Goal: Task Accomplishment & Management: Use online tool/utility

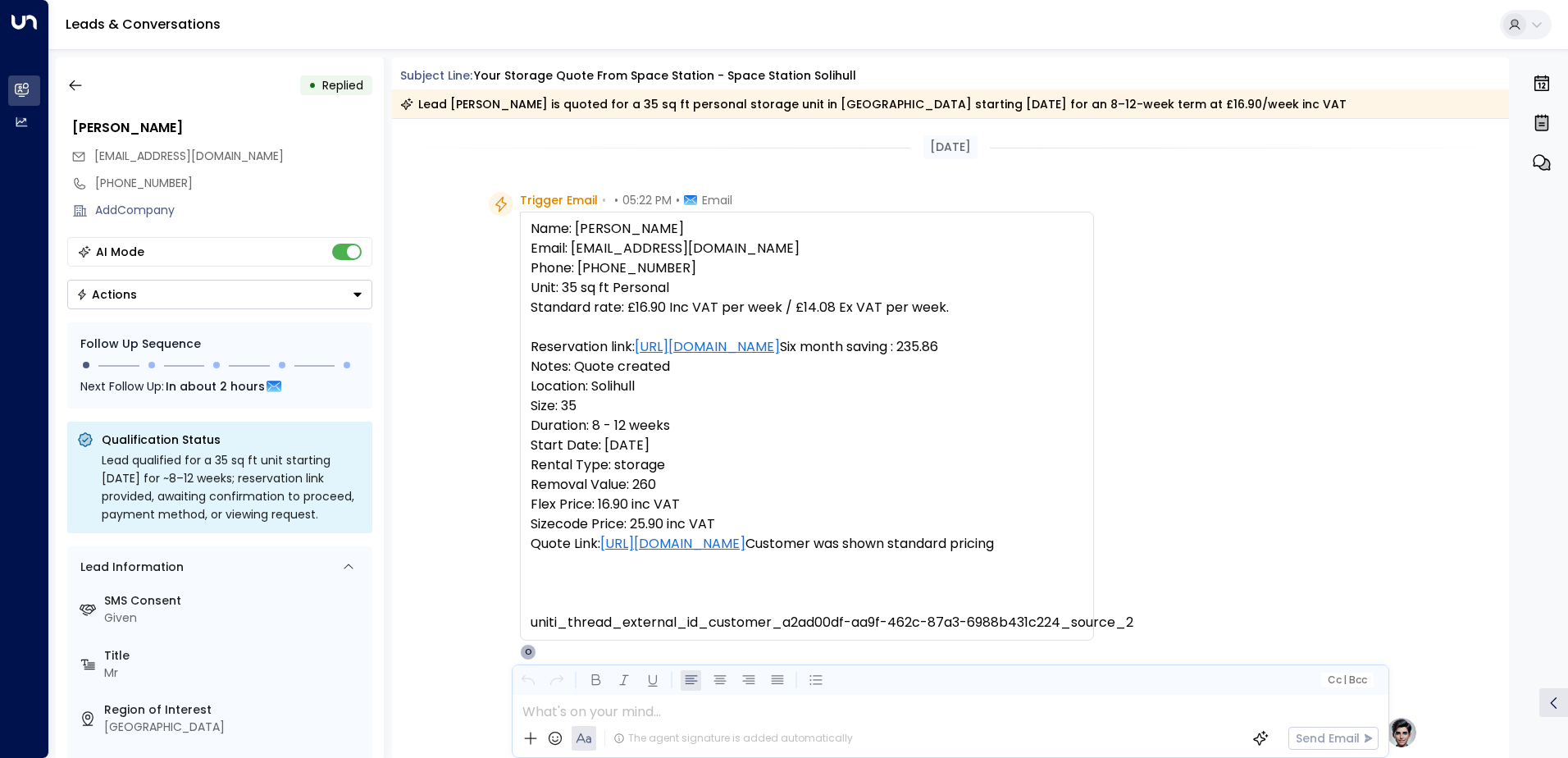
scroll to position [766, 0]
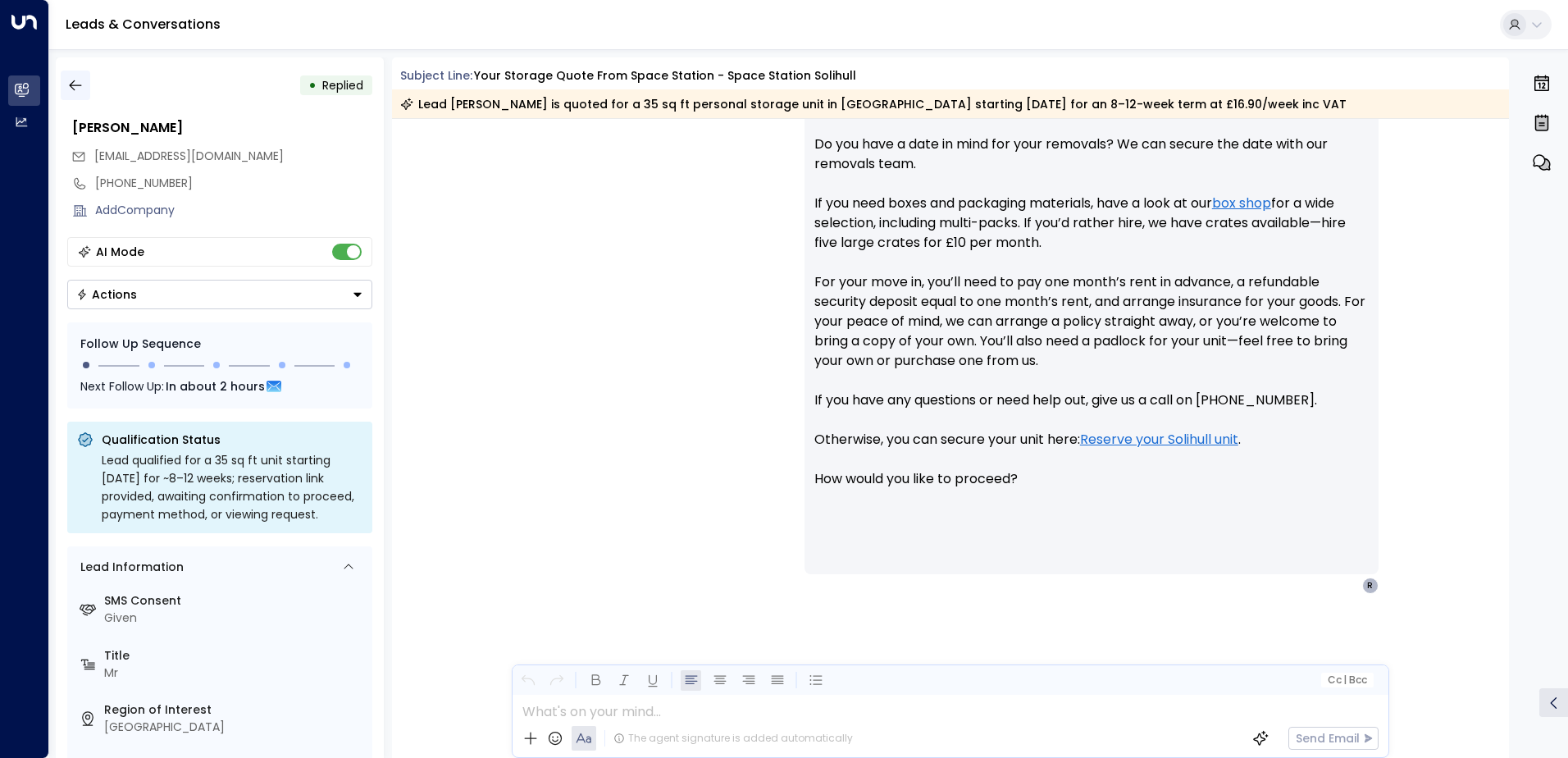
click at [72, 82] on icon "button" at bounding box center [75, 85] width 16 height 16
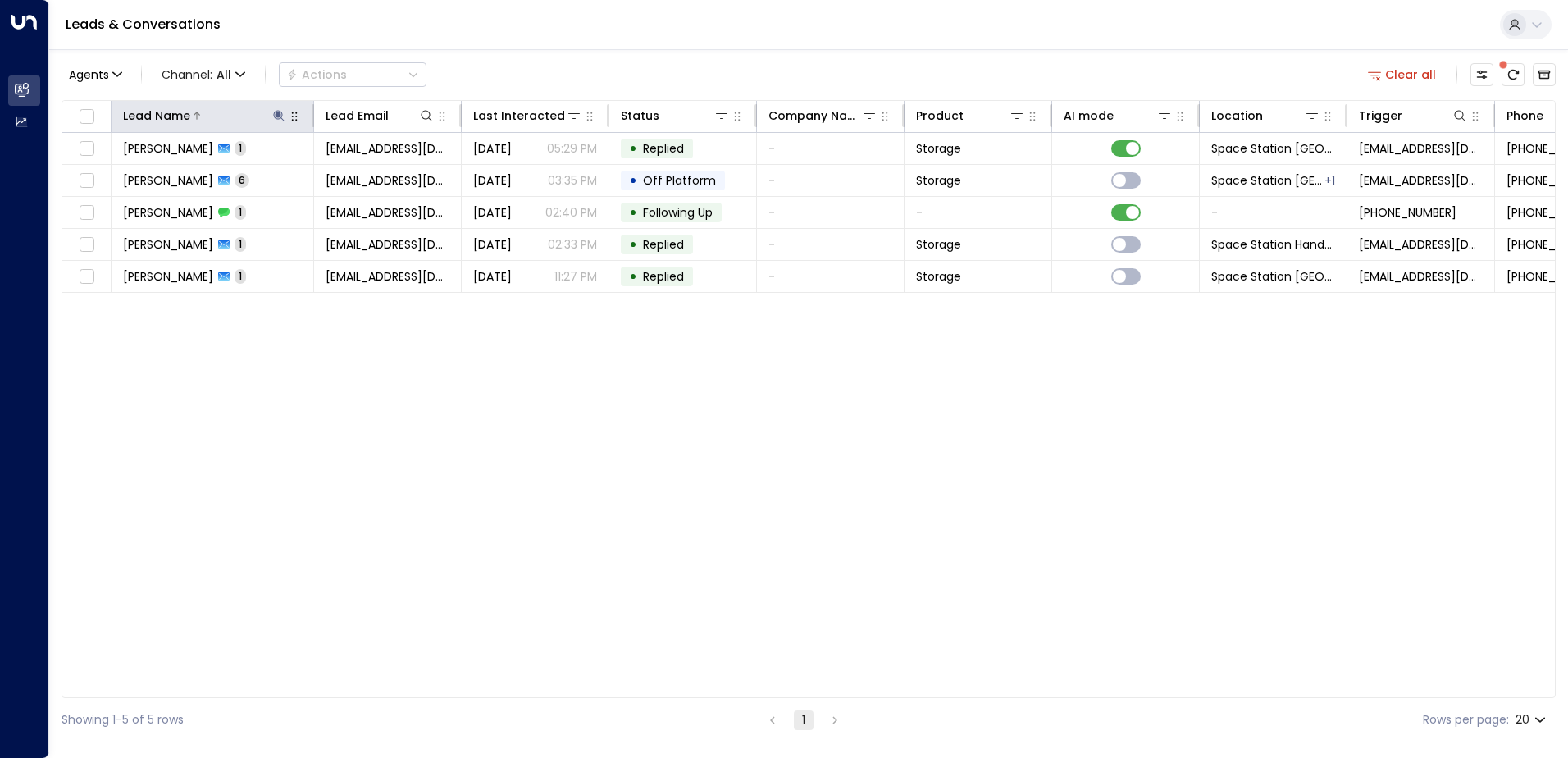
click at [274, 117] on icon at bounding box center [278, 115] width 11 height 11
type input "*"
type input "*****"
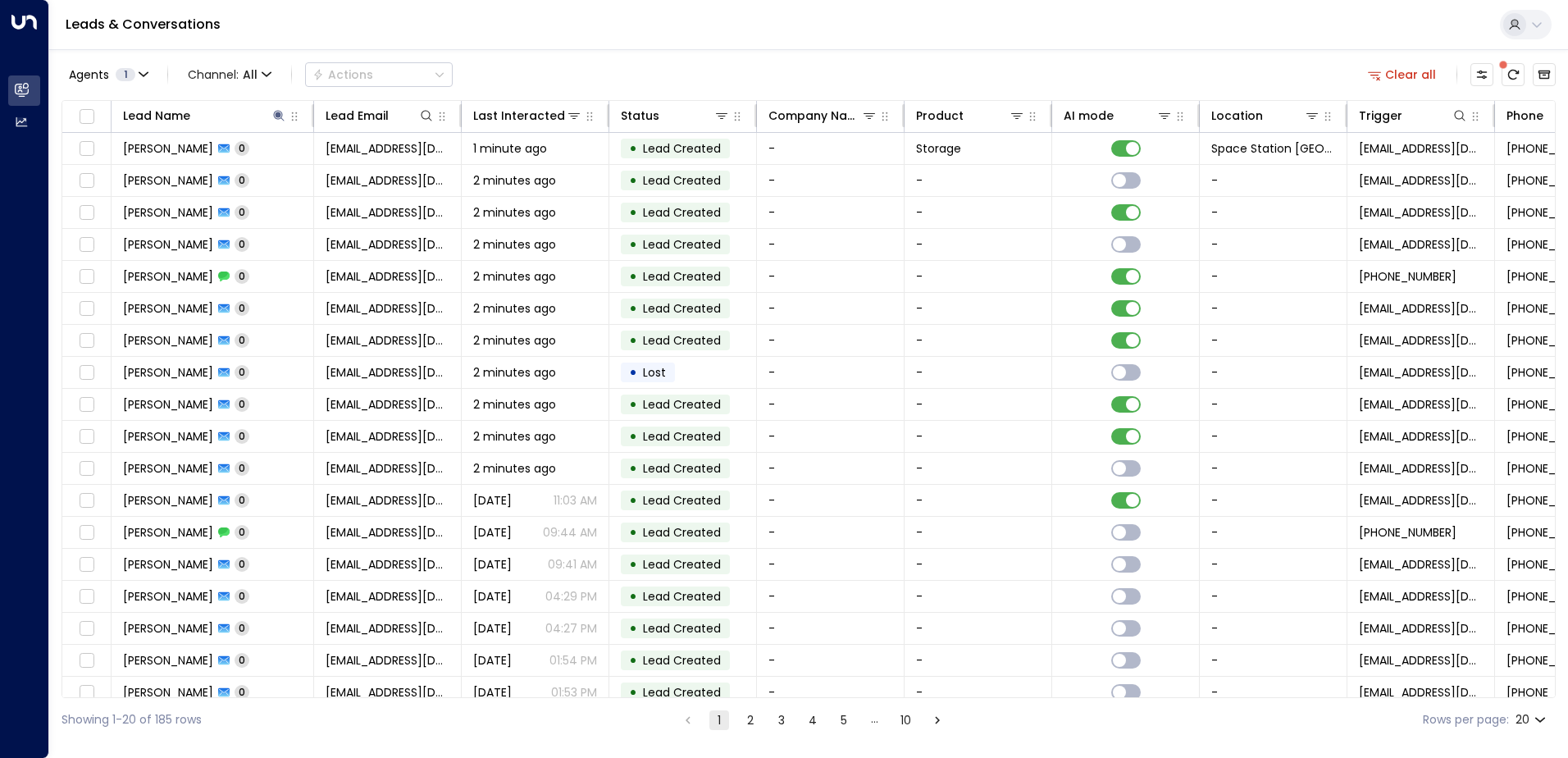
click at [636, 32] on div "Leads & Conversations" at bounding box center [809, 25] width 1519 height 50
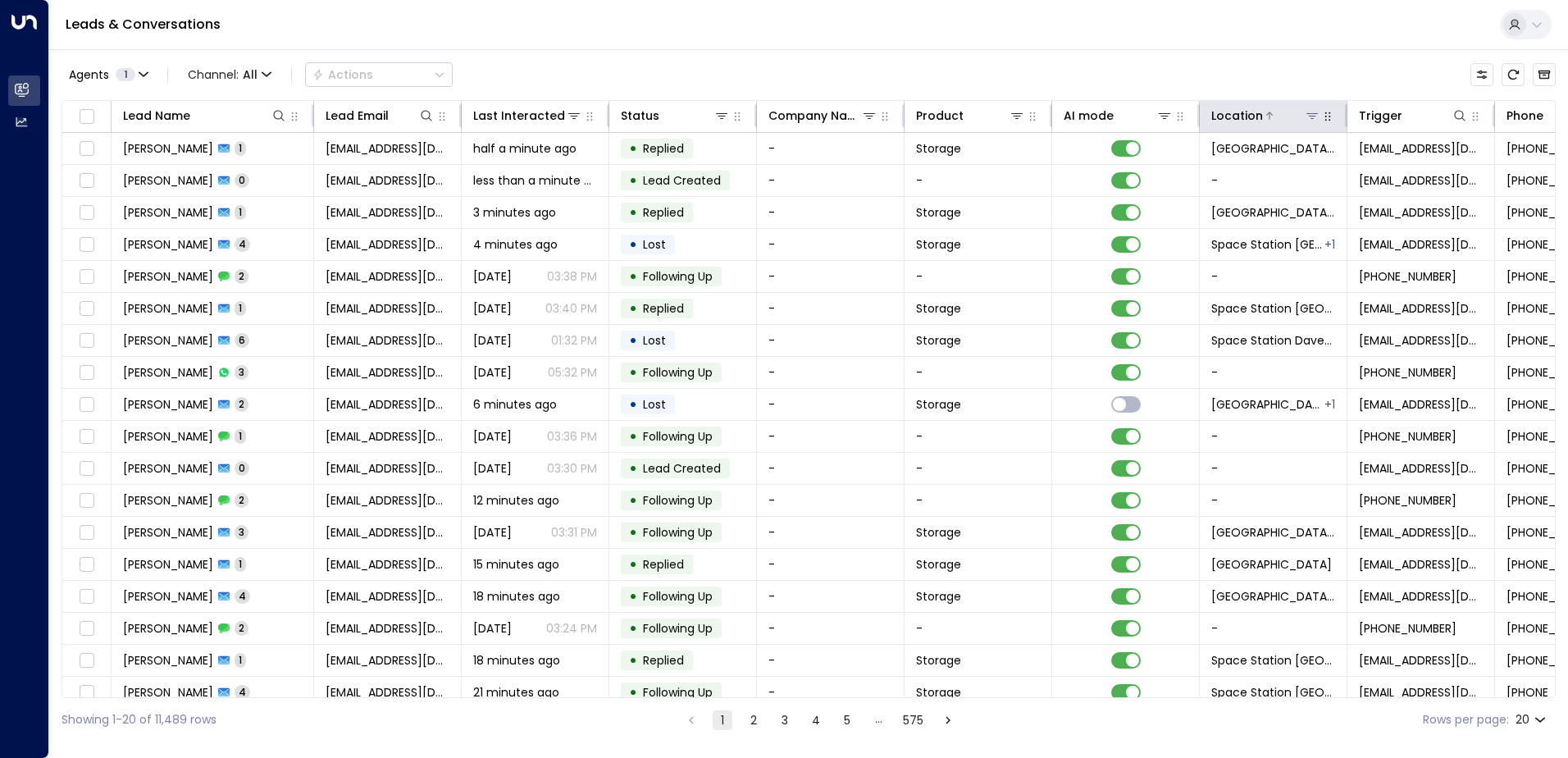
click at [1311, 119] on icon at bounding box center [1312, 116] width 11 height 6
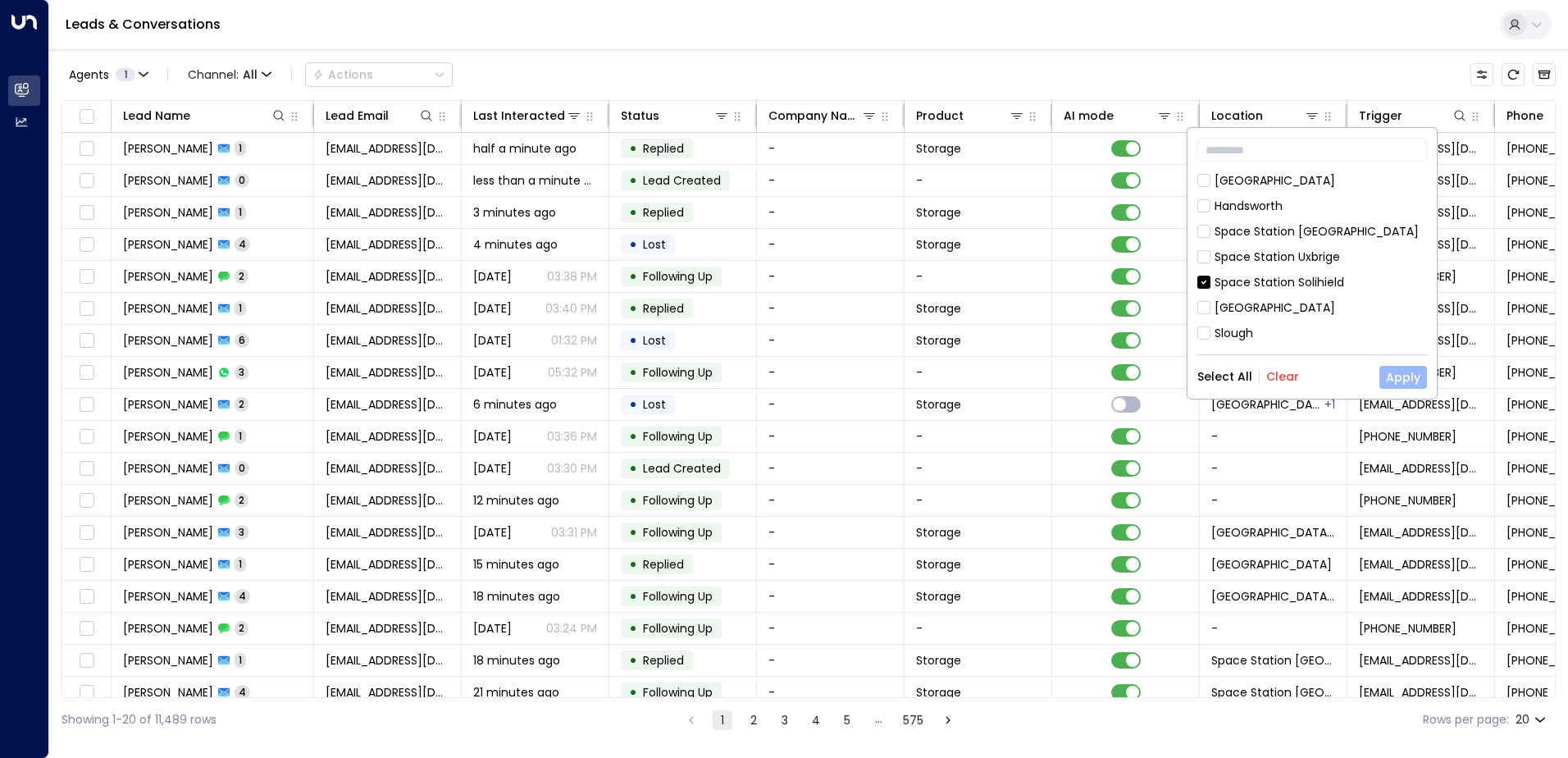
click at [1396, 372] on button "Apply" at bounding box center [1403, 377] width 48 height 23
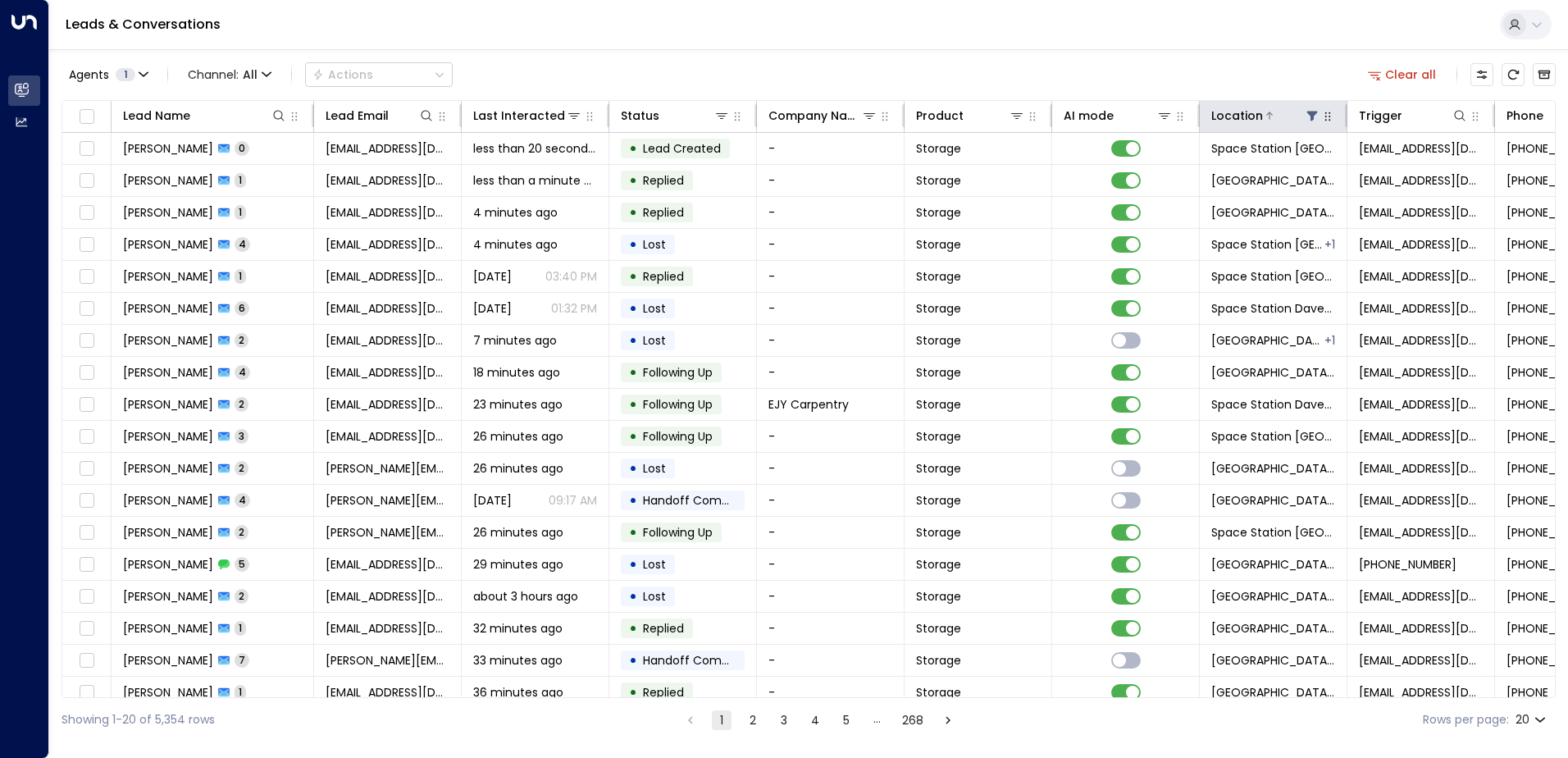
click at [1312, 117] on icon at bounding box center [1313, 117] width 11 height 10
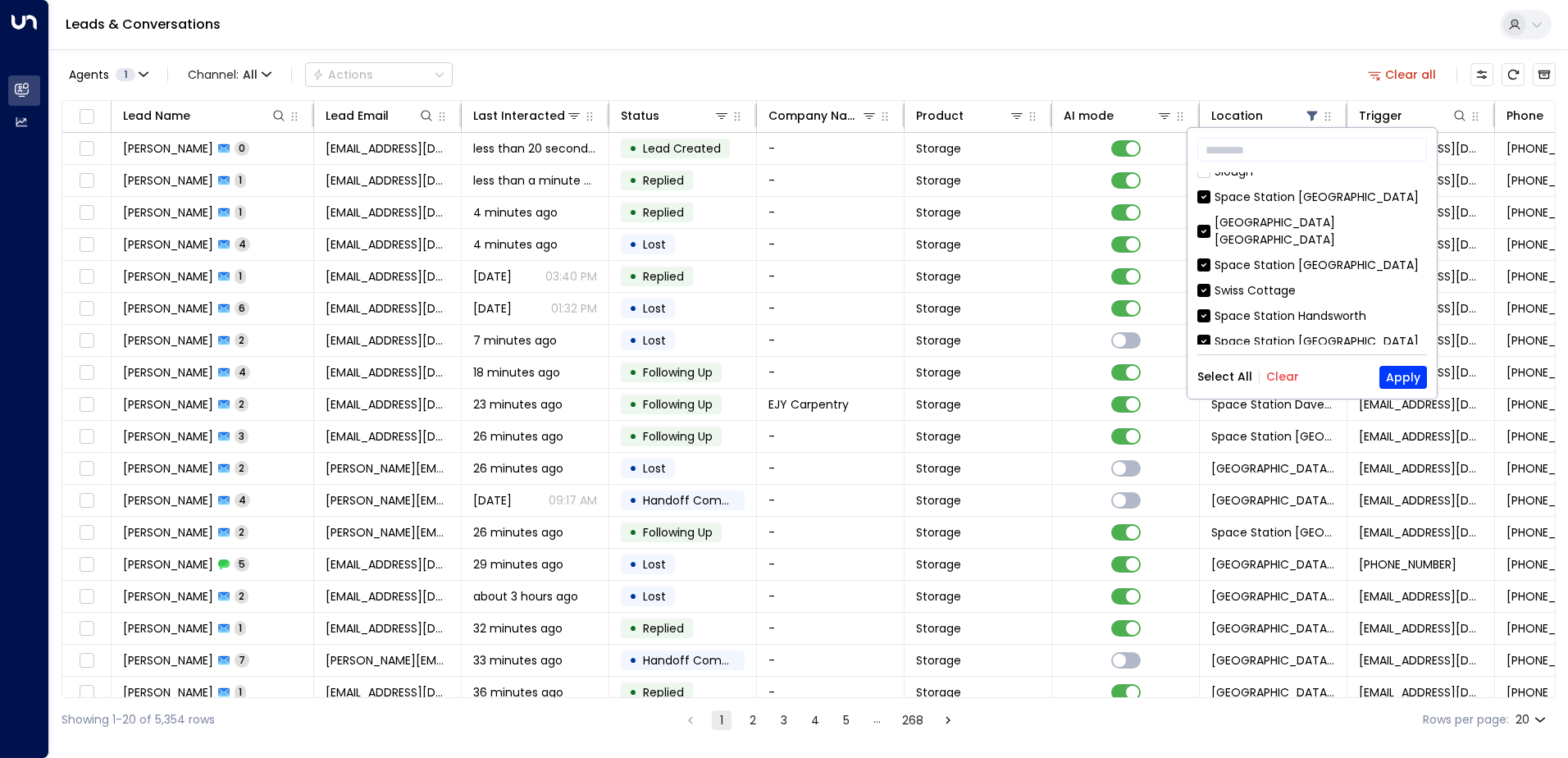
scroll to position [176, 0]
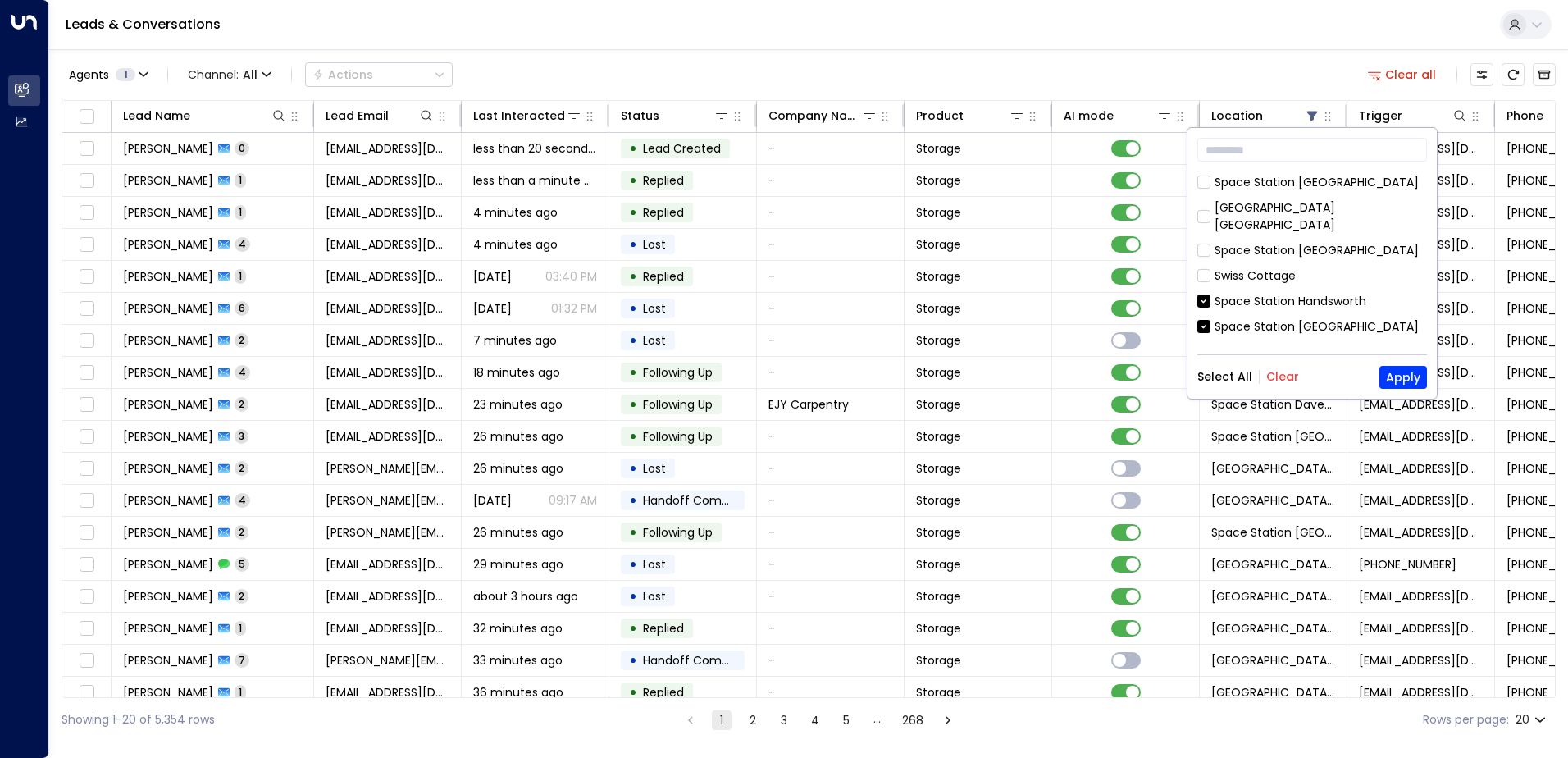
click at [1206, 295] on span at bounding box center [1203, 301] width 13 height 13
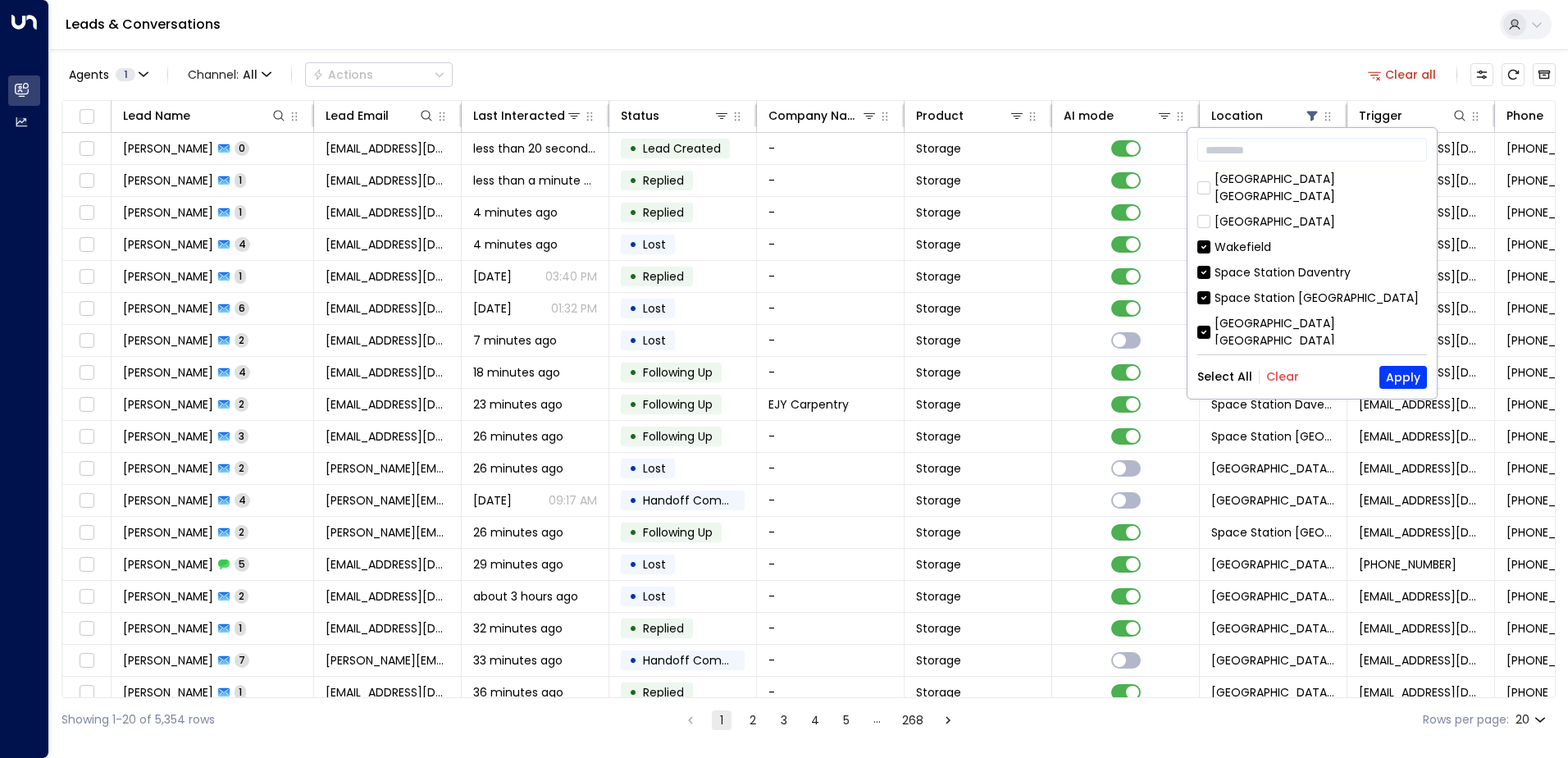
click at [1212, 238] on div "Wakefield" at bounding box center [1312, 247] width 230 height 17
drag, startPoint x: 1421, startPoint y: 258, endPoint x: 1421, endPoint y: 284, distance: 26.0
click at [1421, 284] on div "[GEOGRAPHIC_DATA] [GEOGRAPHIC_DATA] [GEOGRAPHIC_DATA] [GEOGRAPHIC_DATA] [GEOGRA…" at bounding box center [1312, 258] width 230 height 172
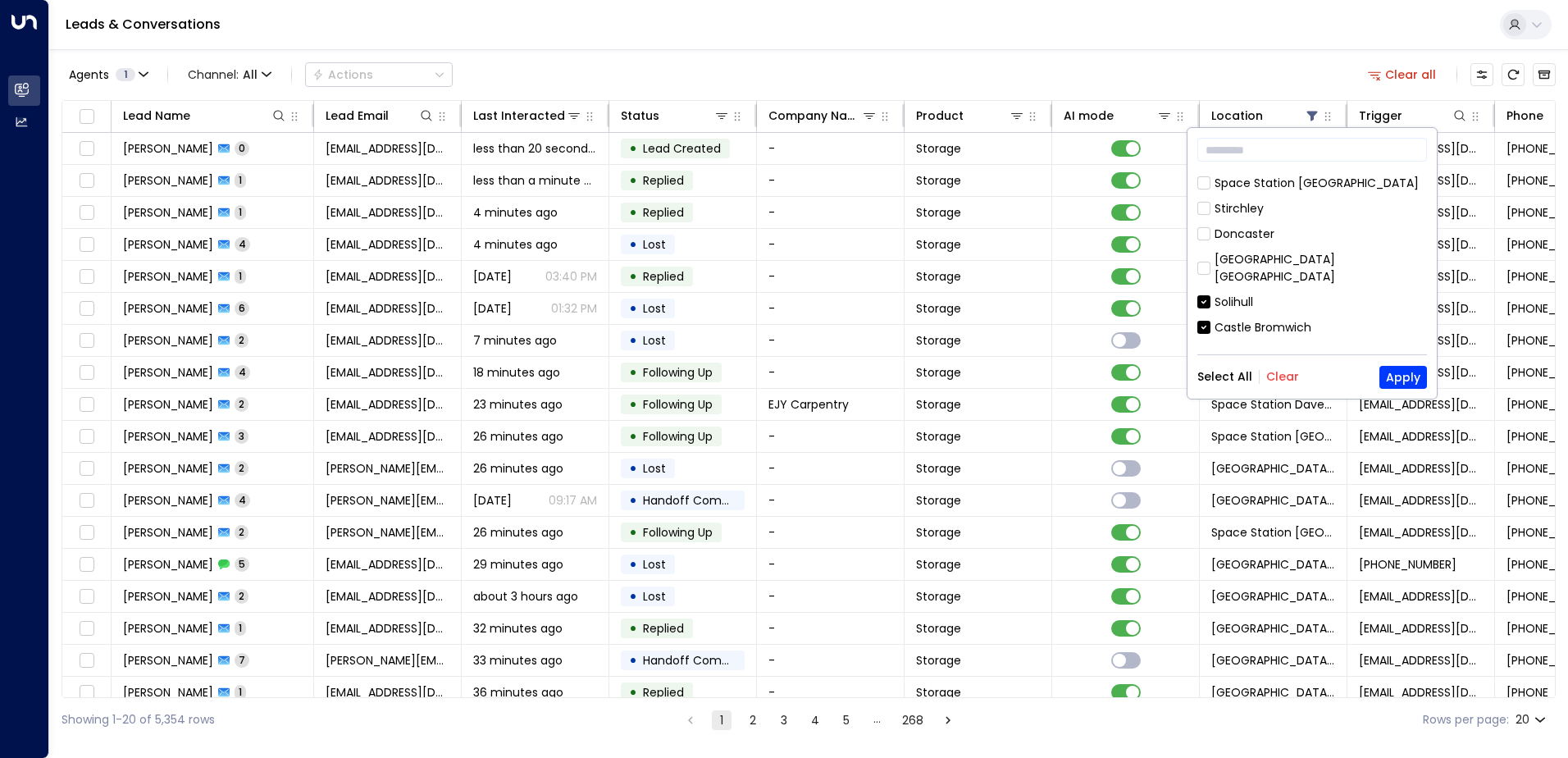
scroll to position [862, 0]
click at [1197, 330] on div "​ [GEOGRAPHIC_DATA] [GEOGRAPHIC_DATA] [GEOGRAPHIC_DATA] [GEOGRAPHIC_DATA] [GEOG…" at bounding box center [1312, 263] width 249 height 271
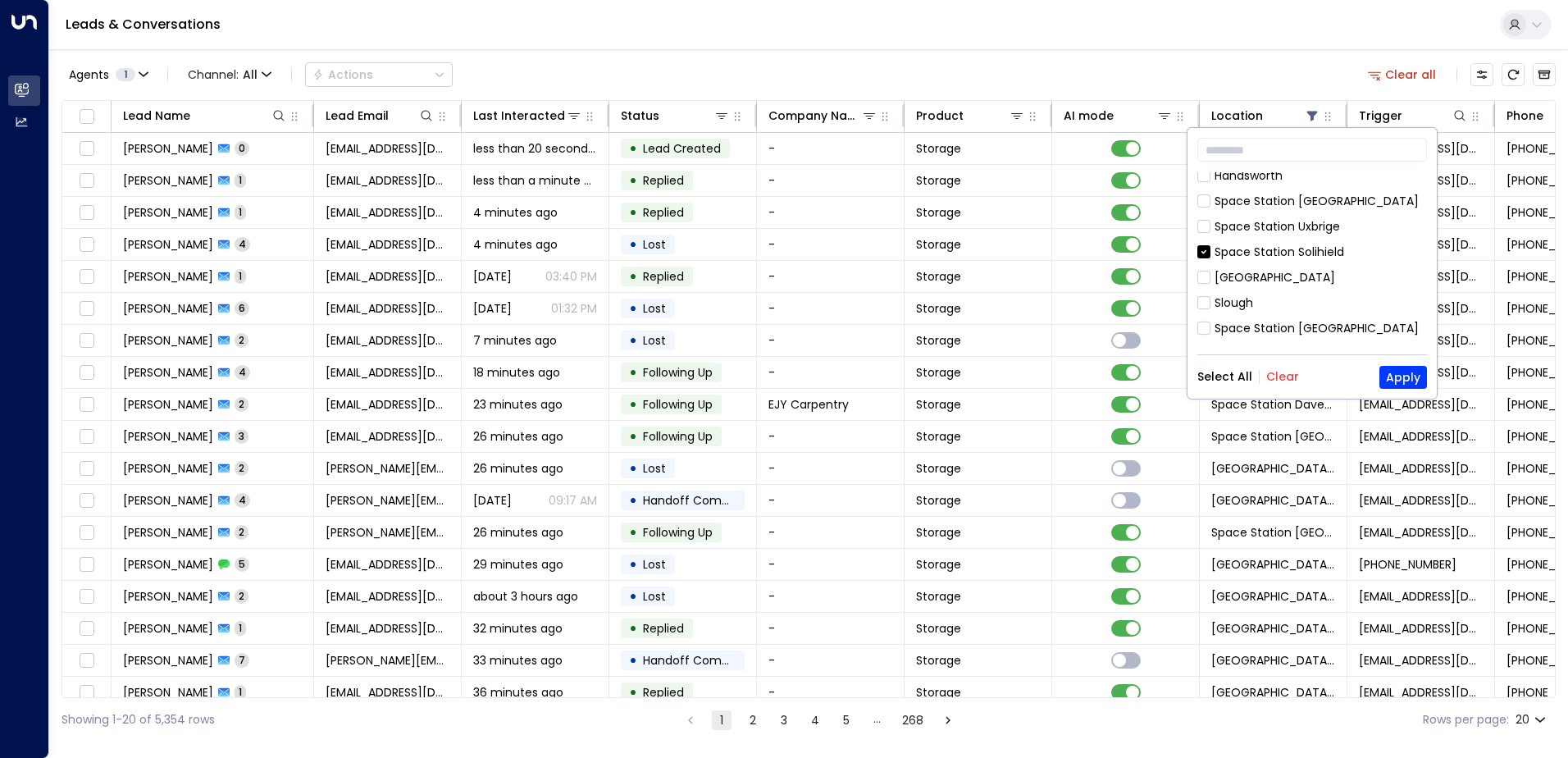
scroll to position [0, 0]
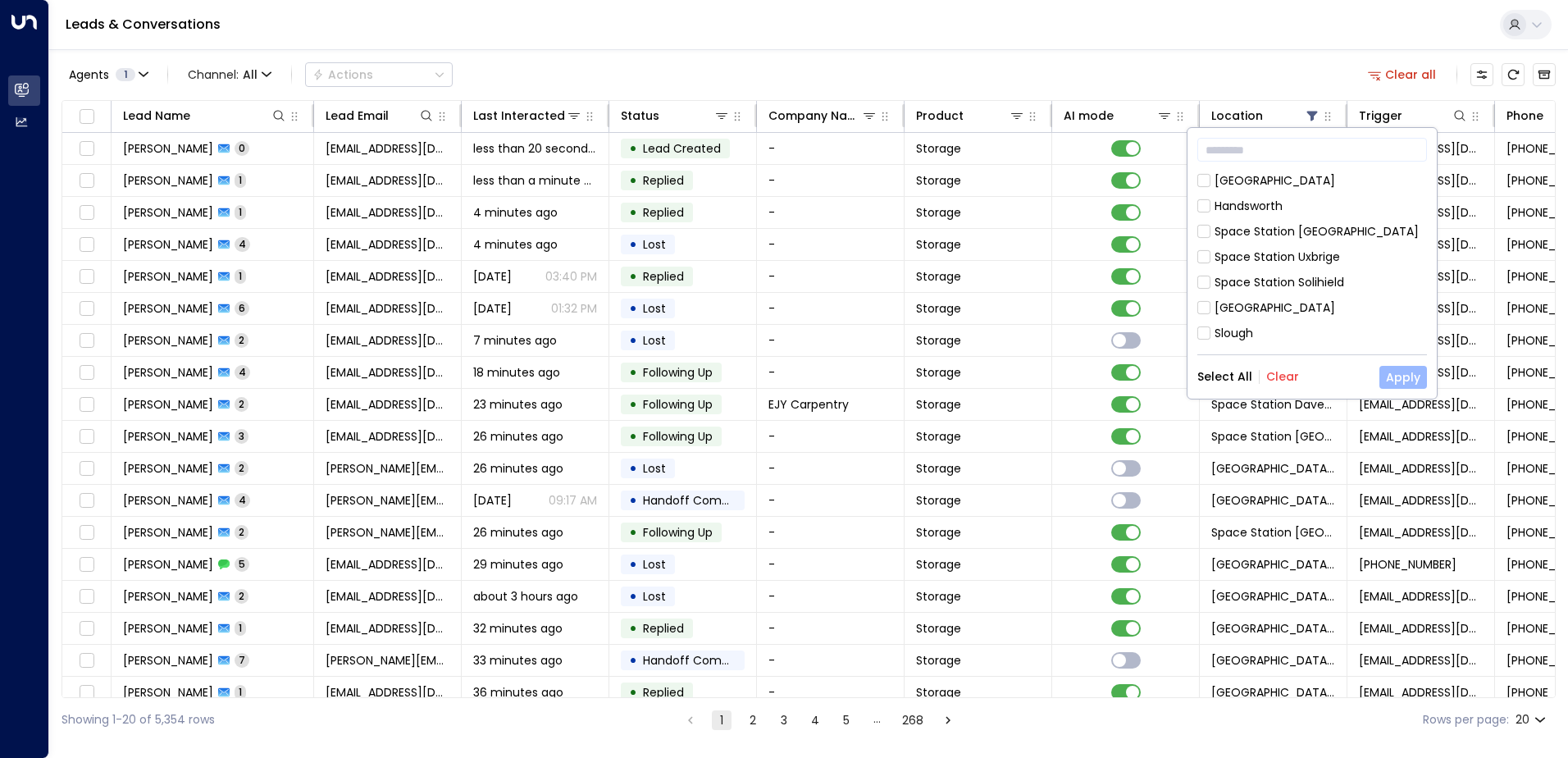
click at [1407, 381] on button "Apply" at bounding box center [1403, 377] width 48 height 23
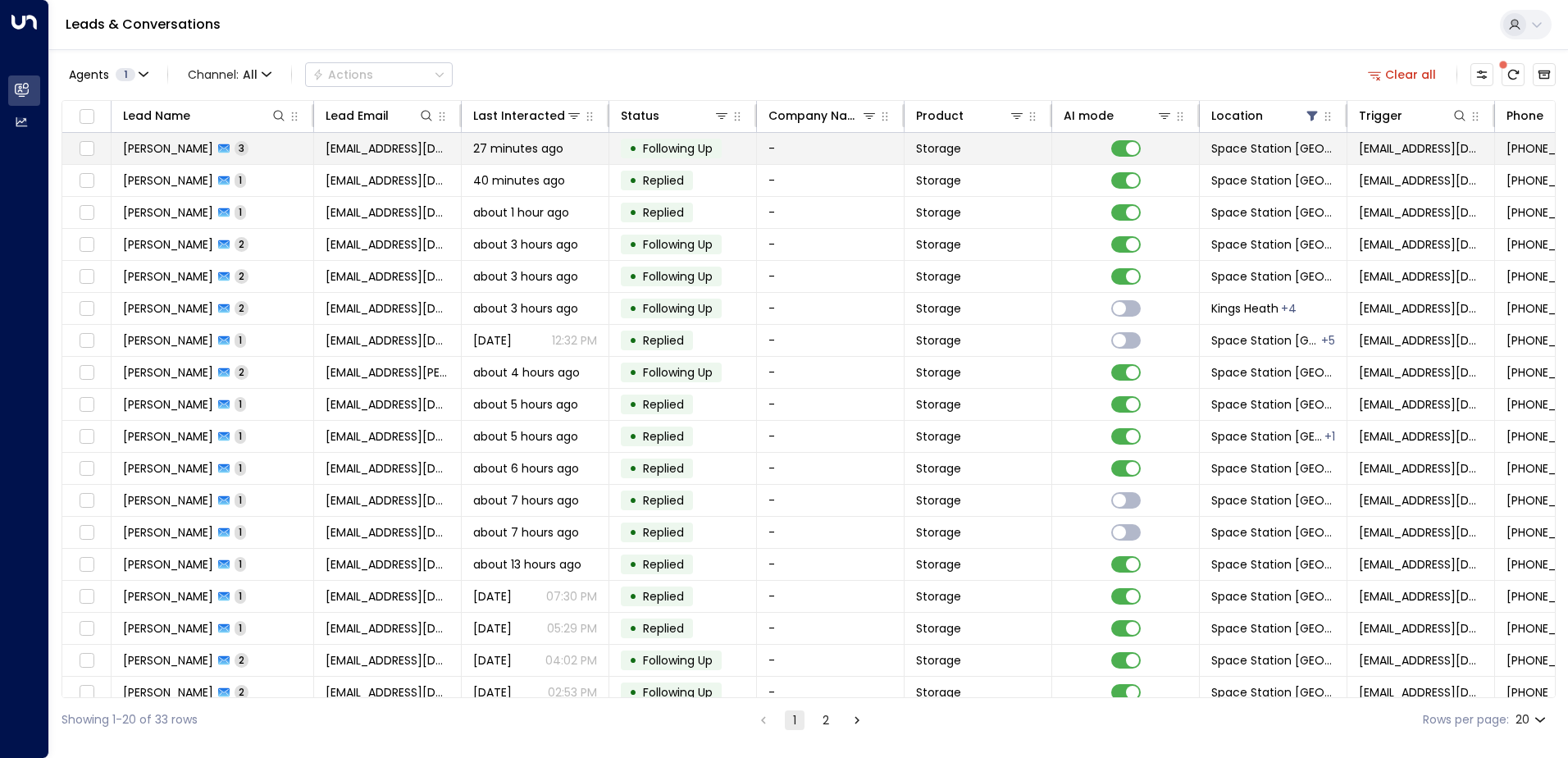
click at [861, 150] on td "-" at bounding box center [830, 148] width 147 height 32
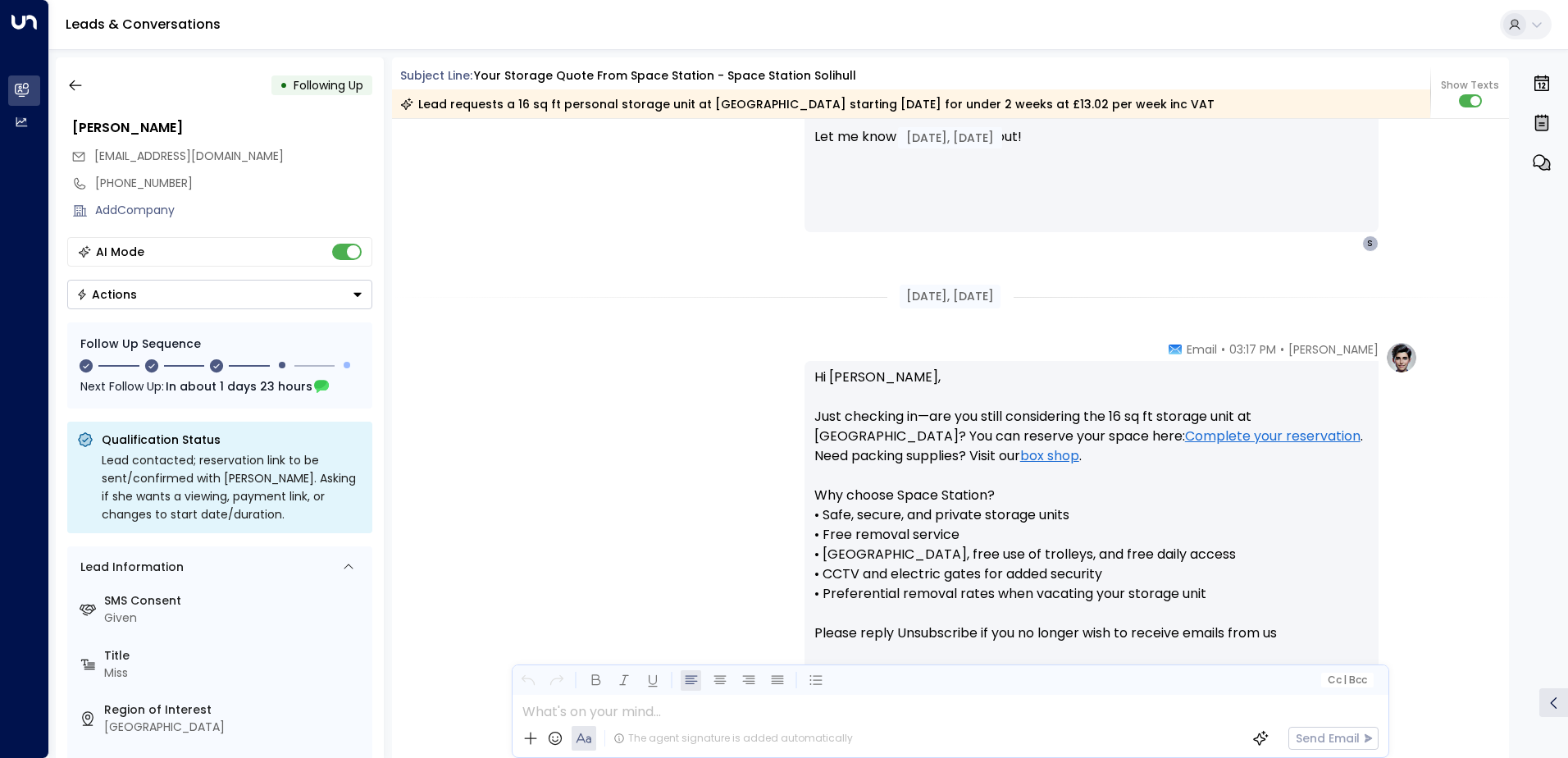
scroll to position [1283, 0]
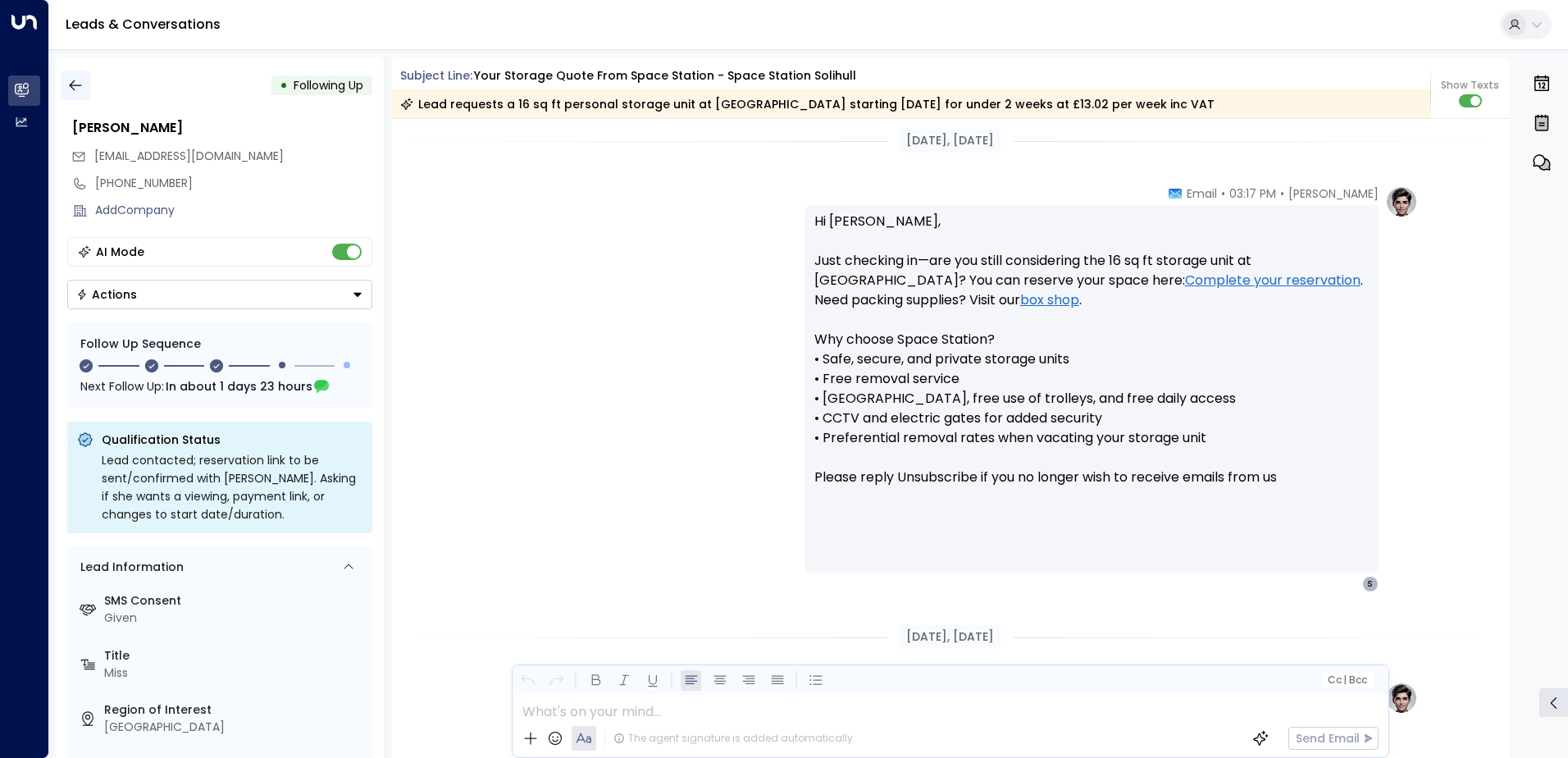
click at [70, 84] on icon "button" at bounding box center [75, 85] width 12 height 11
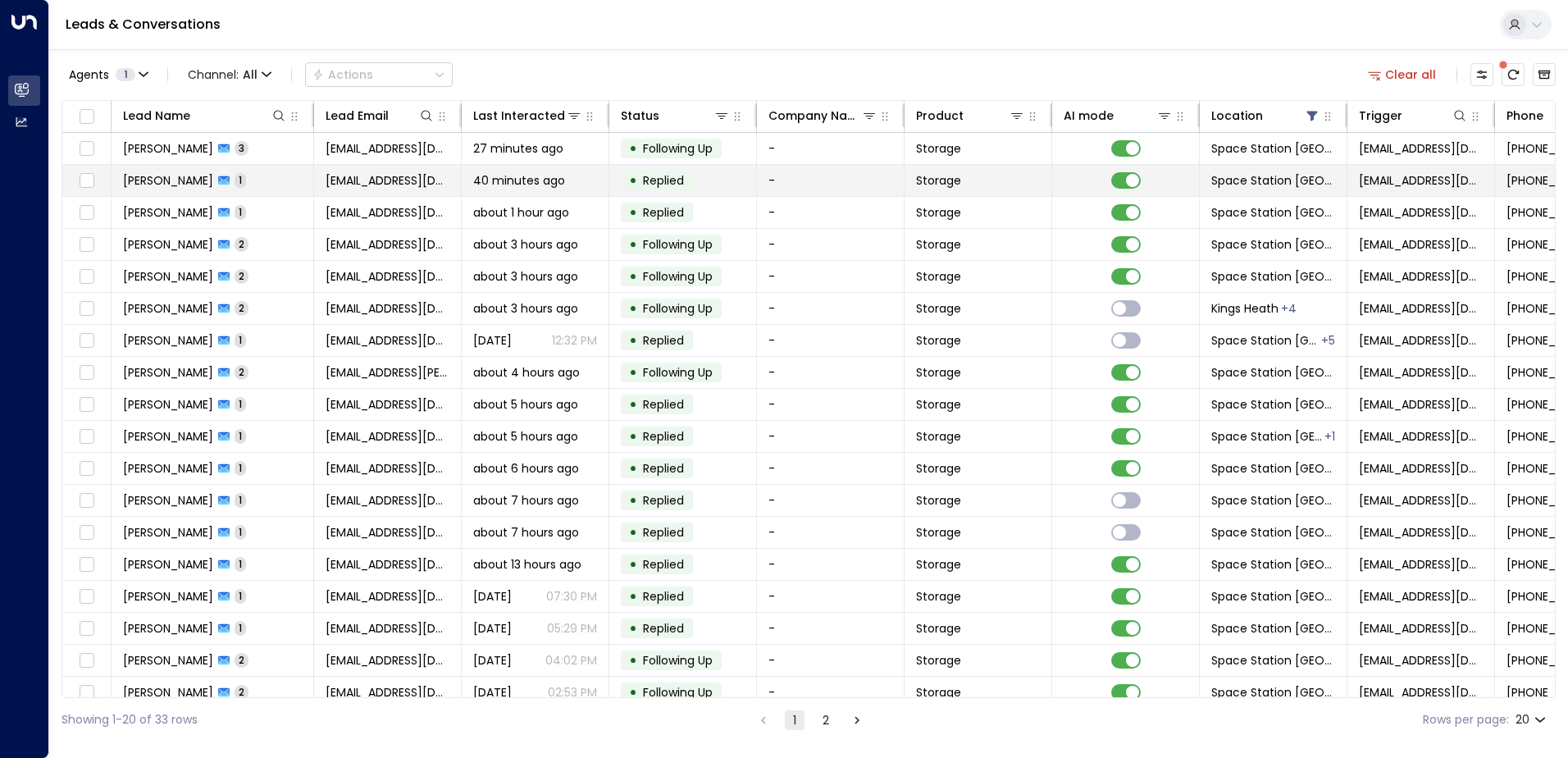
click at [780, 175] on td "-" at bounding box center [830, 181] width 147 height 32
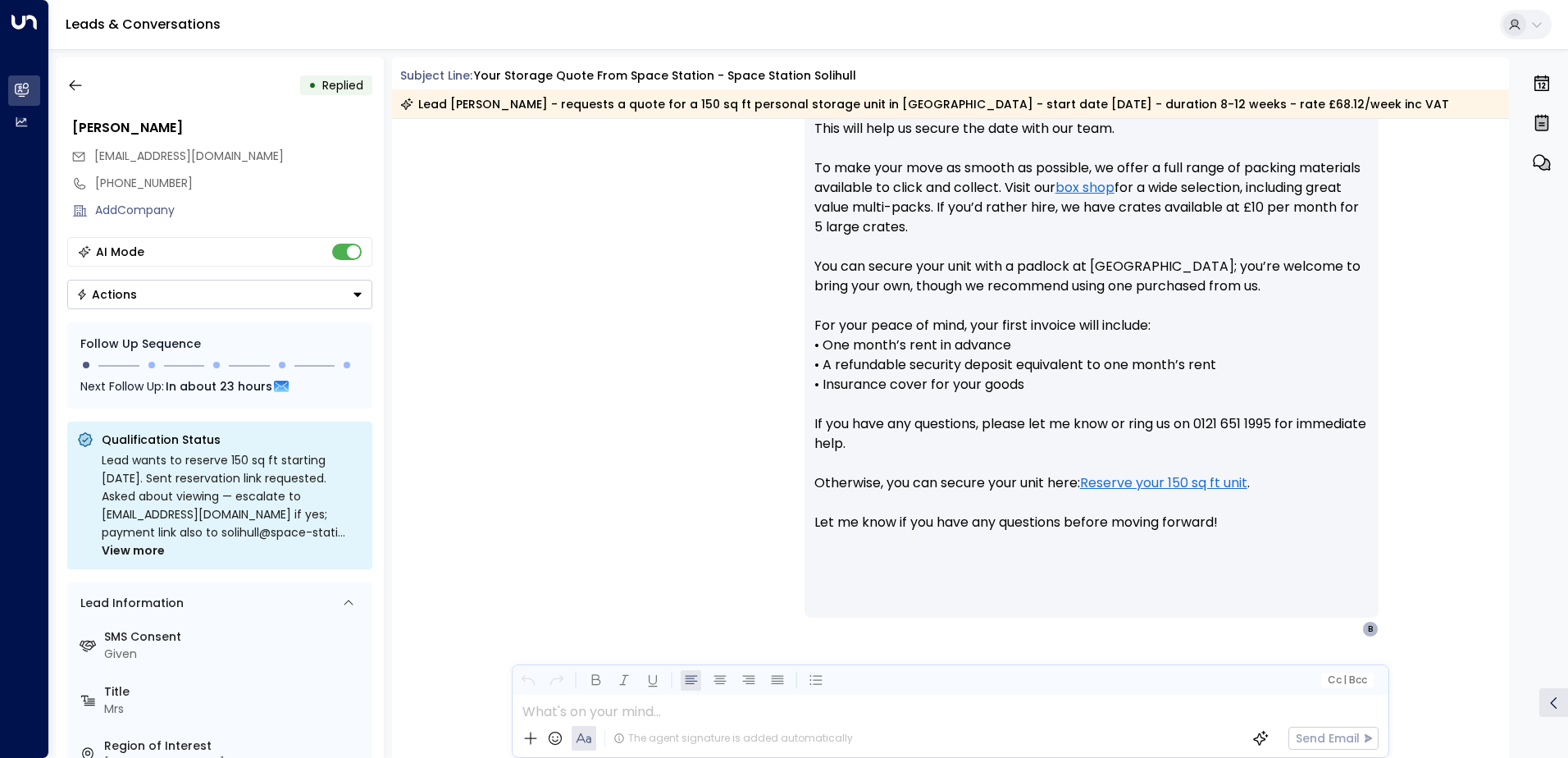
scroll to position [743, 0]
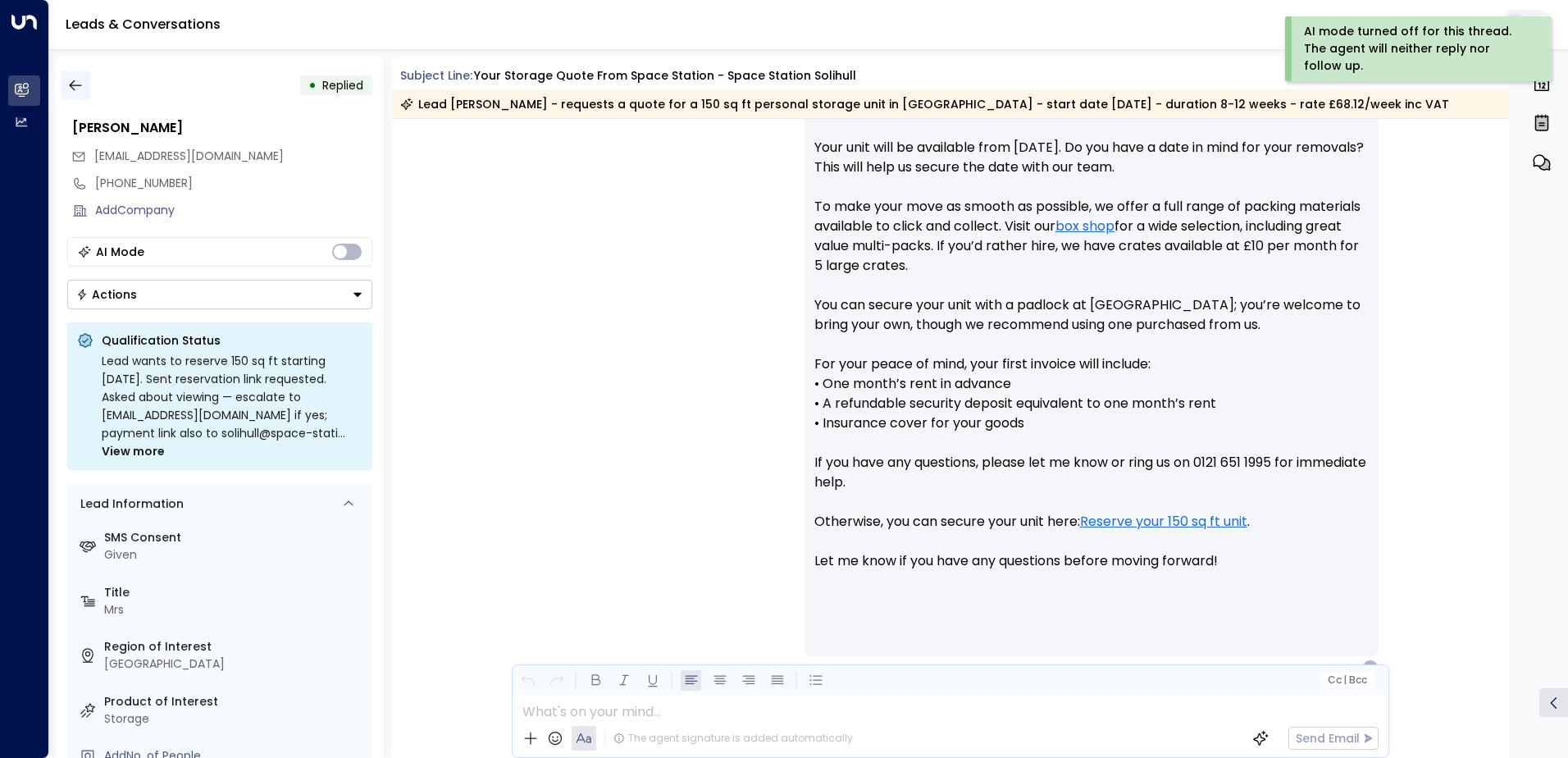
click at [83, 89] on icon "button" at bounding box center [75, 85] width 16 height 16
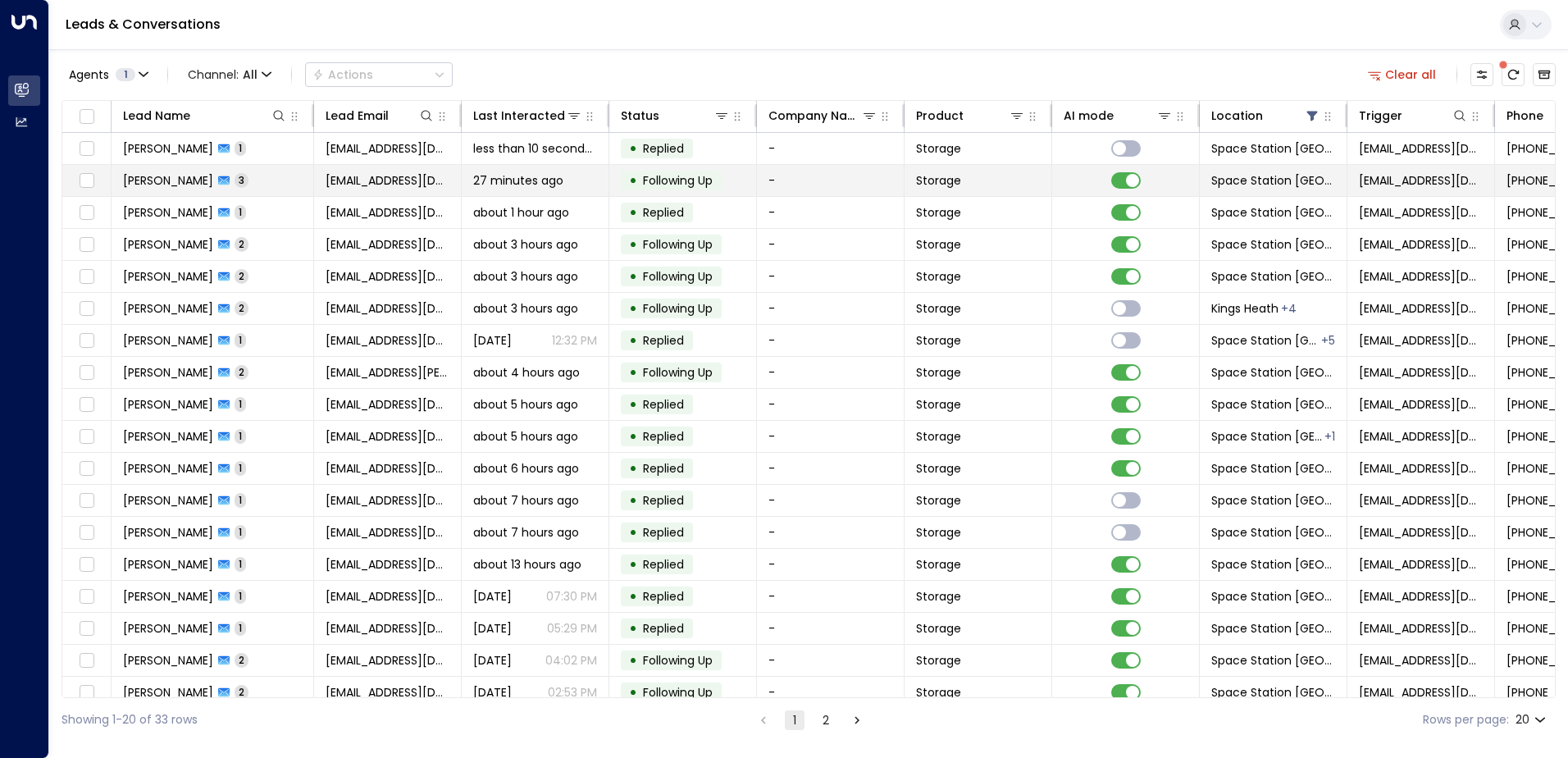
click at [736, 182] on td "• Following Up" at bounding box center [683, 181] width 147 height 32
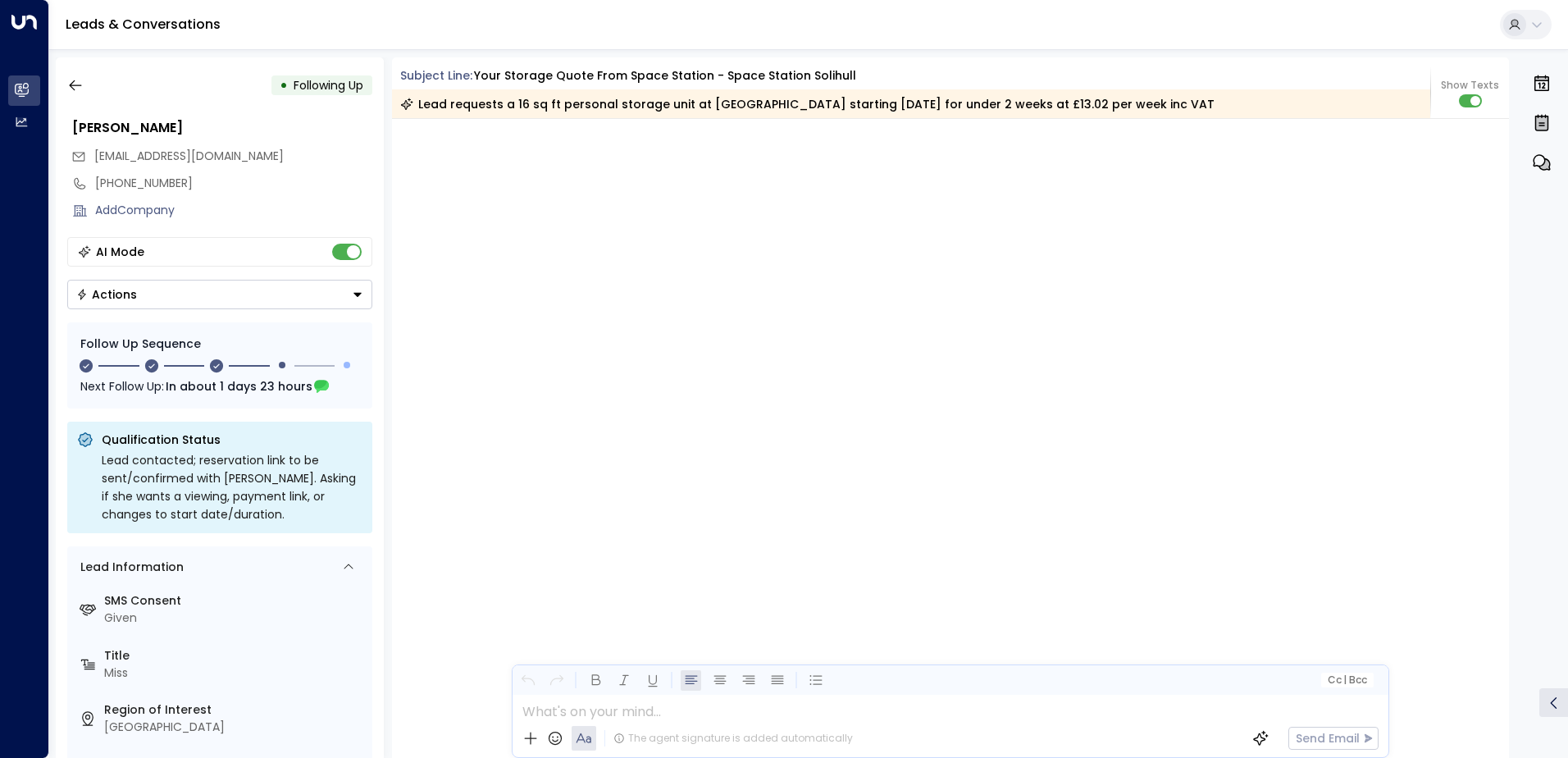
scroll to position [1909, 0]
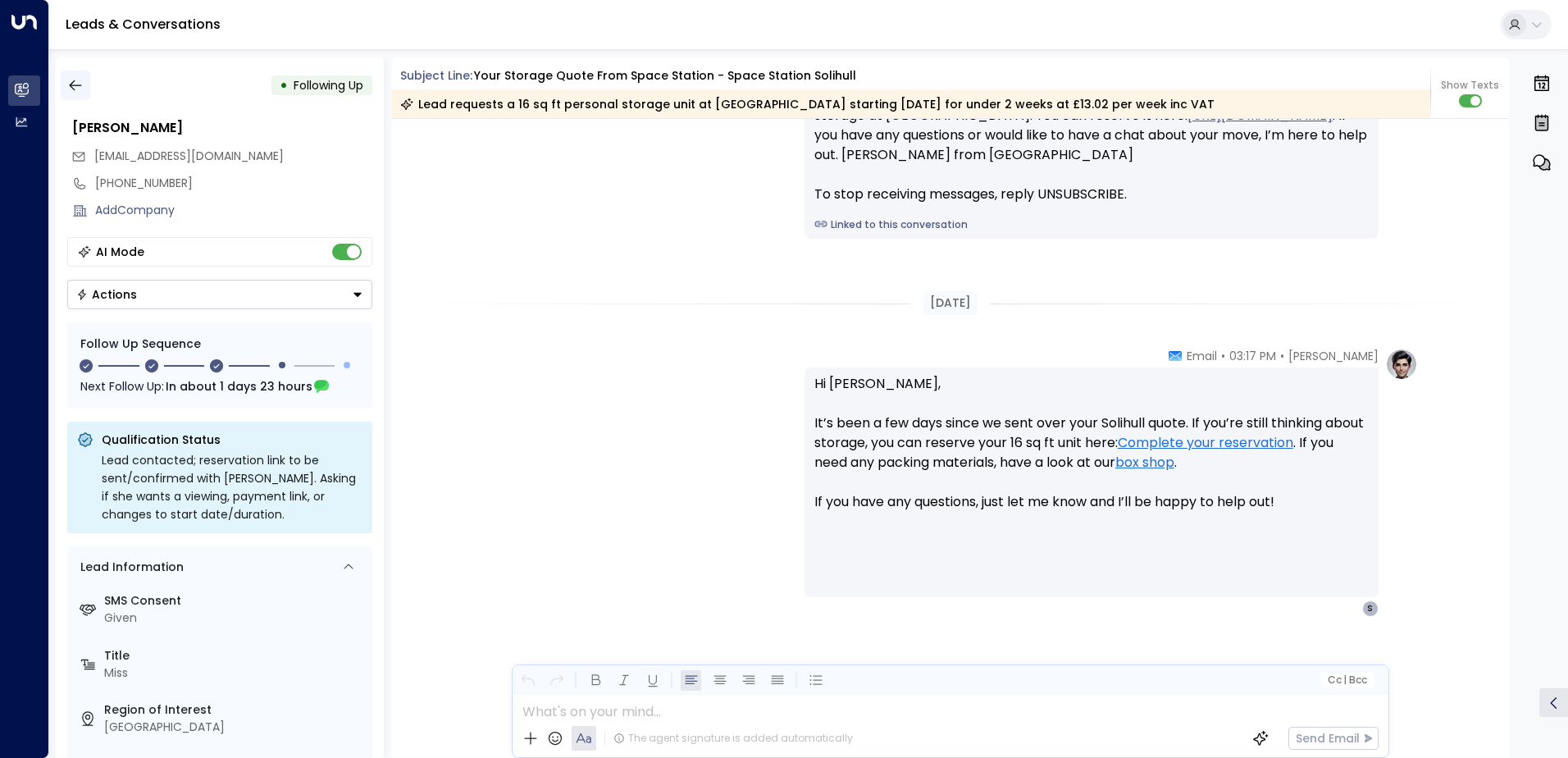
click at [66, 86] on button "button" at bounding box center [75, 85] width 30 height 30
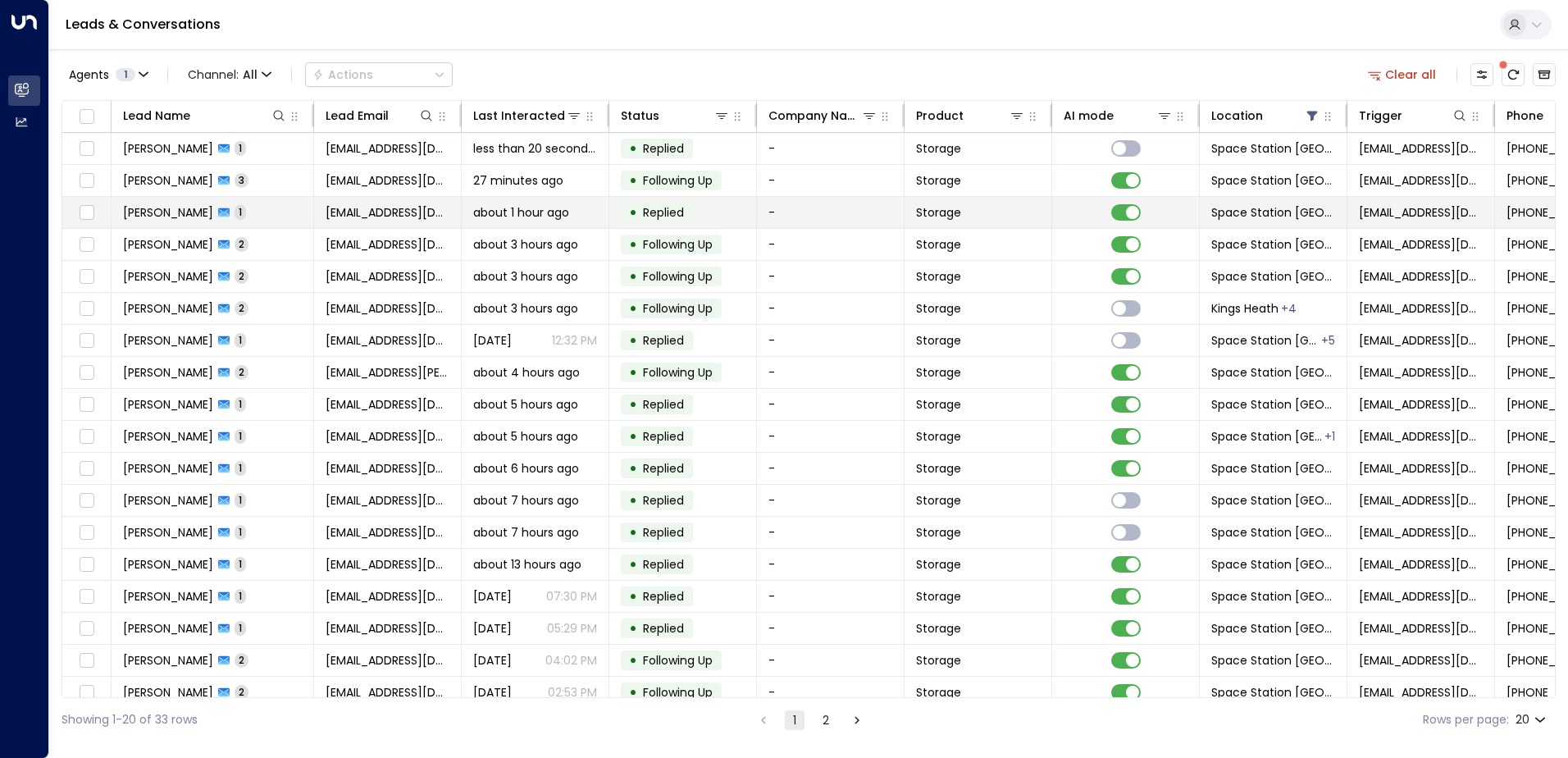
click at [718, 214] on td "• Replied" at bounding box center [683, 212] width 147 height 32
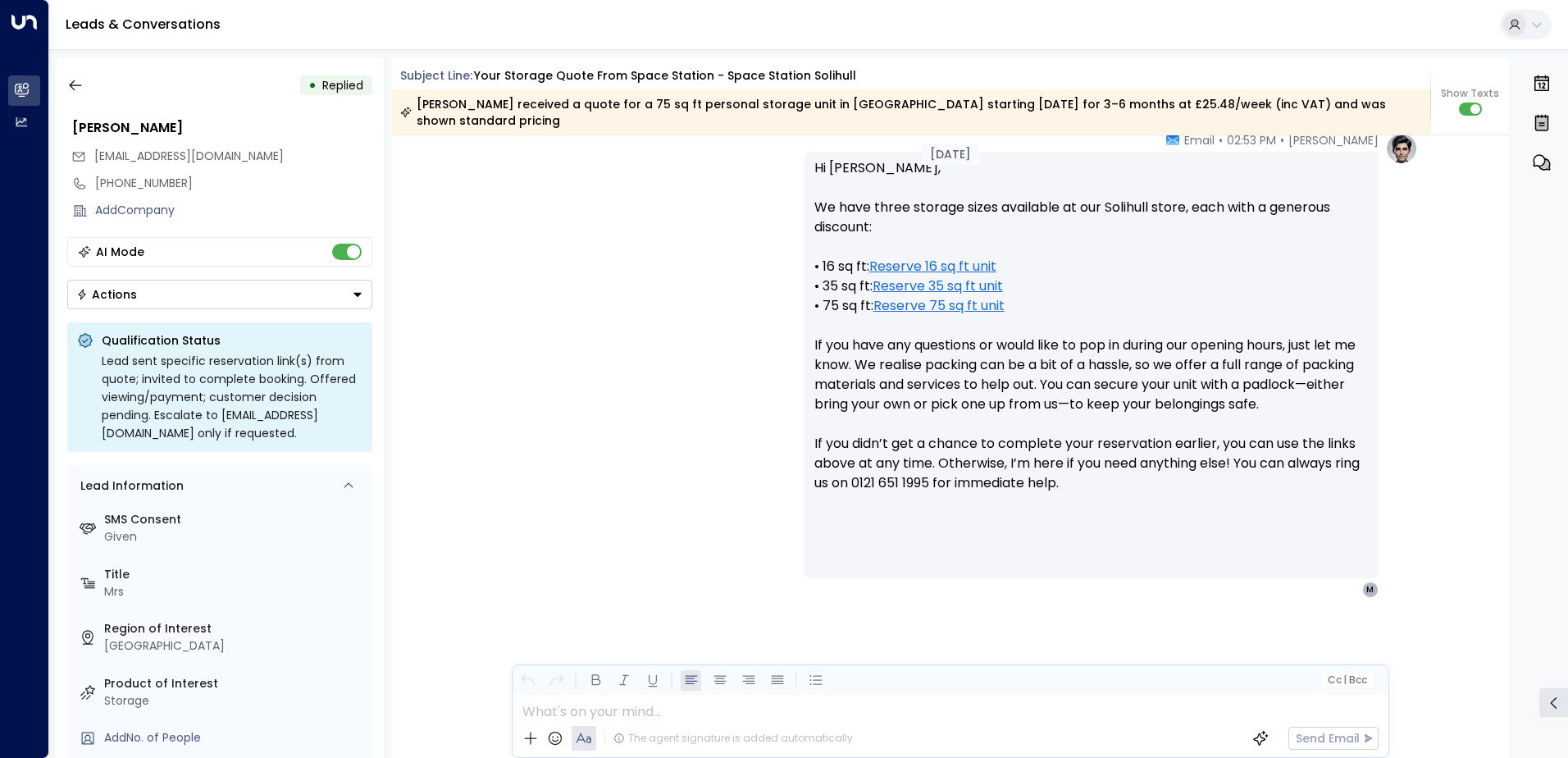
scroll to position [605, 0]
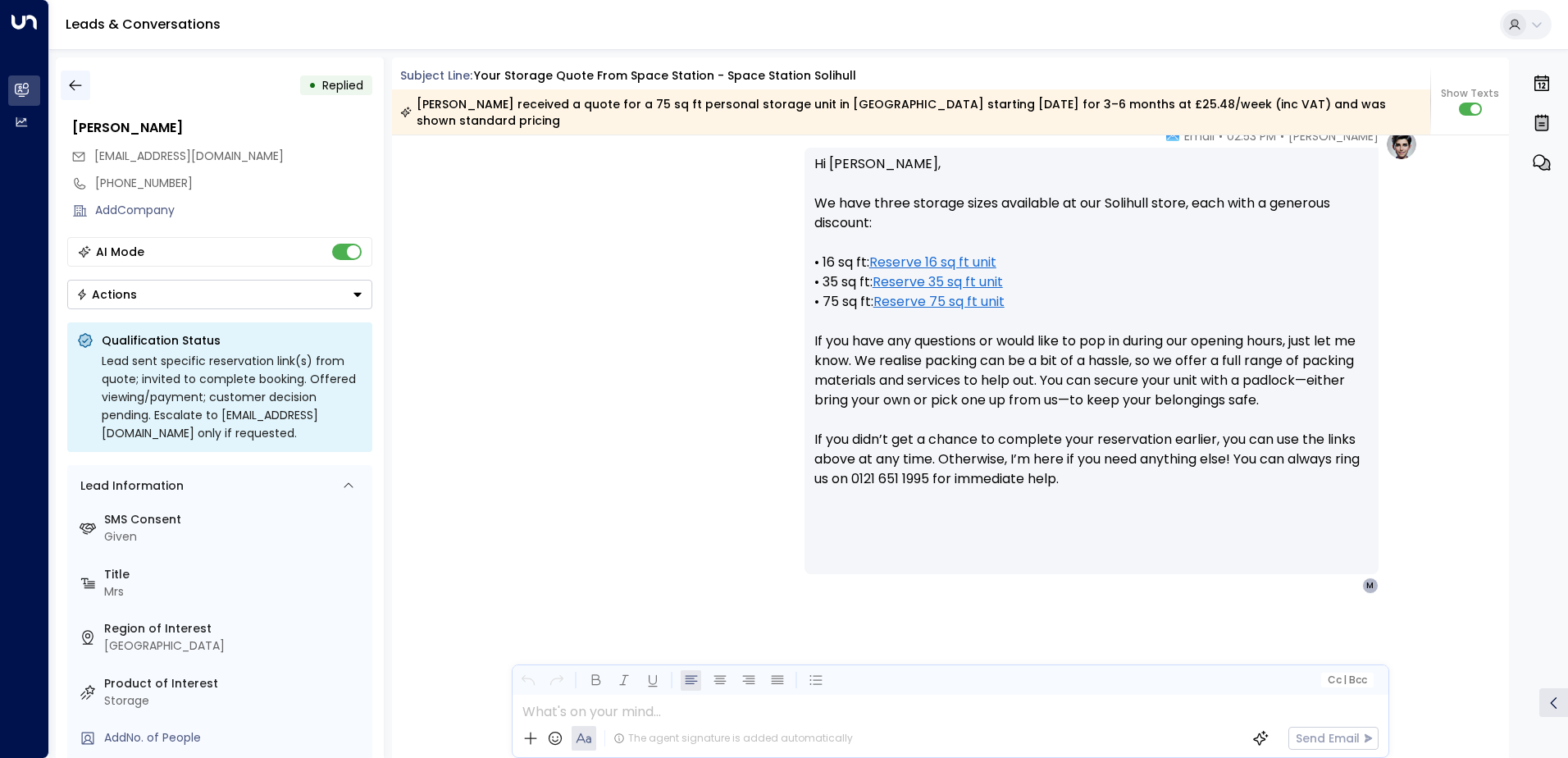
click at [77, 90] on icon "button" at bounding box center [75, 85] width 16 height 16
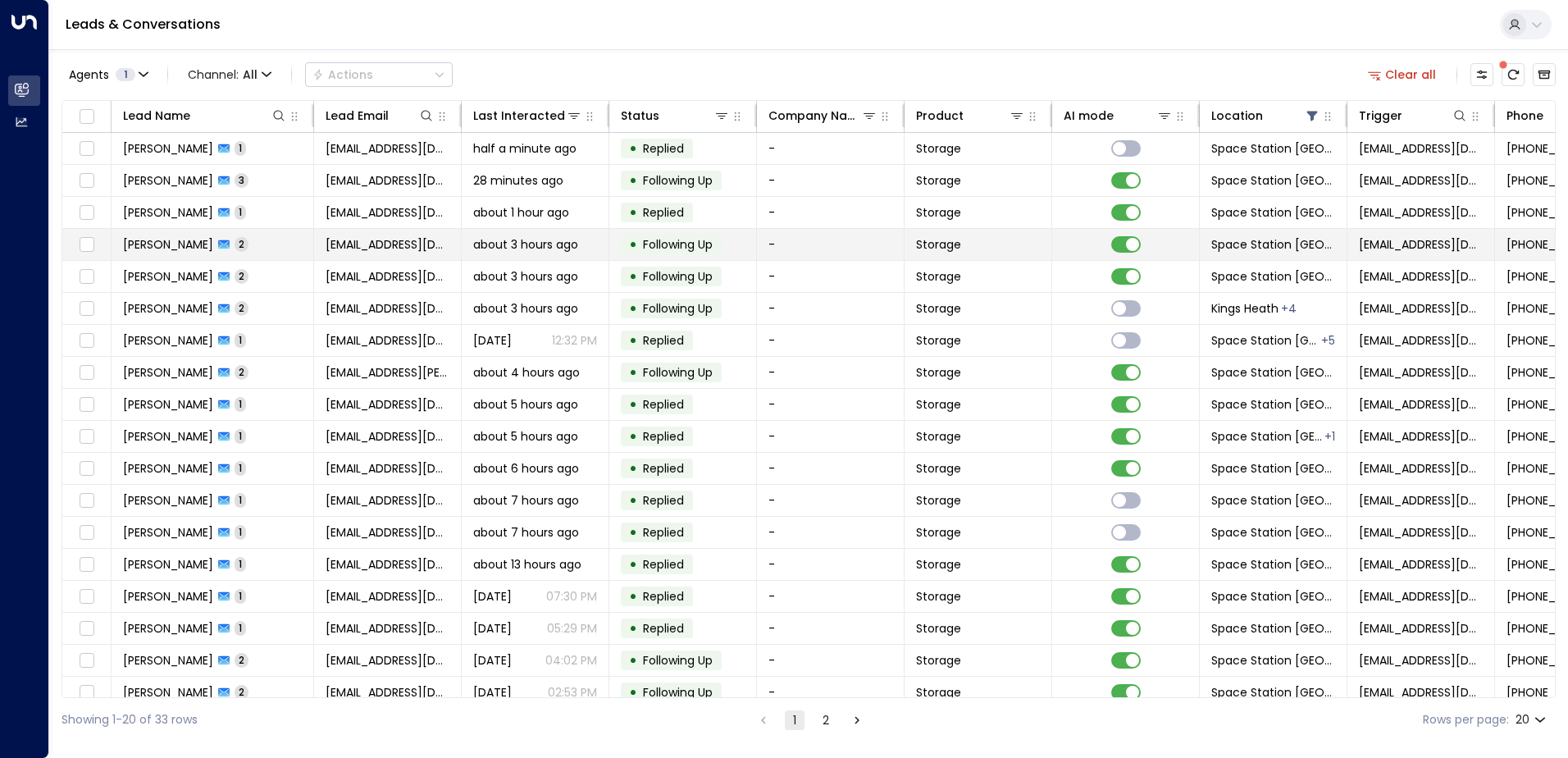
click at [584, 241] on div "about 3 hours ago" at bounding box center [535, 244] width 123 height 16
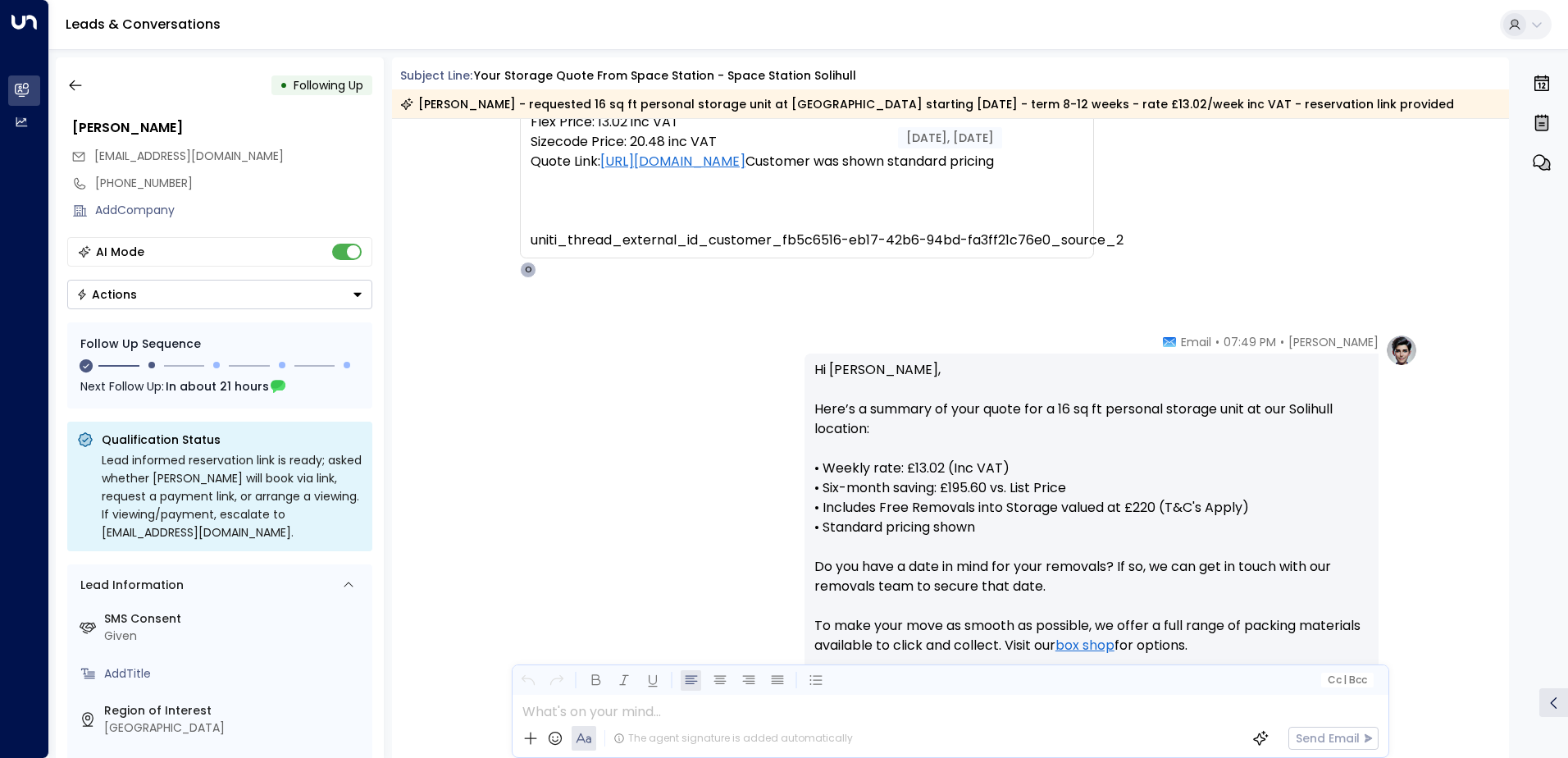
scroll to position [81, 0]
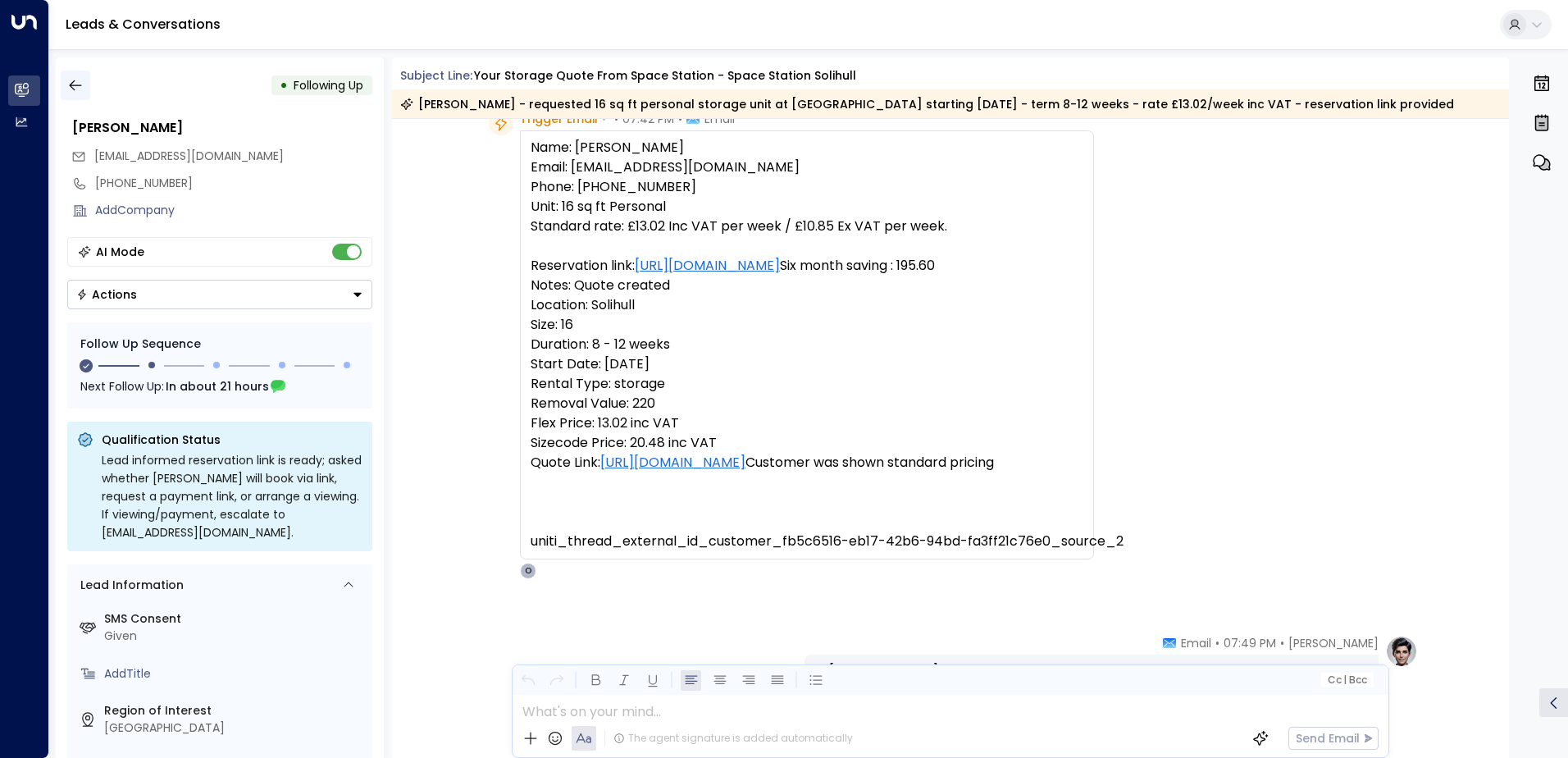
click at [79, 83] on icon "button" at bounding box center [75, 85] width 16 height 16
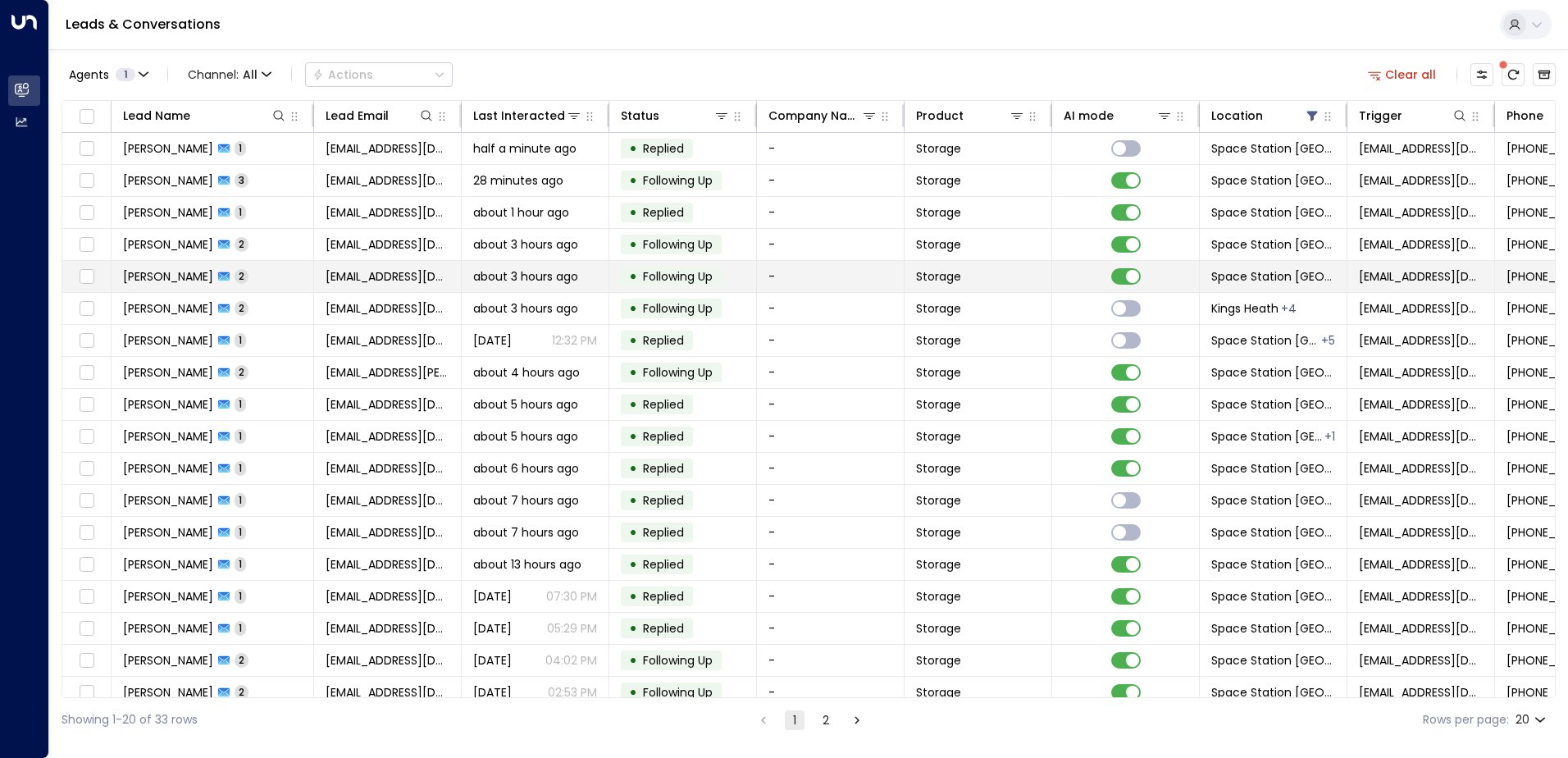
click at [735, 274] on td "• Following Up" at bounding box center [683, 276] width 147 height 32
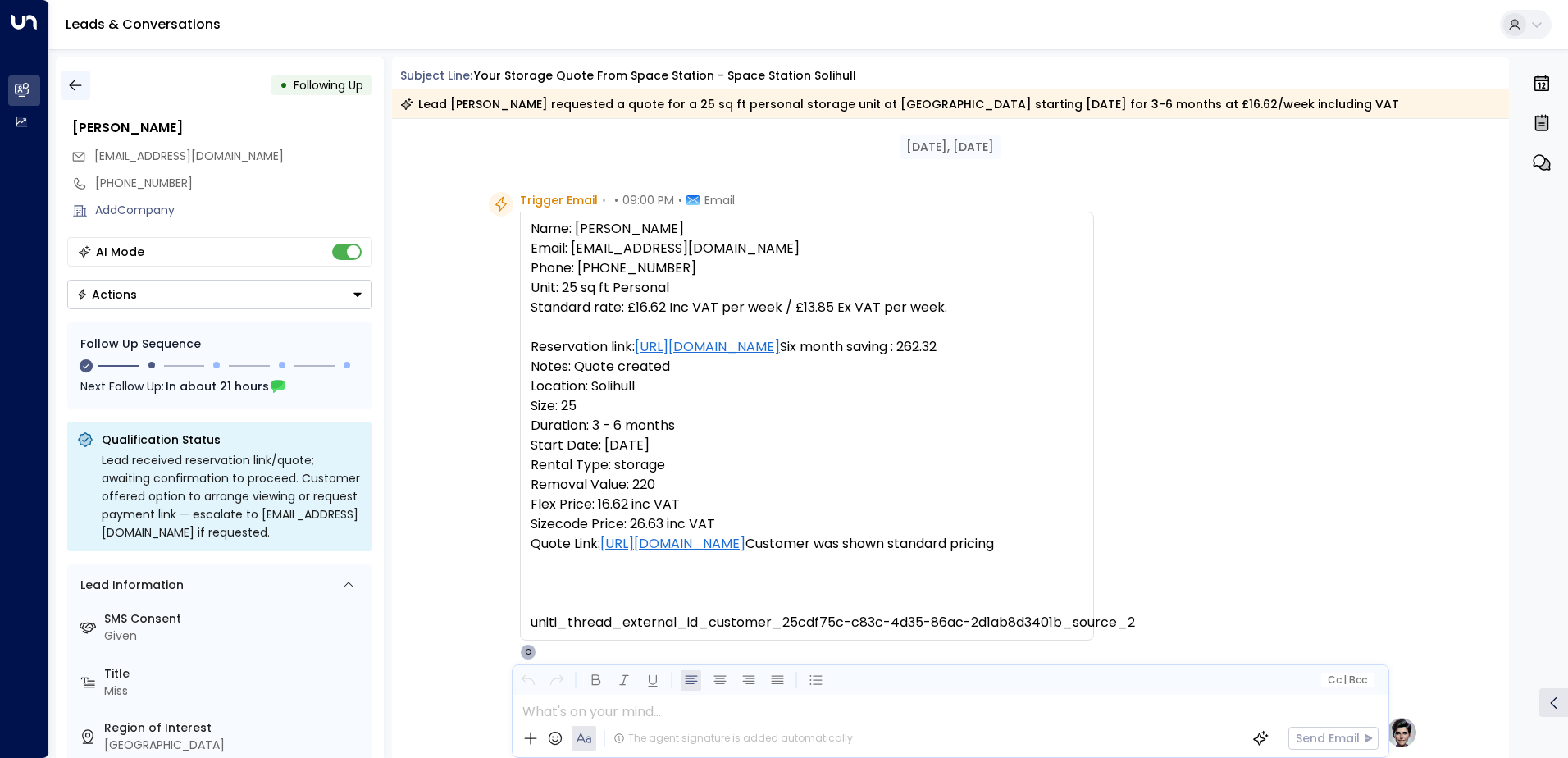
click at [77, 86] on icon "button" at bounding box center [75, 85] width 16 height 16
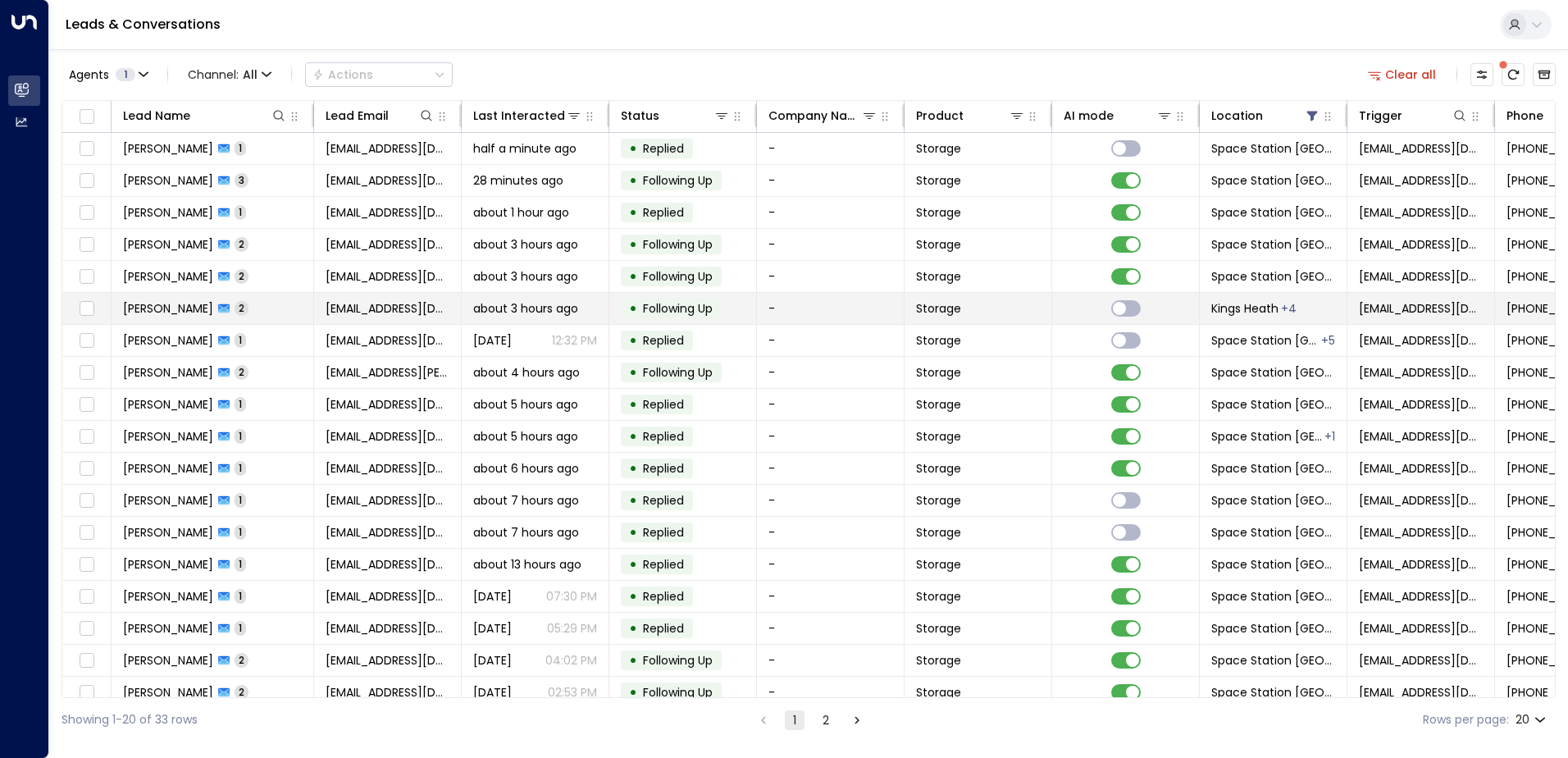
click at [810, 307] on td "-" at bounding box center [830, 308] width 147 height 32
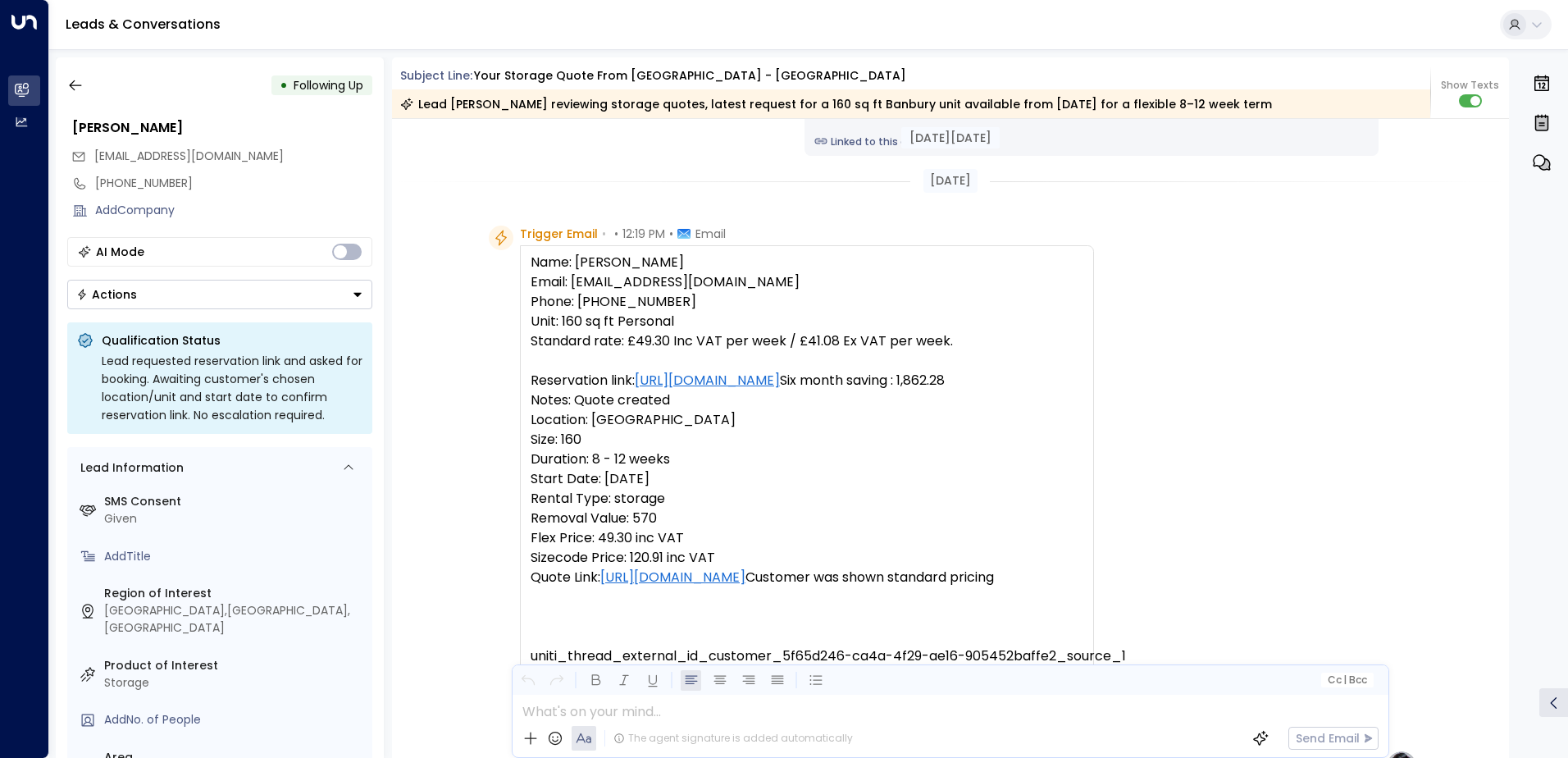
scroll to position [738, 0]
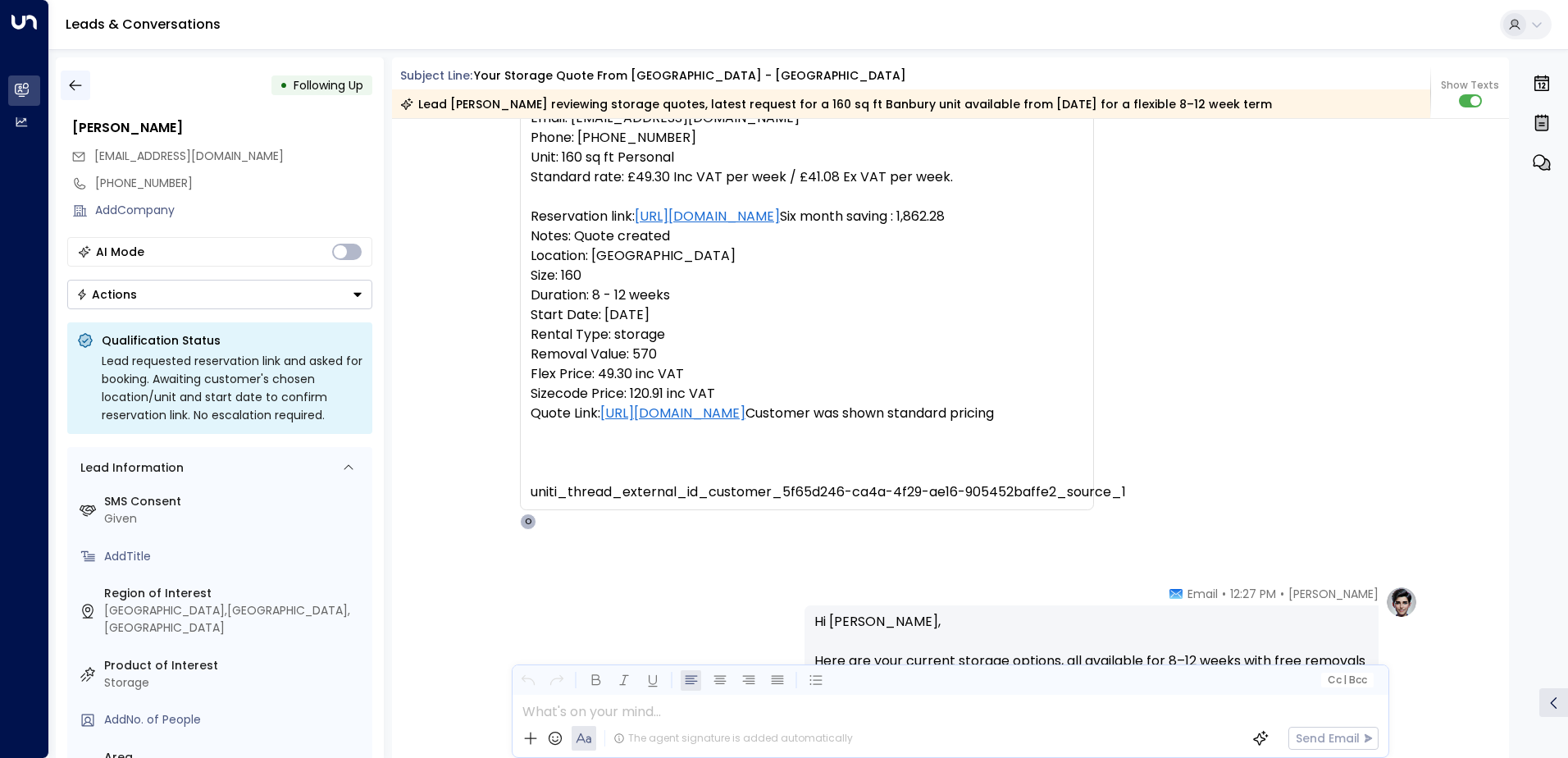
click at [73, 80] on icon "button" at bounding box center [75, 85] width 16 height 16
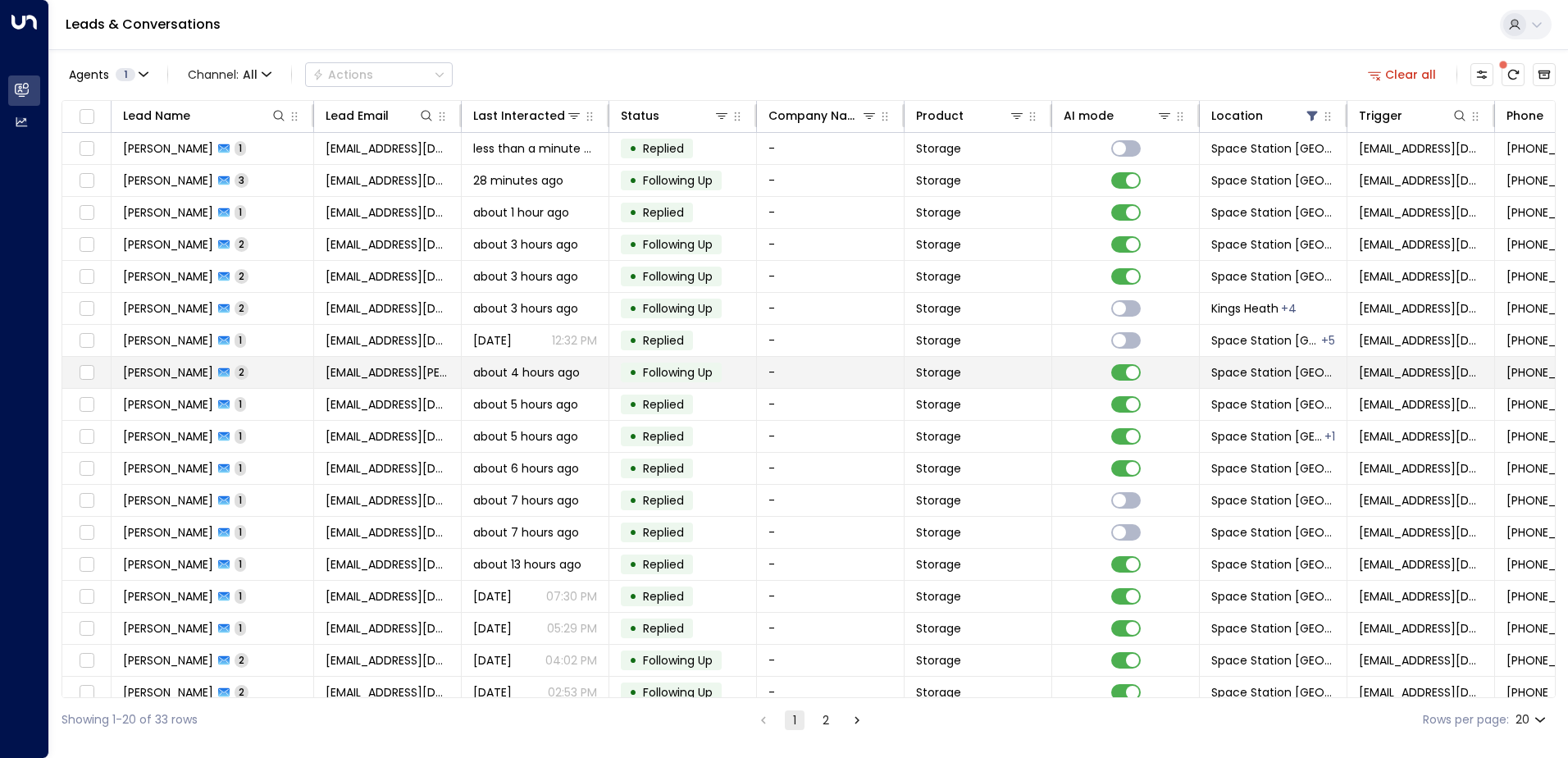
click at [778, 373] on td "-" at bounding box center [830, 372] width 147 height 32
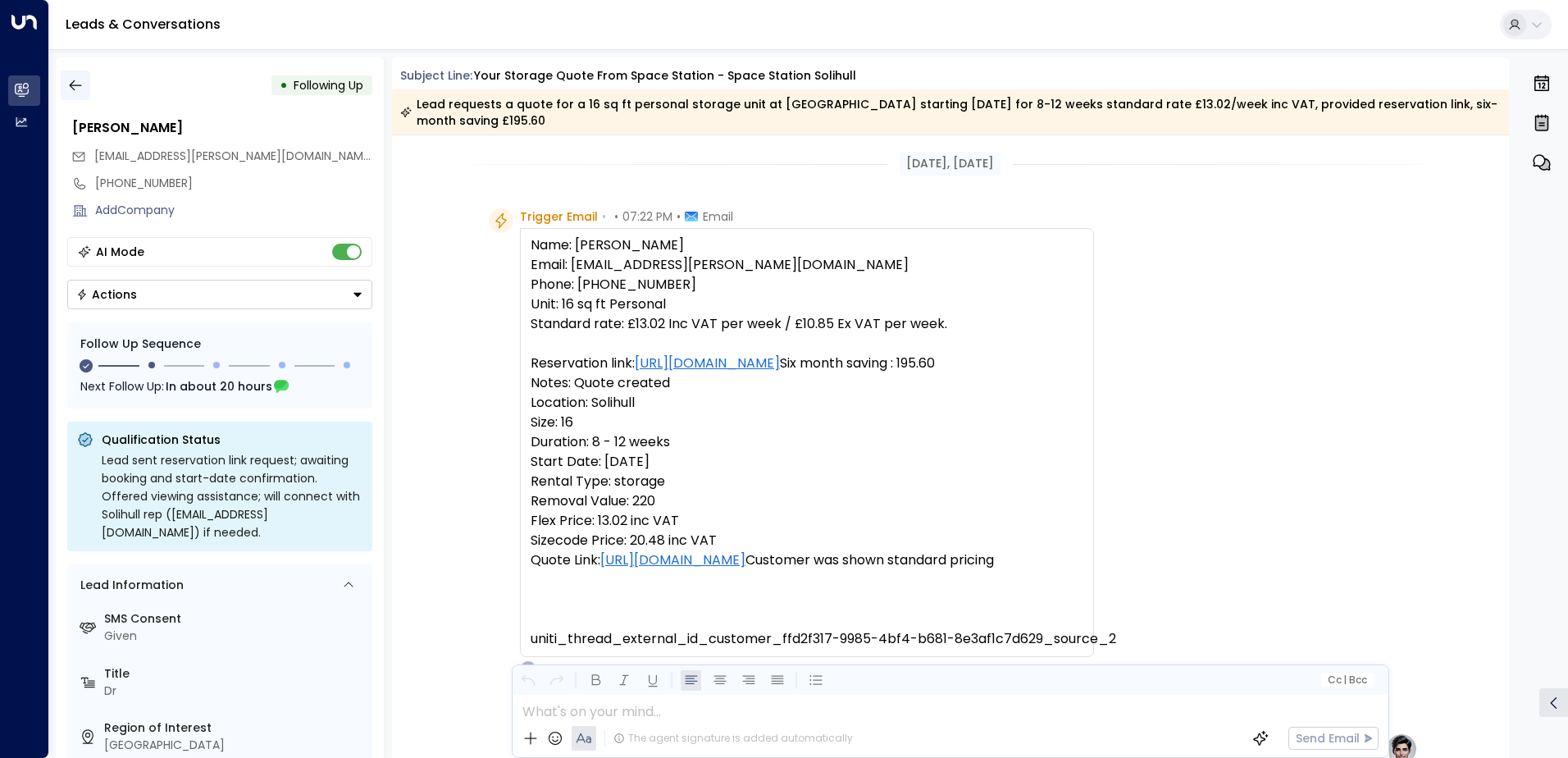
click at [78, 90] on icon "button" at bounding box center [75, 85] width 16 height 16
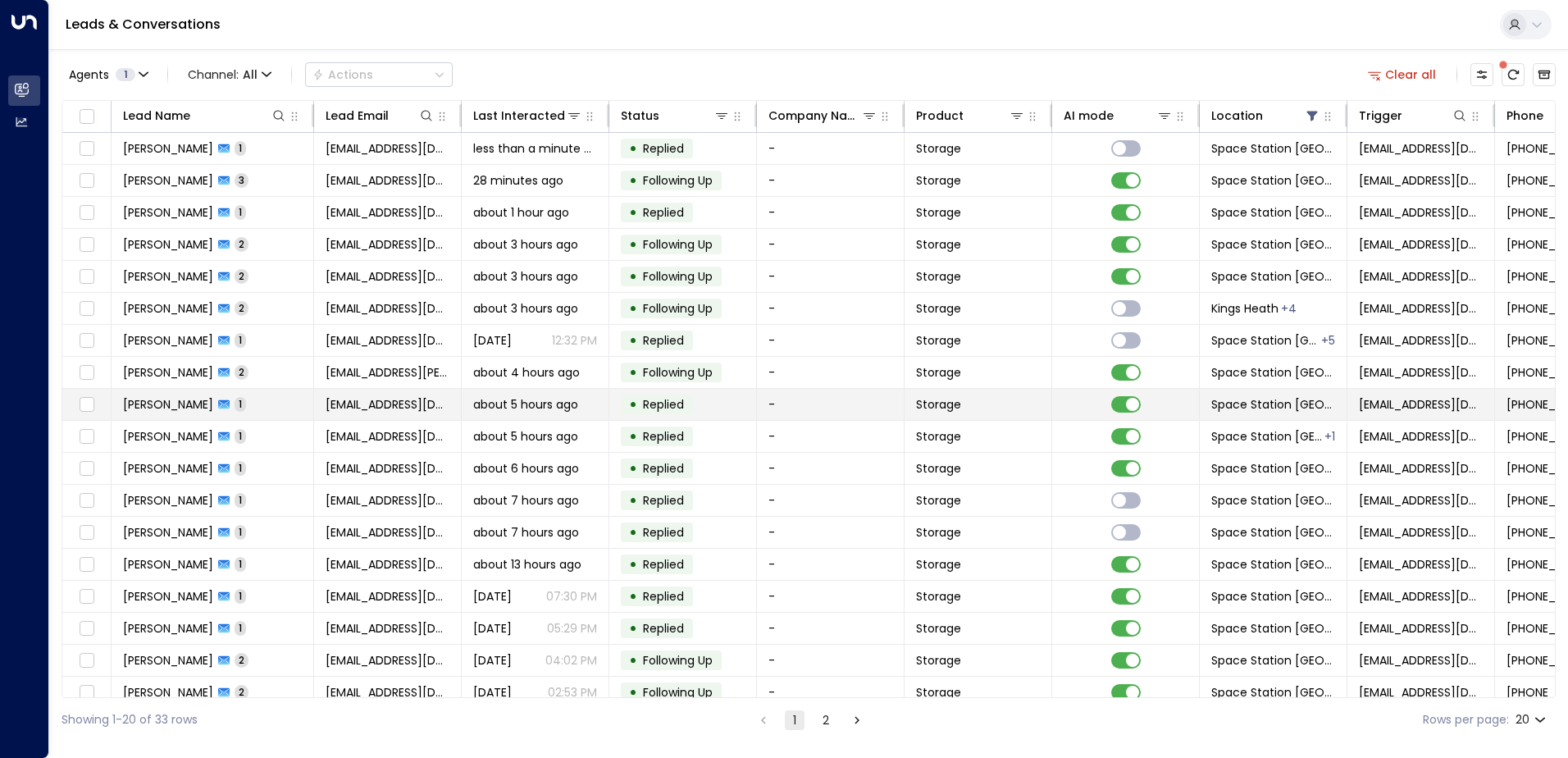
click at [542, 405] on span "about 5 hours ago" at bounding box center [525, 404] width 105 height 16
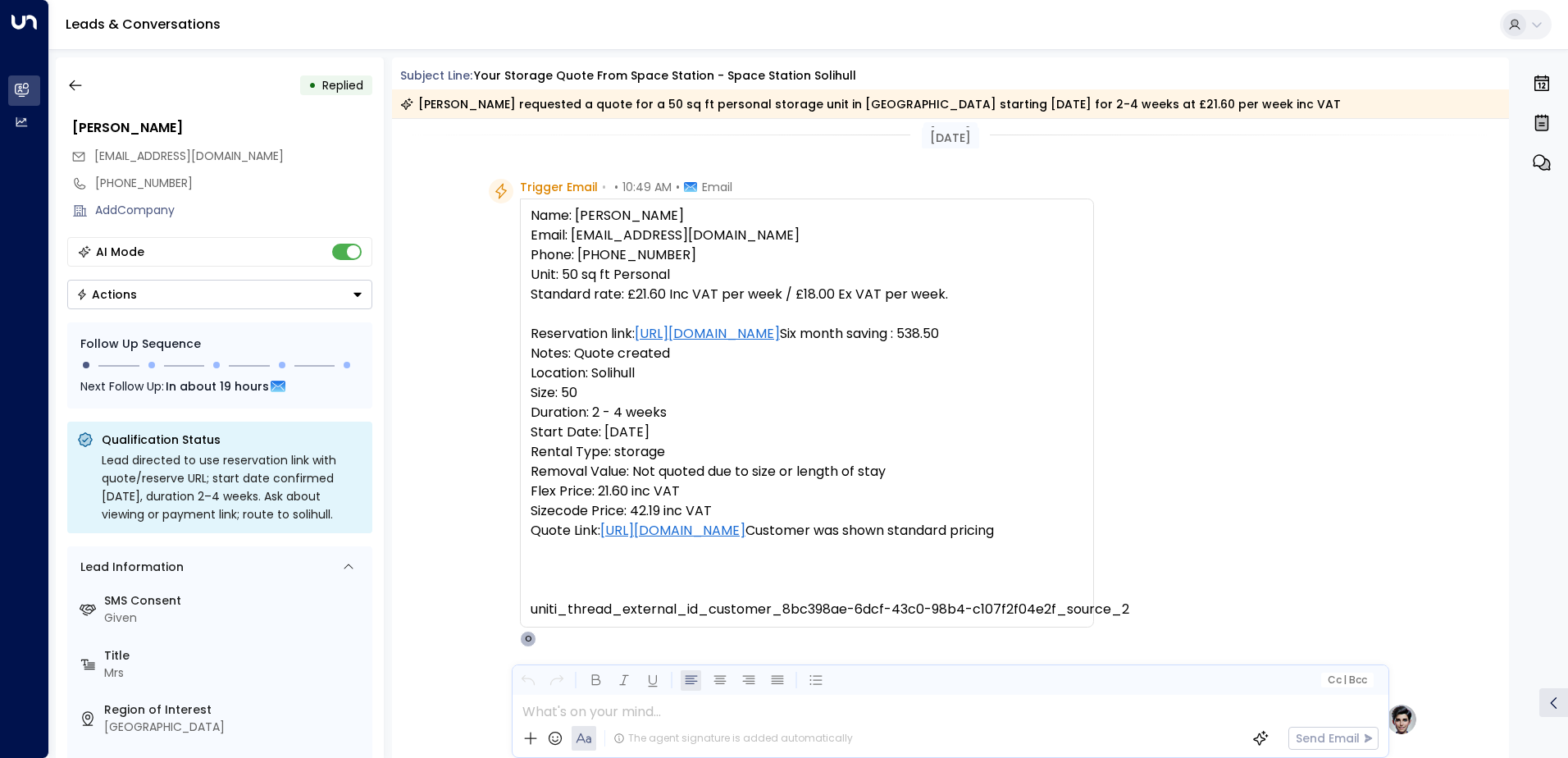
scroll to position [8, 0]
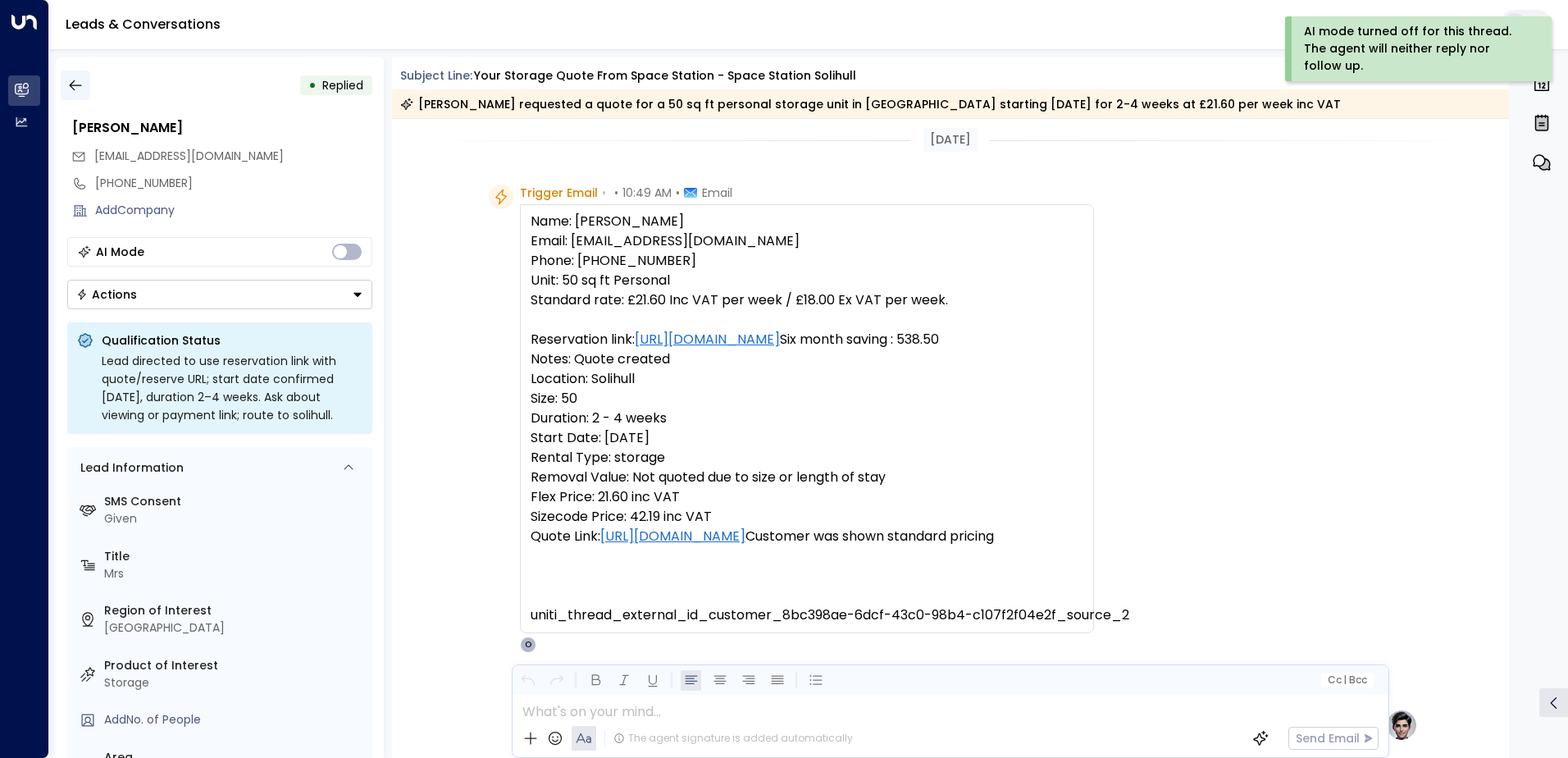
click at [72, 83] on icon "button" at bounding box center [75, 85] width 12 height 11
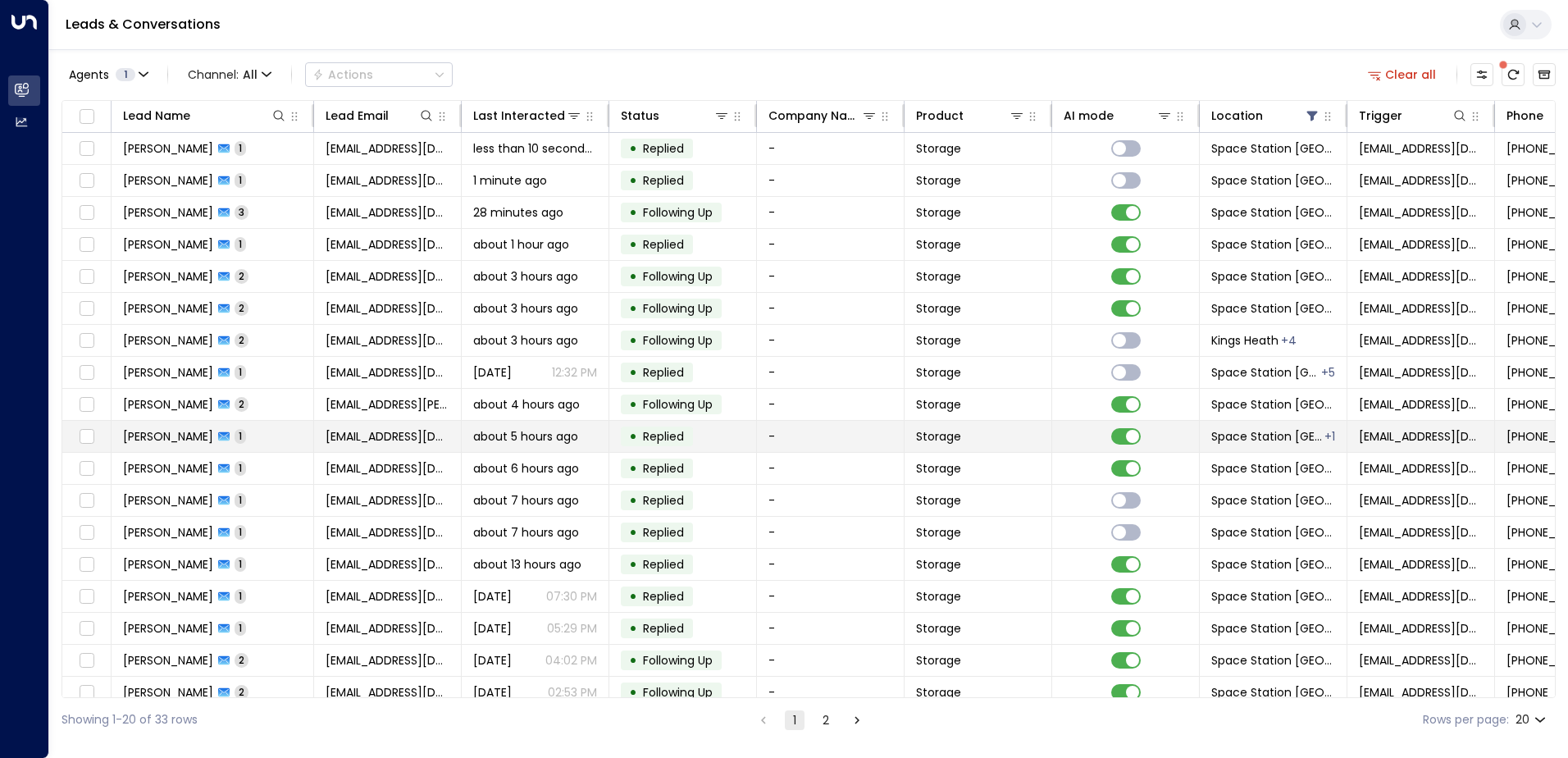
click at [581, 433] on div "about 5 hours ago" at bounding box center [535, 436] width 123 height 16
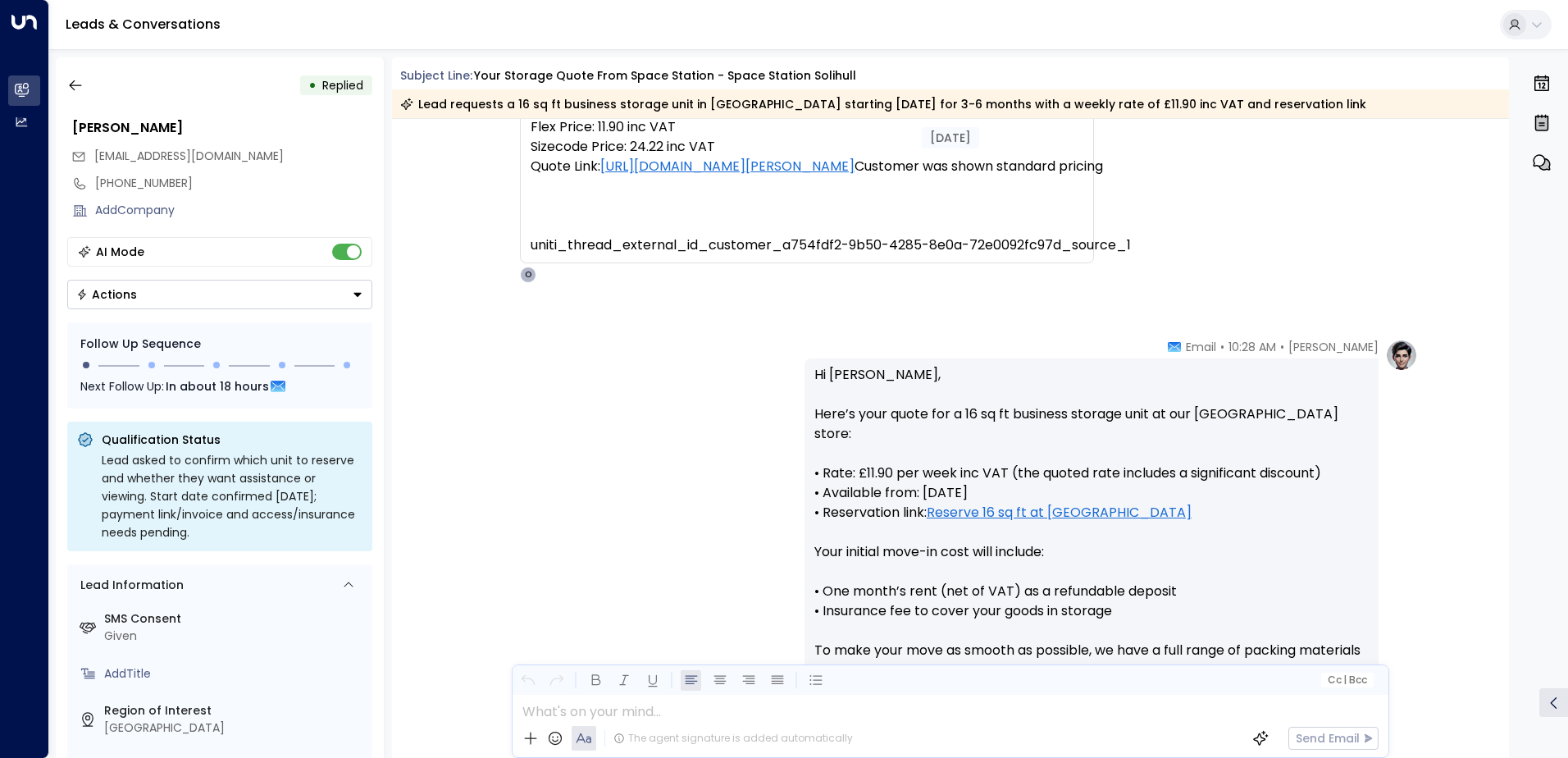
scroll to position [376, 0]
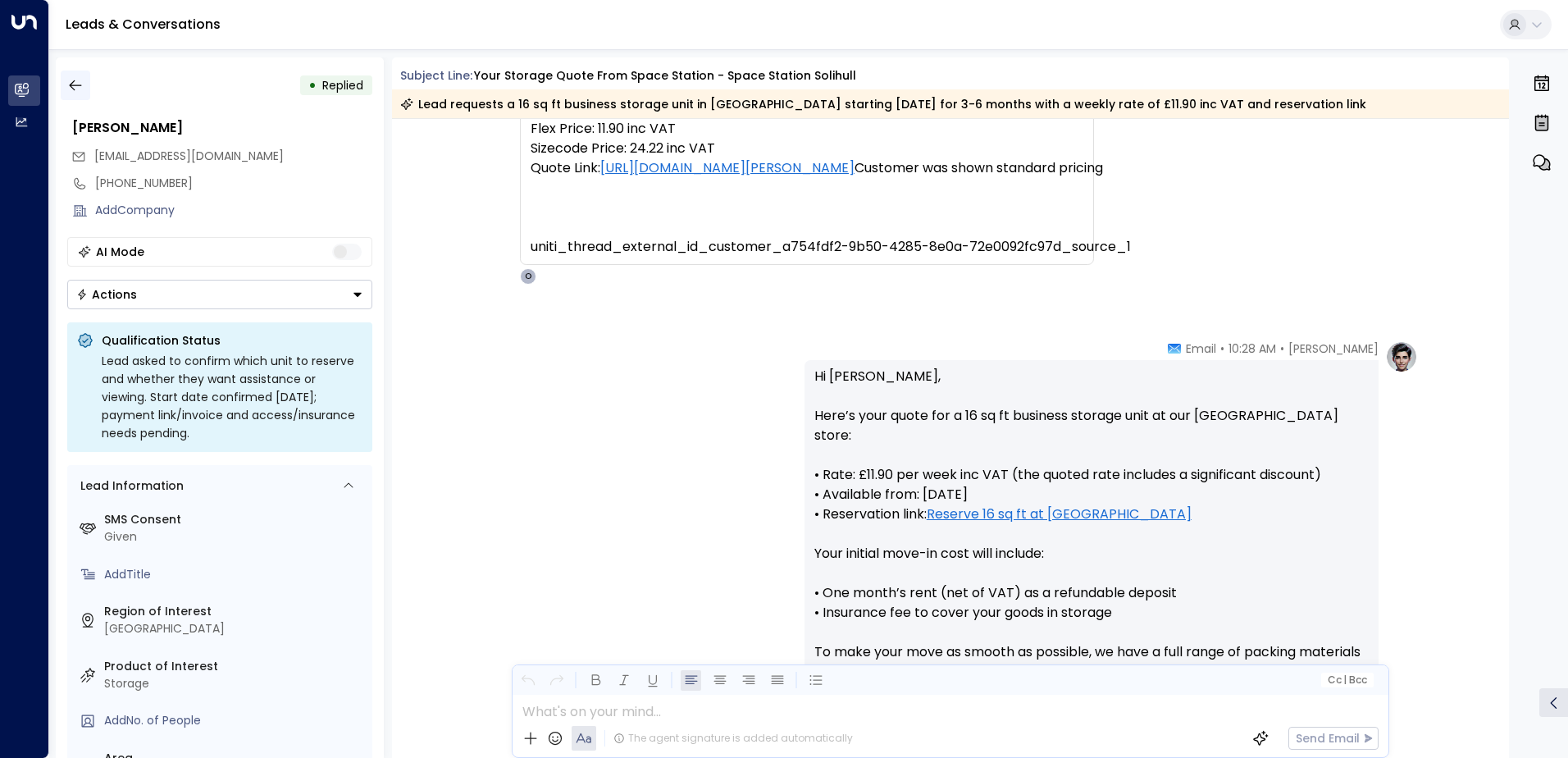
click at [67, 82] on icon "button" at bounding box center [75, 85] width 16 height 16
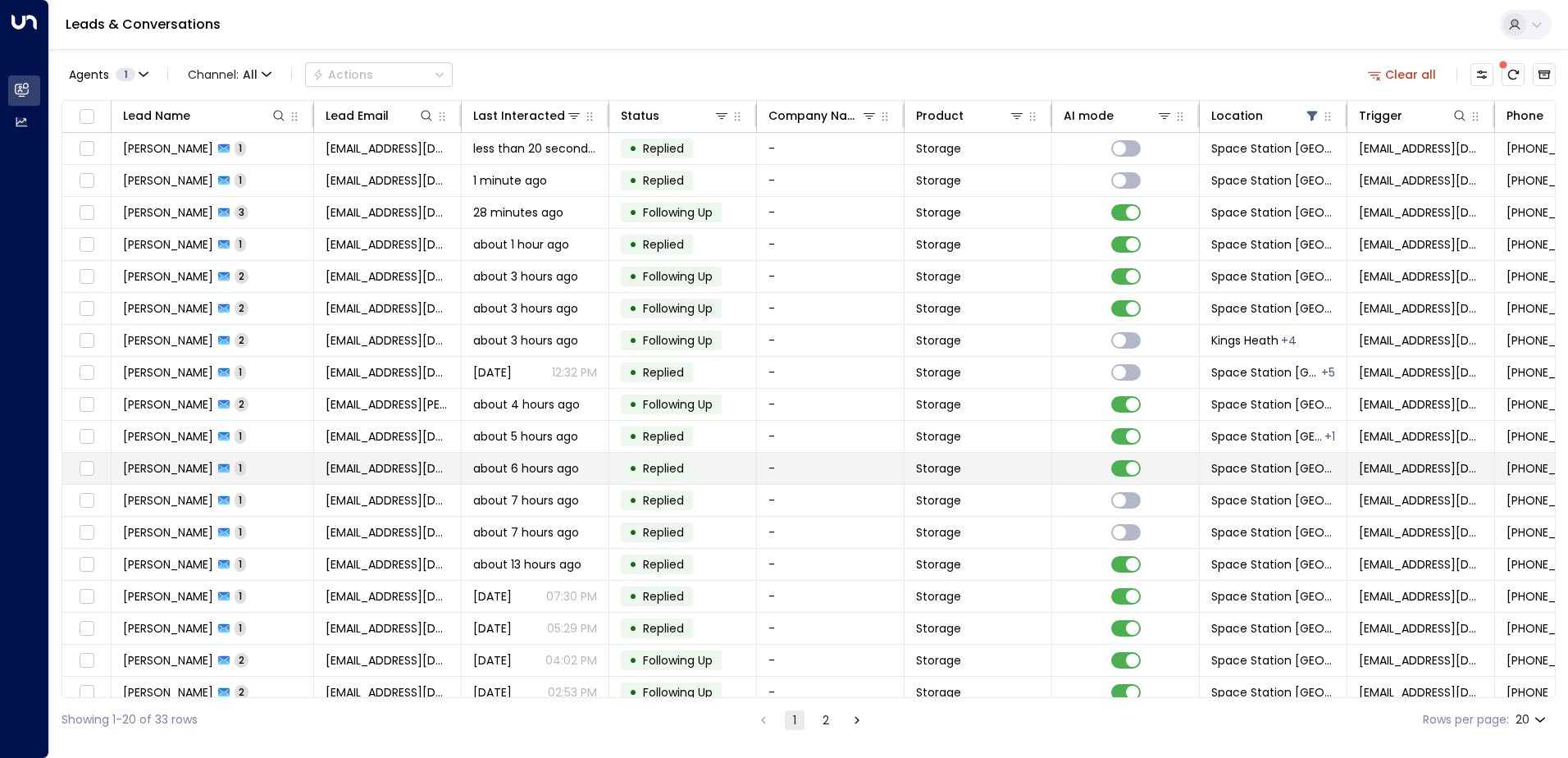
click at [563, 464] on span "about 6 hours ago" at bounding box center [526, 468] width 106 height 16
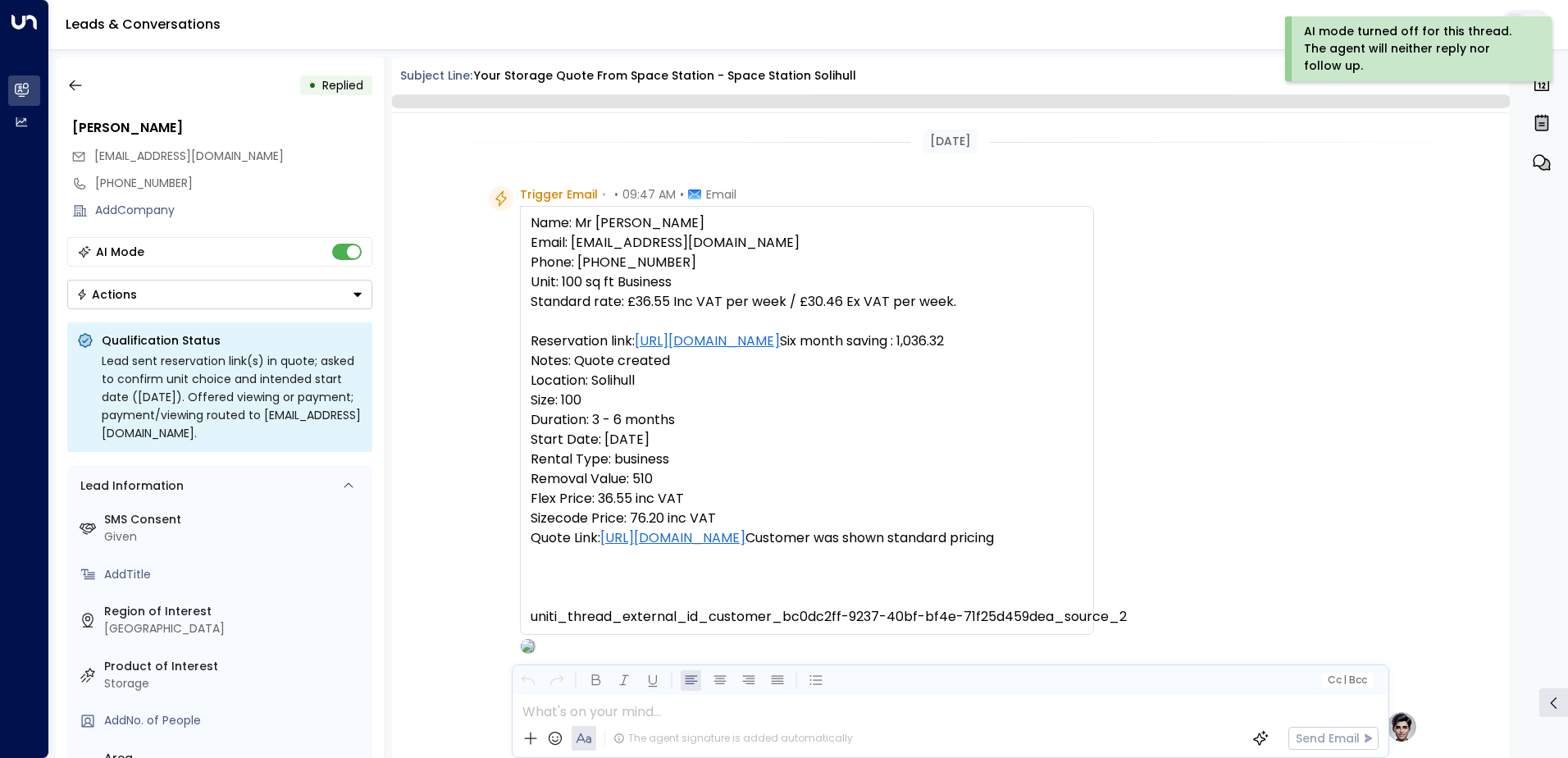
scroll to position [602, 0]
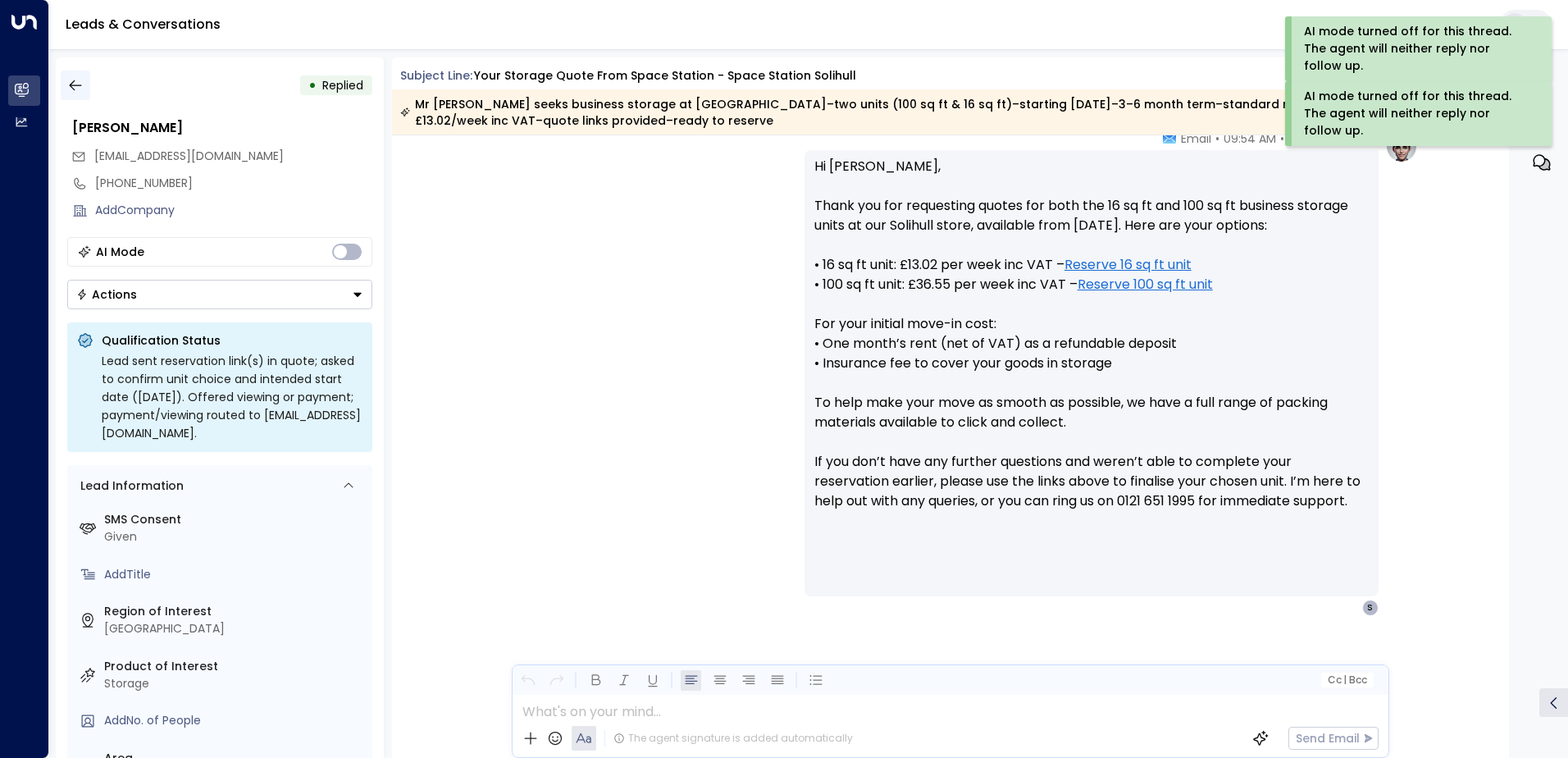
click at [72, 85] on icon "button" at bounding box center [75, 85] width 12 height 11
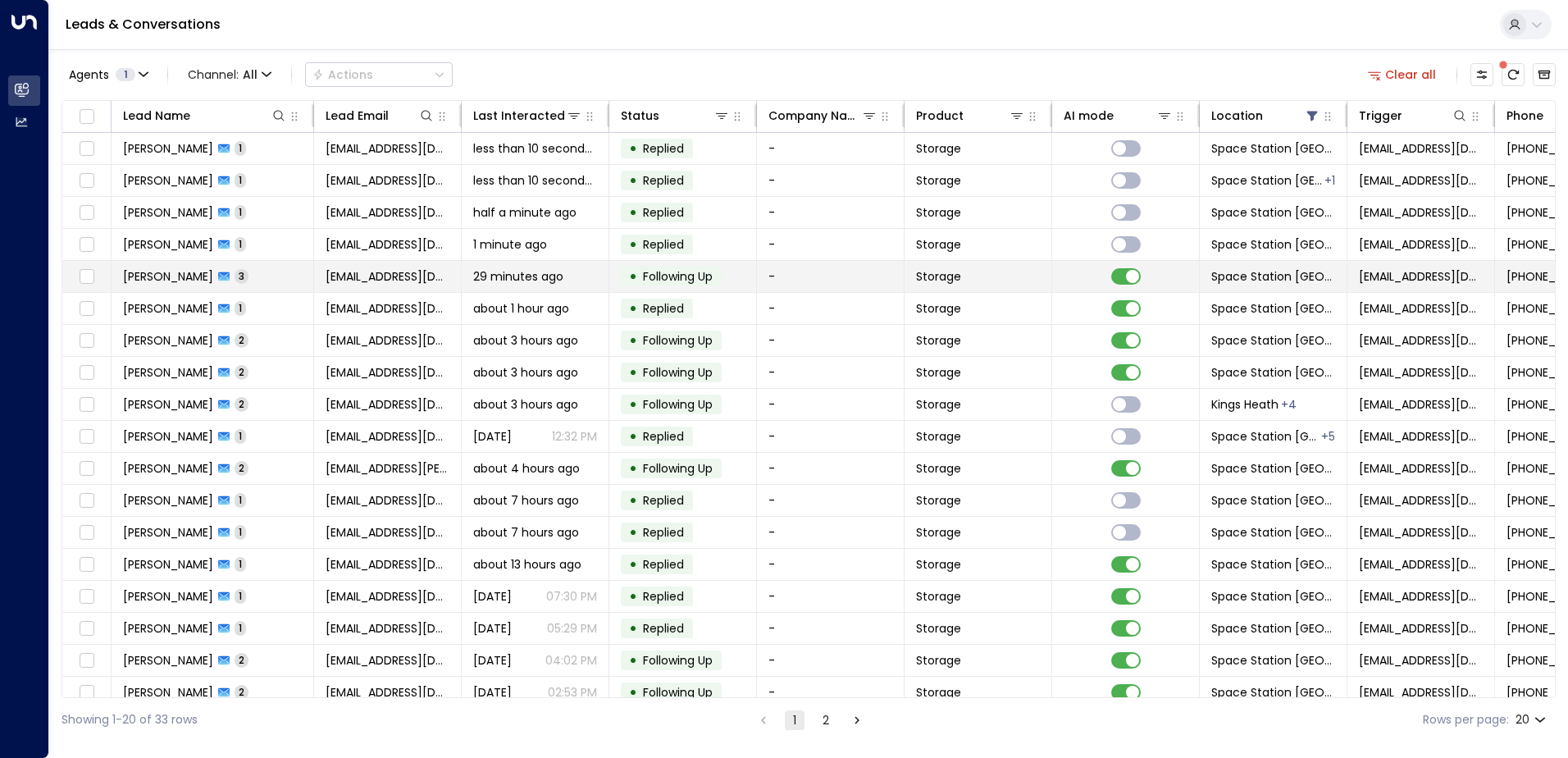
click at [775, 274] on td "-" at bounding box center [830, 276] width 147 height 32
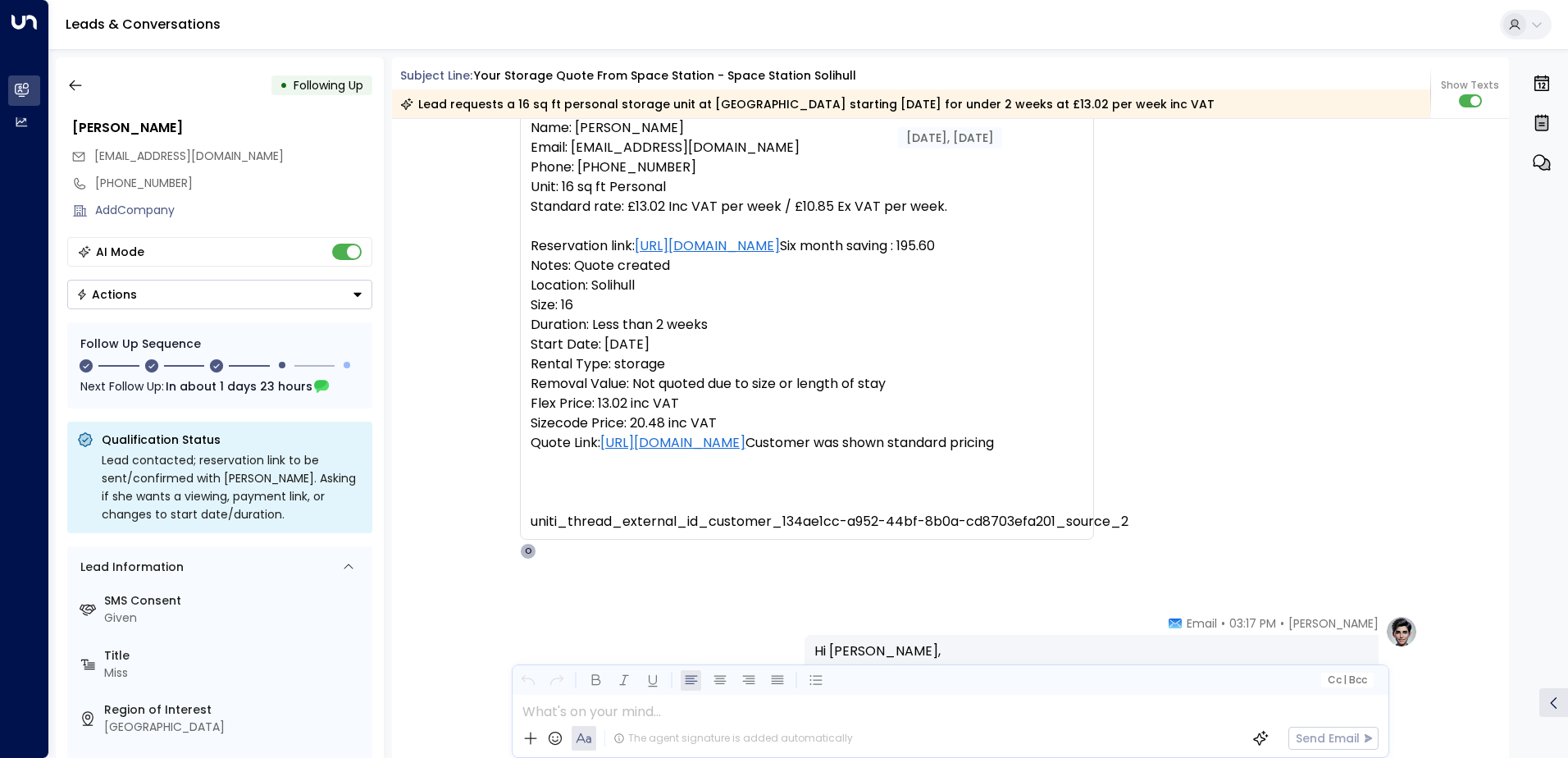
scroll to position [100, 0]
click at [75, 84] on icon "button" at bounding box center [75, 85] width 16 height 16
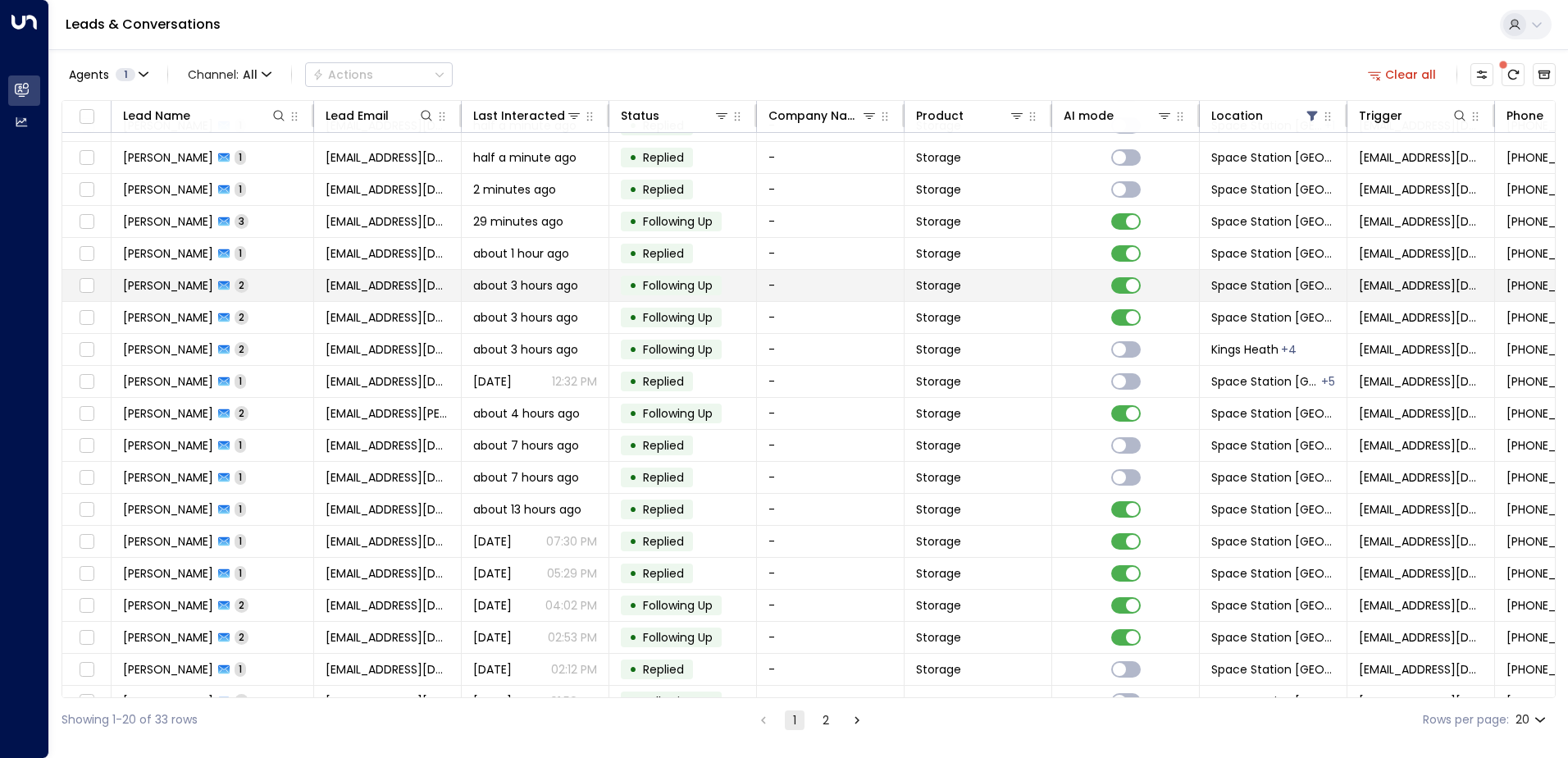
scroll to position [80, 0]
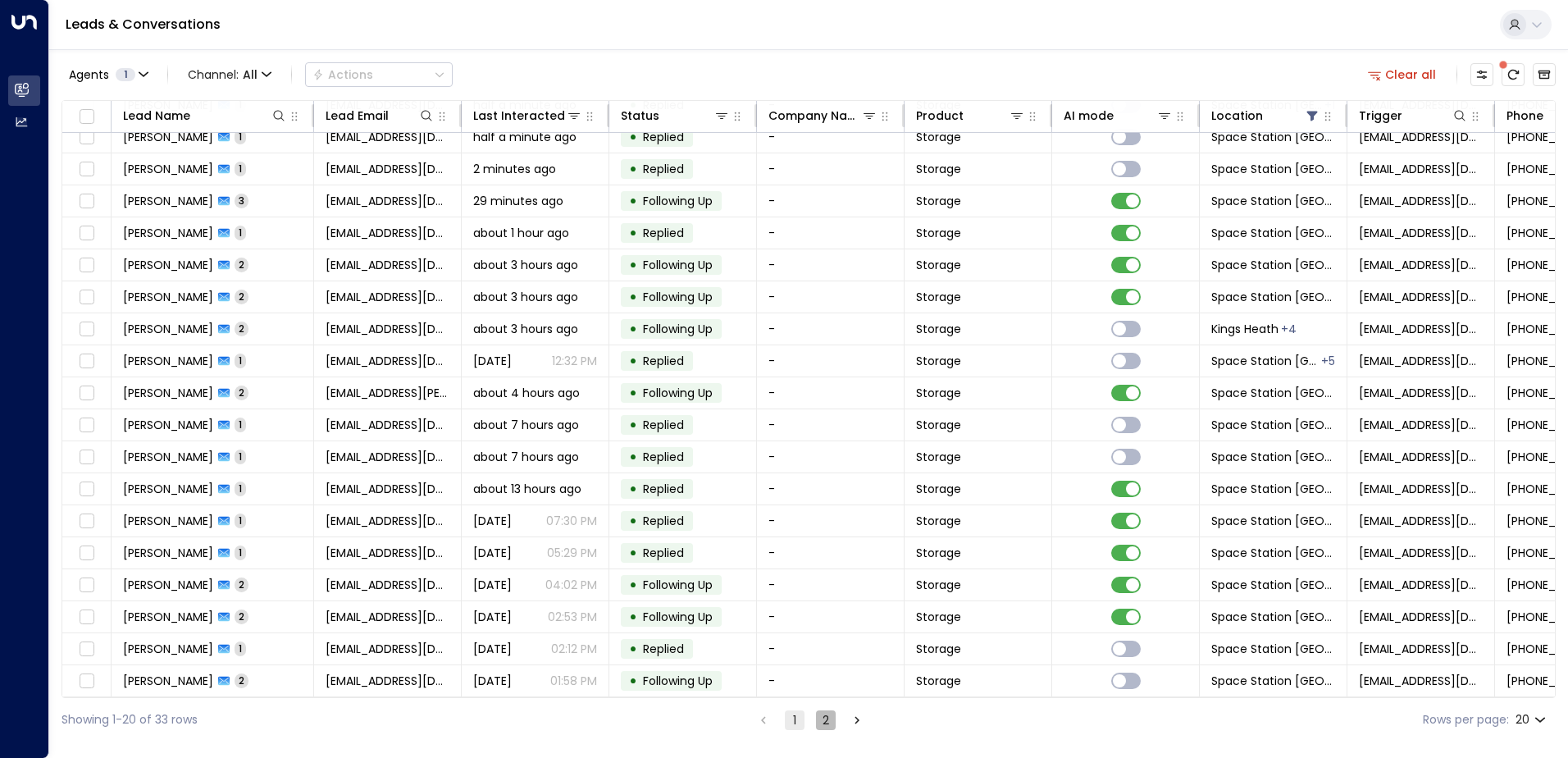
click at [821, 721] on button "2" at bounding box center [826, 720] width 20 height 20
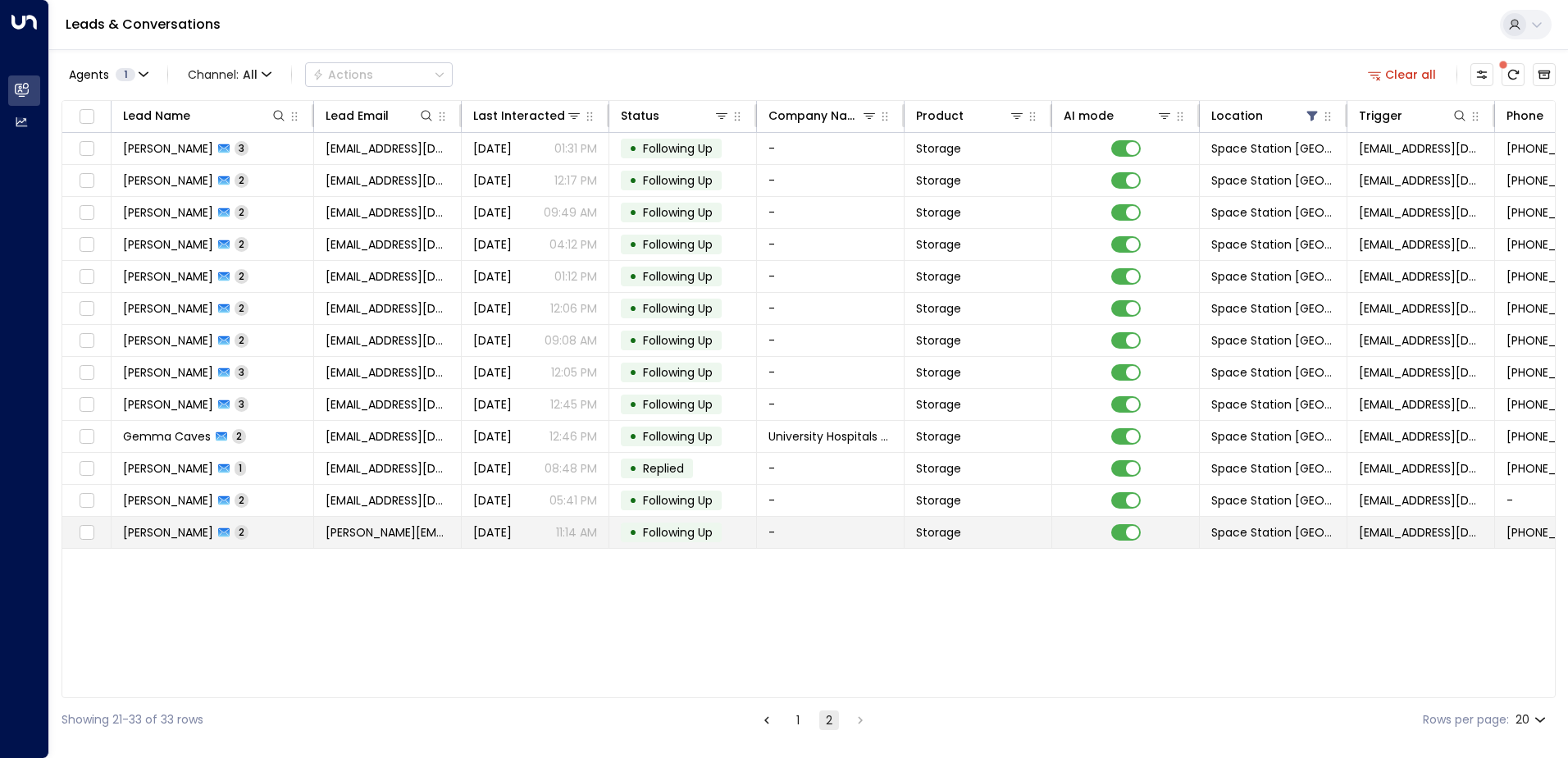
click at [752, 534] on td "• Following Up" at bounding box center [683, 532] width 147 height 32
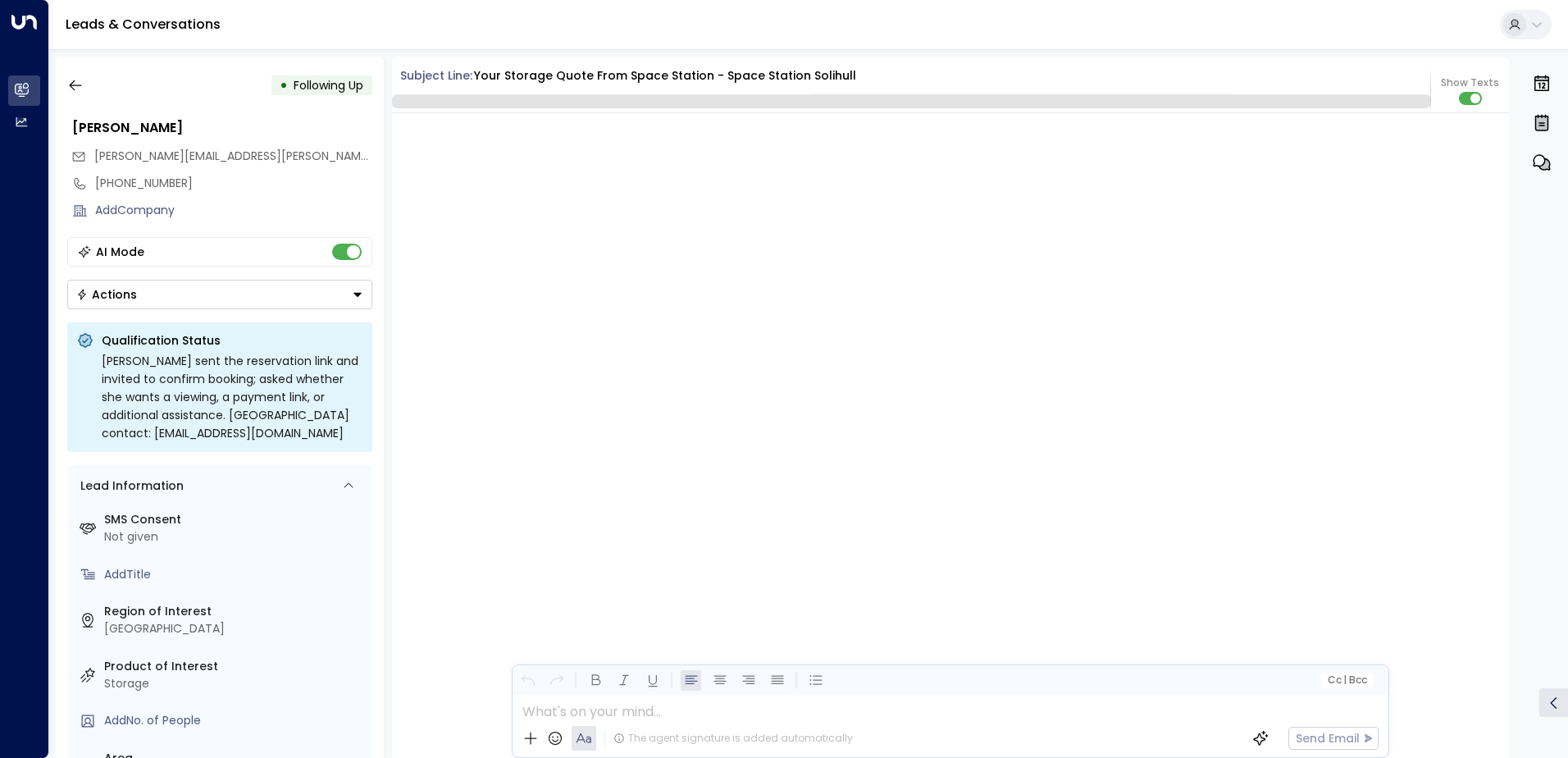
scroll to position [1595, 0]
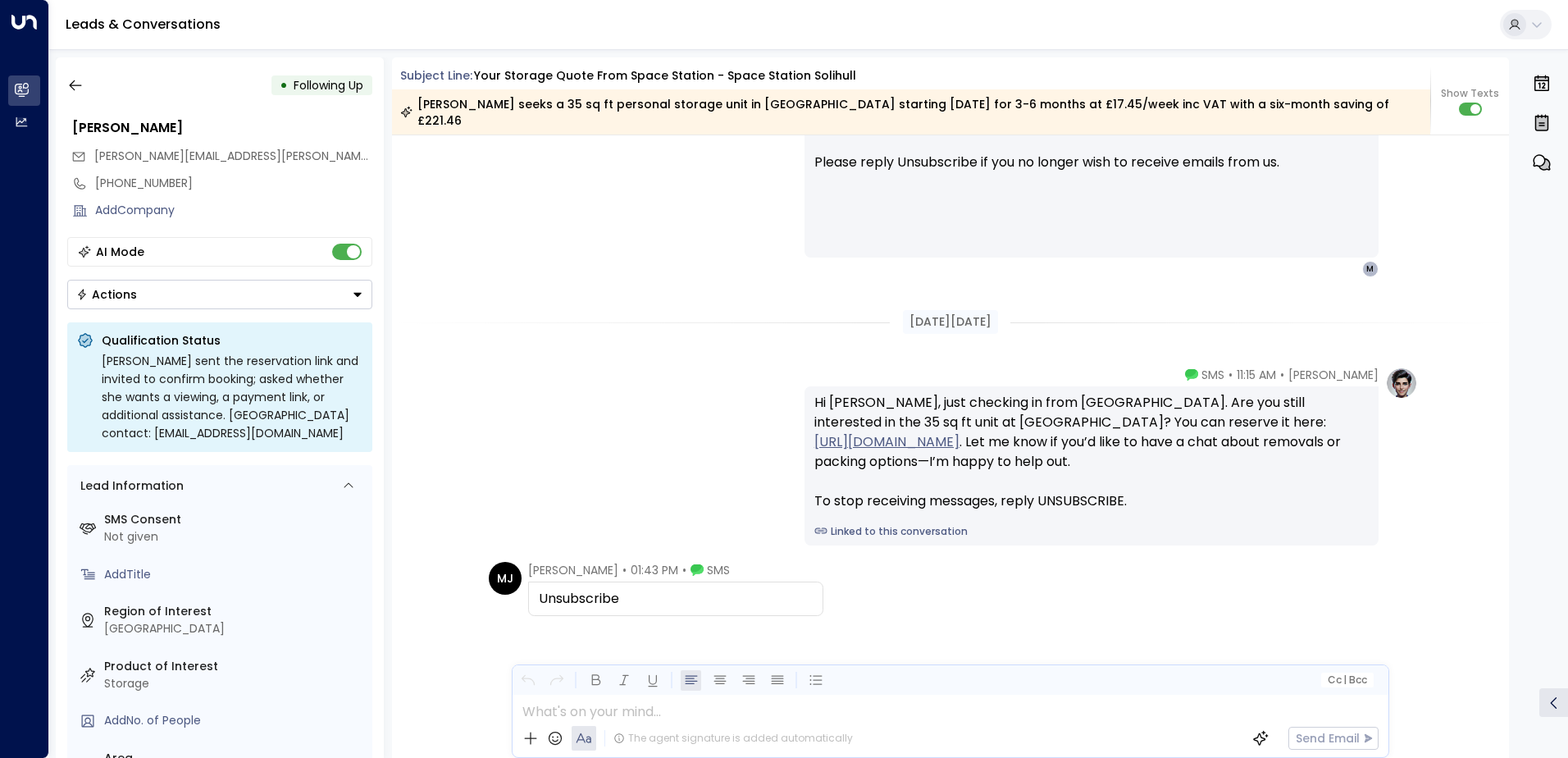
drag, startPoint x: 635, startPoint y: 580, endPoint x: 531, endPoint y: 583, distance: 104.0
click at [531, 583] on div "Unsubscribe" at bounding box center [675, 599] width 295 height 34
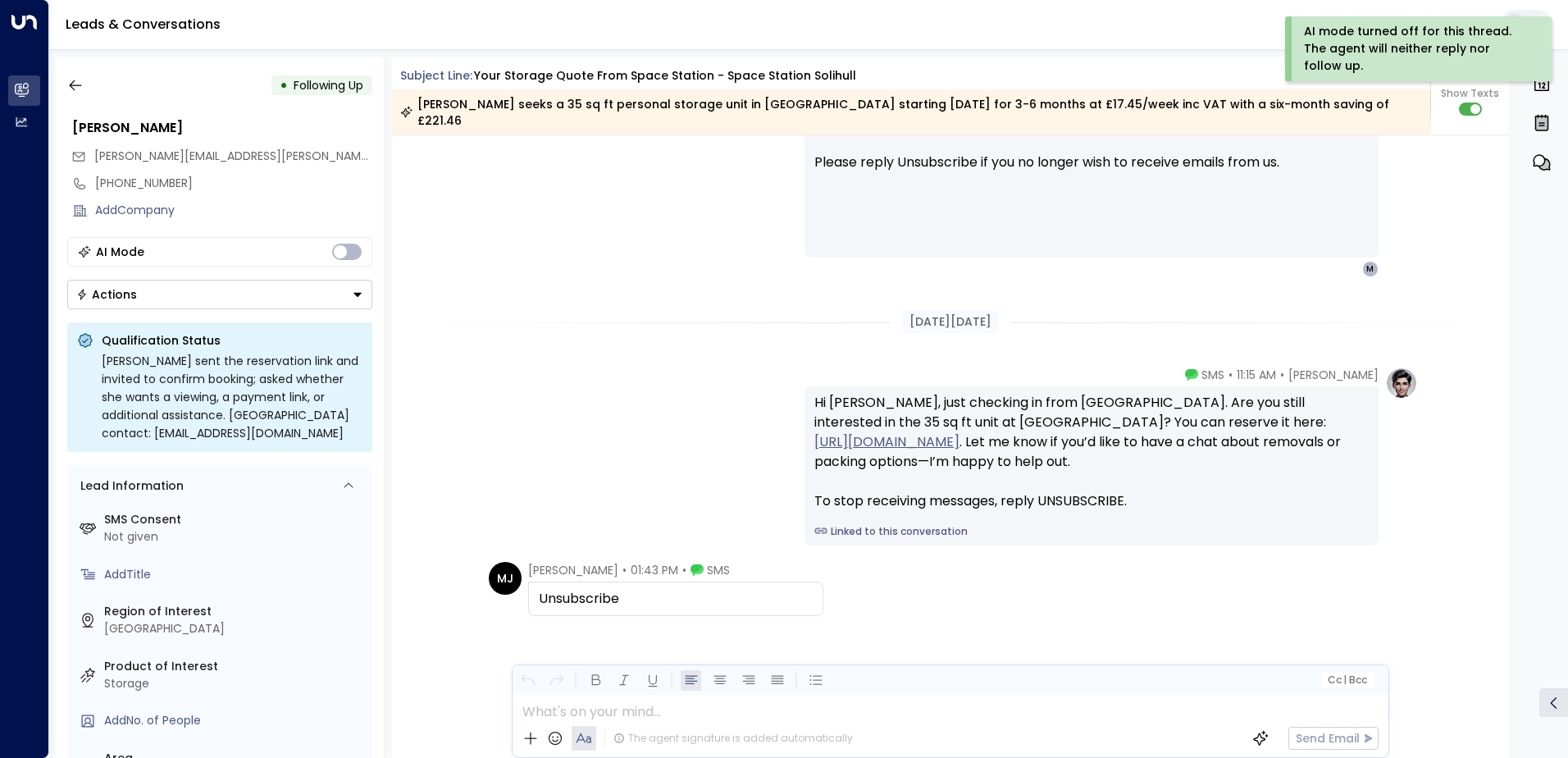
copy div "Unsubscribe"
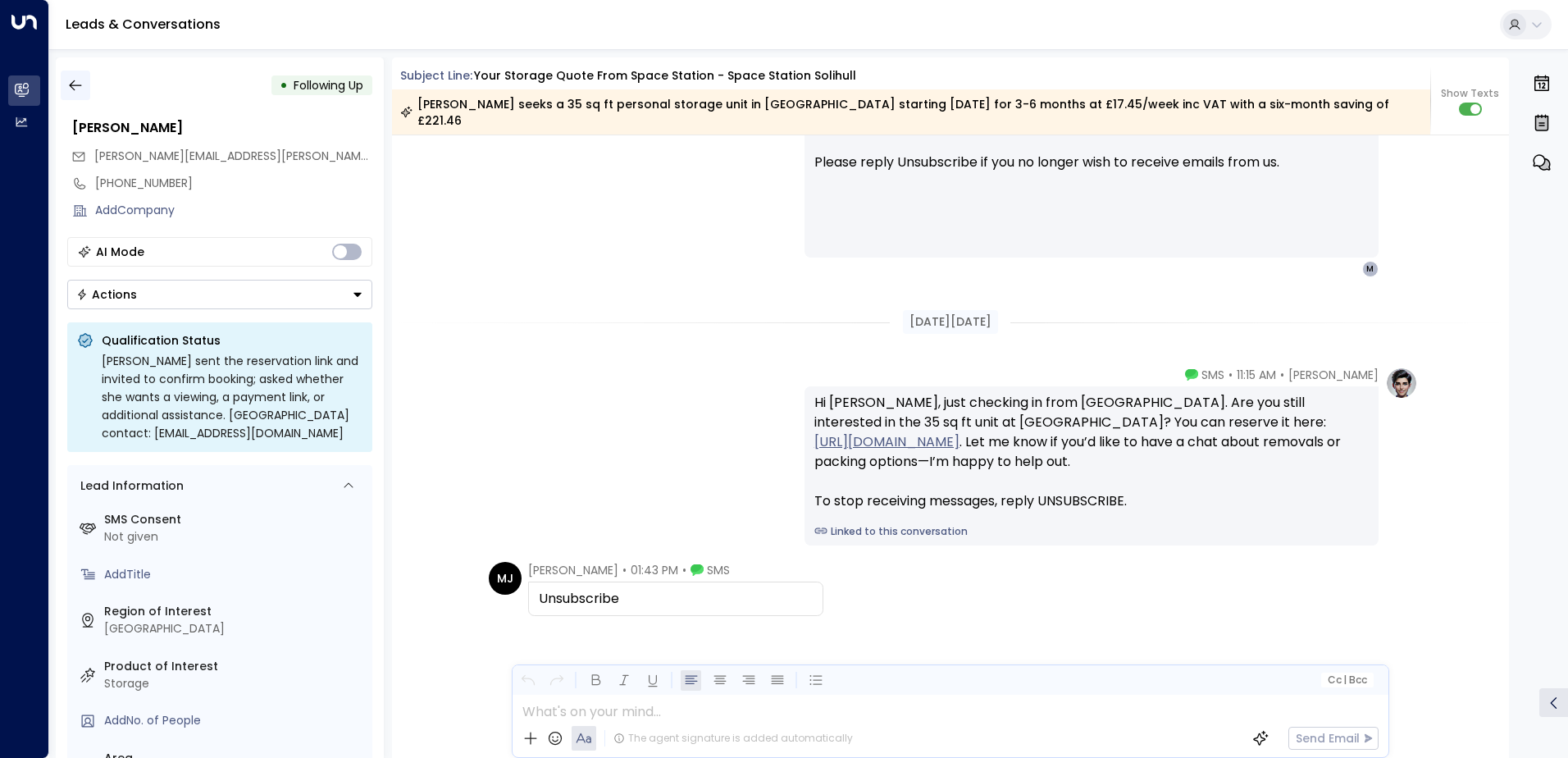
click at [78, 81] on icon "button" at bounding box center [75, 85] width 16 height 16
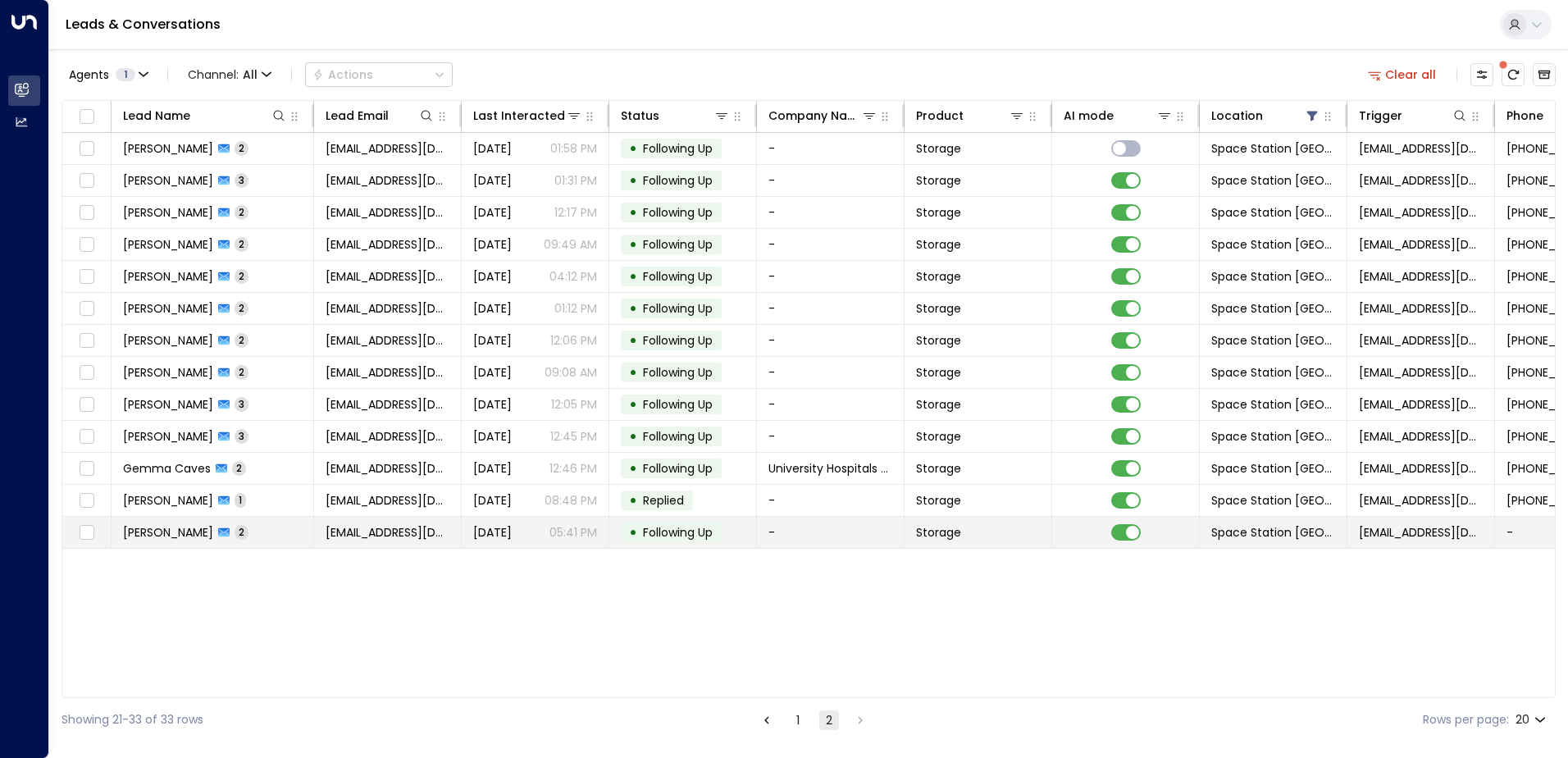
click at [846, 537] on td "-" at bounding box center [830, 532] width 147 height 32
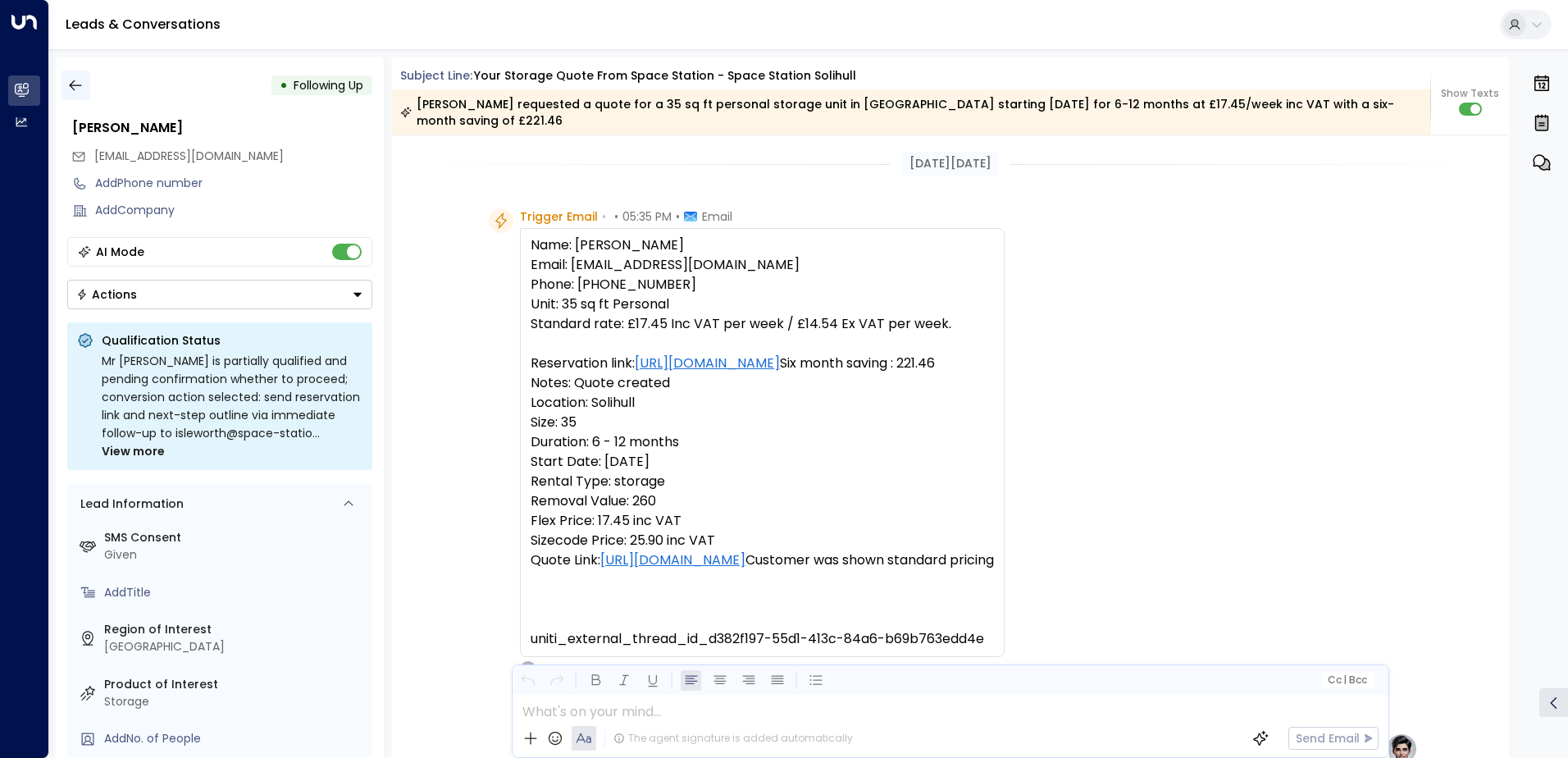
click at [73, 85] on icon "button" at bounding box center [75, 85] width 16 height 16
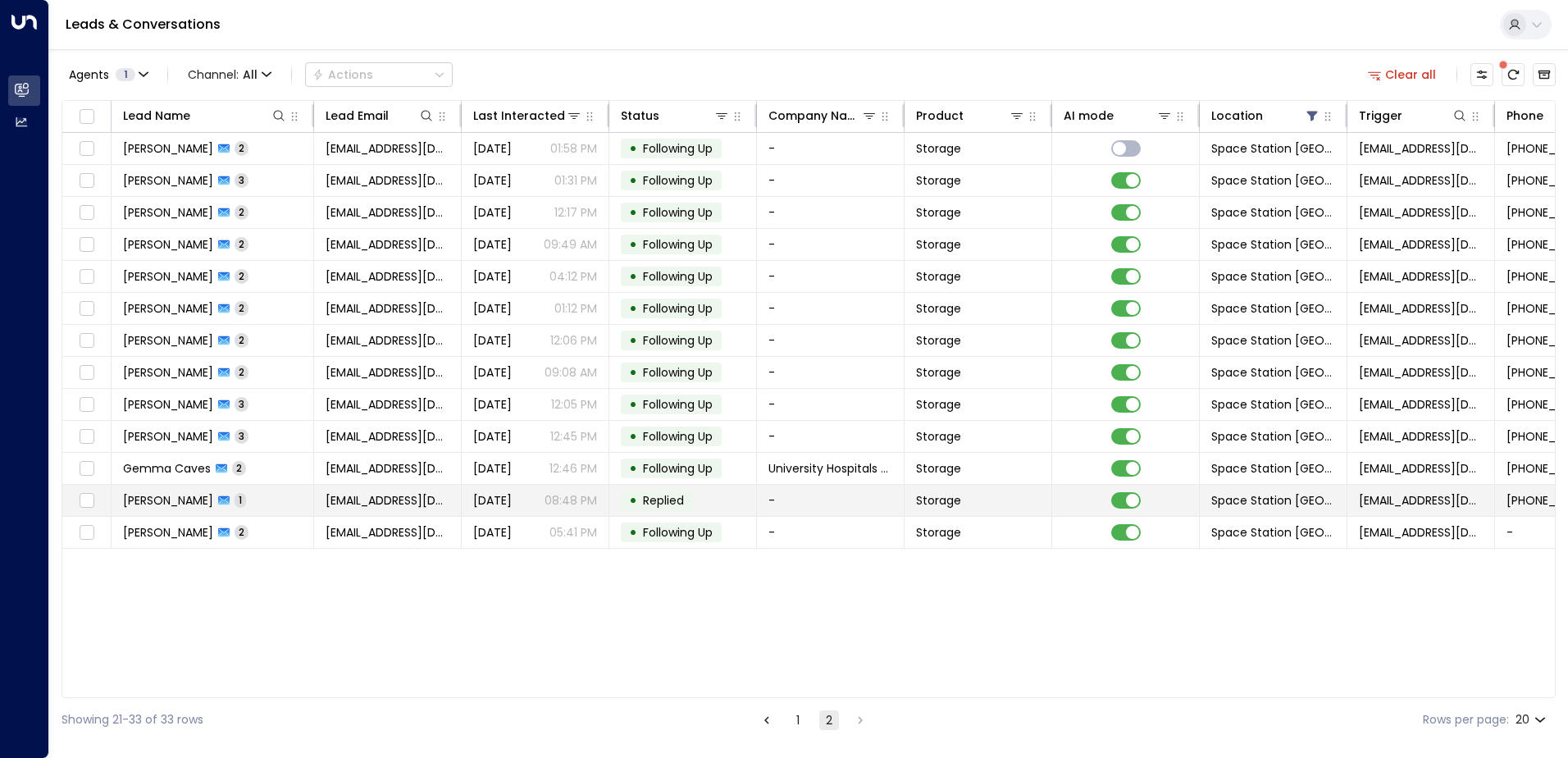
click at [679, 499] on span "Replied" at bounding box center [663, 500] width 41 height 16
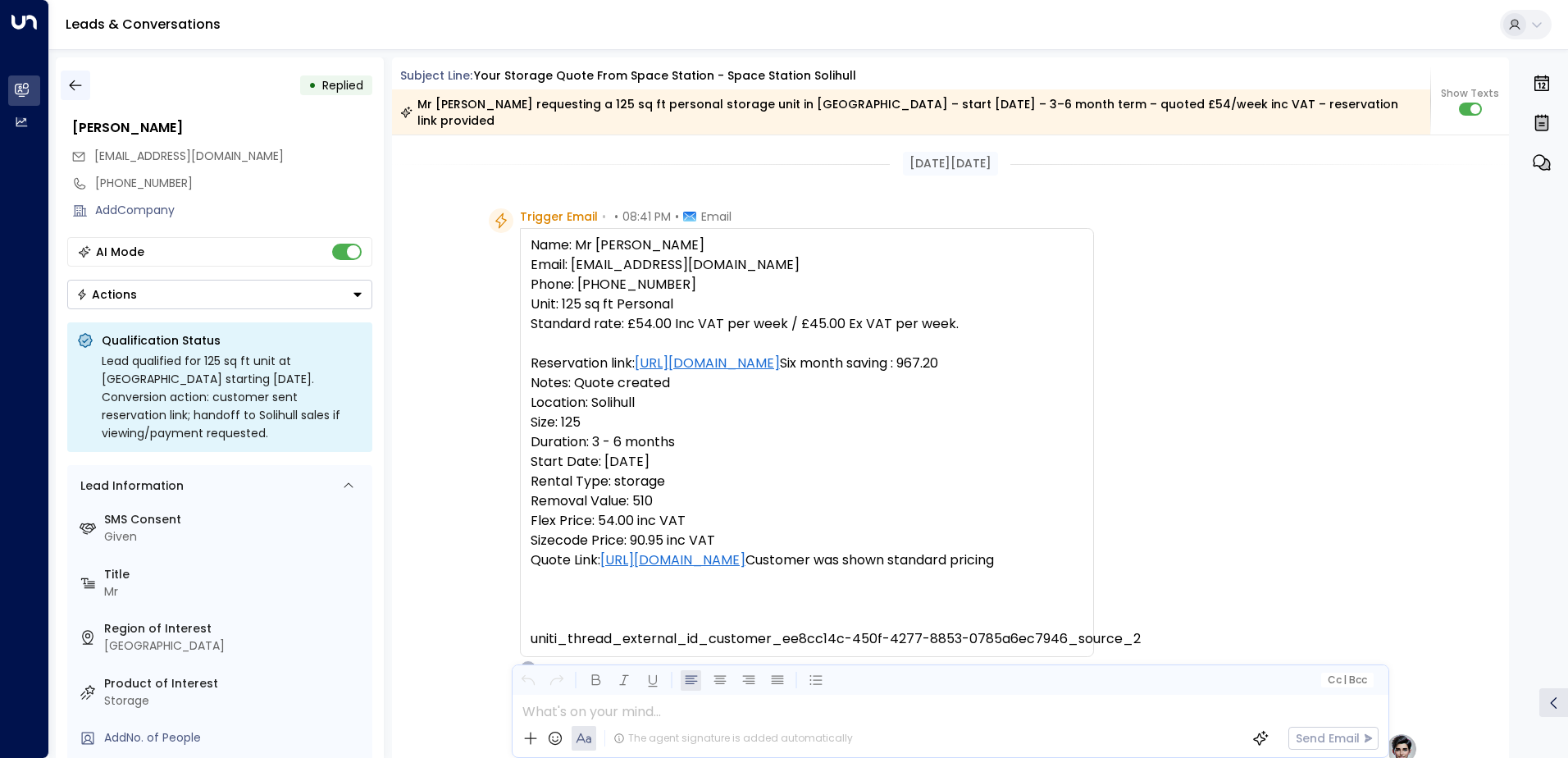
click at [71, 87] on icon "button" at bounding box center [75, 85] width 12 height 11
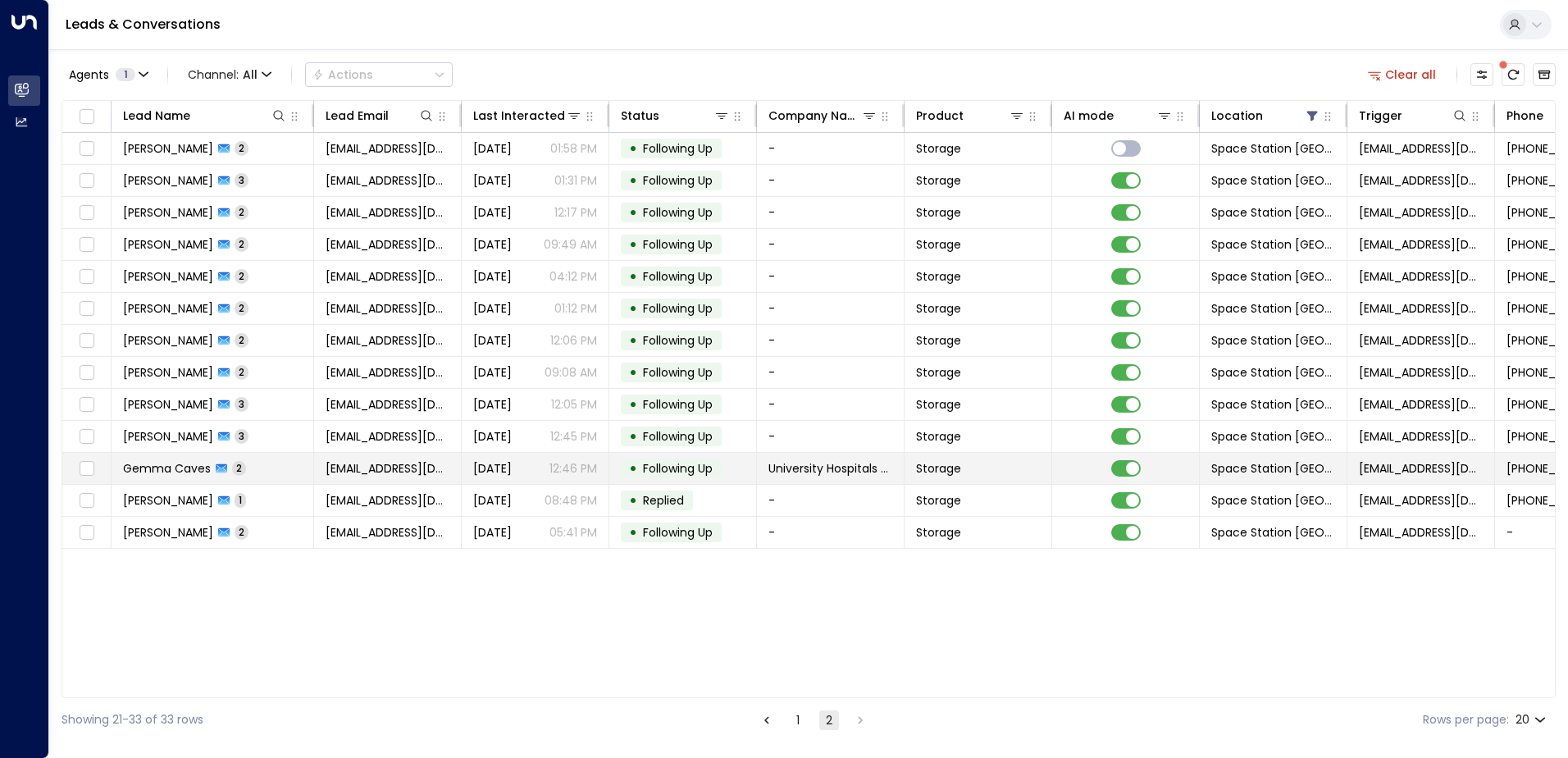
click at [651, 468] on span "Following Up" at bounding box center [678, 468] width 70 height 16
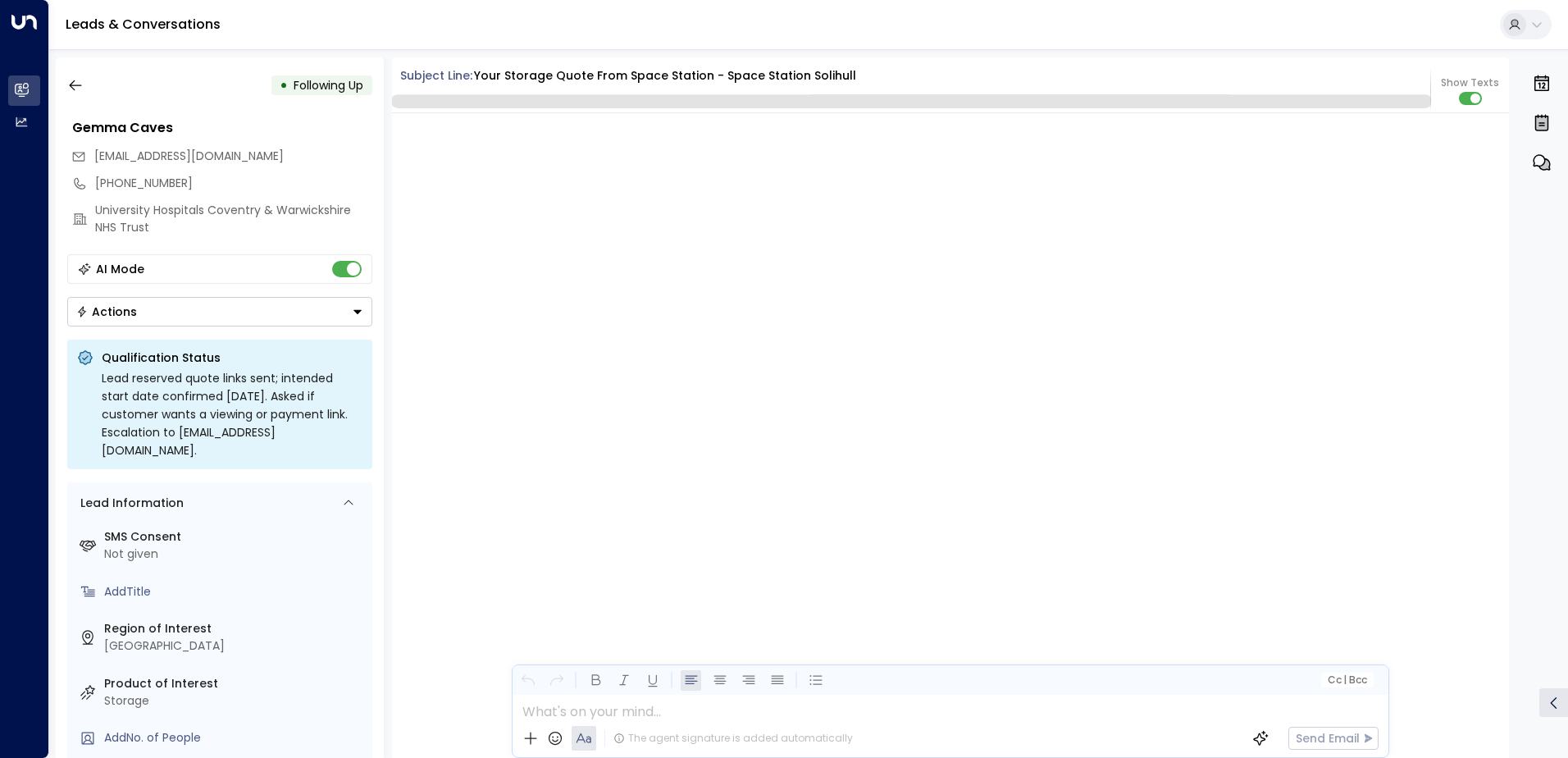
scroll to position [1634, 0]
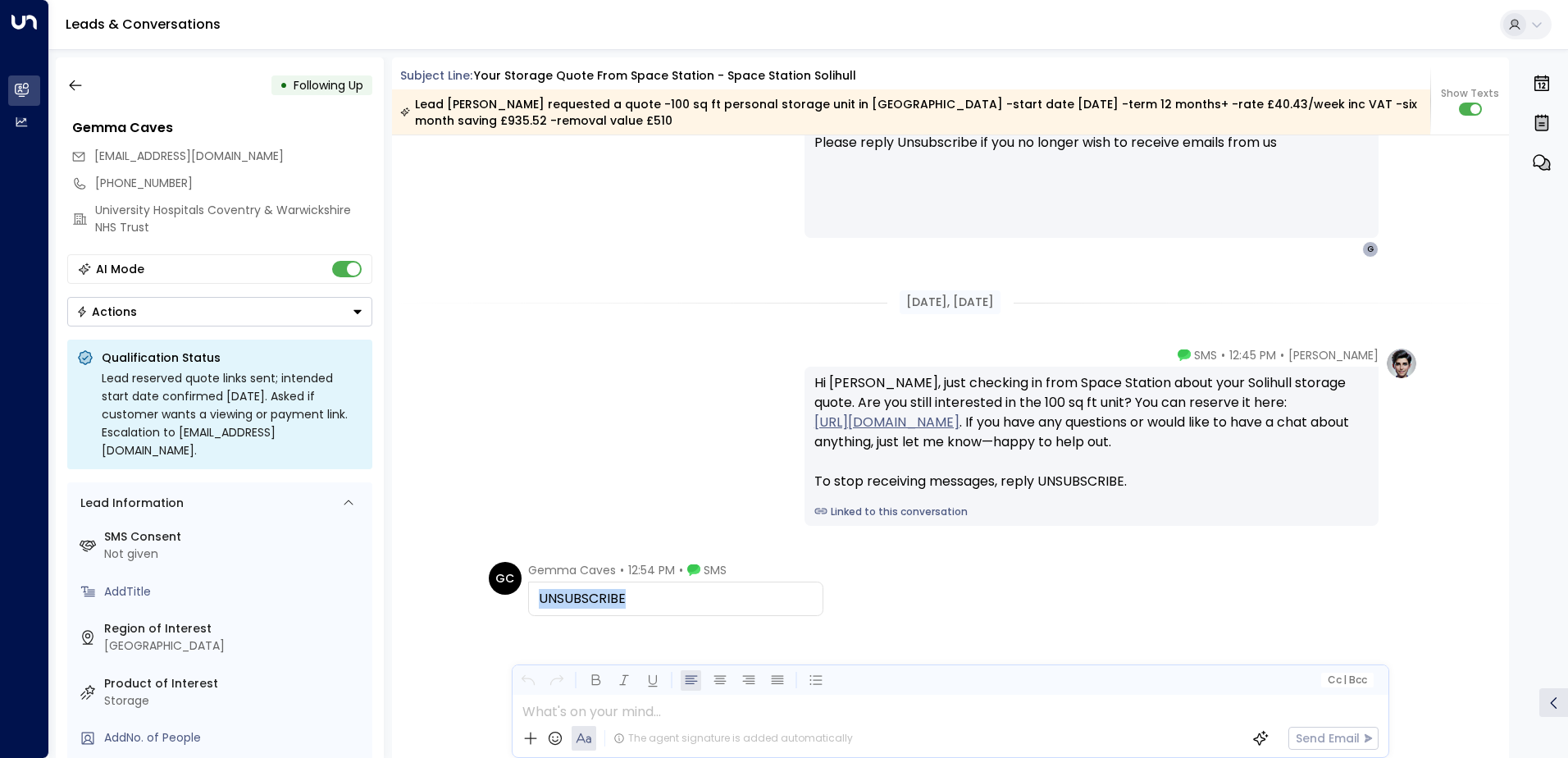
drag, startPoint x: 638, startPoint y: 593, endPoint x: 527, endPoint y: 594, distance: 111.0
click at [528, 594] on div "UNSUBSCRIBE" at bounding box center [675, 599] width 295 height 34
drag, startPoint x: 527, startPoint y: 594, endPoint x: 577, endPoint y: 594, distance: 50.0
copy div "UNSUBSCRIBE"
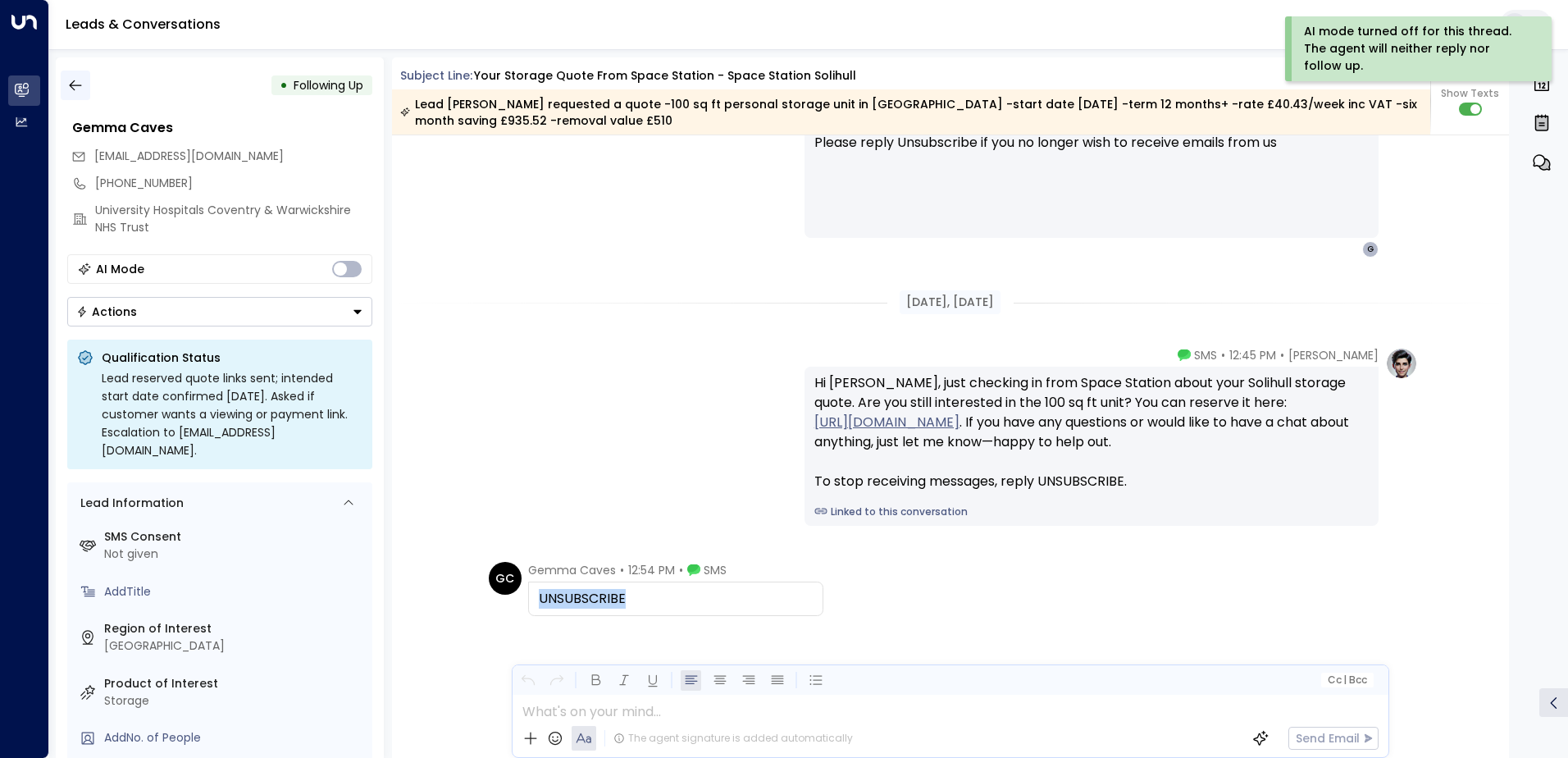
click at [69, 80] on icon "button" at bounding box center [75, 85] width 16 height 16
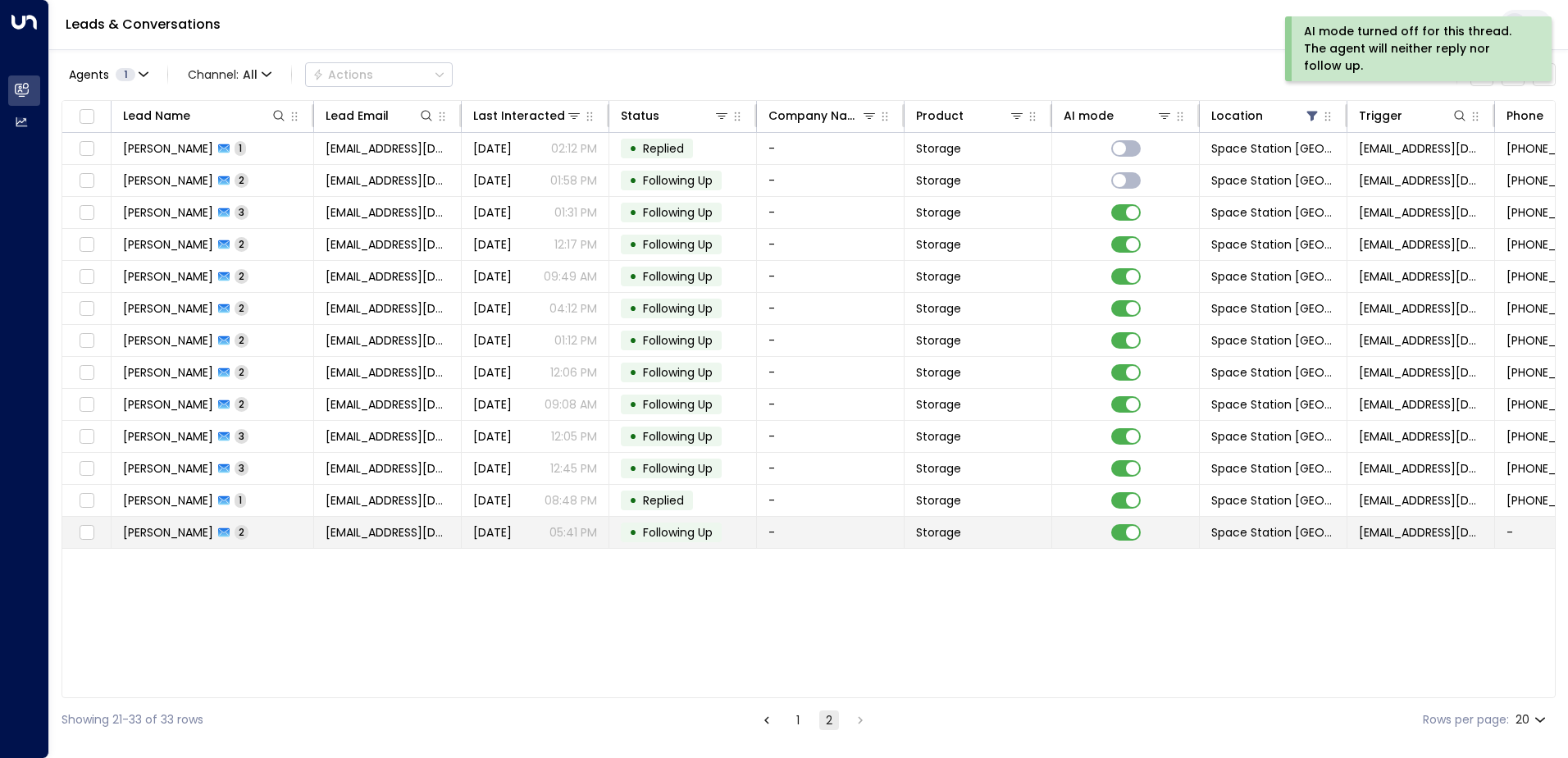
click at [838, 537] on td "-" at bounding box center [830, 532] width 147 height 32
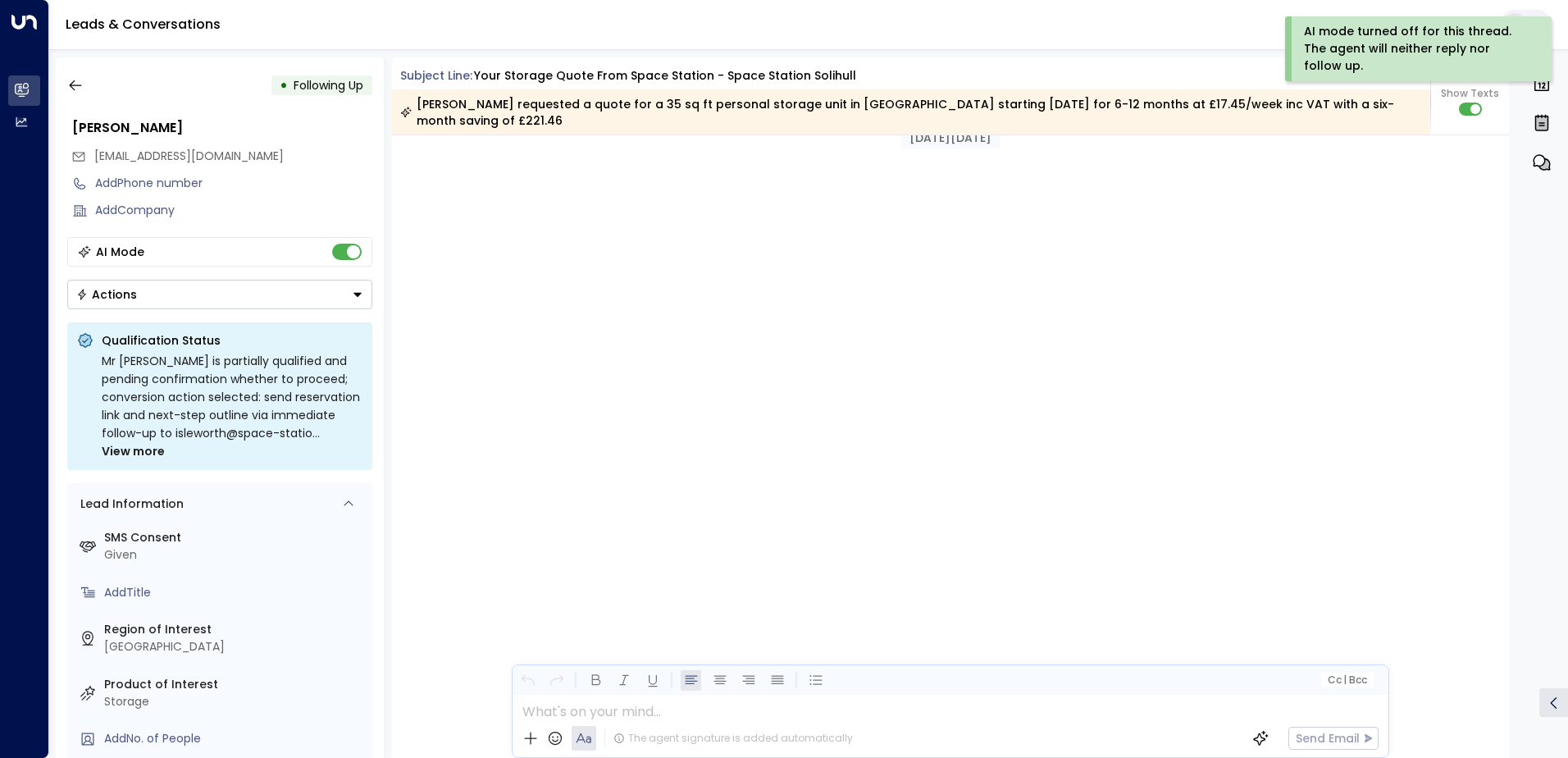
scroll to position [1412, 0]
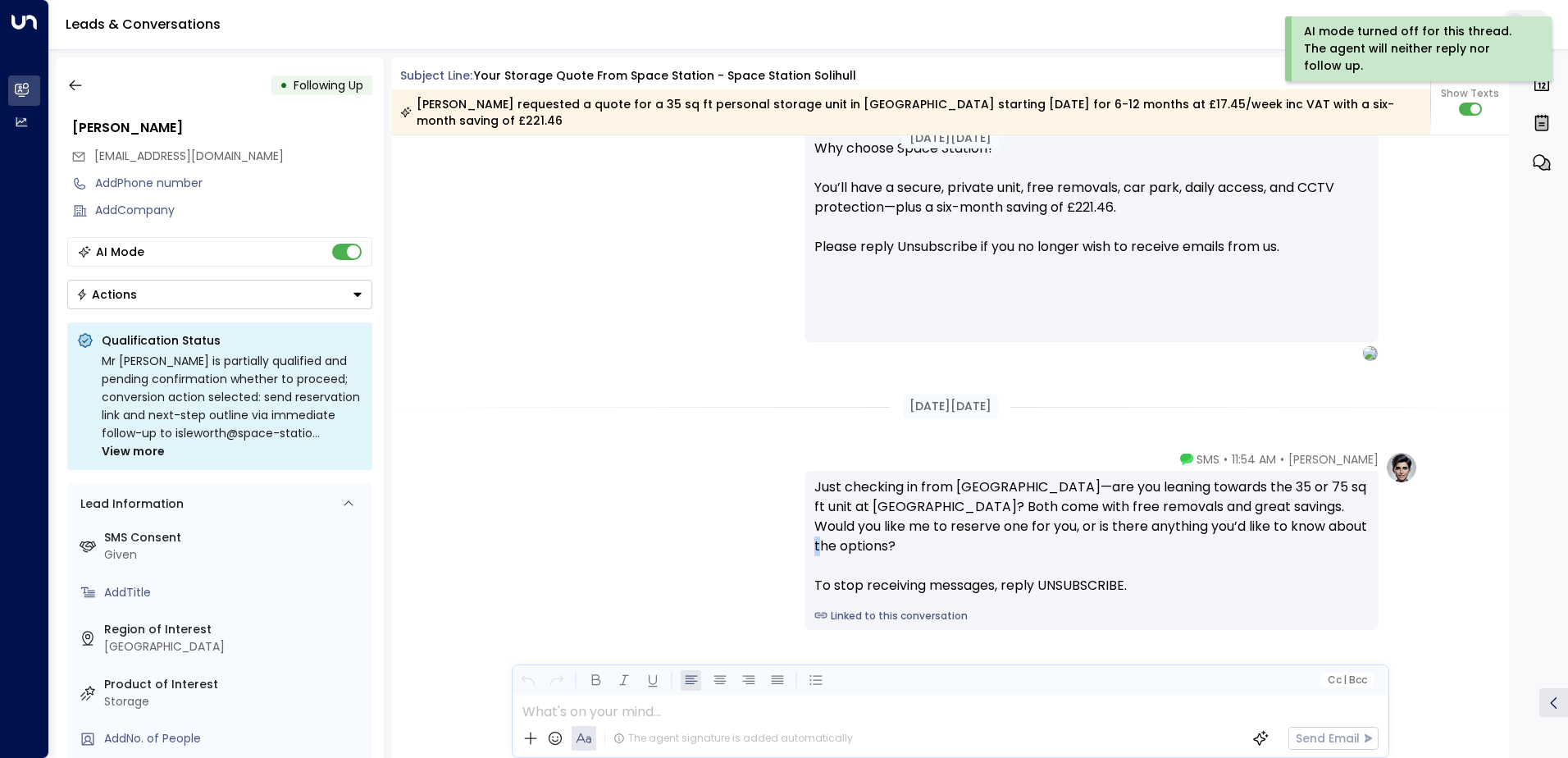
click at [838, 537] on div "Just checking in from [GEOGRAPHIC_DATA]—are you leaning towards the 35 or 75 sq…" at bounding box center [1091, 537] width 554 height 118
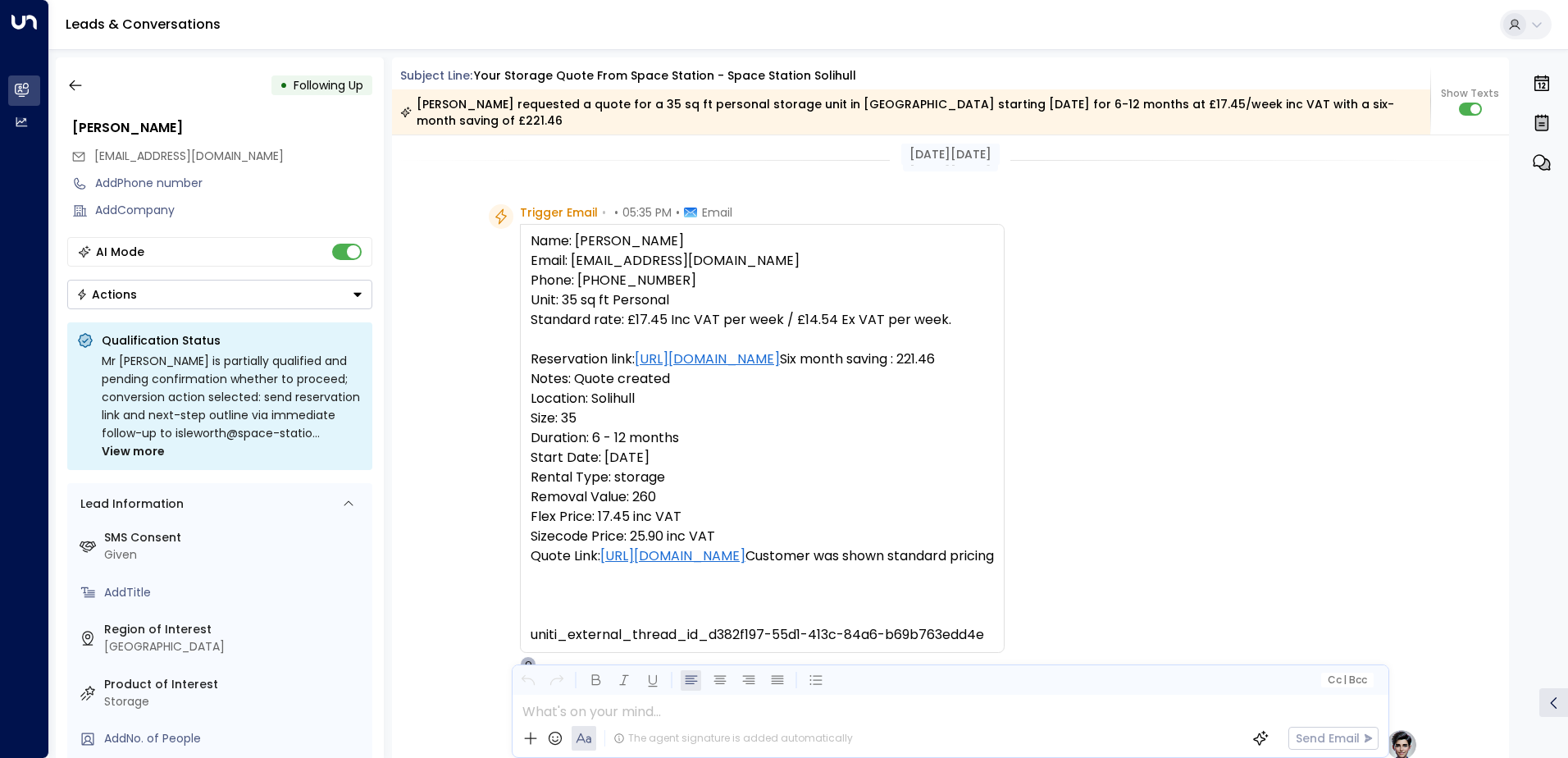
scroll to position [0, 0]
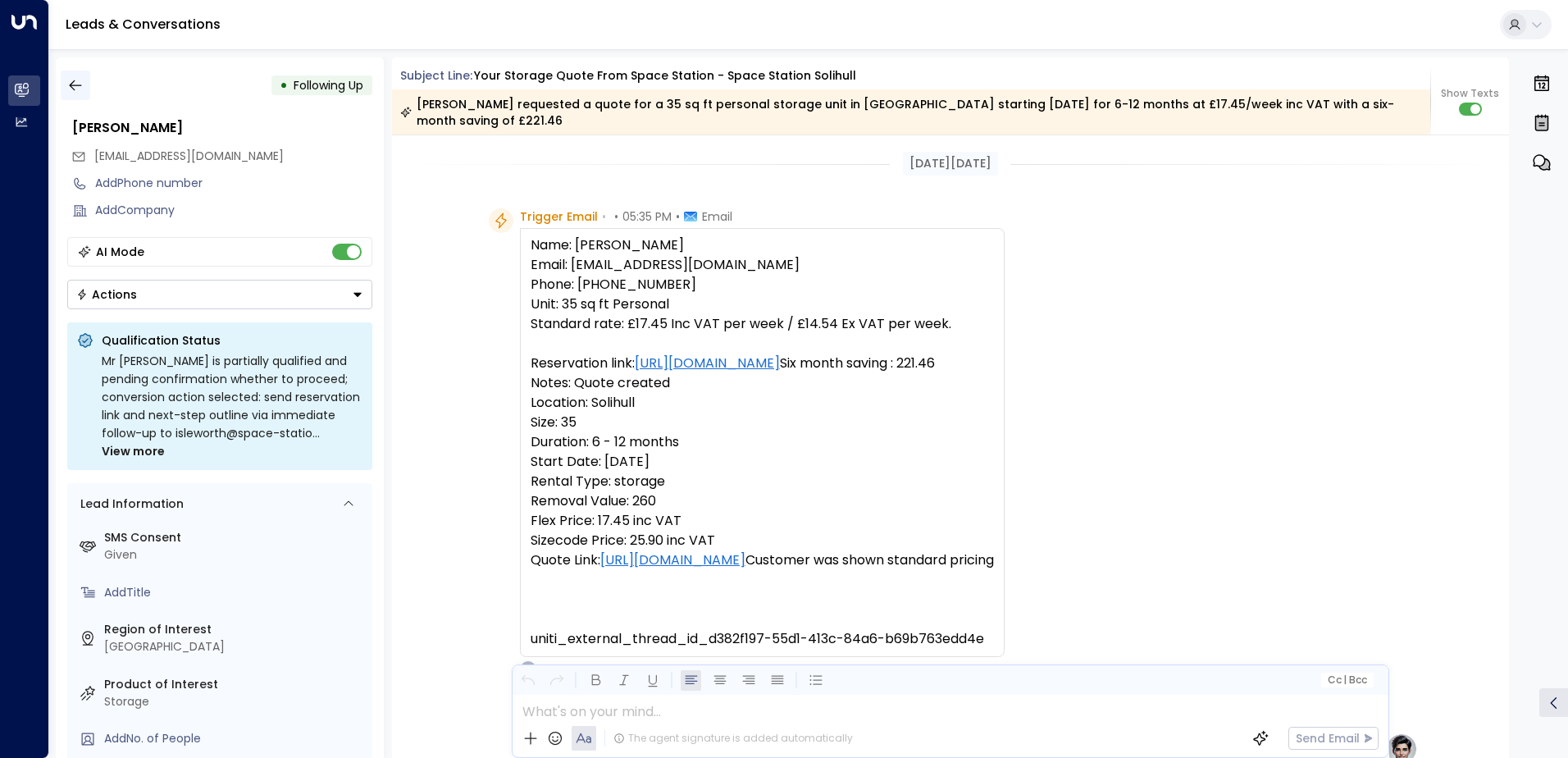
click at [83, 84] on icon "button" at bounding box center [75, 85] width 16 height 16
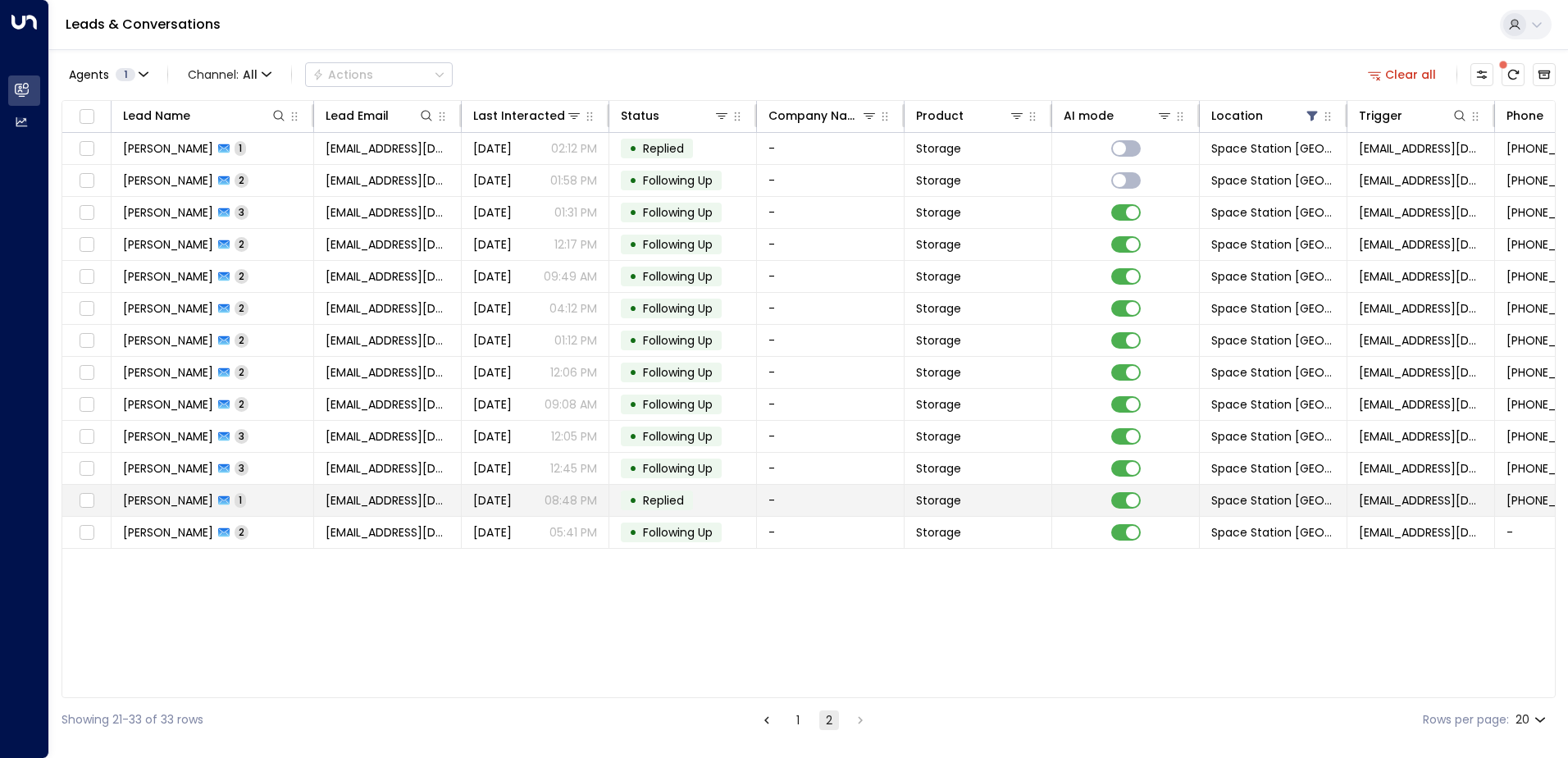
click at [809, 498] on td "-" at bounding box center [830, 500] width 147 height 32
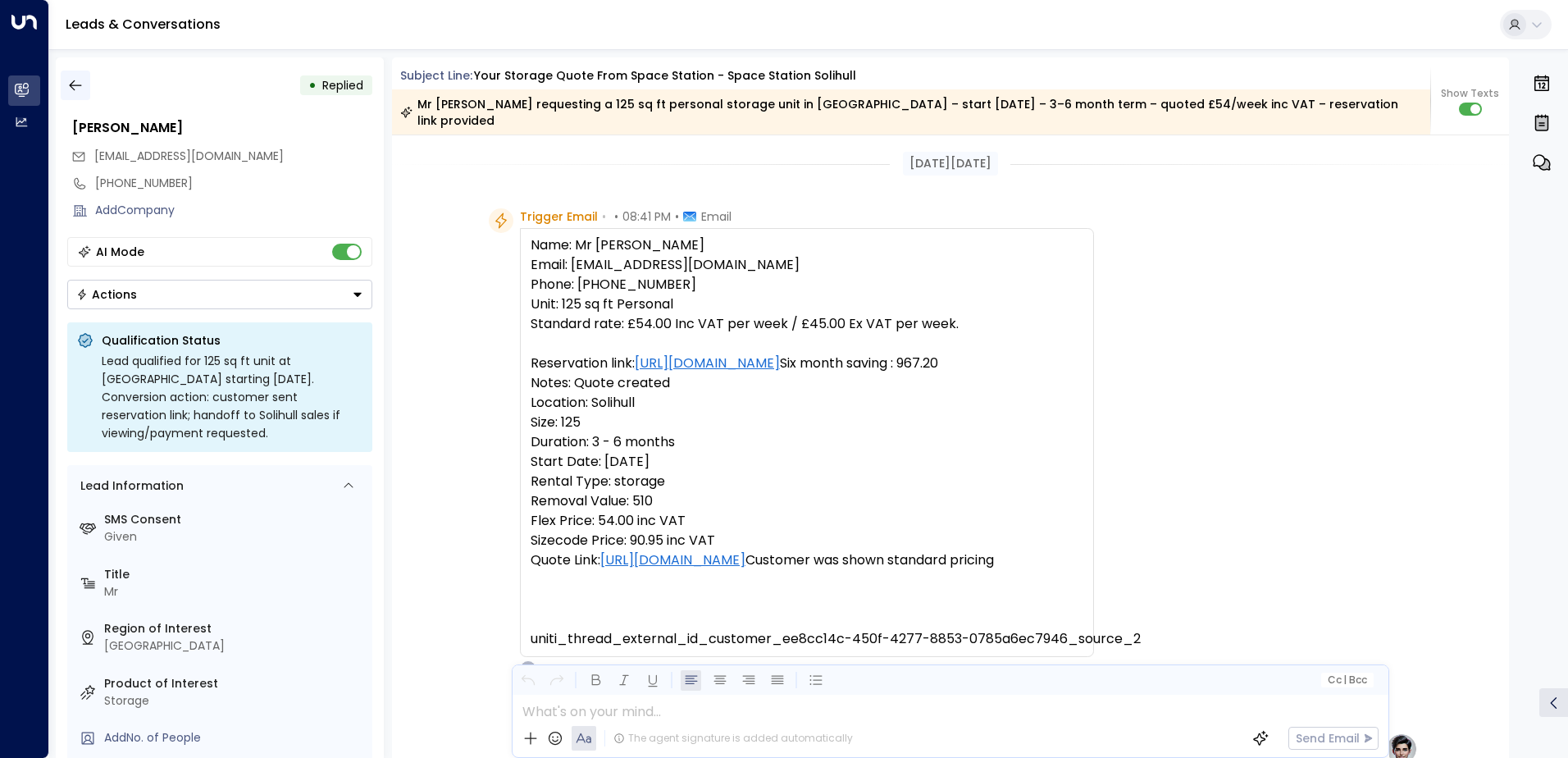
click at [69, 89] on icon "button" at bounding box center [75, 85] width 16 height 16
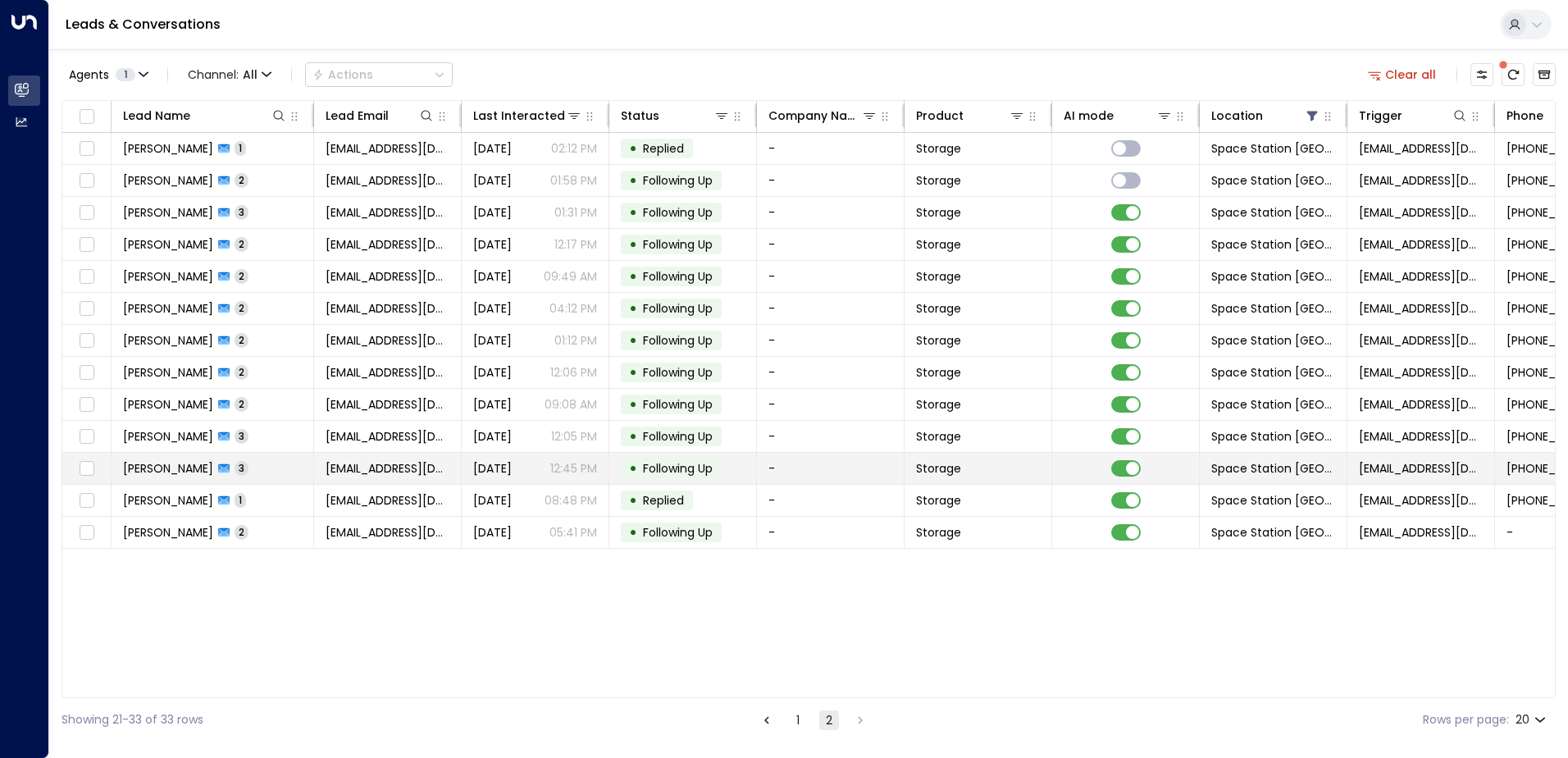
click at [775, 469] on td "-" at bounding box center [830, 468] width 147 height 32
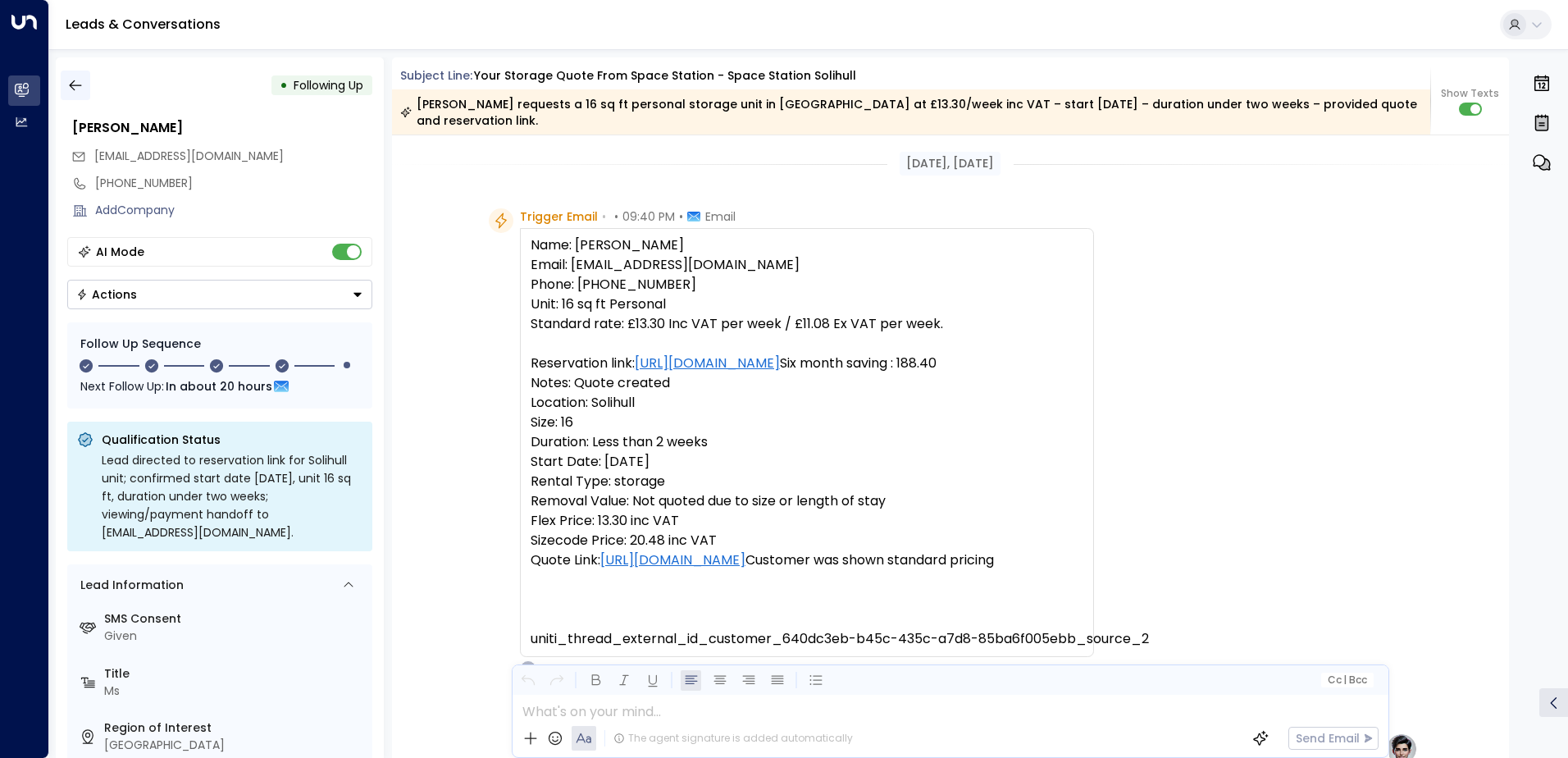
click at [82, 84] on icon "button" at bounding box center [75, 85] width 16 height 16
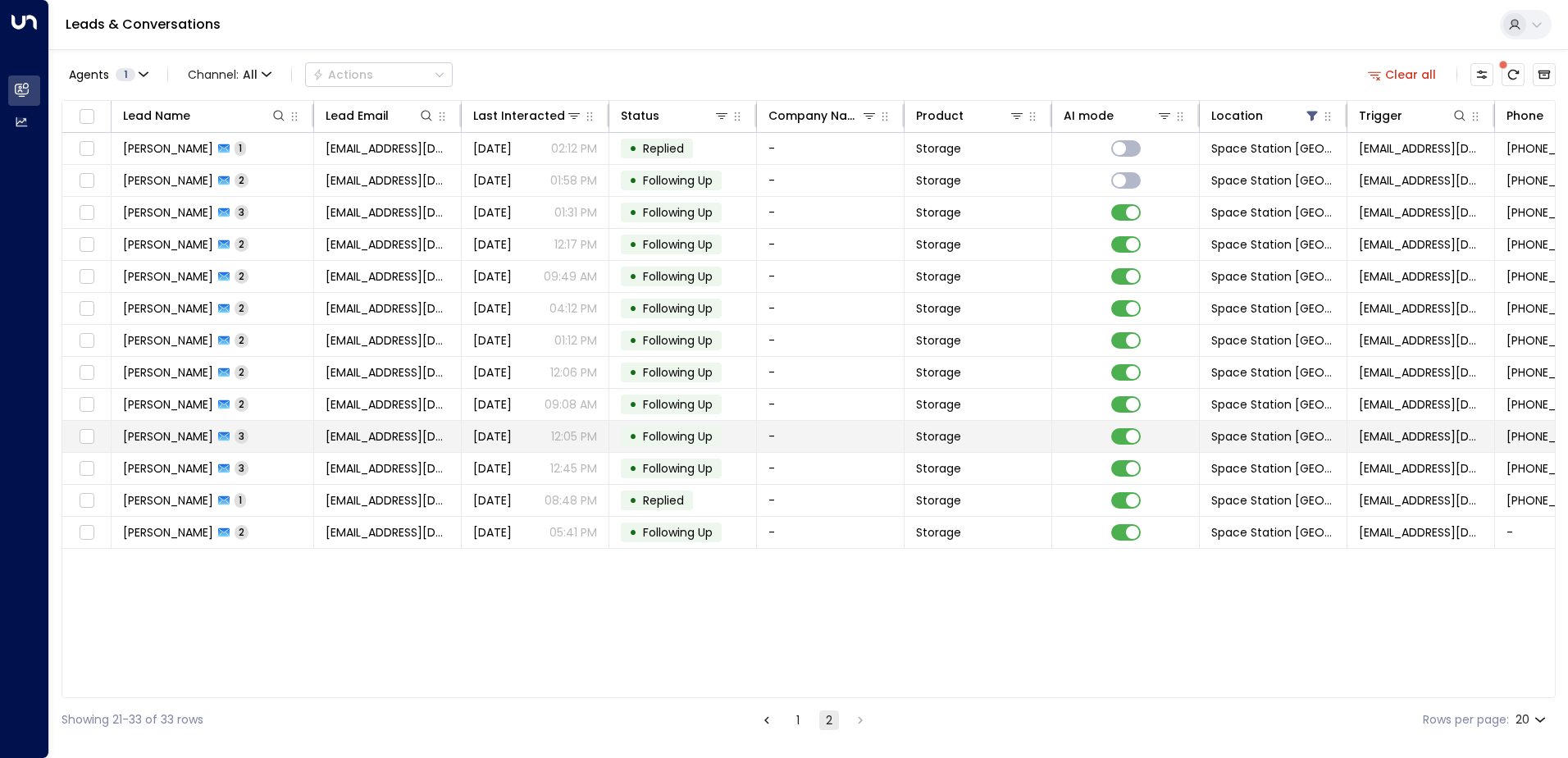
click at [807, 434] on td "-" at bounding box center [830, 436] width 147 height 32
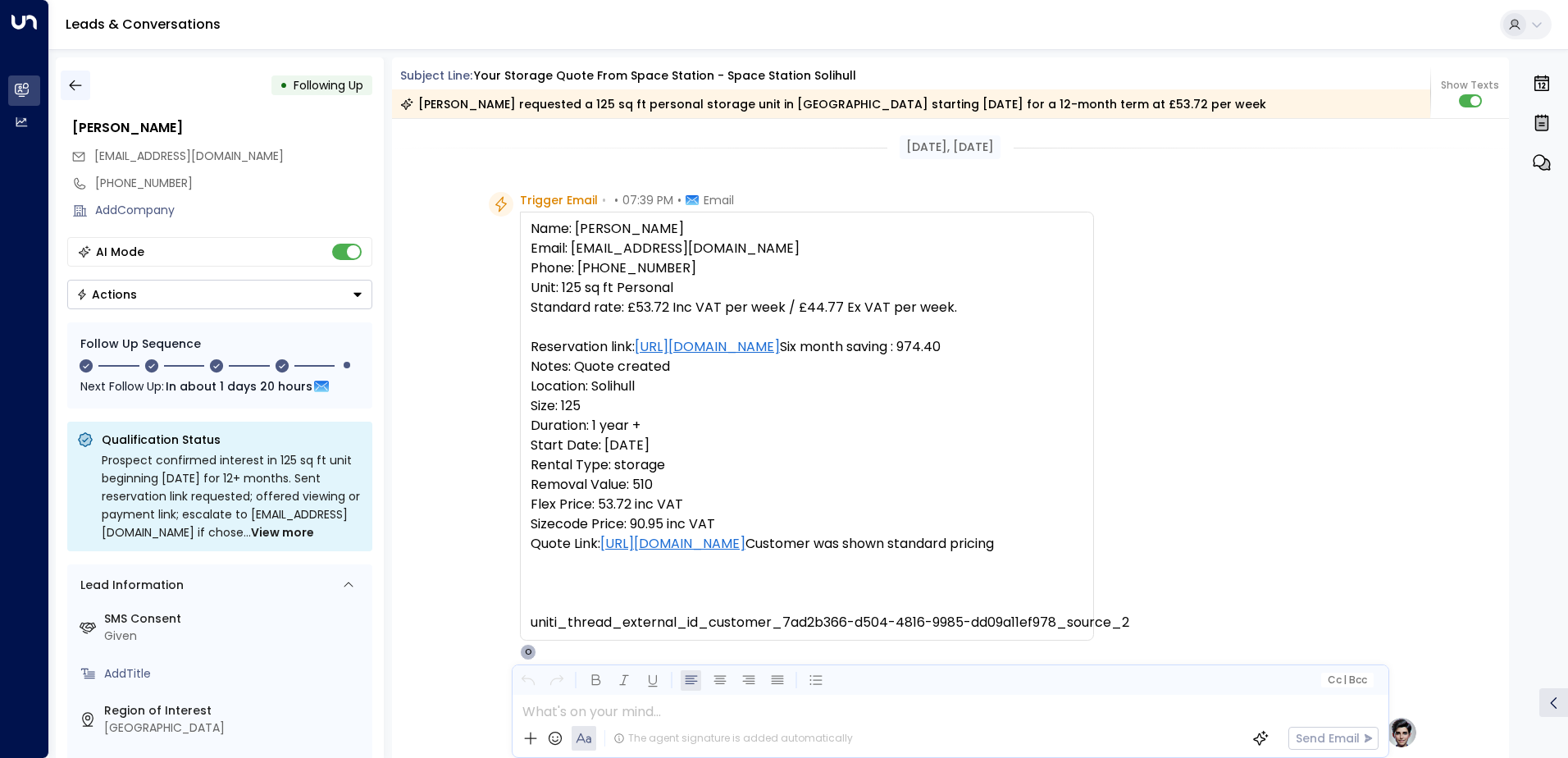
click at [79, 85] on icon "button" at bounding box center [75, 85] width 12 height 11
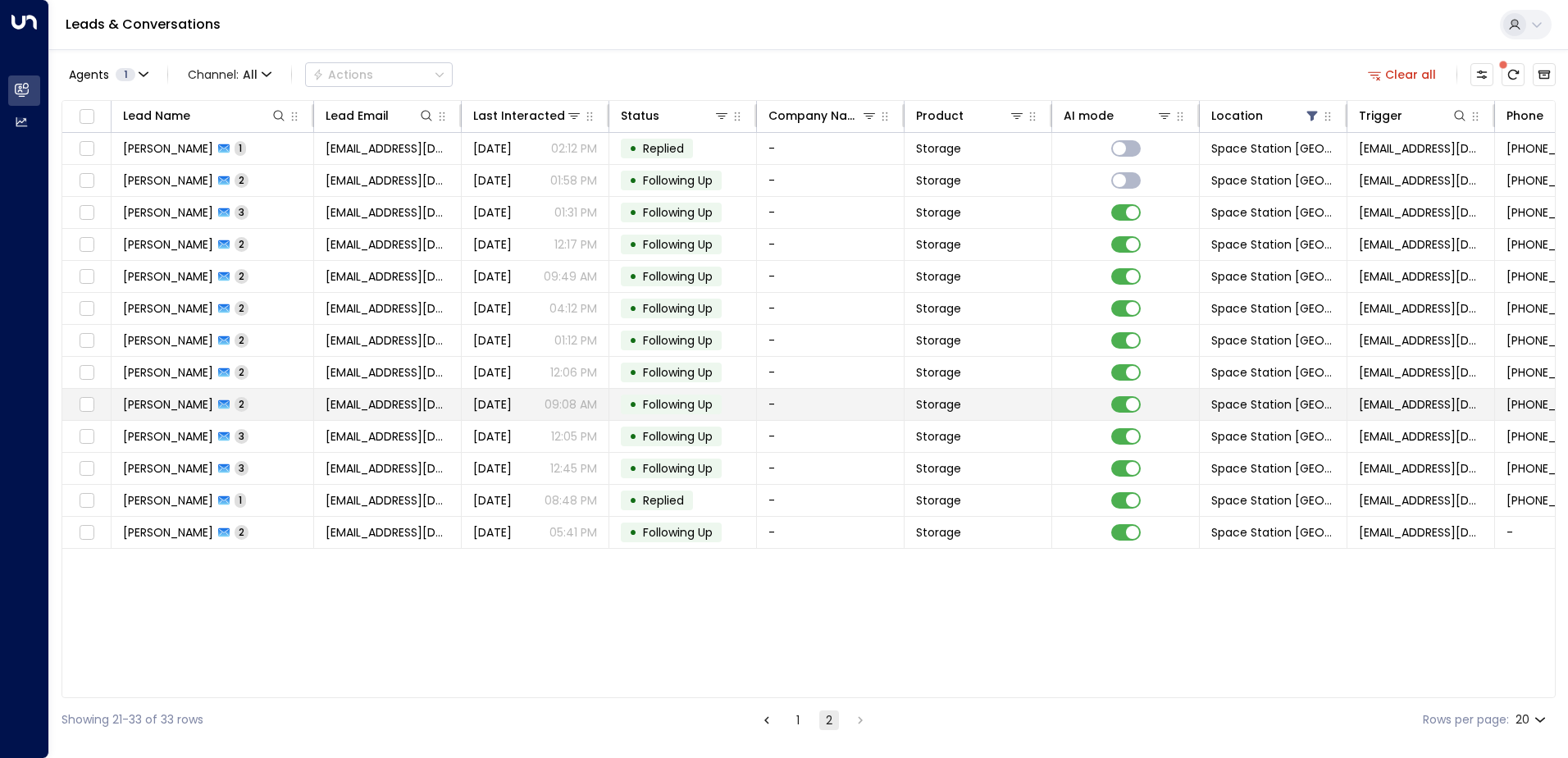
click at [781, 407] on td "-" at bounding box center [830, 405] width 147 height 32
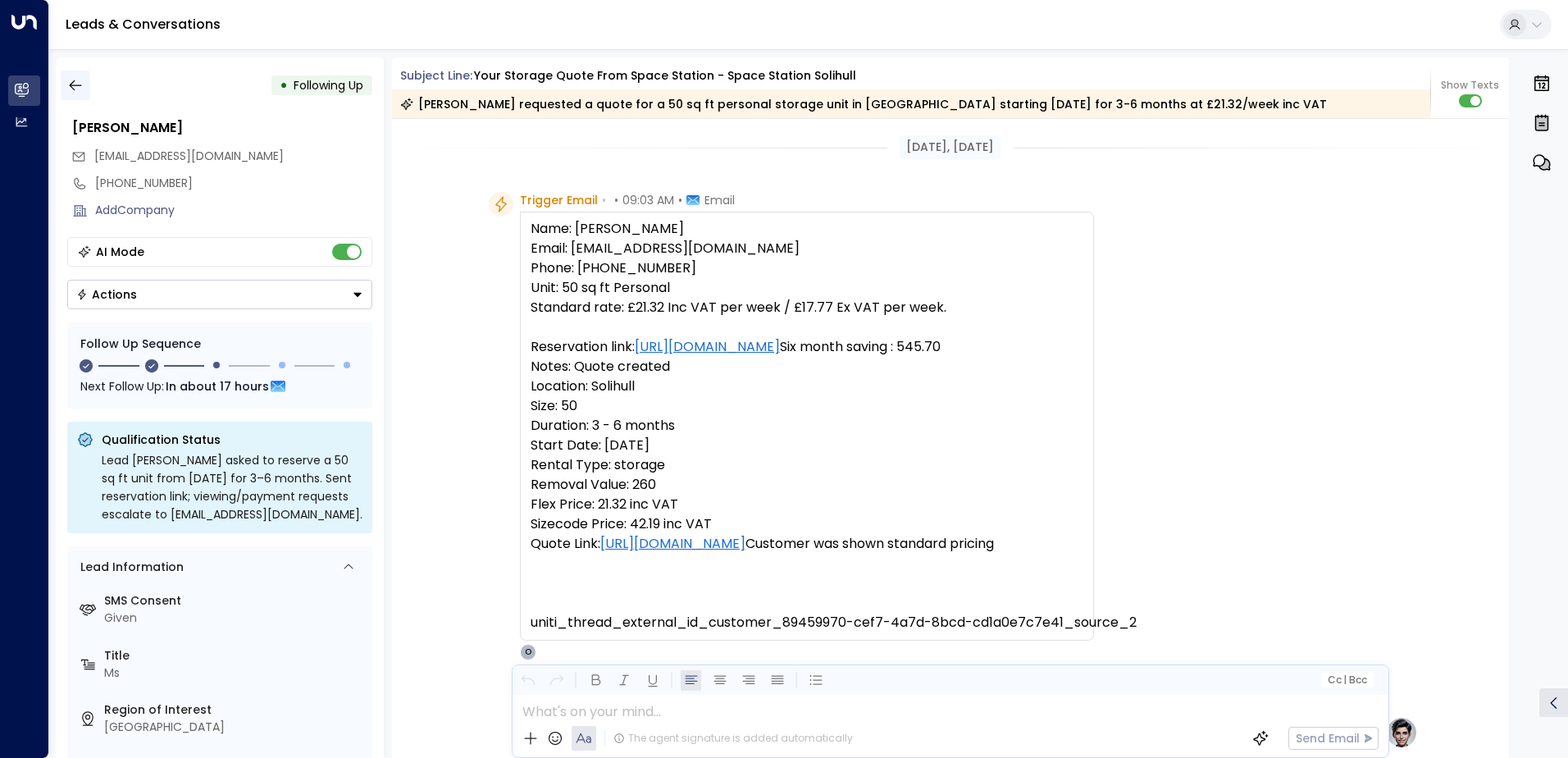
click at [76, 81] on icon "button" at bounding box center [75, 85] width 16 height 16
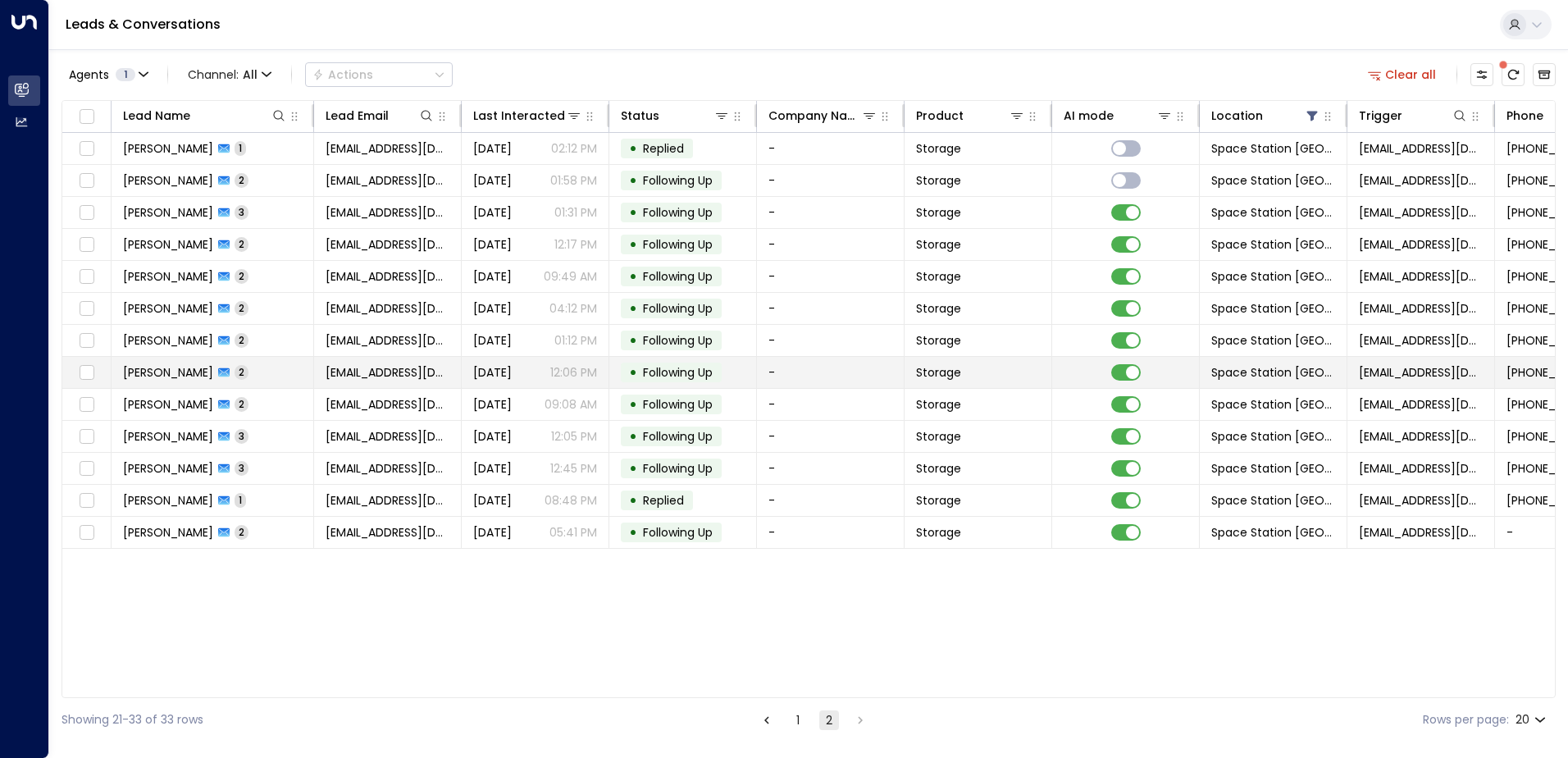
click at [805, 371] on td "-" at bounding box center [830, 372] width 147 height 32
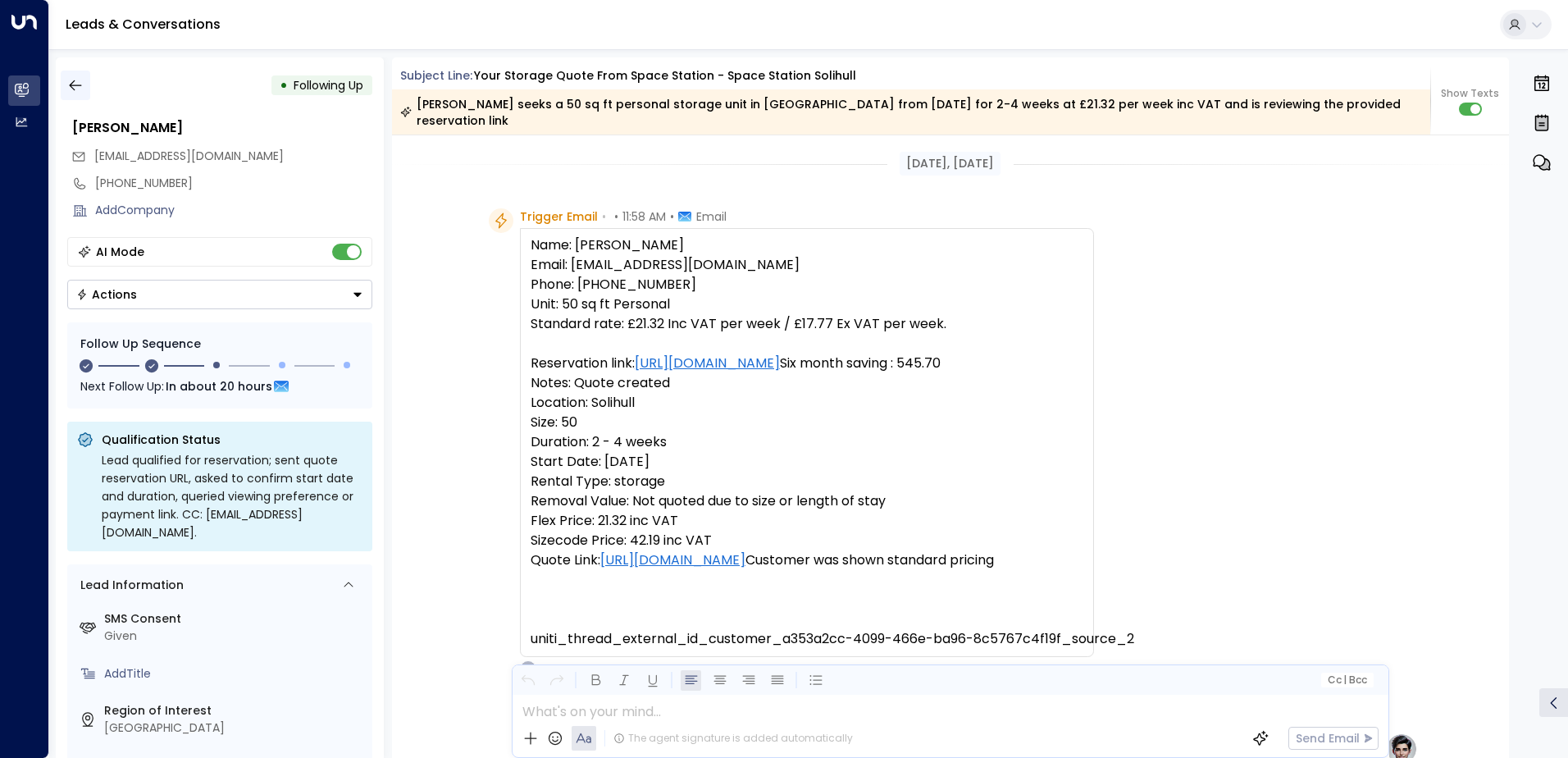
click at [77, 88] on icon "button" at bounding box center [75, 85] width 16 height 16
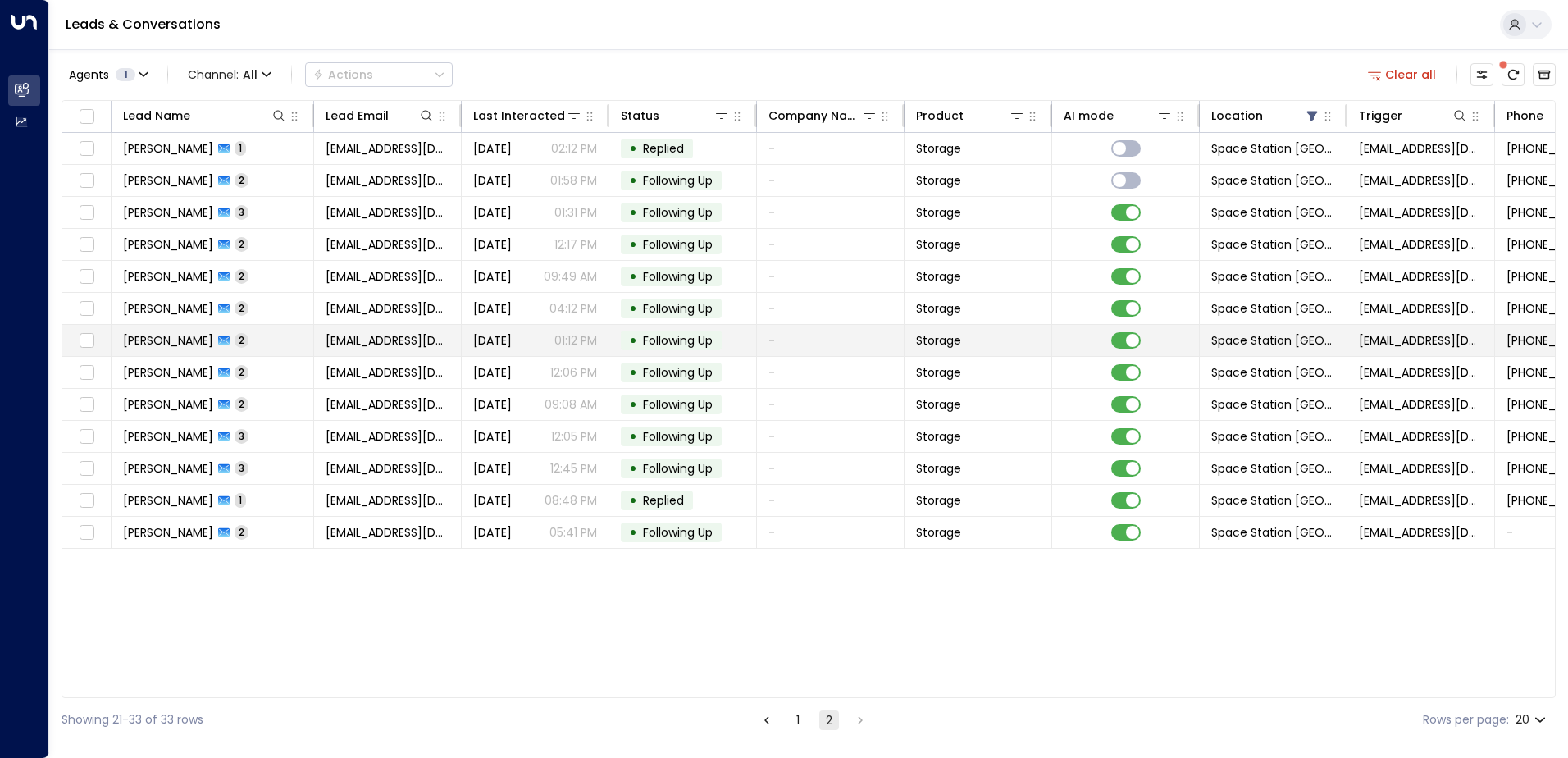
click at [801, 337] on td "-" at bounding box center [830, 340] width 147 height 32
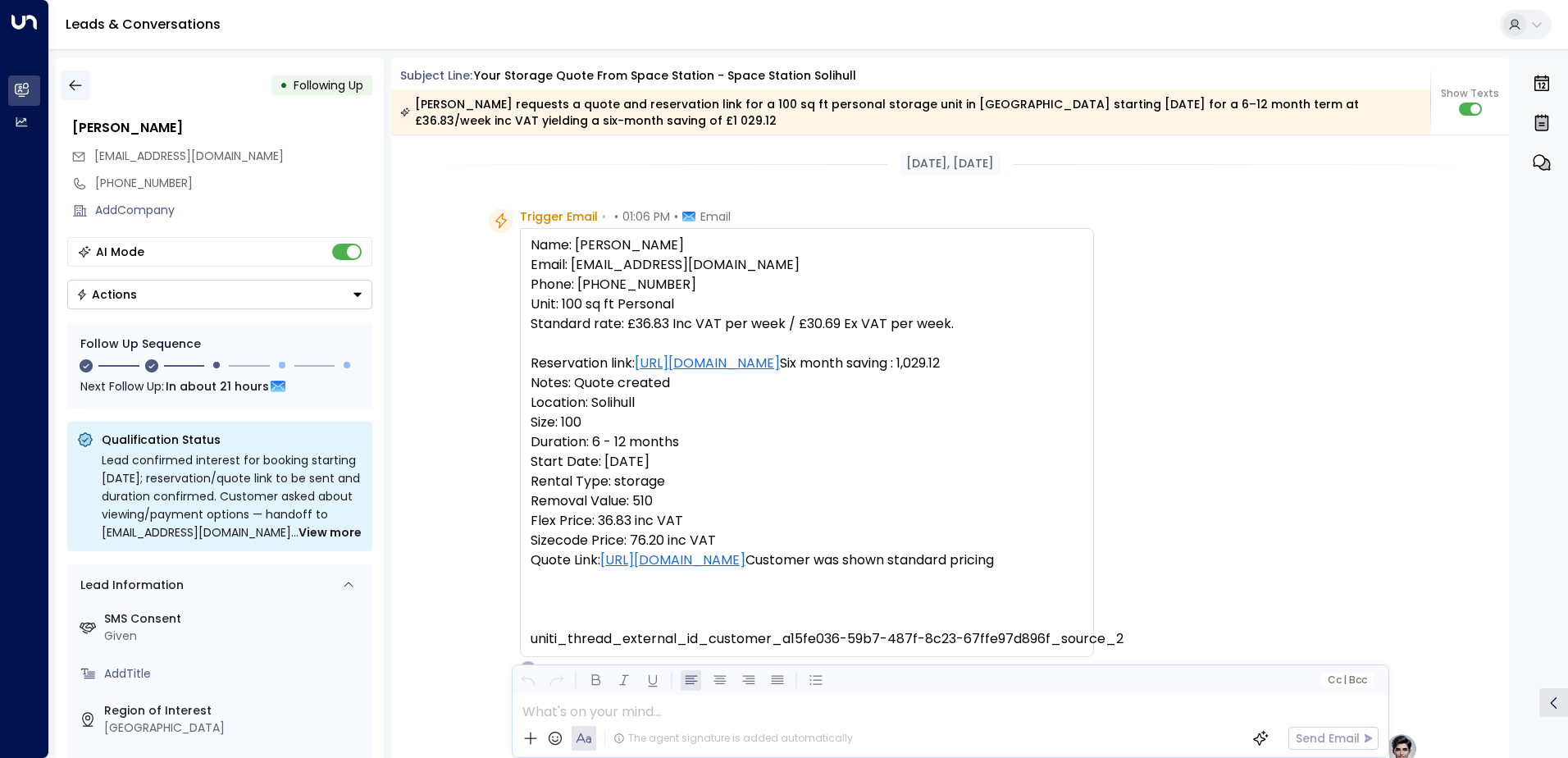
click at [68, 80] on icon "button" at bounding box center [75, 85] width 16 height 16
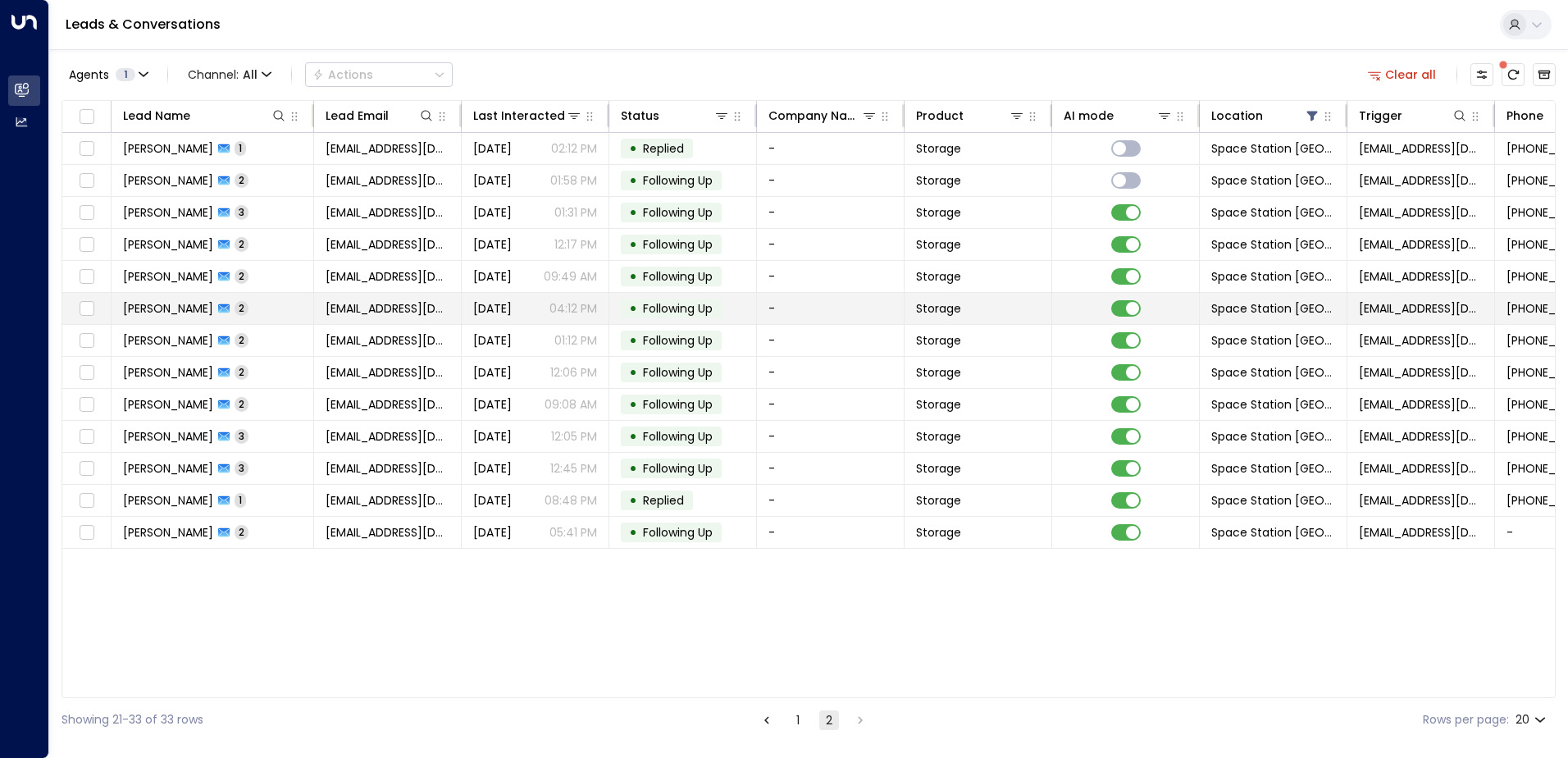
click at [790, 301] on td "-" at bounding box center [830, 308] width 147 height 32
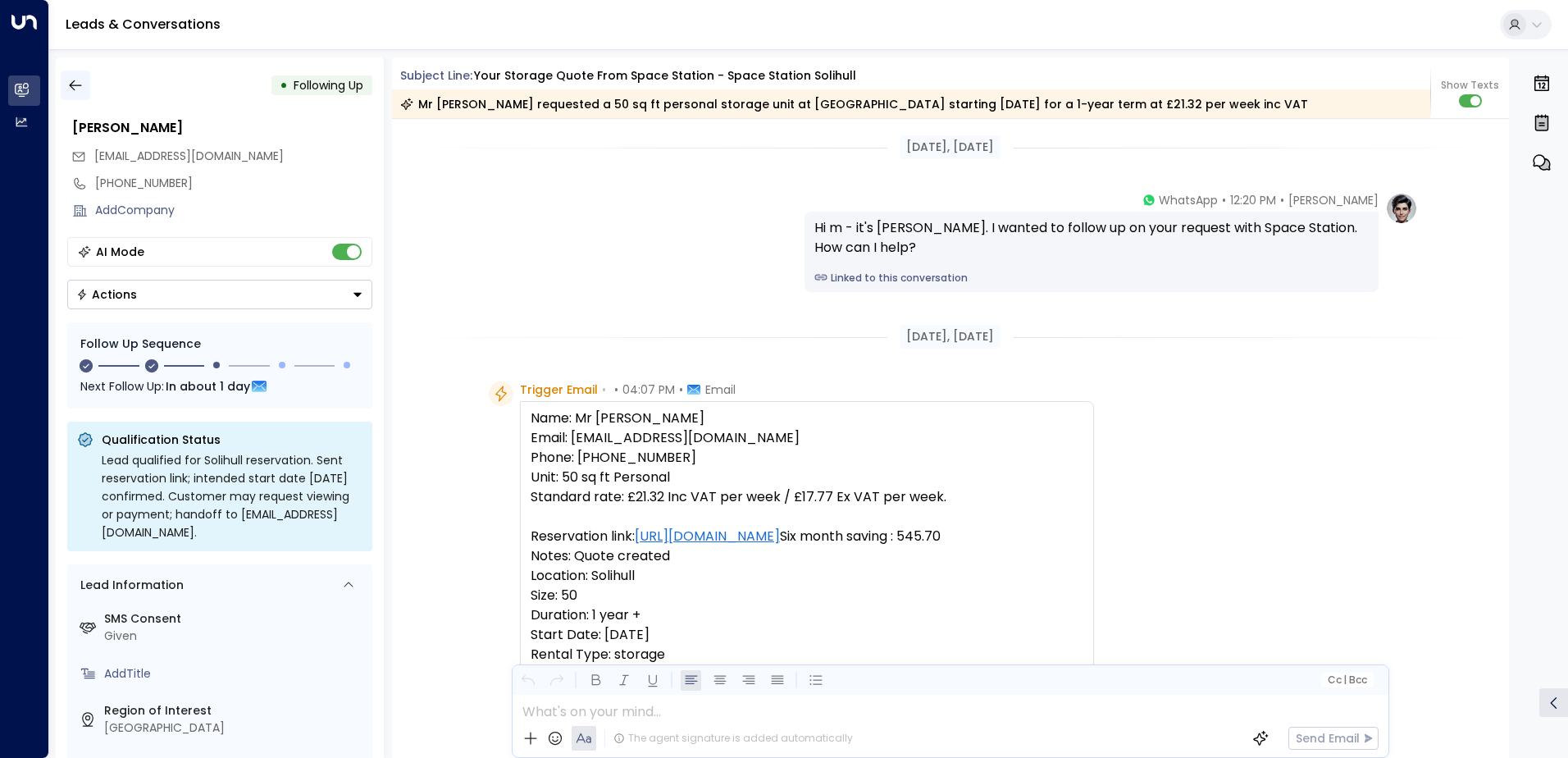
click at [72, 85] on icon "button" at bounding box center [75, 85] width 12 height 11
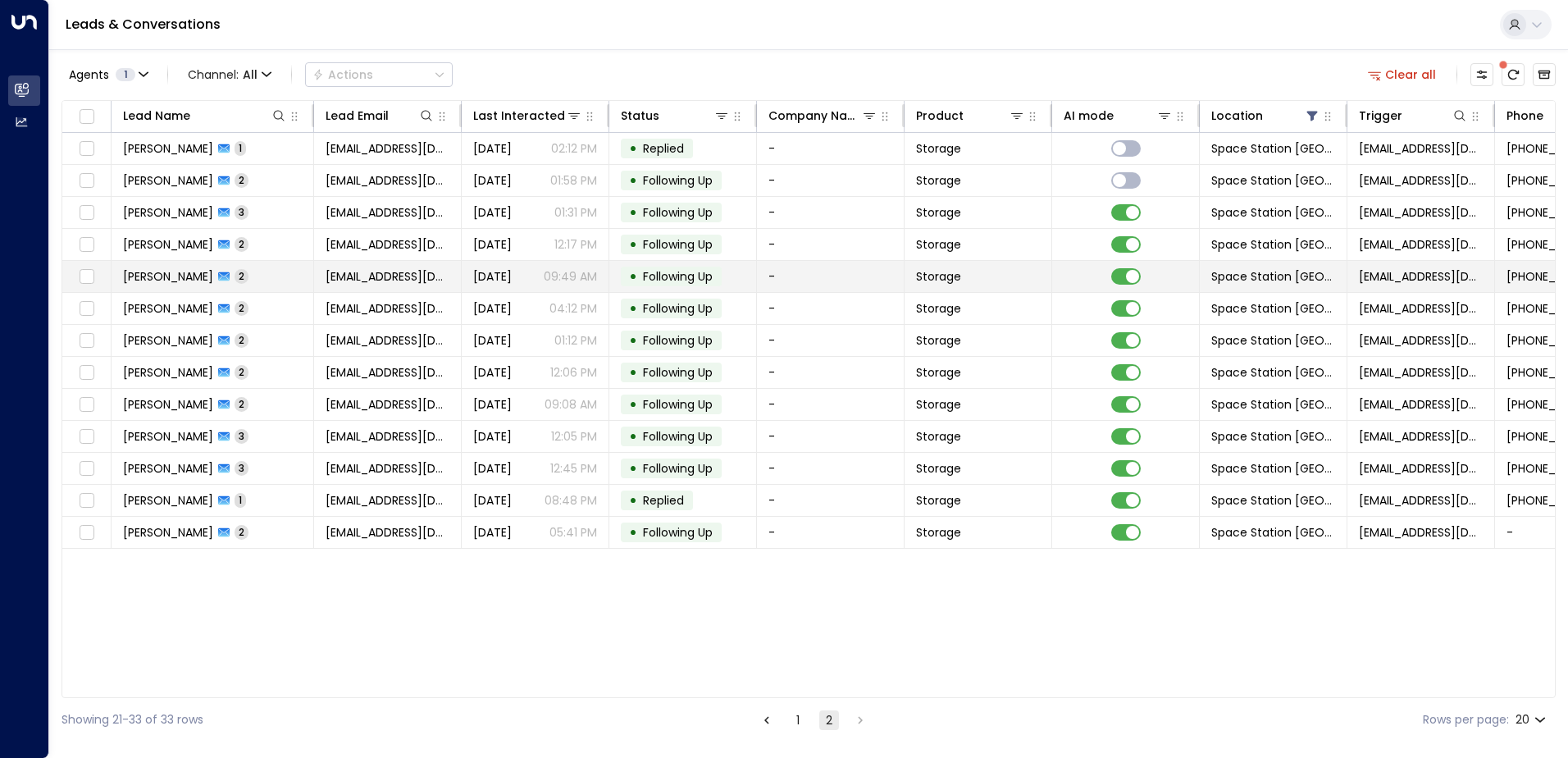
click at [804, 279] on td "-" at bounding box center [830, 276] width 147 height 32
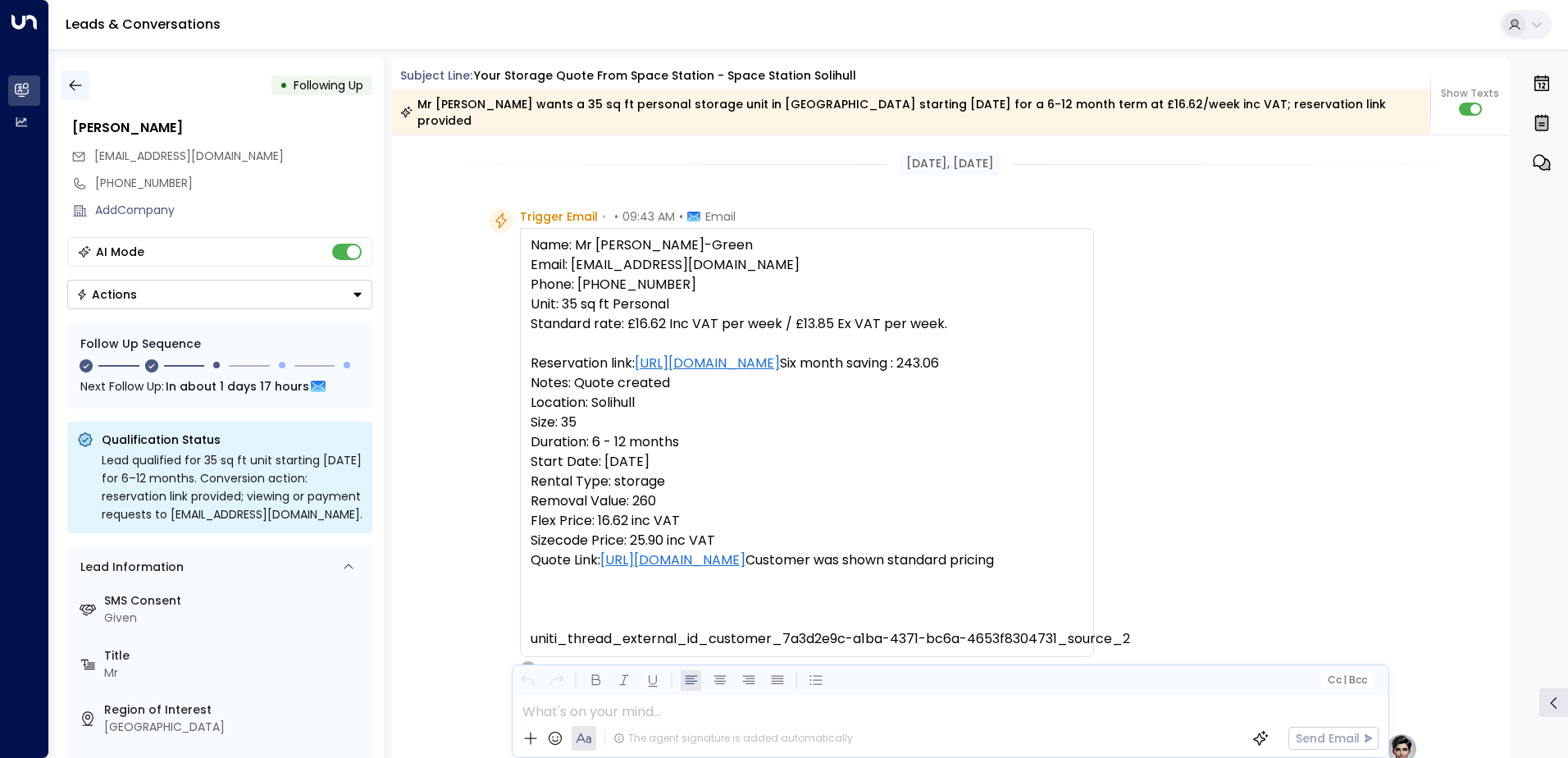
click at [75, 79] on icon "button" at bounding box center [75, 85] width 16 height 16
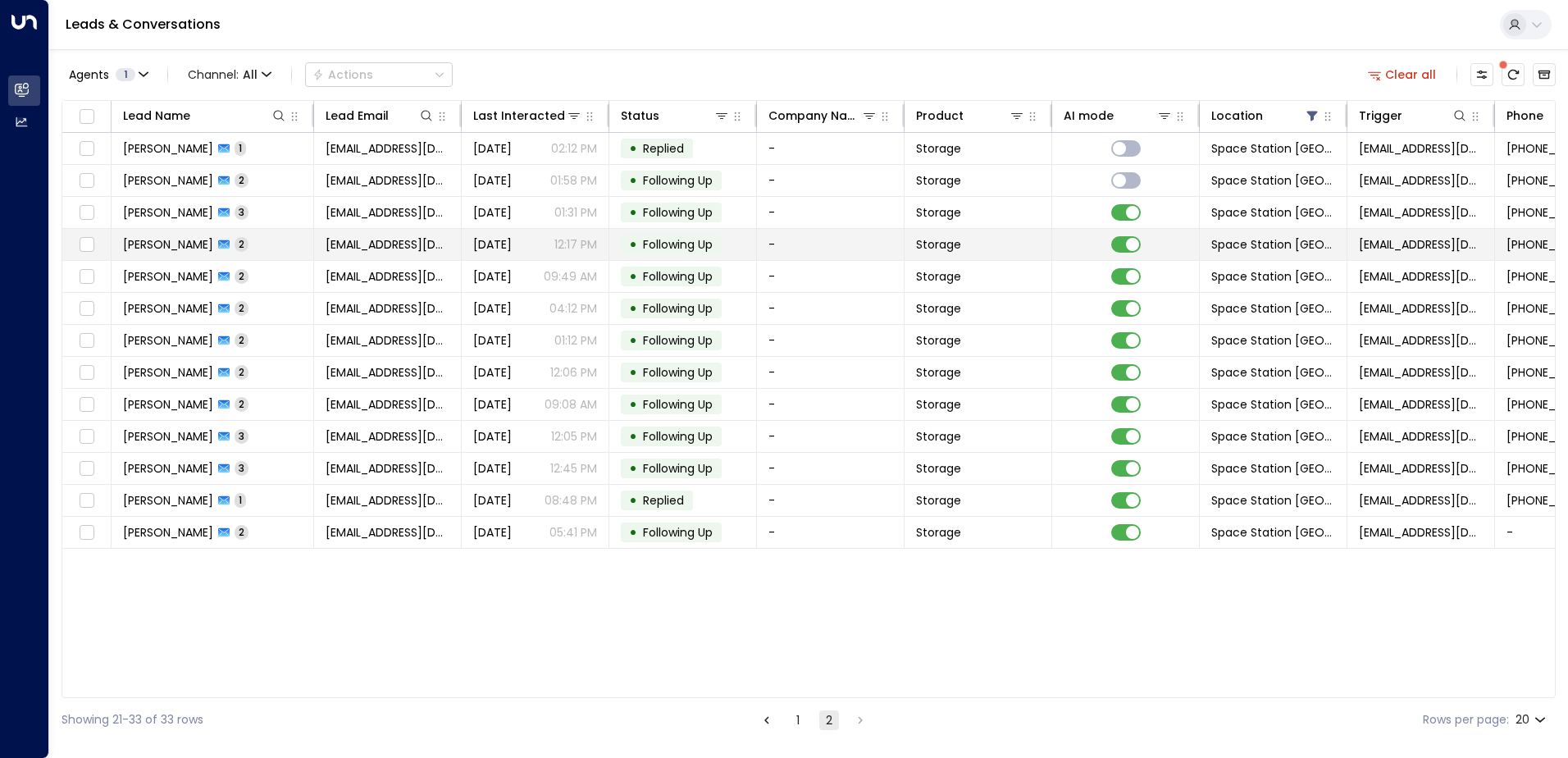
click at [793, 241] on td "-" at bounding box center [830, 244] width 147 height 32
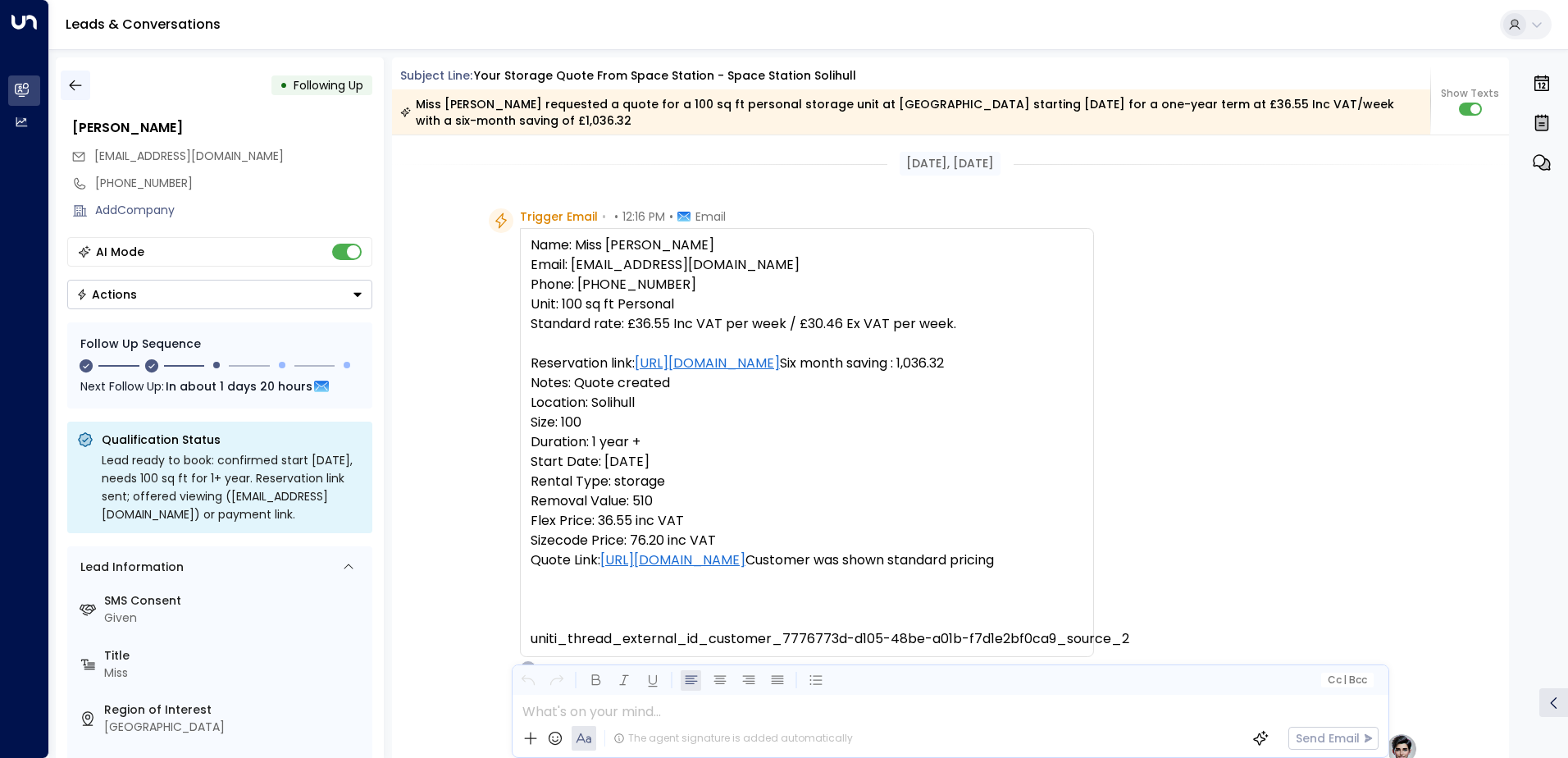
click at [77, 82] on icon "button" at bounding box center [75, 85] width 16 height 16
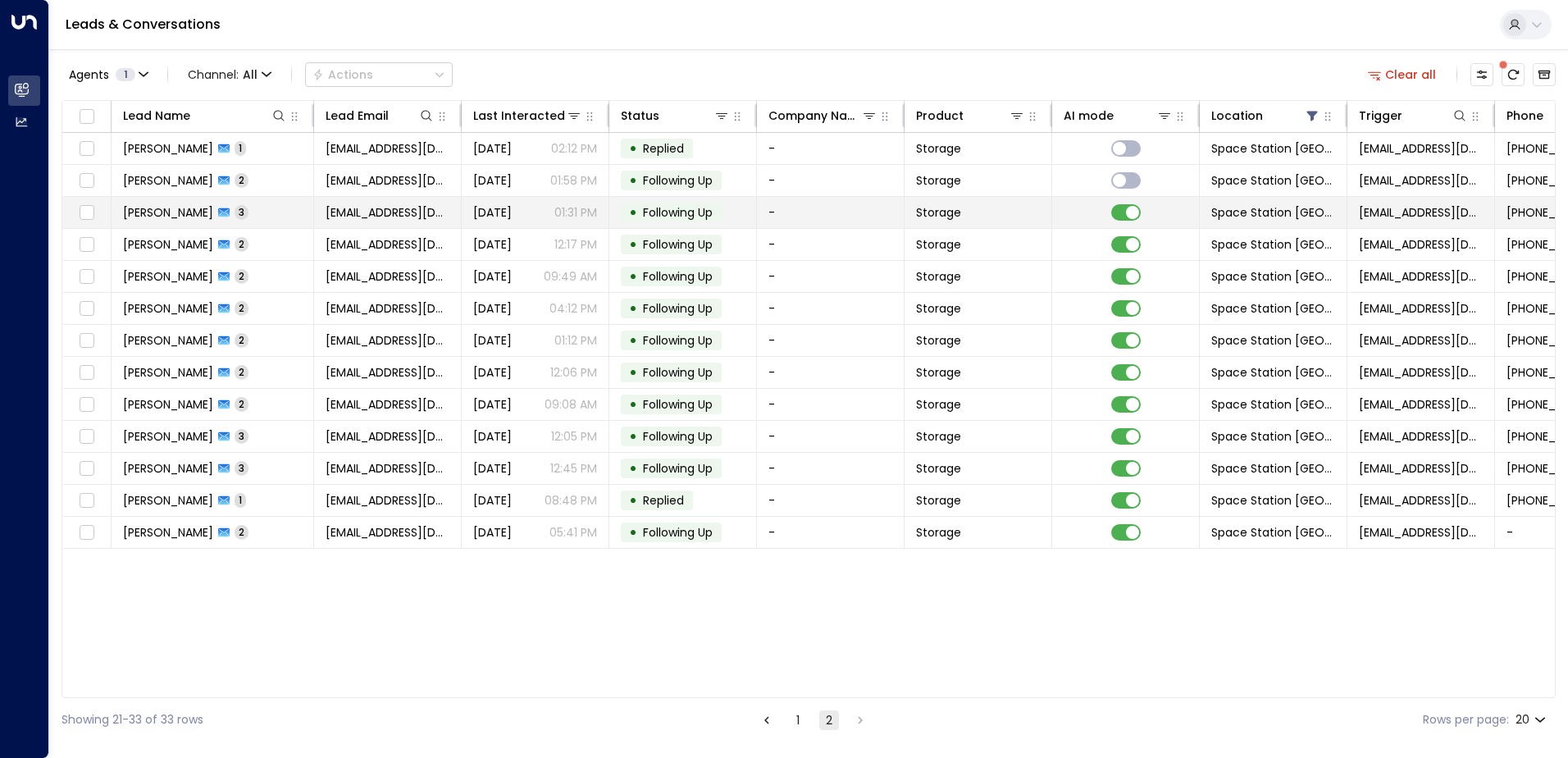
click at [782, 210] on td "-" at bounding box center [830, 212] width 147 height 32
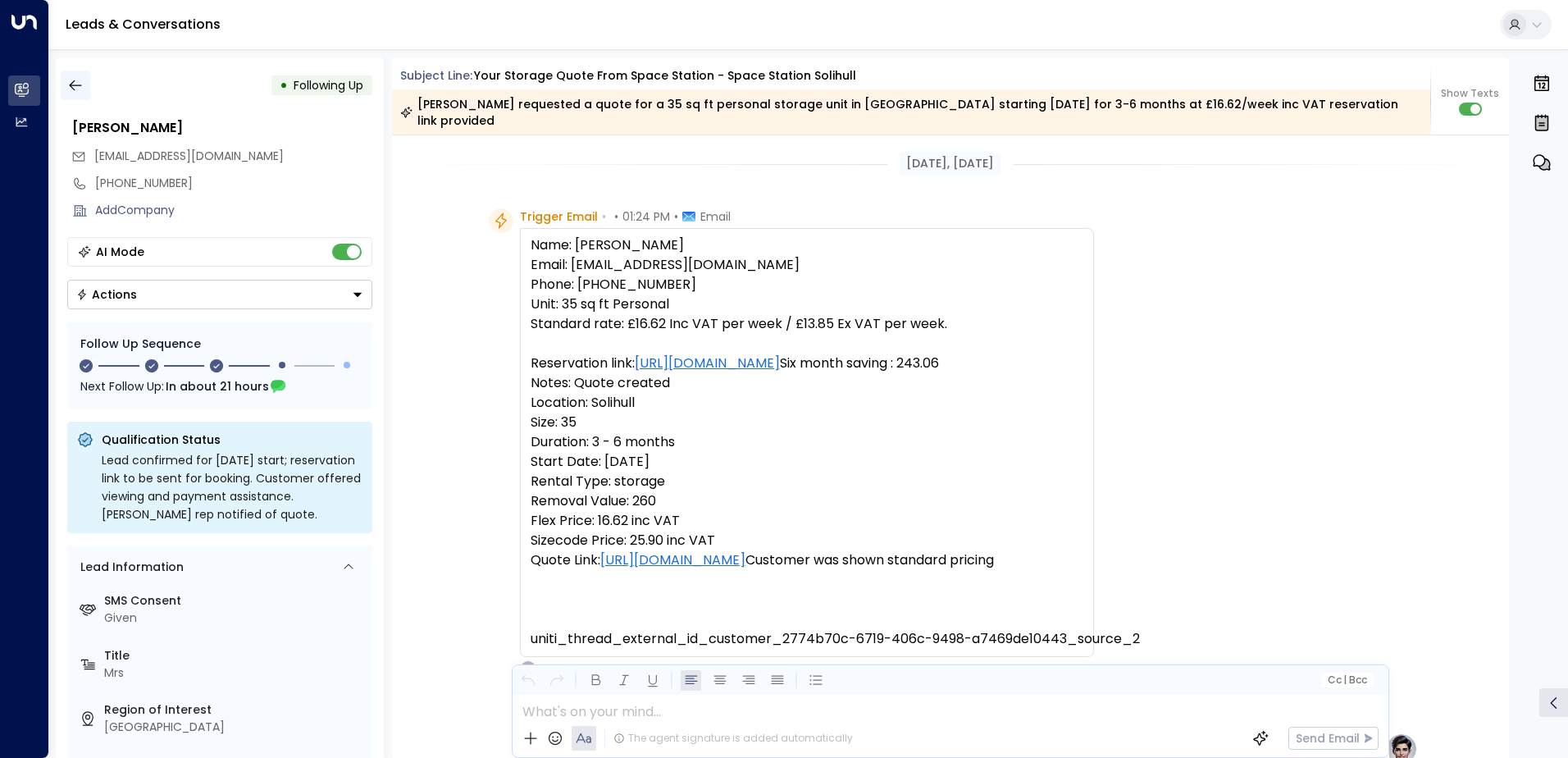
click at [72, 79] on icon "button" at bounding box center [75, 85] width 16 height 16
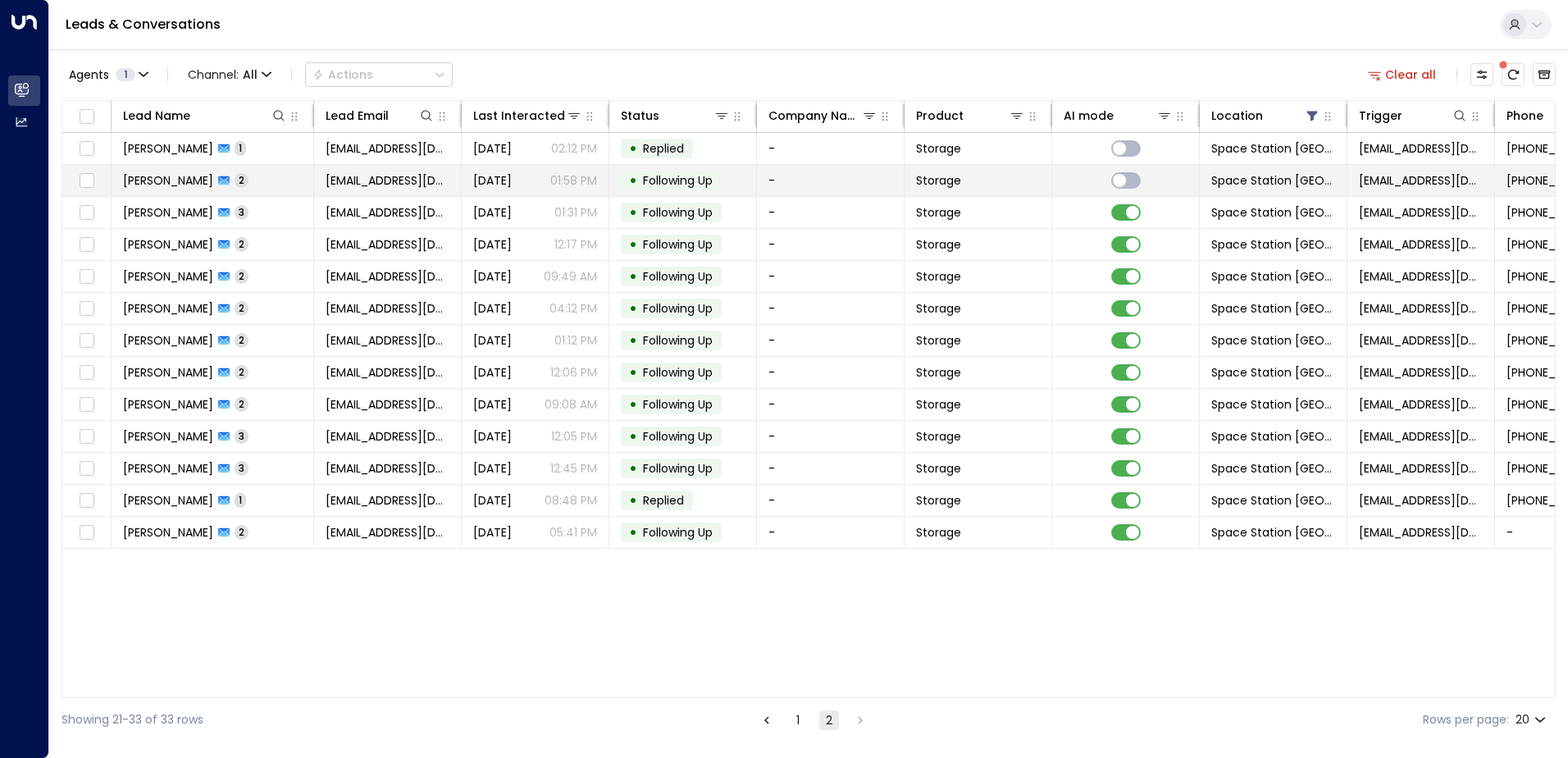
click at [790, 181] on td "-" at bounding box center [830, 181] width 147 height 32
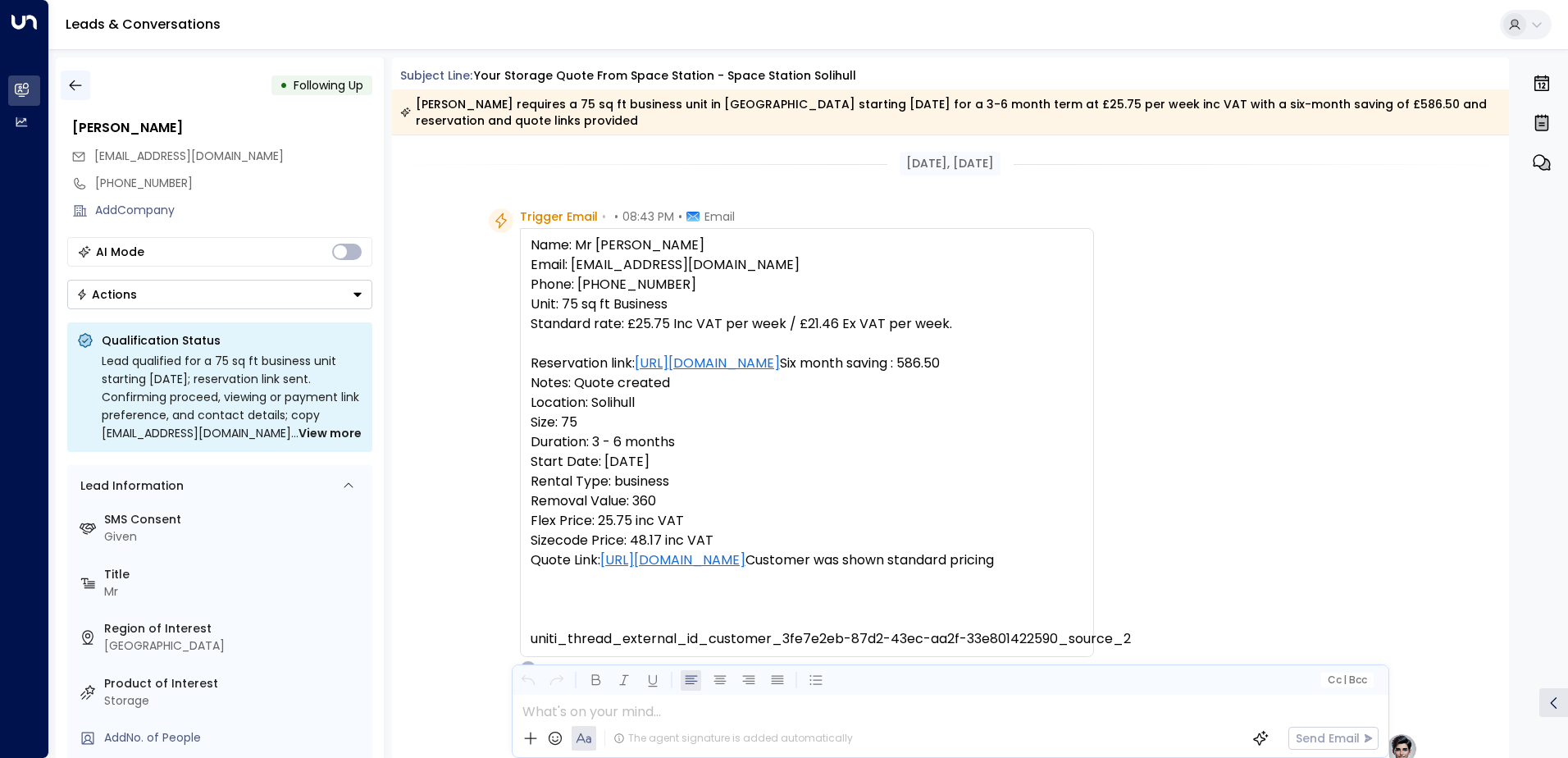
click at [78, 88] on icon "button" at bounding box center [75, 85] width 16 height 16
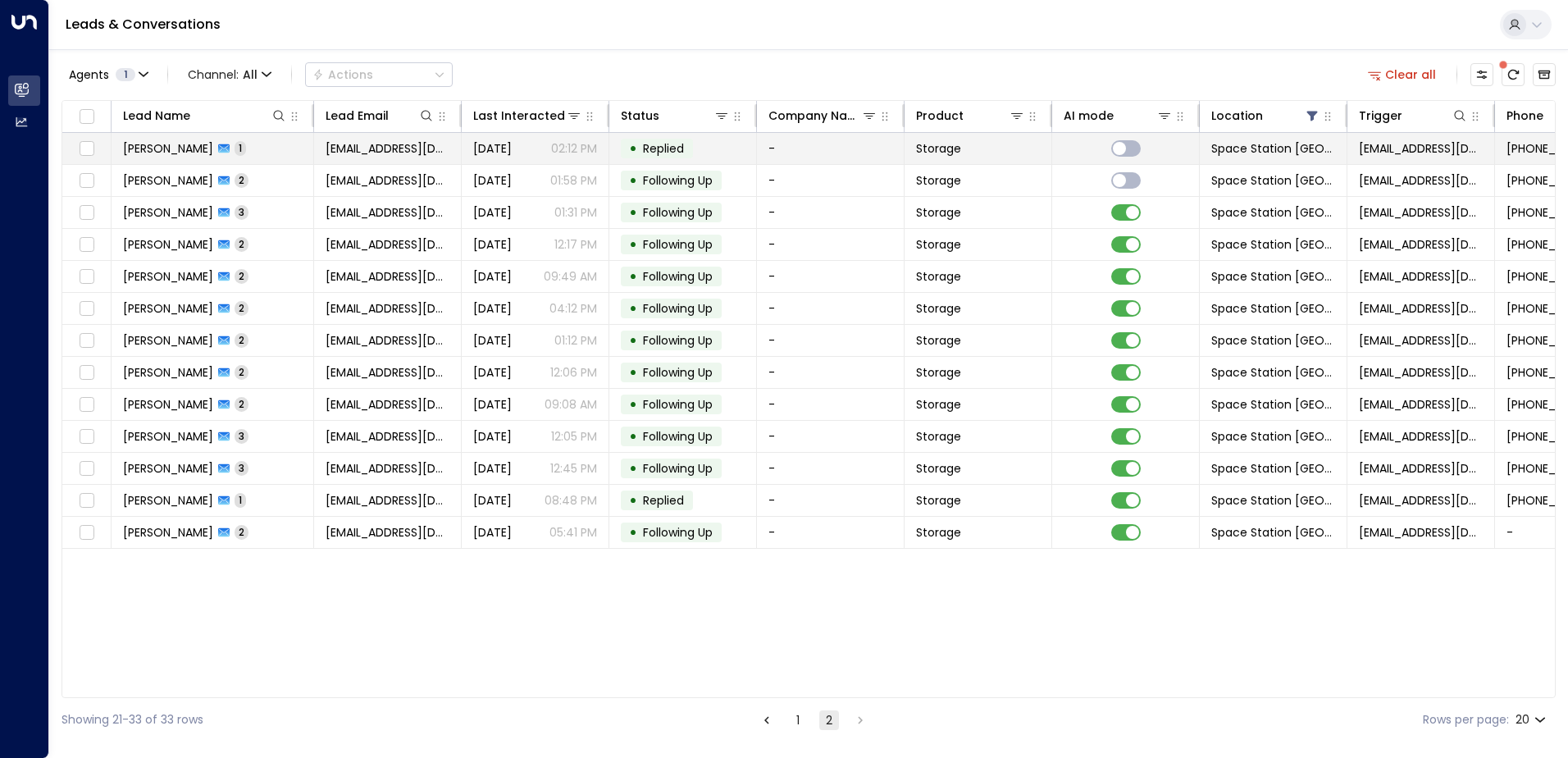
click at [796, 139] on td "-" at bounding box center [830, 148] width 147 height 32
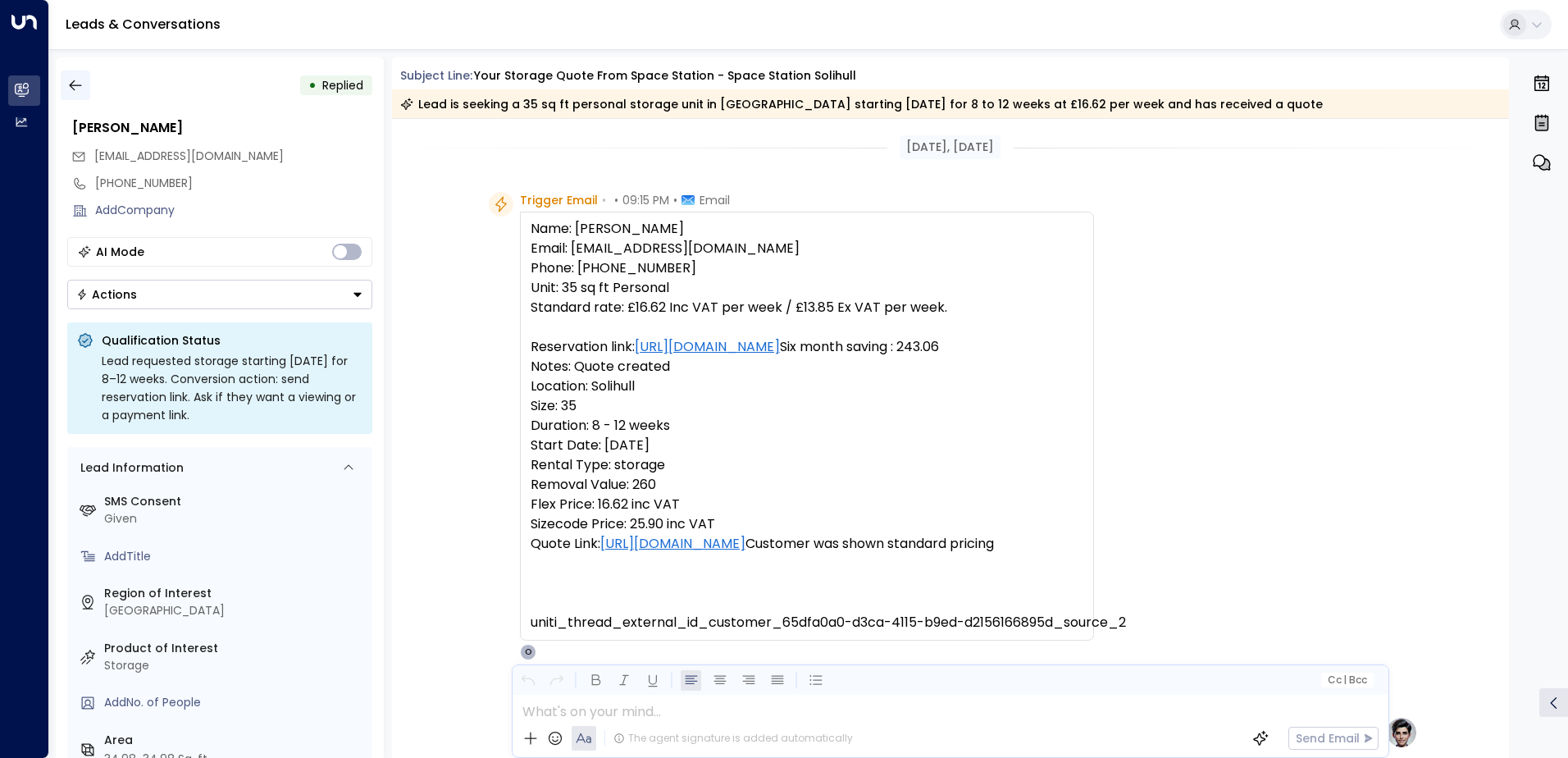
click at [80, 85] on icon "button" at bounding box center [75, 85] width 12 height 11
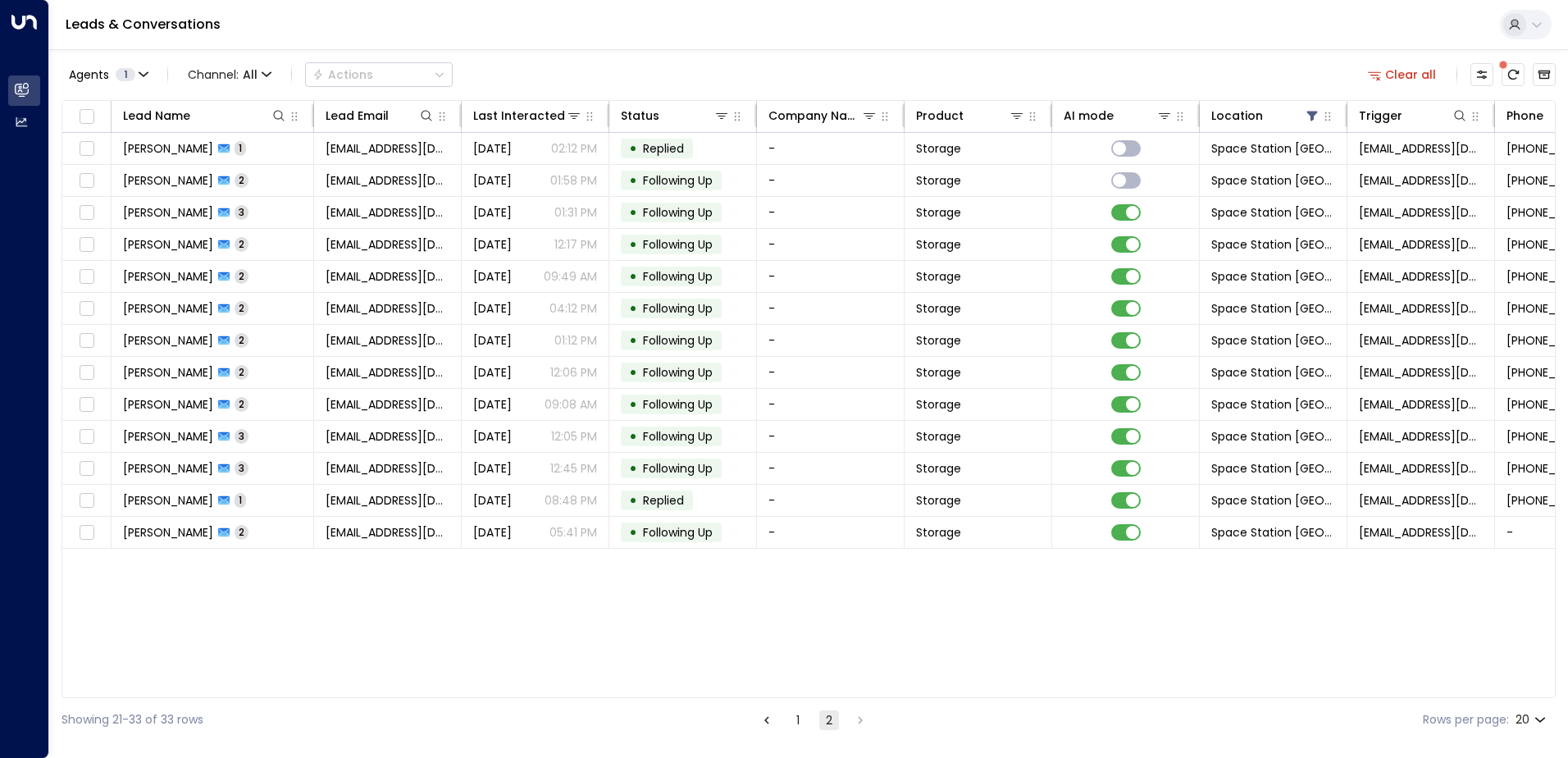
click at [798, 727] on button "1" at bounding box center [798, 720] width 20 height 20
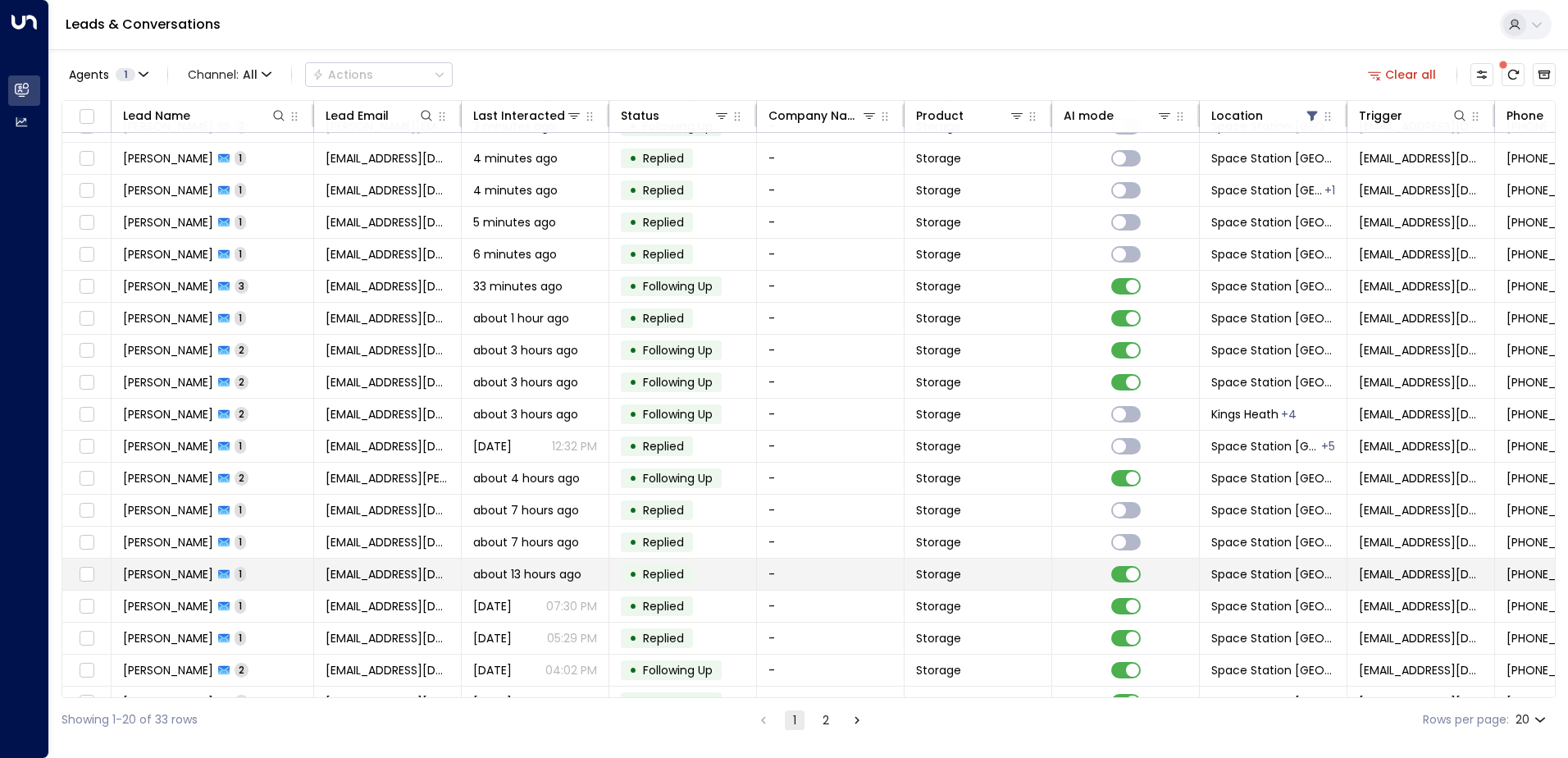
scroll to position [80, 0]
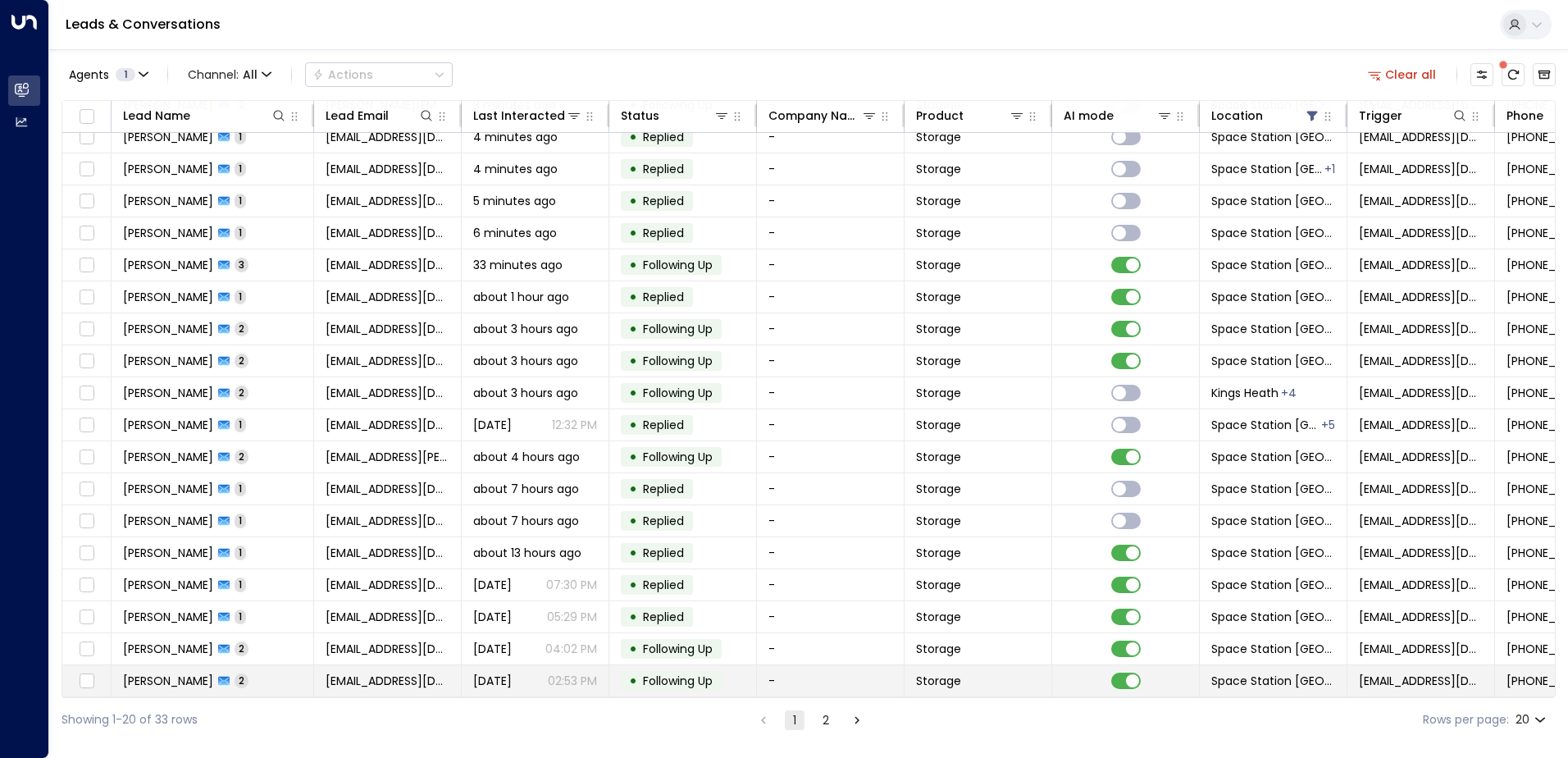
click at [793, 675] on td "-" at bounding box center [830, 680] width 147 height 32
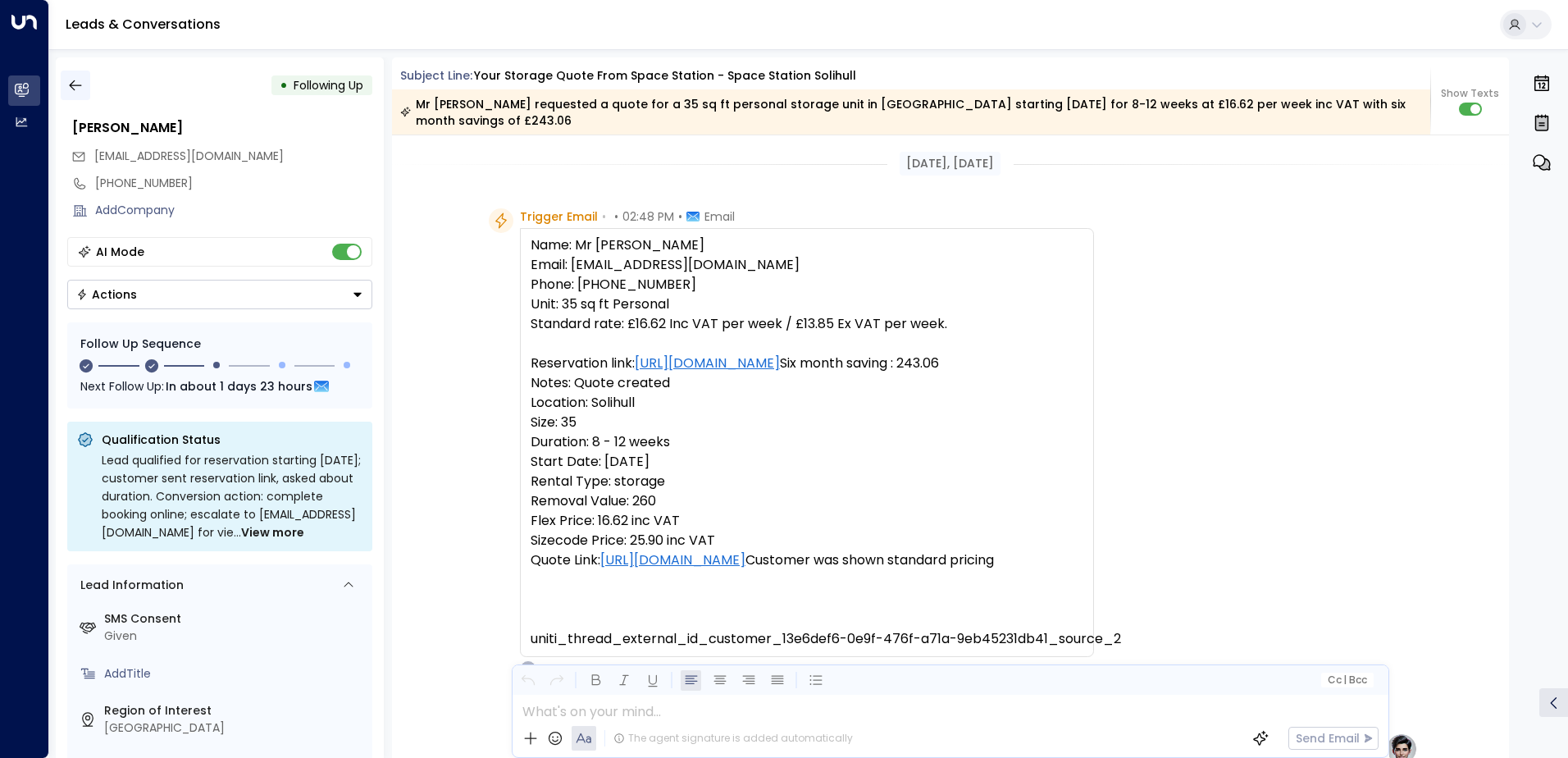
click at [79, 85] on icon "button" at bounding box center [75, 85] width 16 height 16
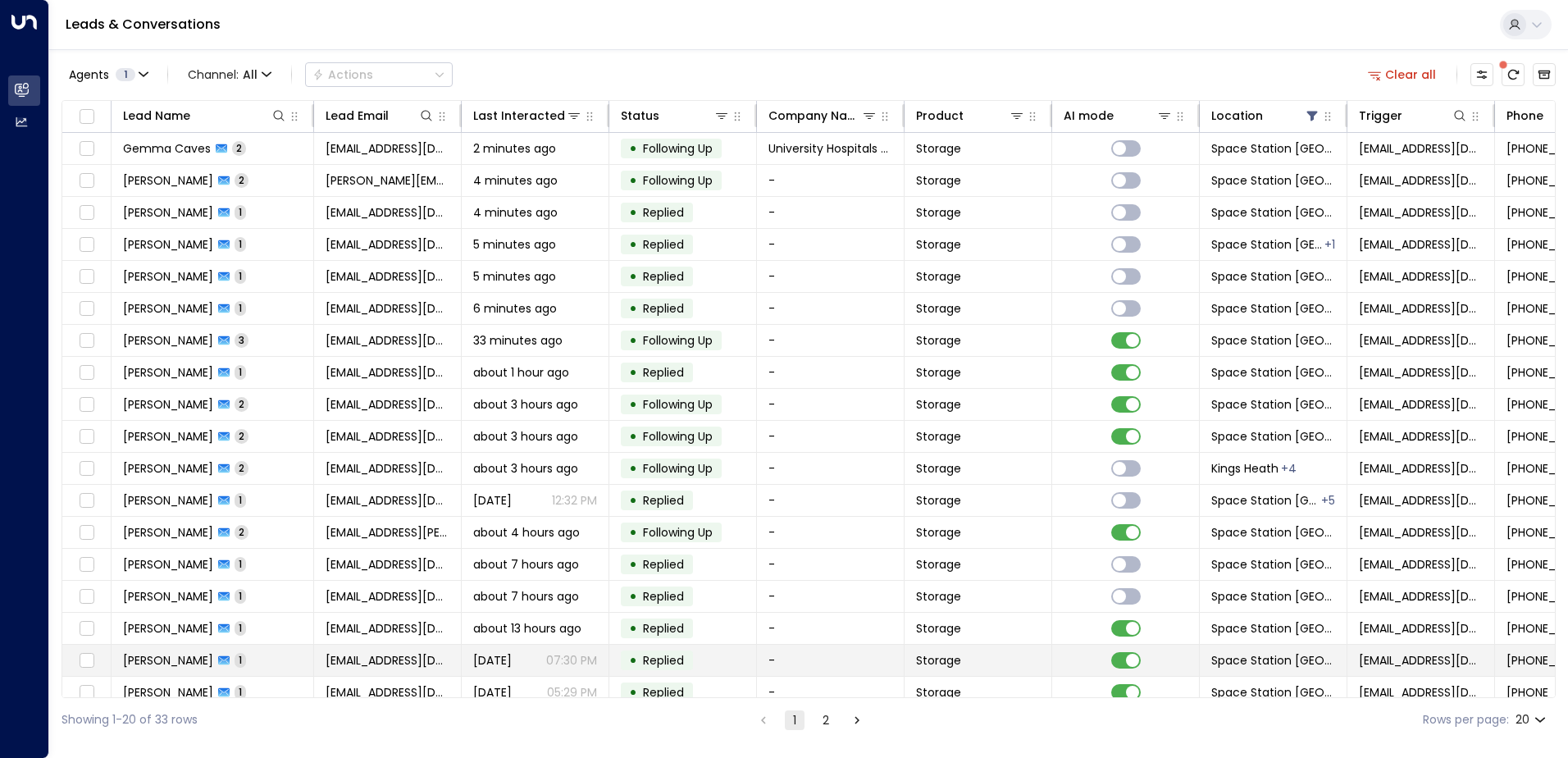
scroll to position [80, 0]
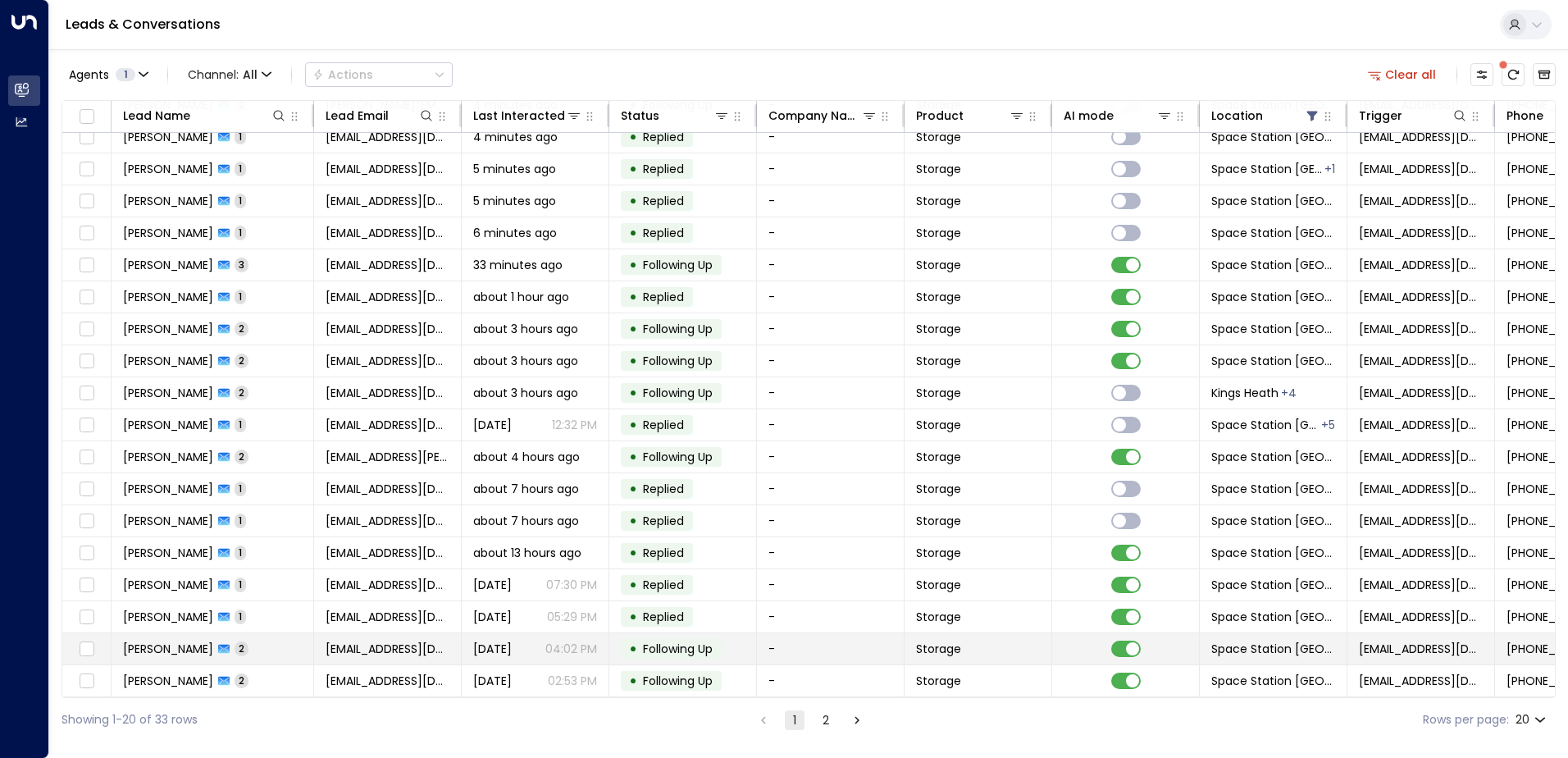
click at [801, 640] on td "-" at bounding box center [830, 649] width 147 height 32
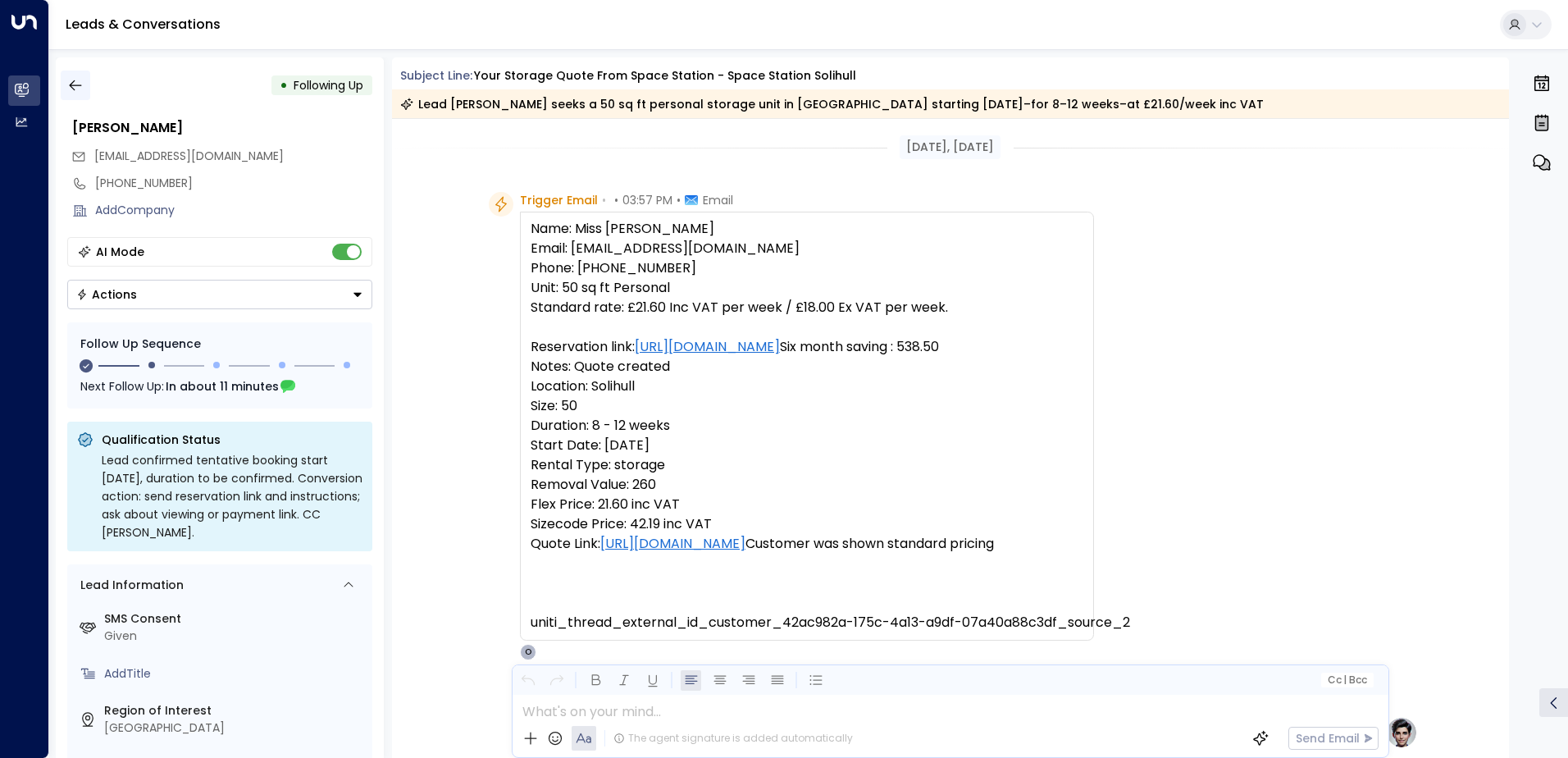
click at [78, 82] on icon "button" at bounding box center [75, 85] width 16 height 16
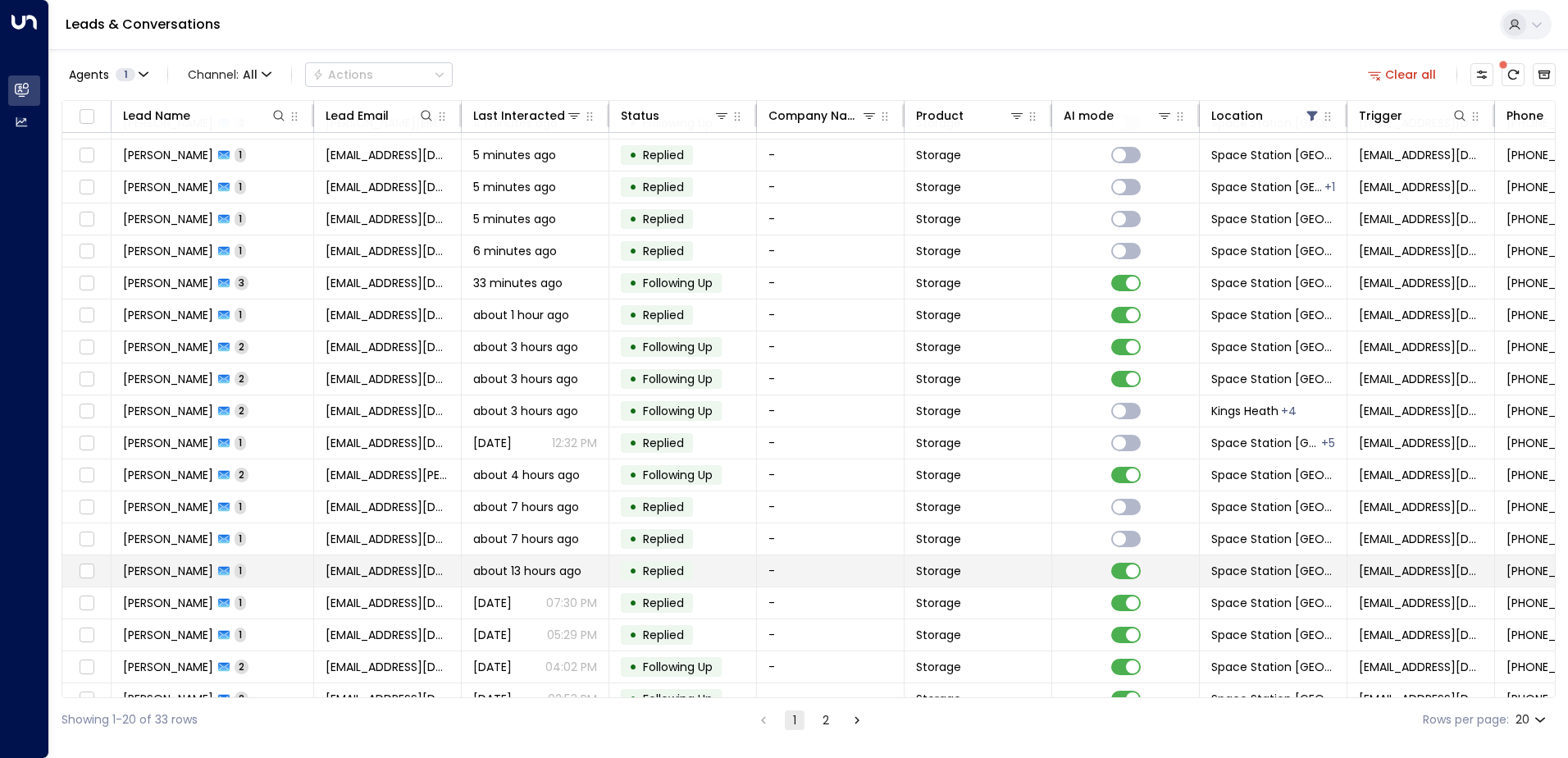
scroll to position [80, 0]
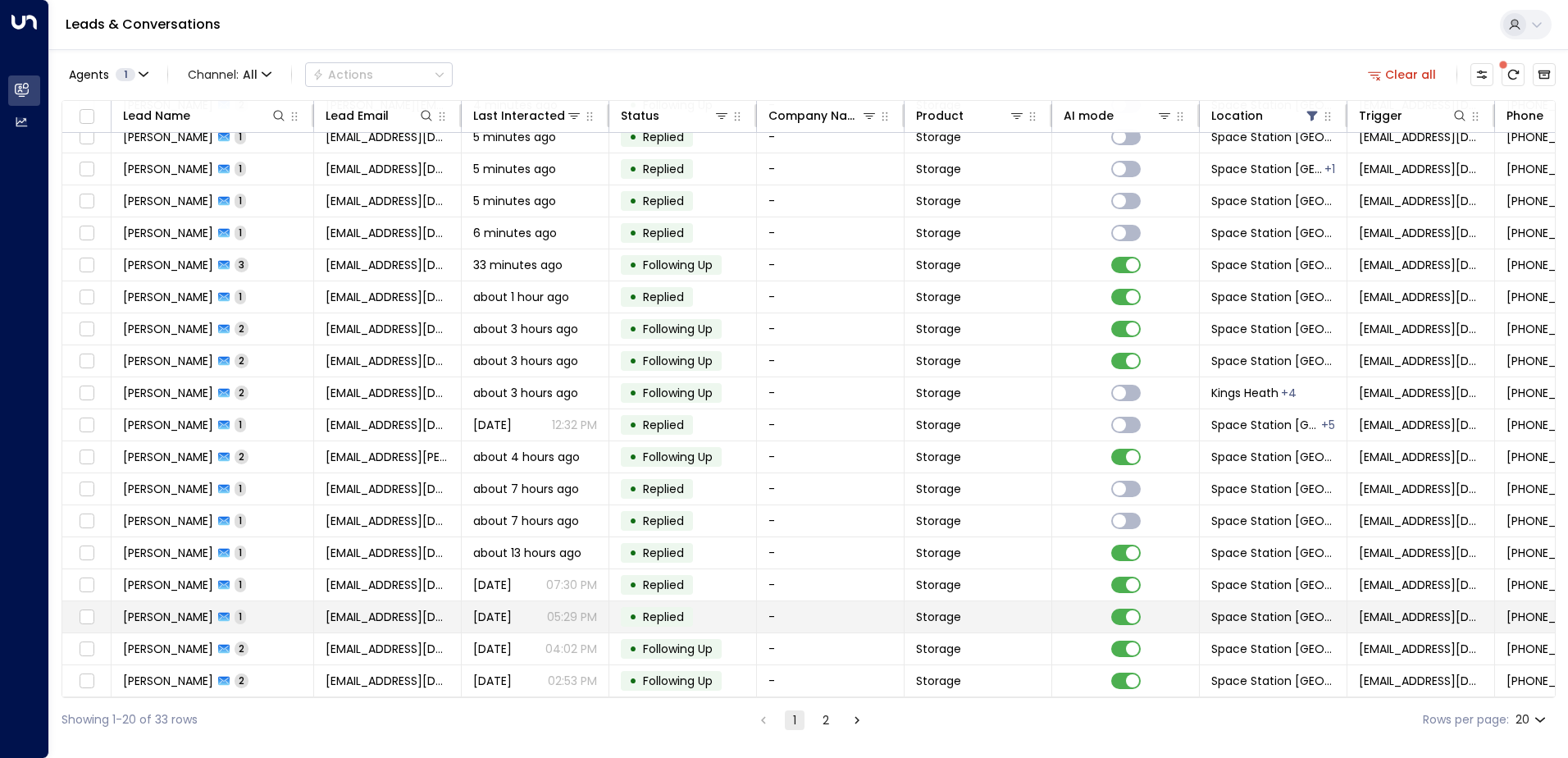
click at [729, 611] on td "• Replied" at bounding box center [683, 617] width 147 height 32
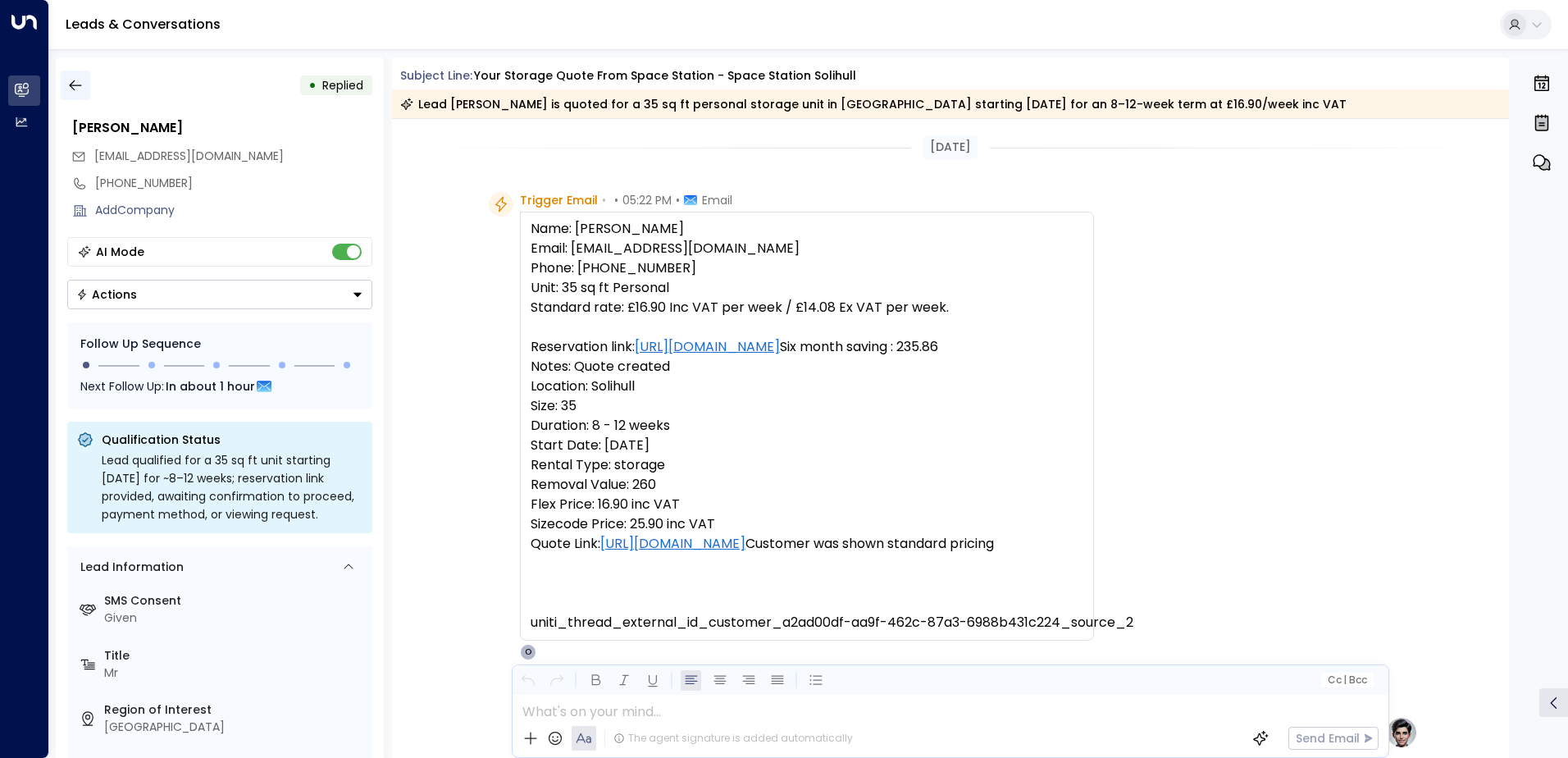
click at [86, 85] on button "button" at bounding box center [75, 85] width 30 height 30
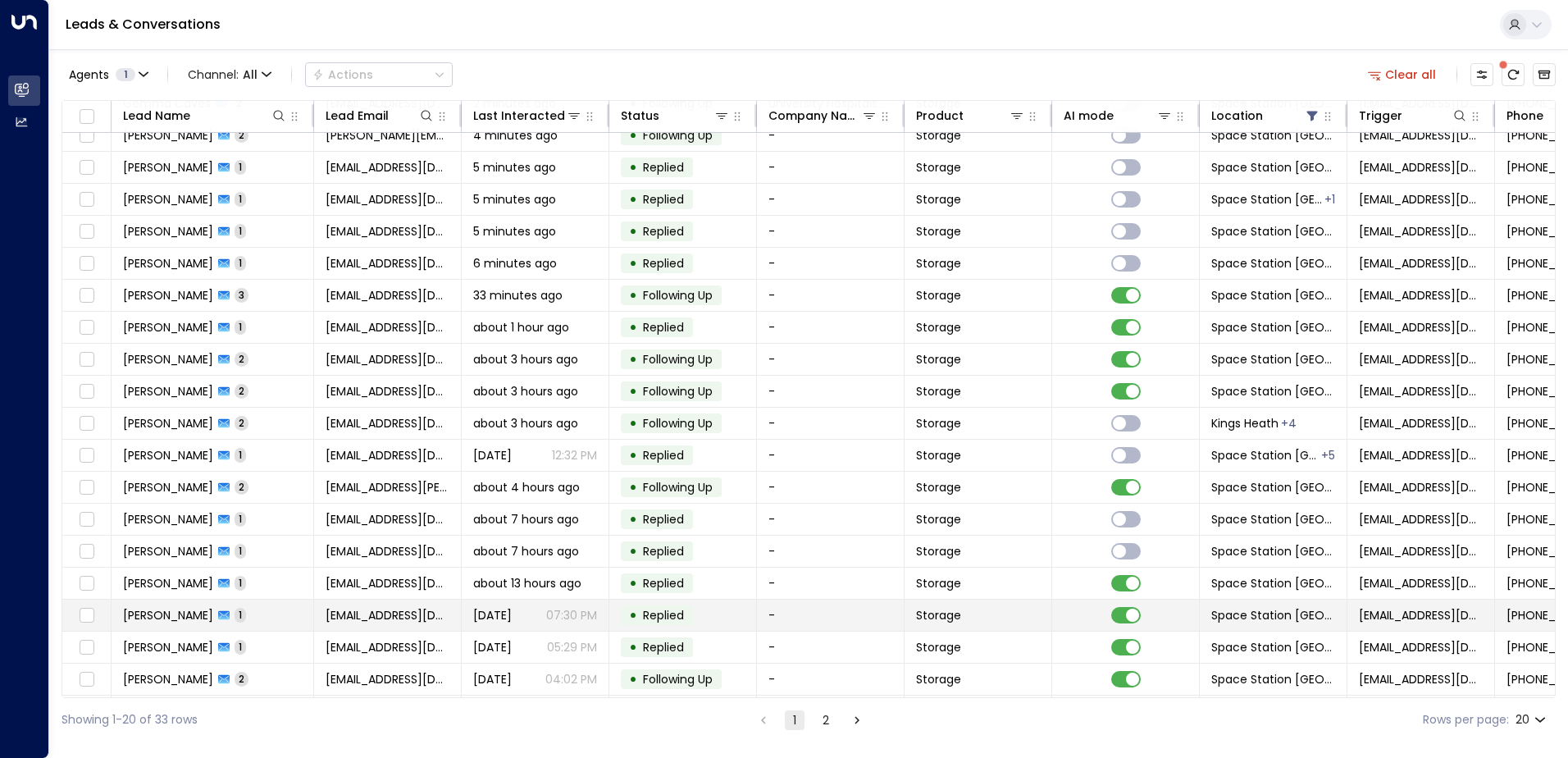
scroll to position [80, 0]
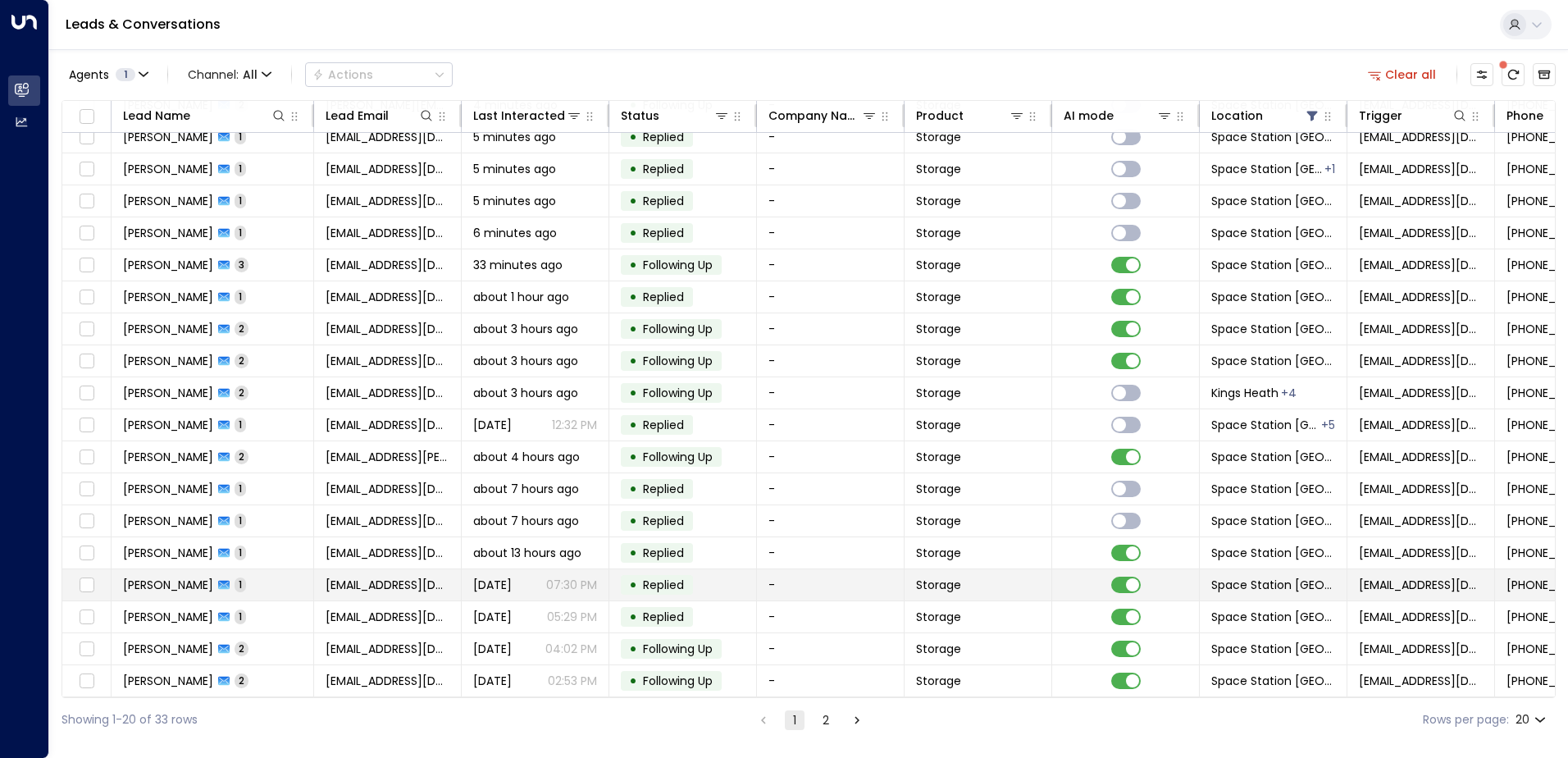
click at [808, 576] on td "-" at bounding box center [830, 585] width 147 height 32
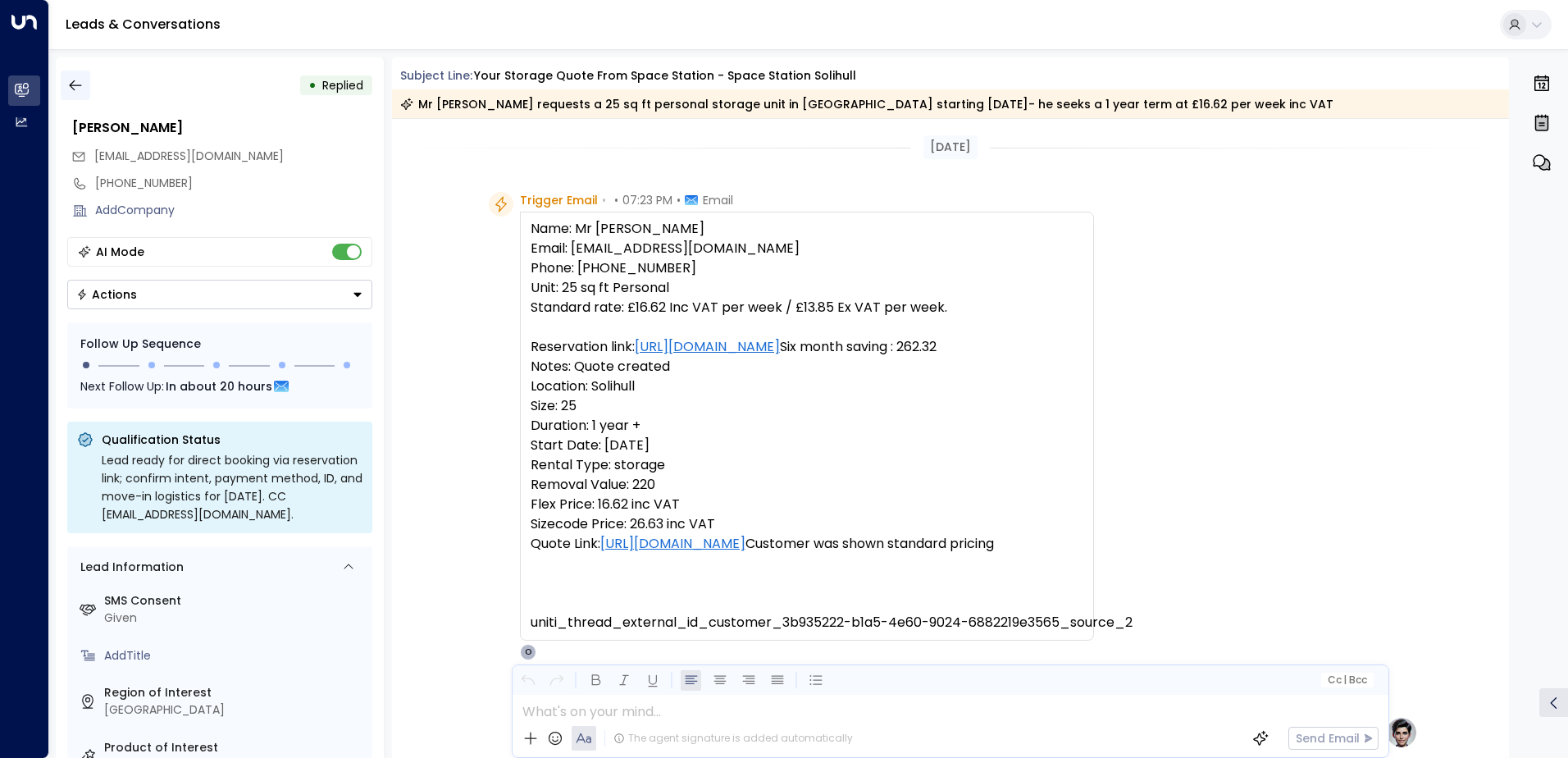
click at [74, 78] on icon "button" at bounding box center [75, 85] width 16 height 16
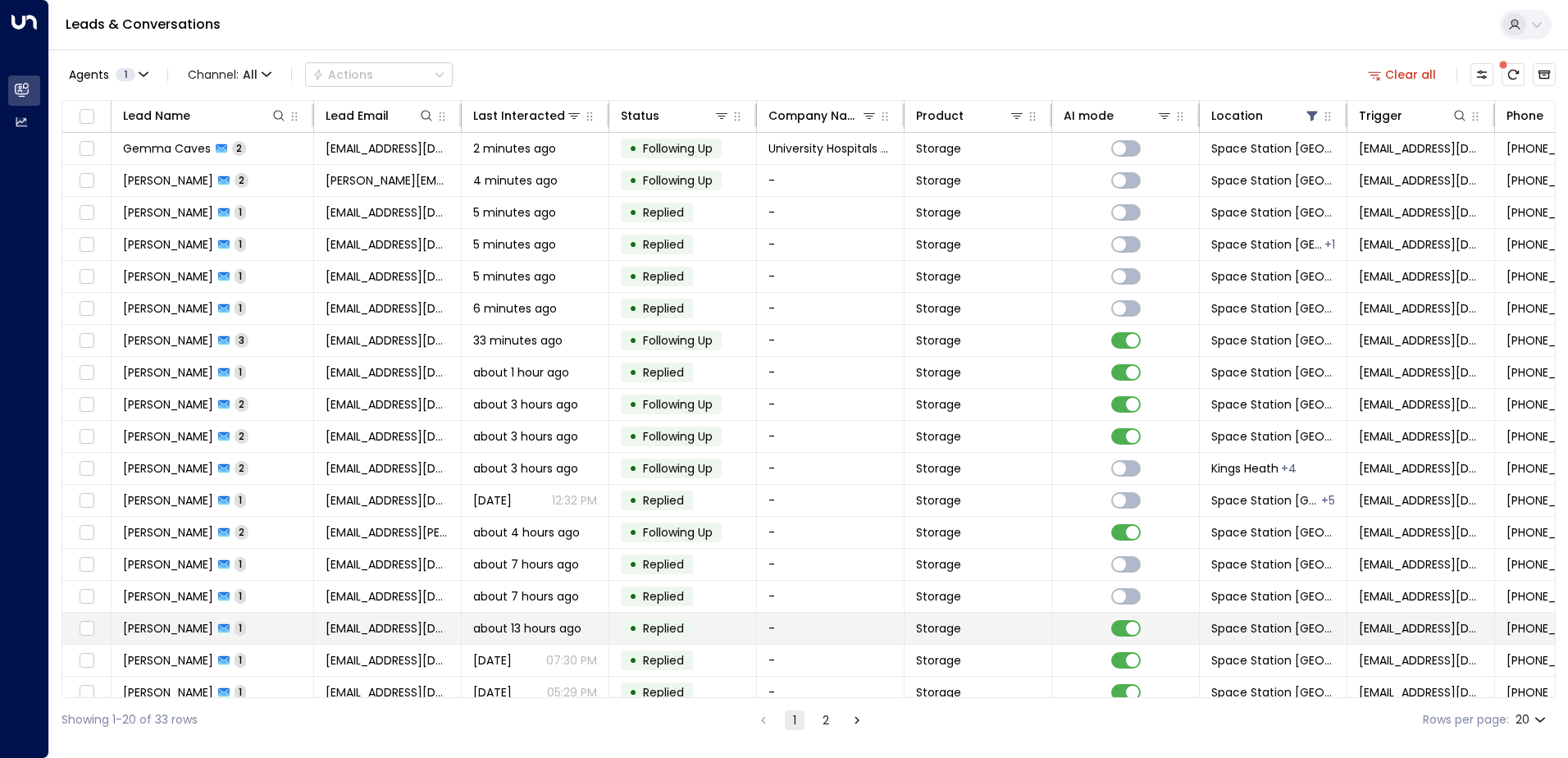
click at [773, 628] on td "-" at bounding box center [830, 629] width 147 height 32
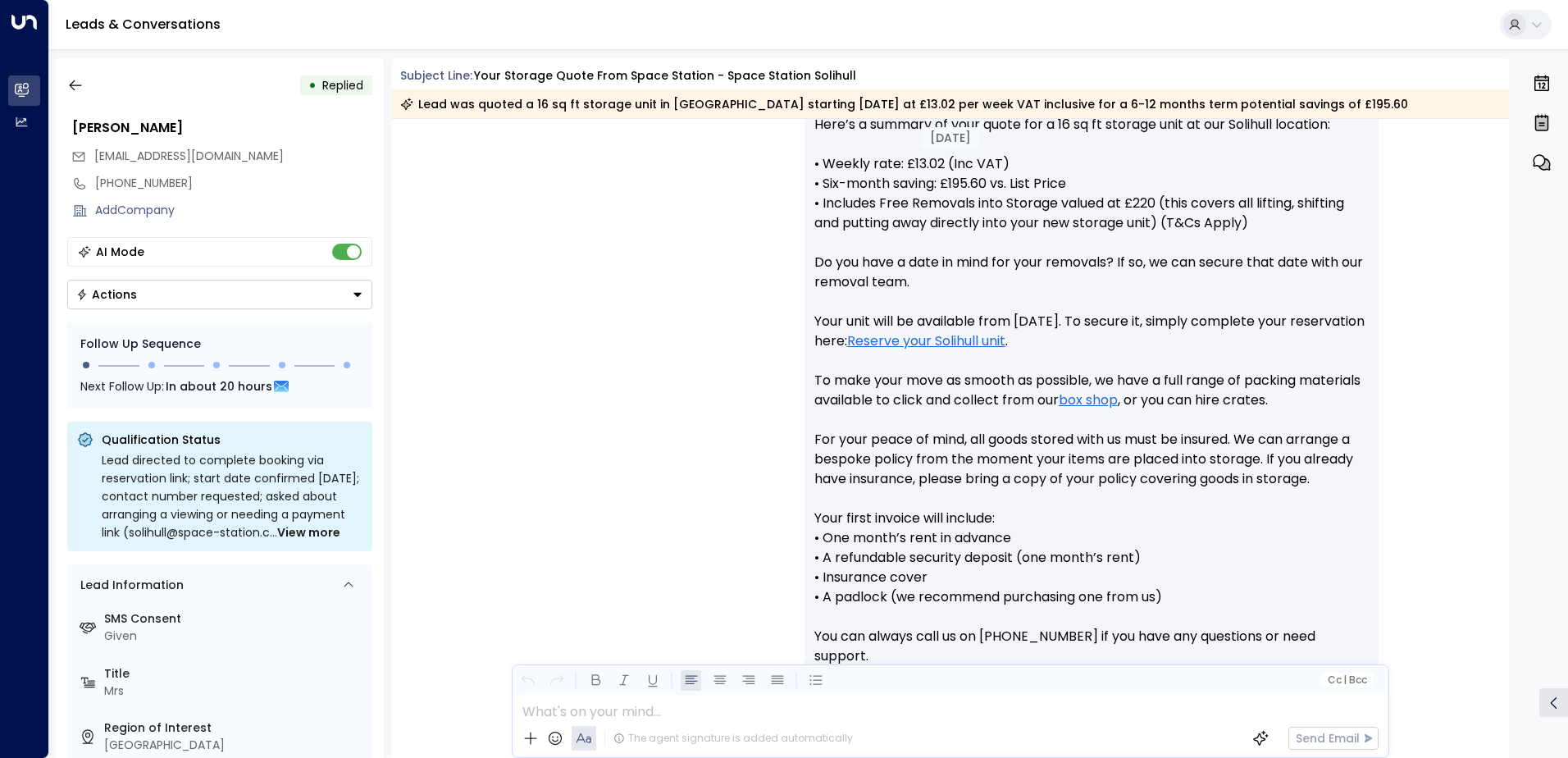
scroll to position [820, 0]
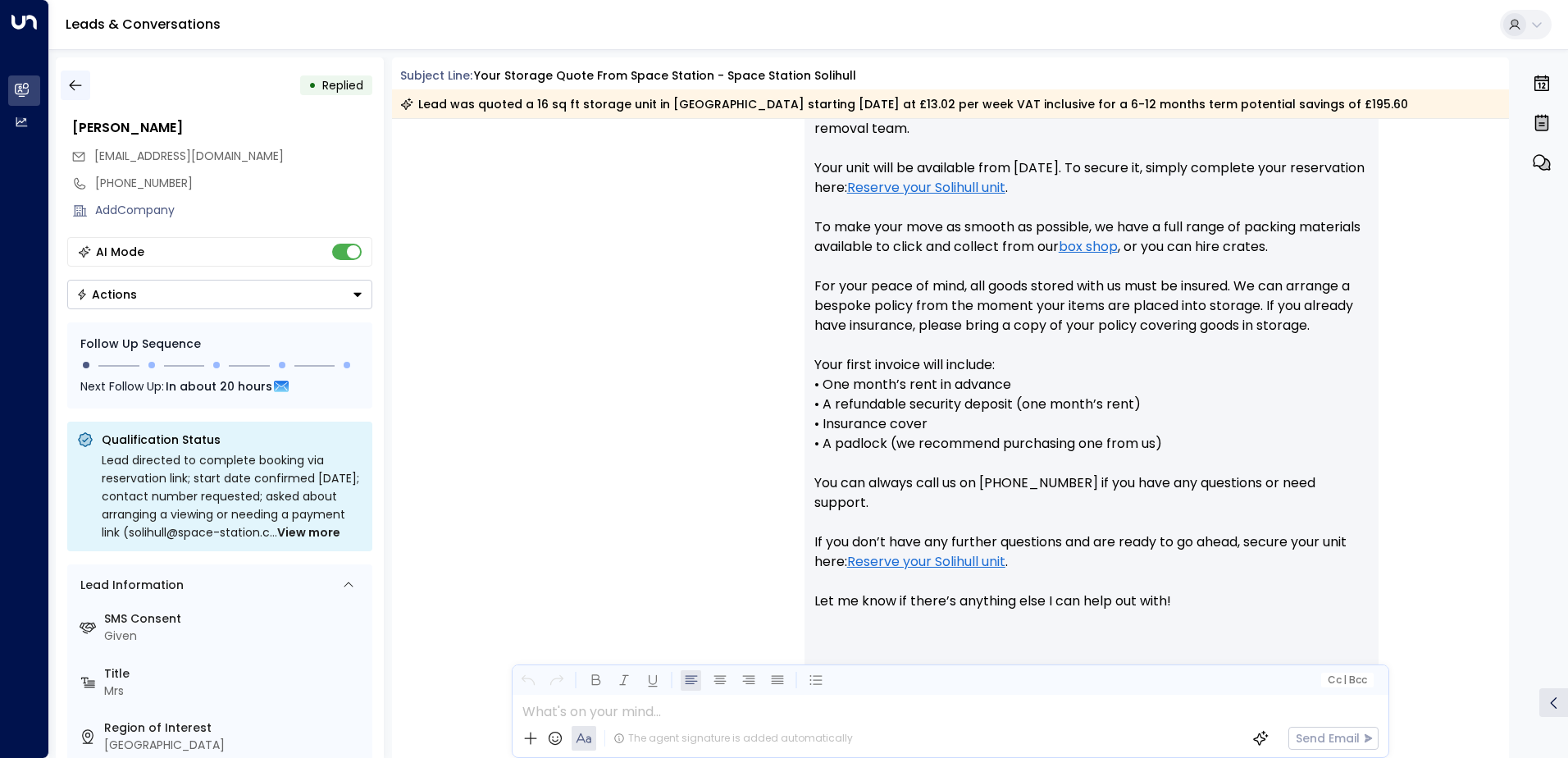
click at [72, 81] on icon "button" at bounding box center [75, 85] width 16 height 16
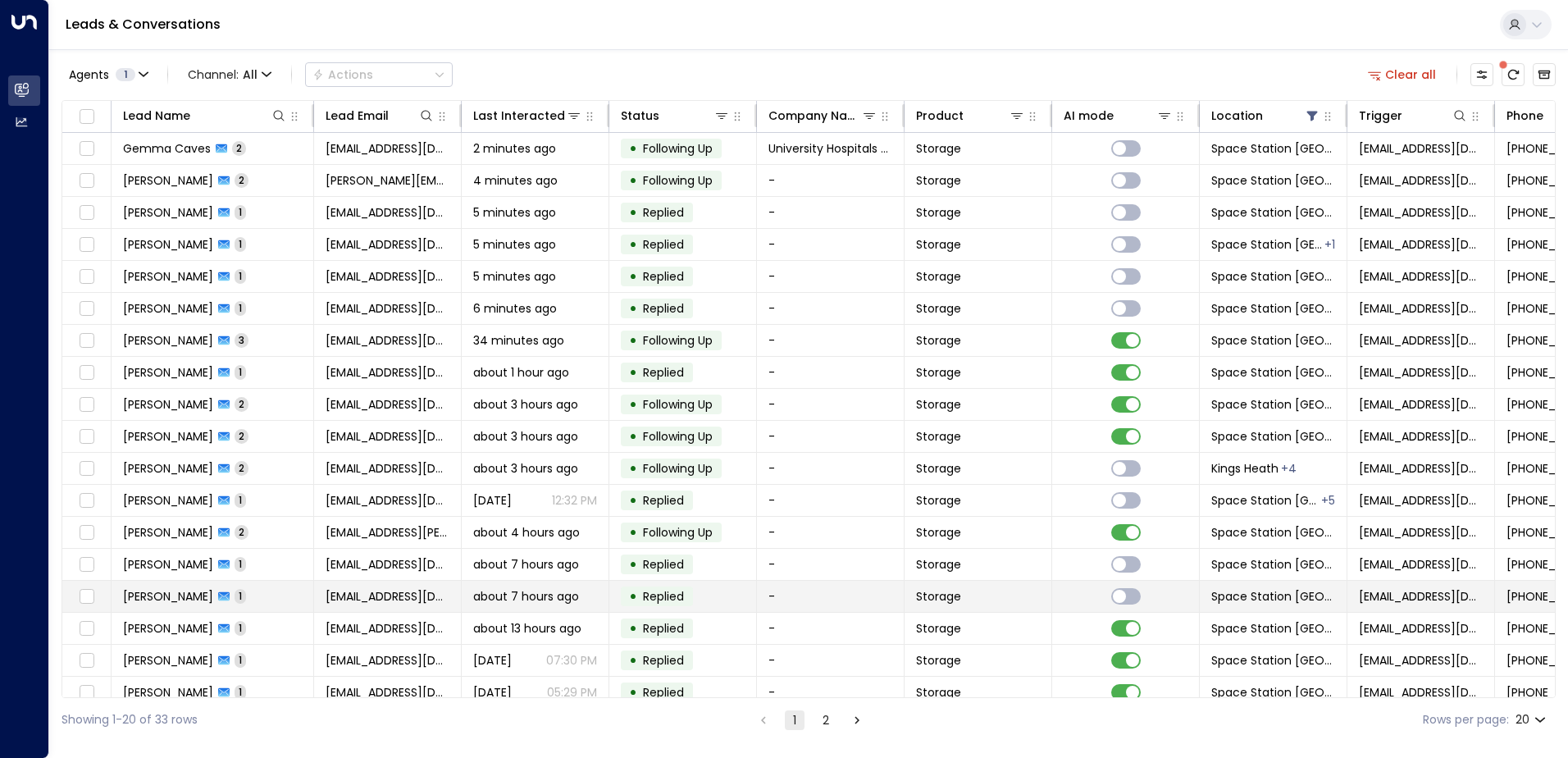
click at [741, 592] on td "• Replied" at bounding box center [683, 596] width 147 height 32
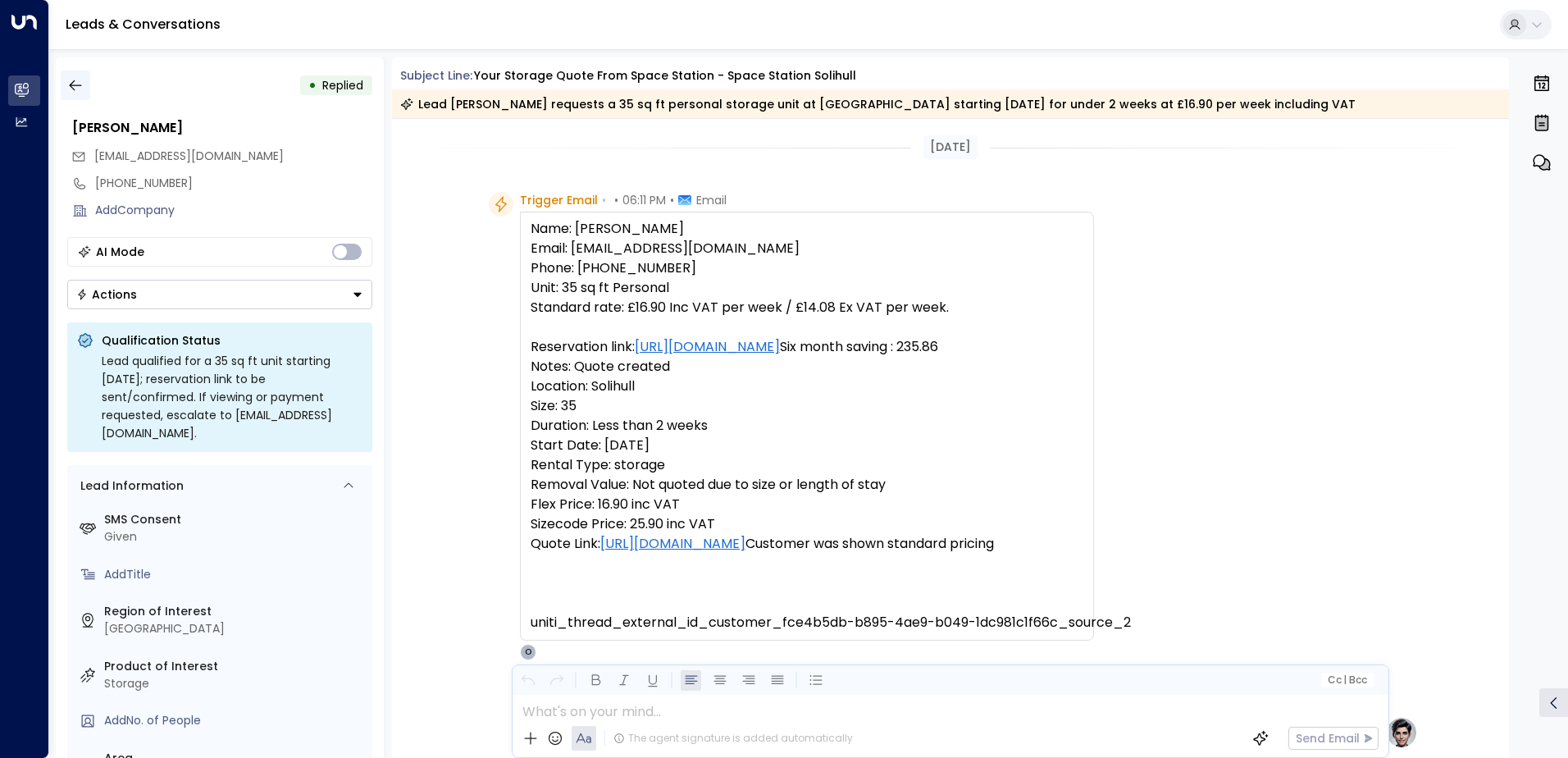
click at [73, 83] on icon "button" at bounding box center [75, 85] width 16 height 16
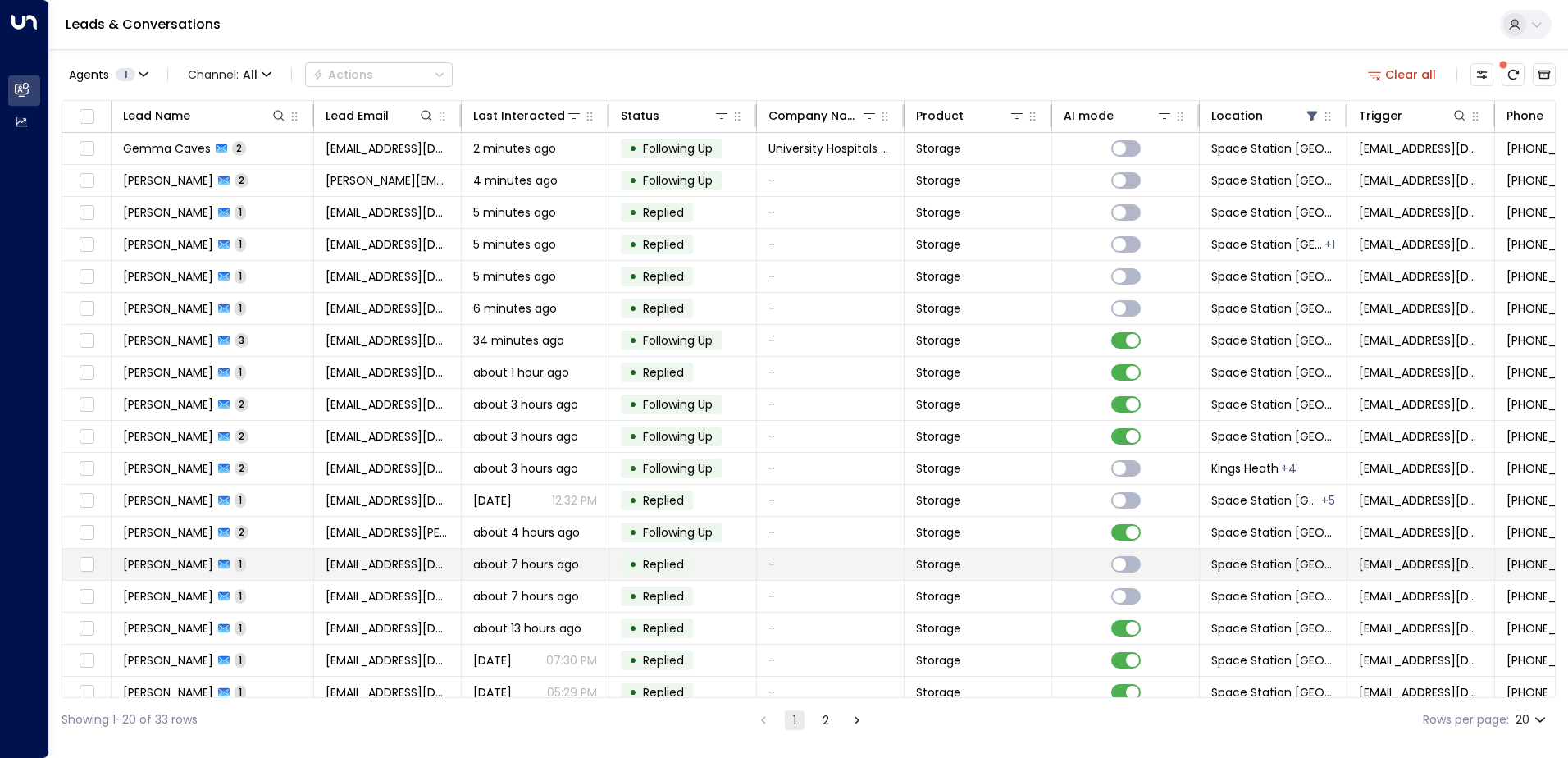
click at [727, 559] on td "• Replied" at bounding box center [683, 564] width 147 height 32
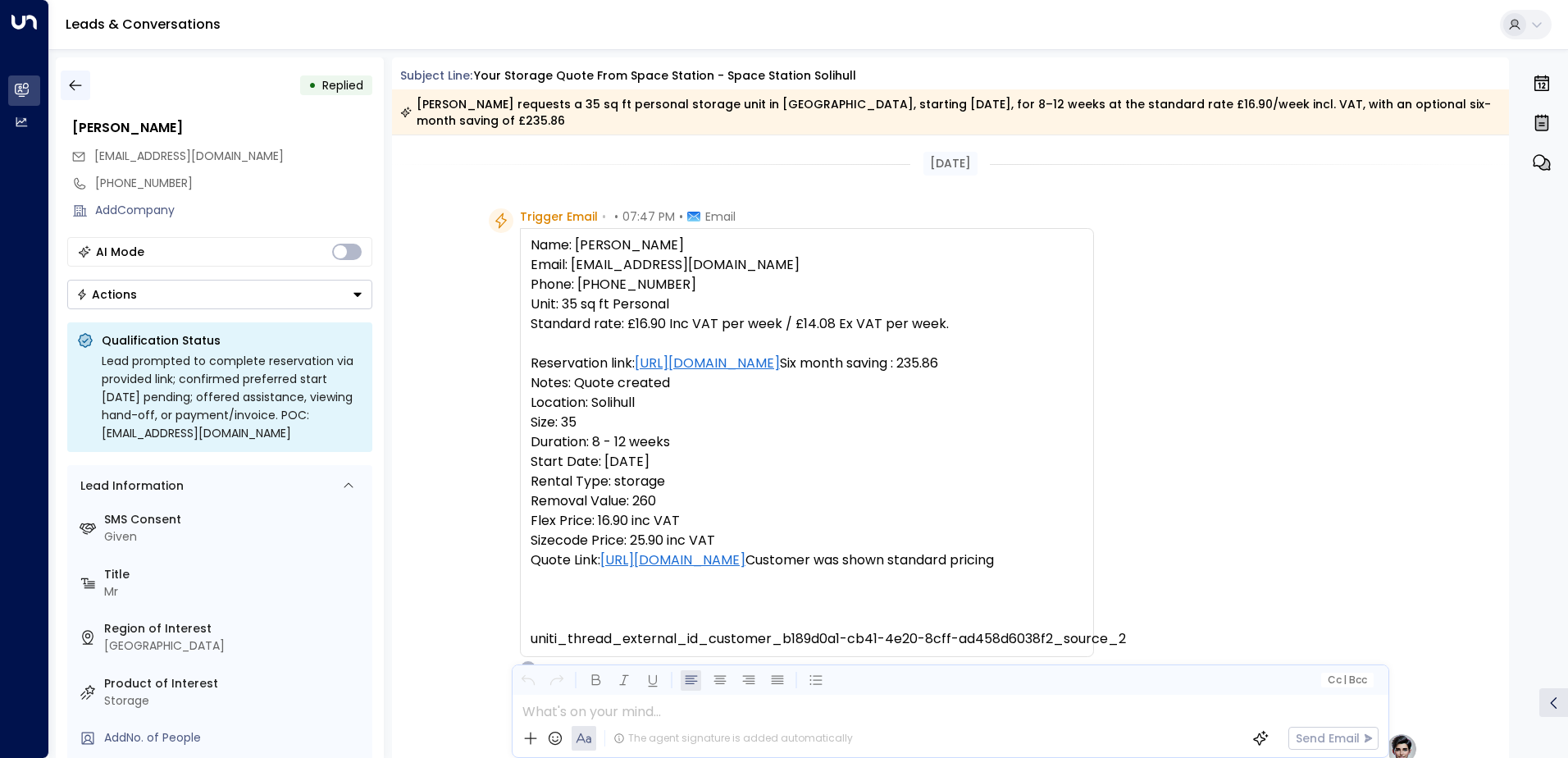
click at [76, 80] on icon "button" at bounding box center [75, 85] width 16 height 16
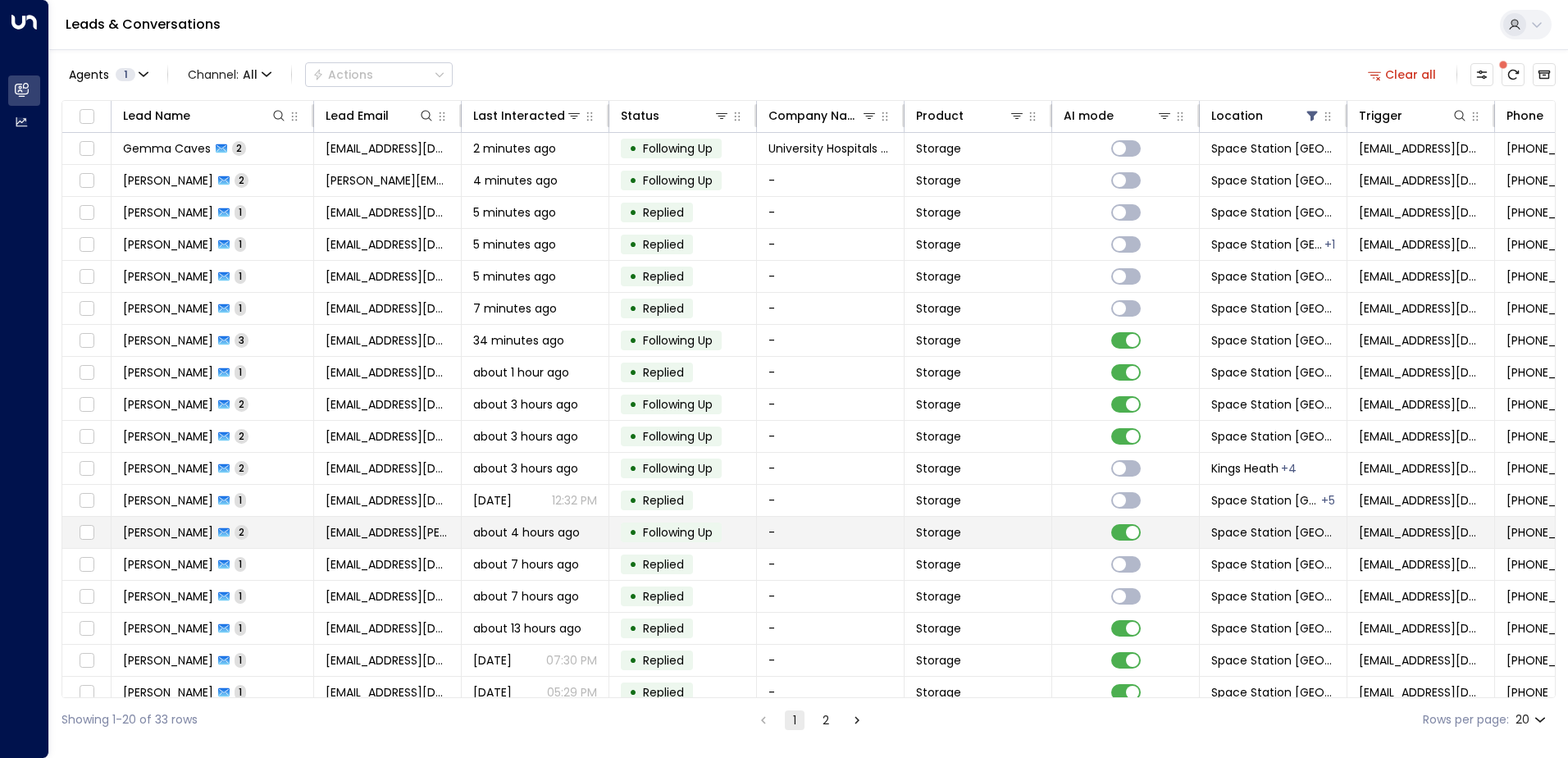
click at [776, 528] on td "-" at bounding box center [830, 532] width 147 height 32
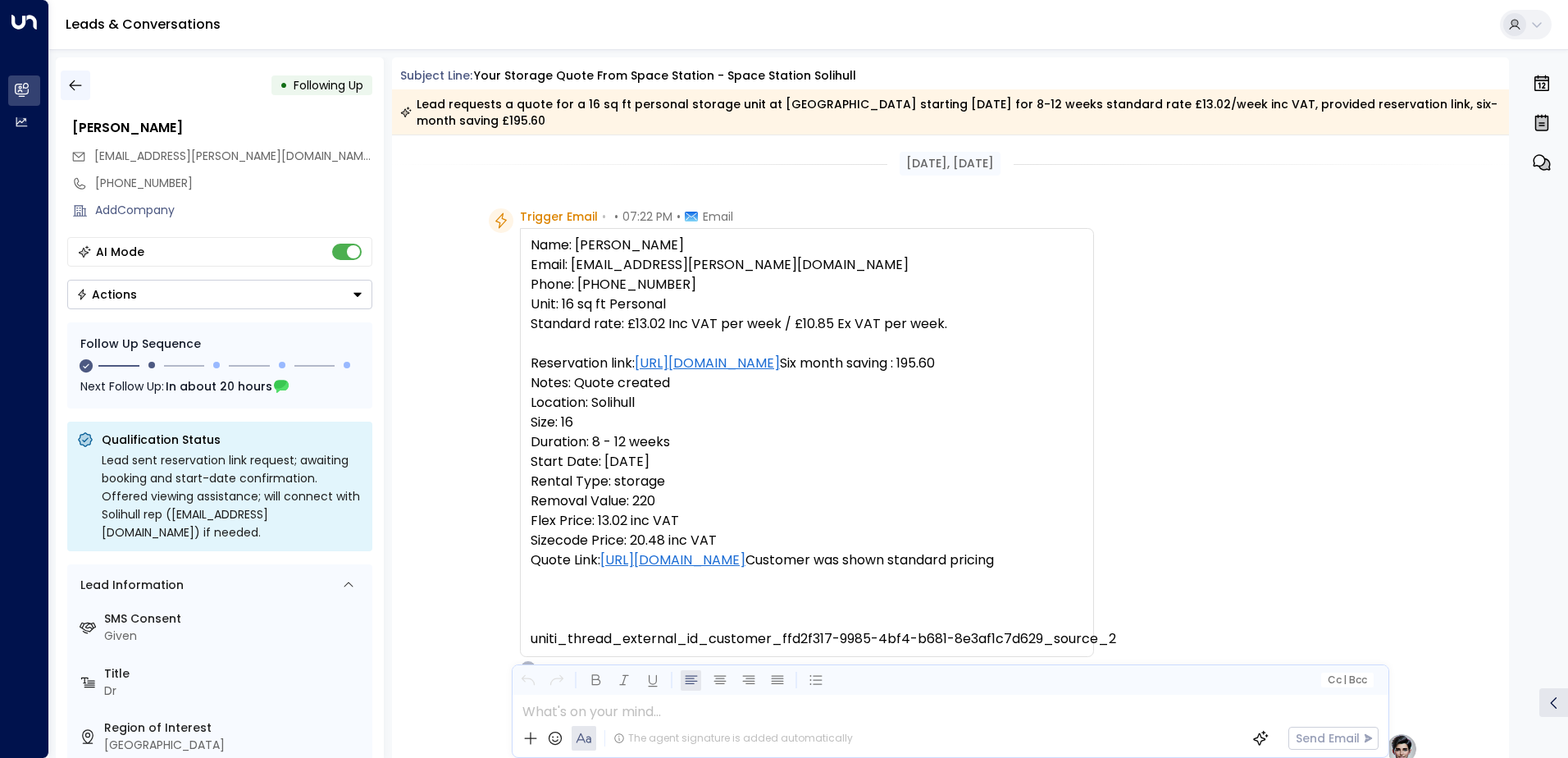
click at [77, 83] on icon "button" at bounding box center [75, 85] width 16 height 16
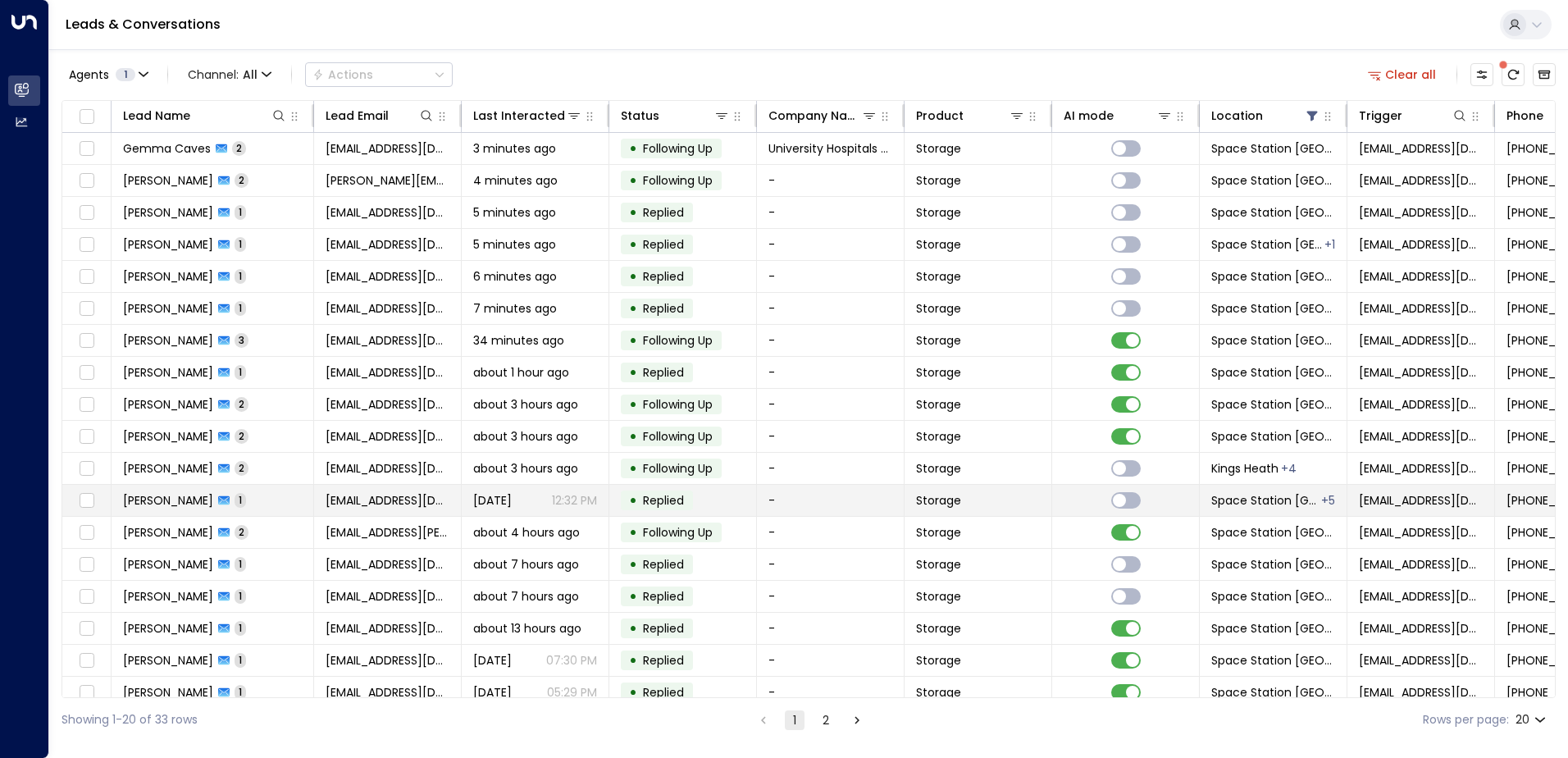
click at [773, 498] on td "-" at bounding box center [830, 500] width 147 height 32
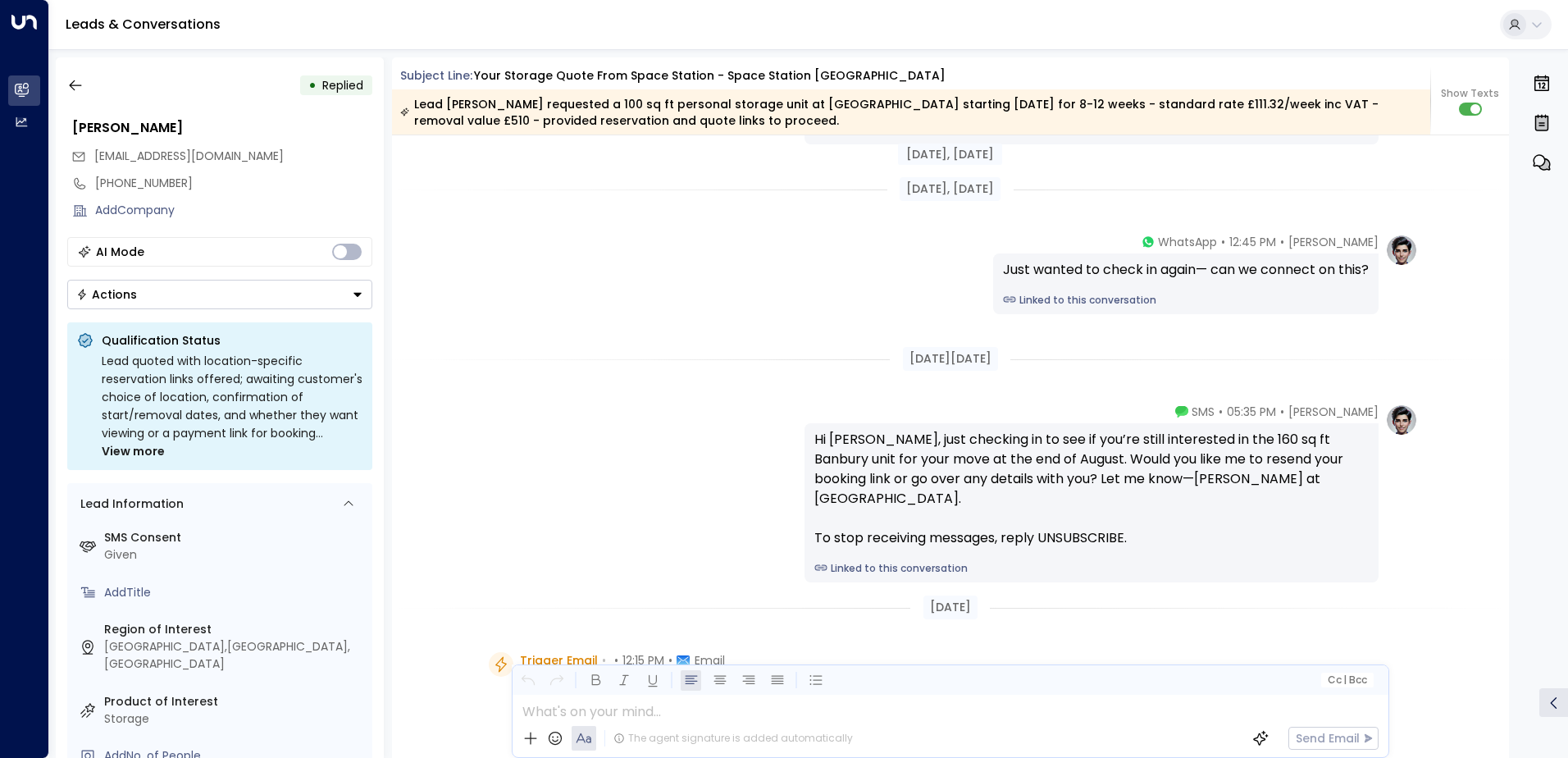
scroll to position [411, 0]
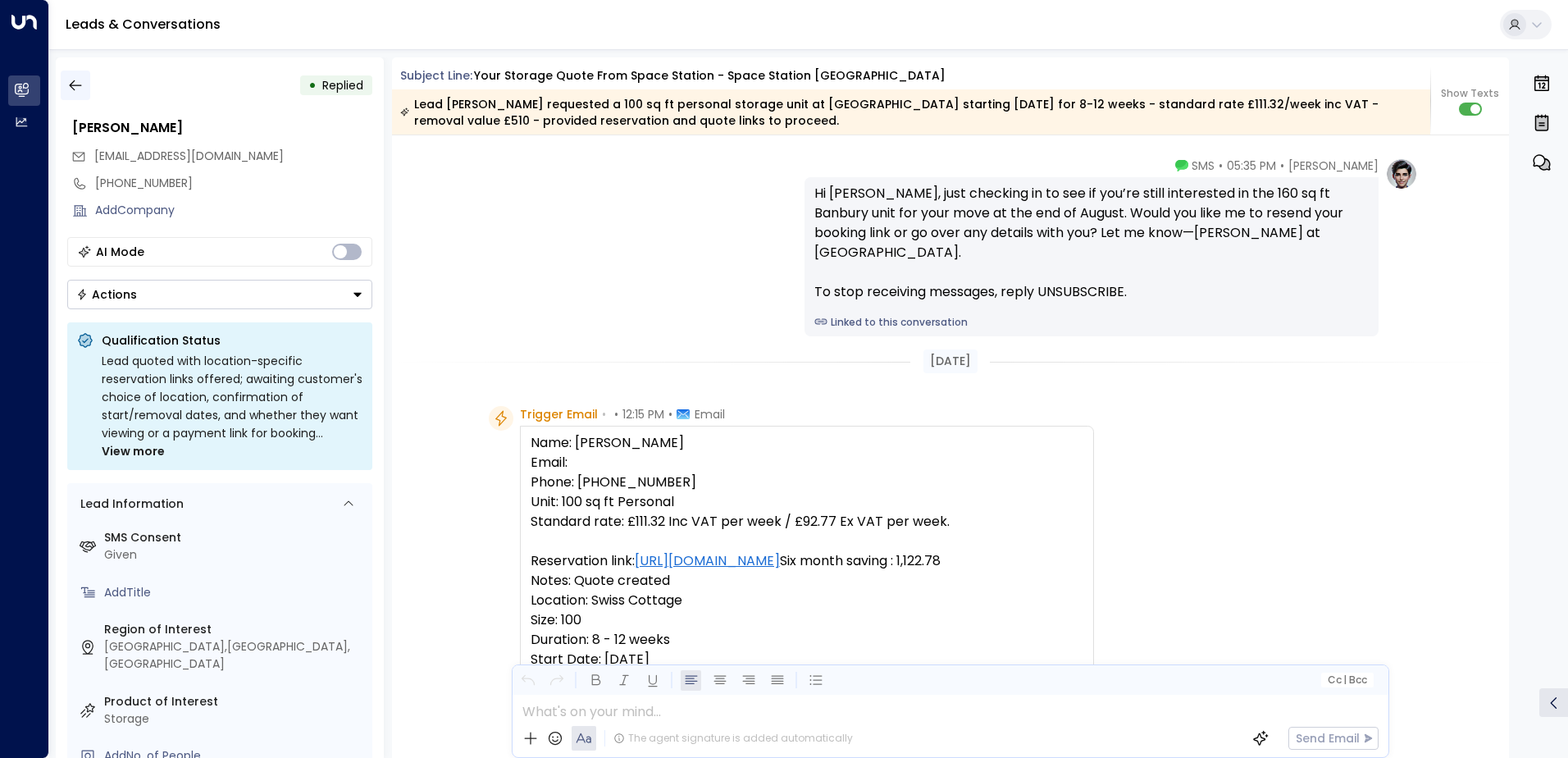
click at [82, 88] on icon "button" at bounding box center [75, 85] width 16 height 16
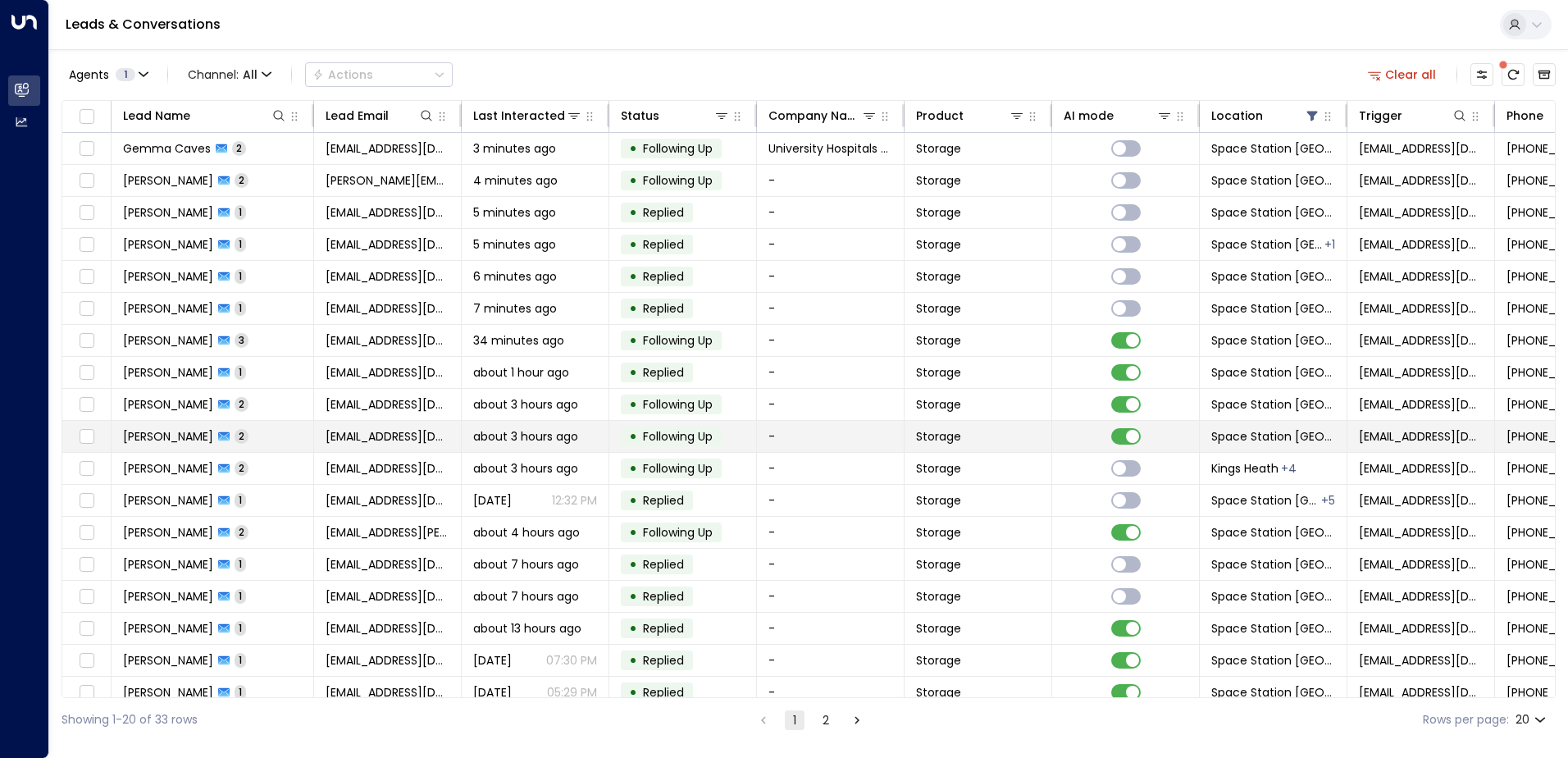
click at [788, 434] on td "-" at bounding box center [830, 436] width 147 height 32
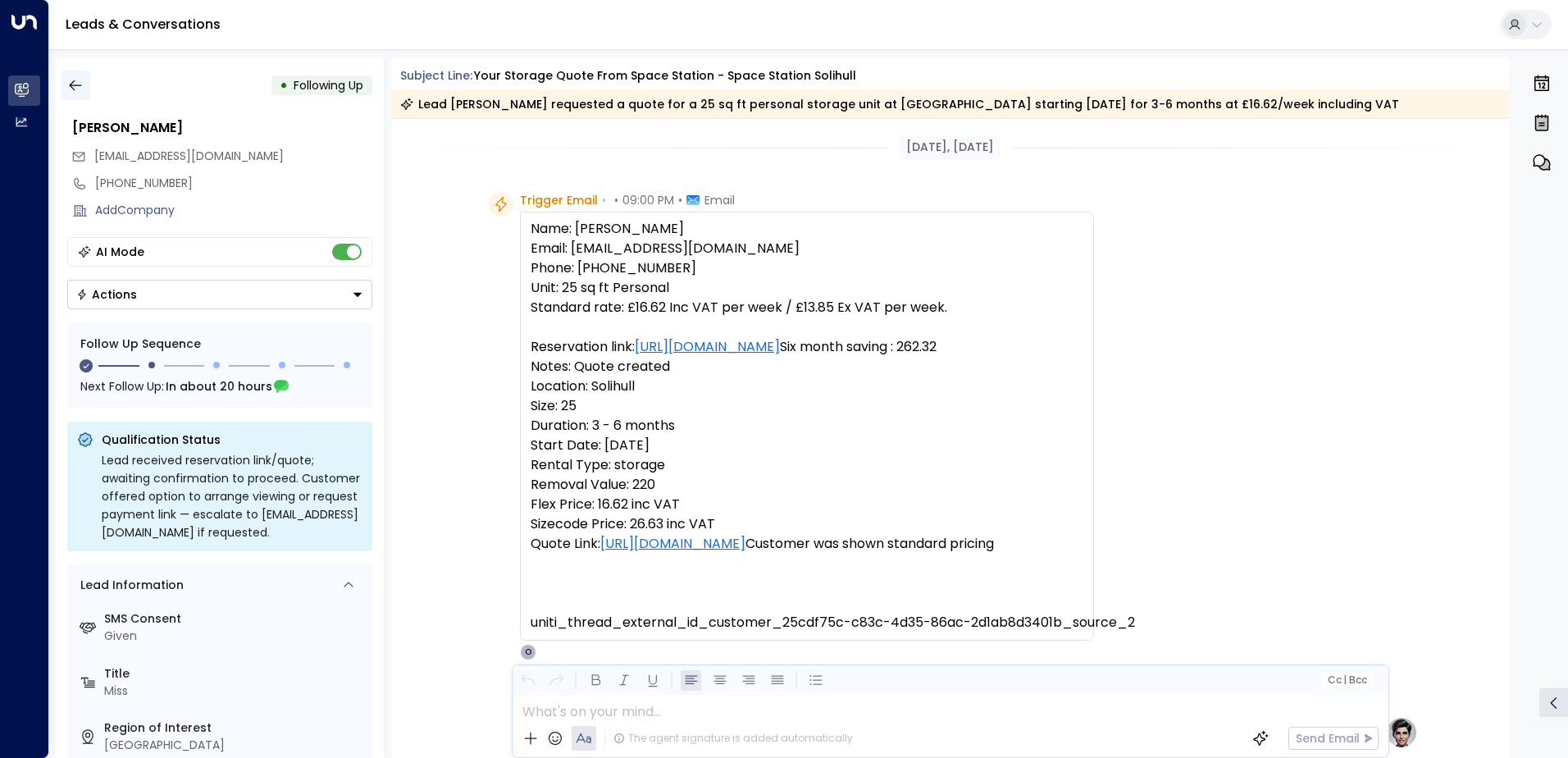
click at [77, 84] on icon "button" at bounding box center [75, 85] width 16 height 16
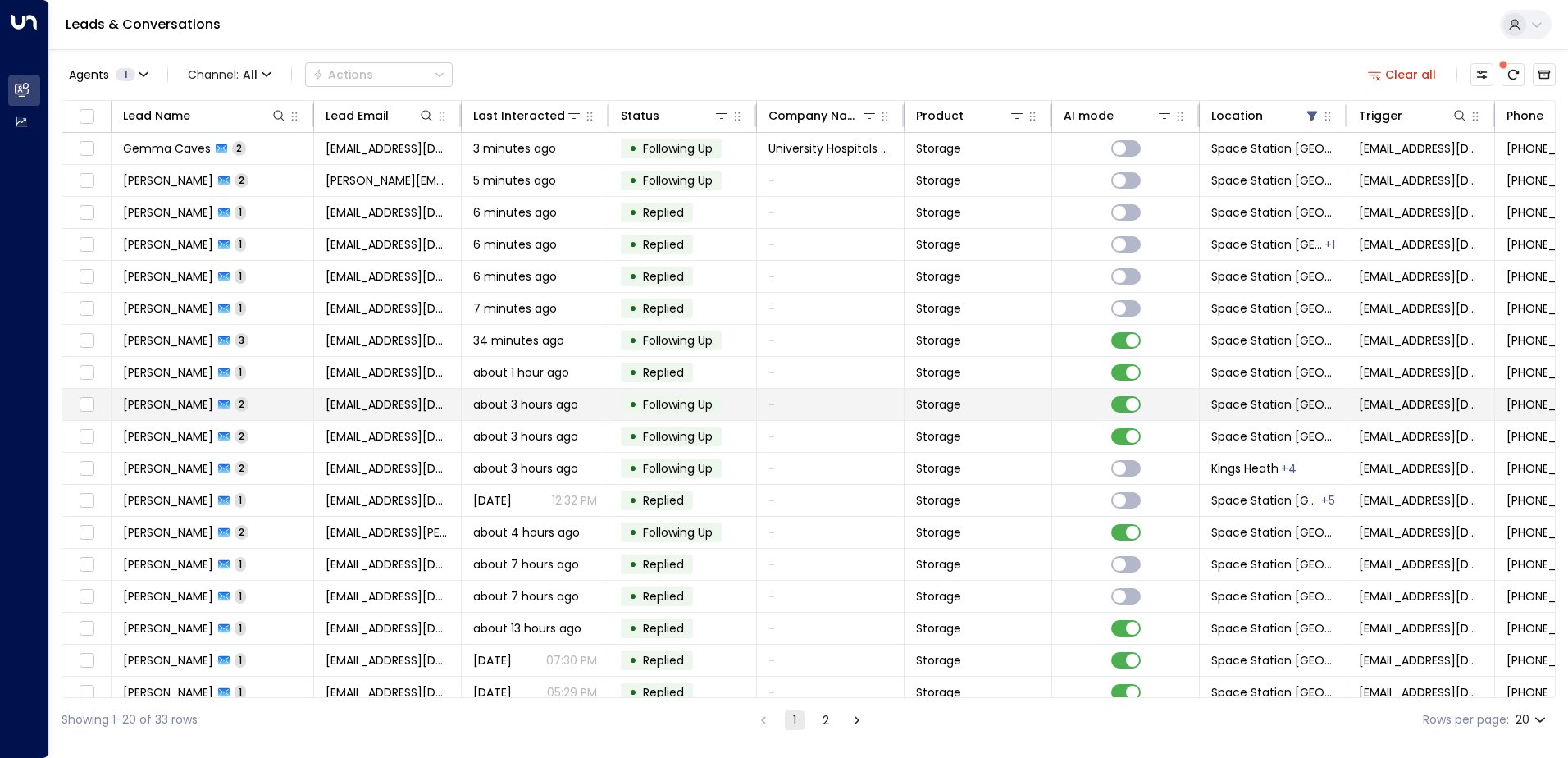
click at [756, 404] on td "• Following Up" at bounding box center [683, 405] width 147 height 32
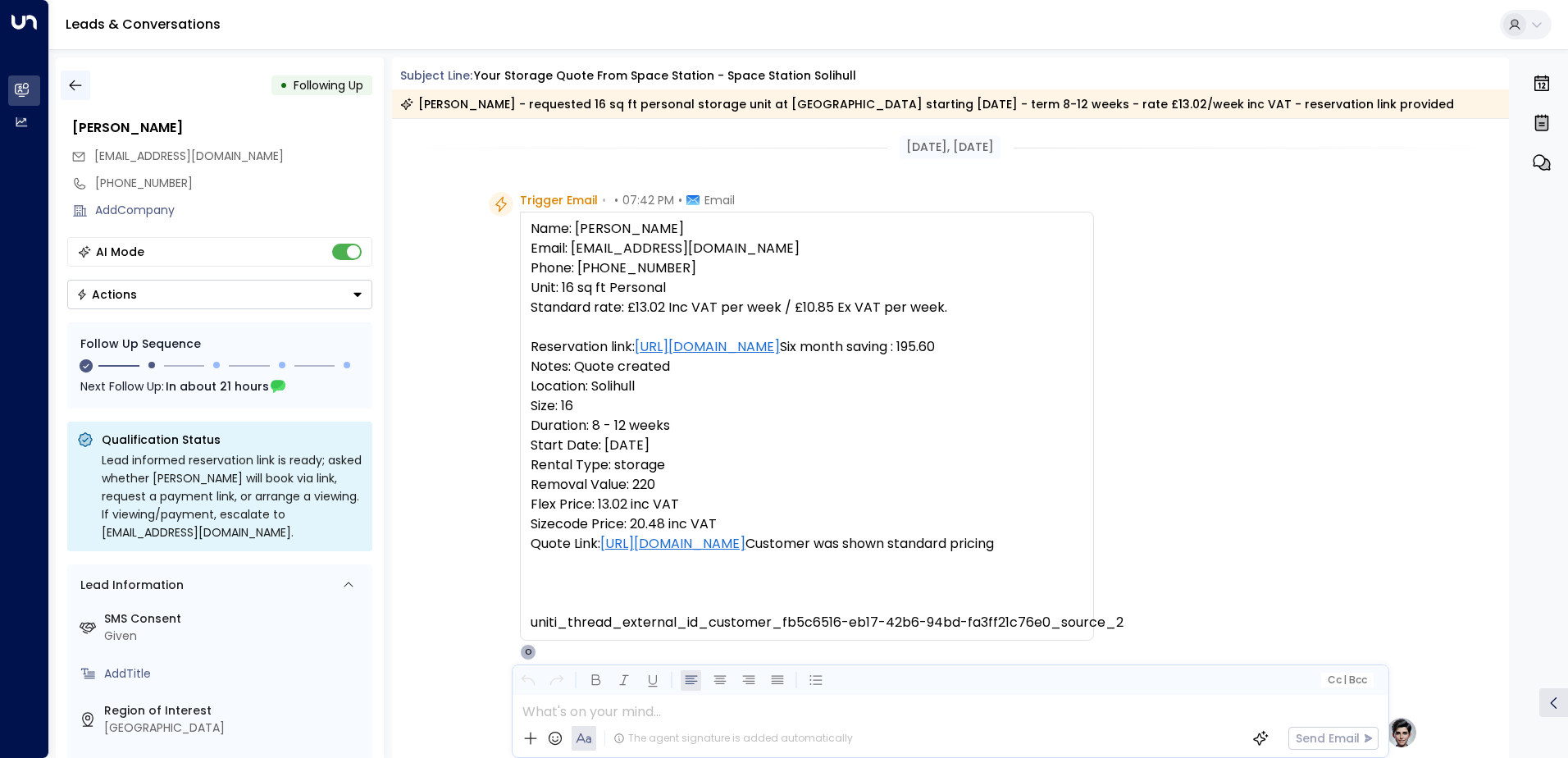
click at [77, 87] on icon "button" at bounding box center [75, 85] width 16 height 16
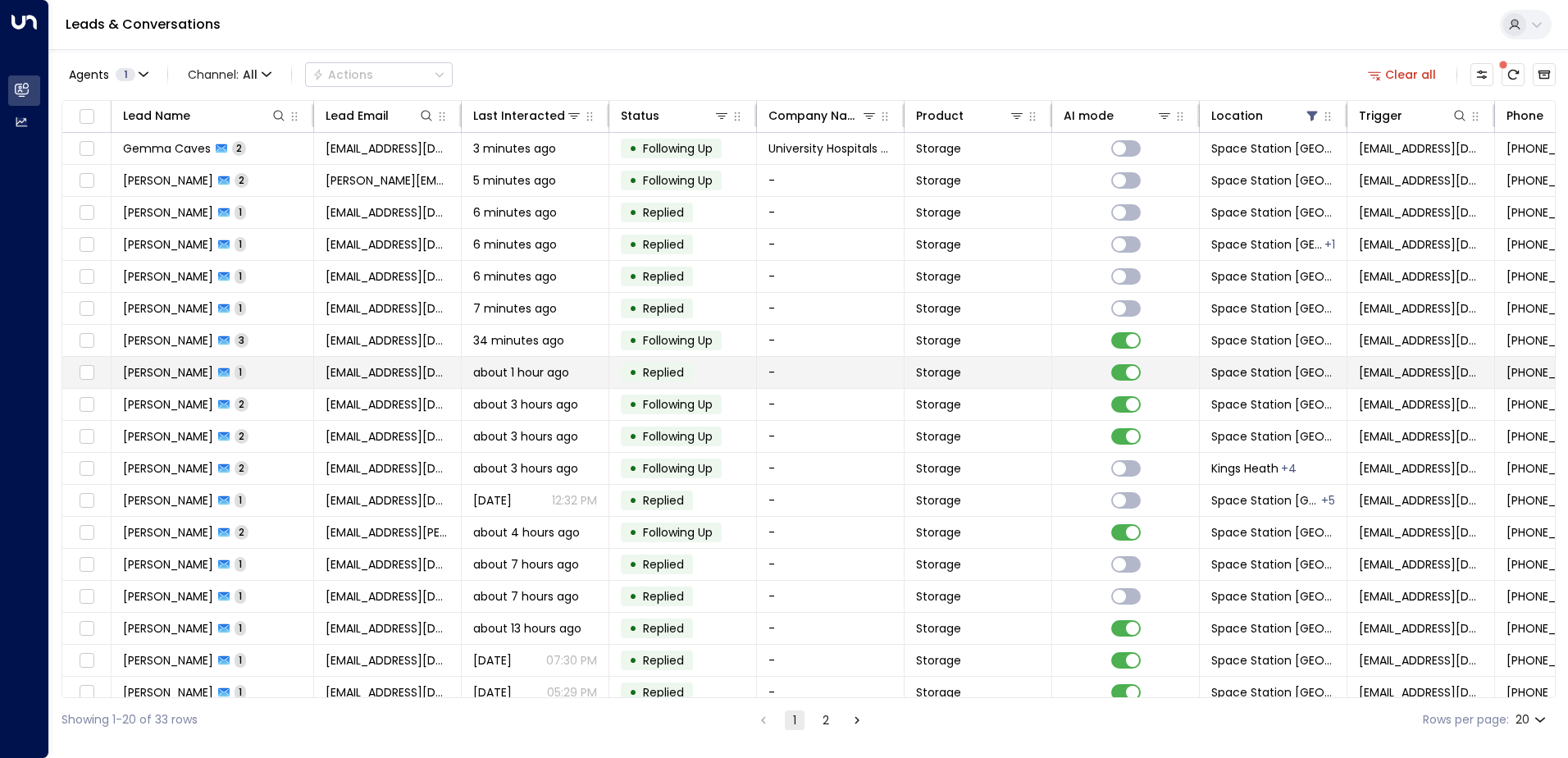
click at [611, 363] on td "• Replied" at bounding box center [683, 372] width 147 height 32
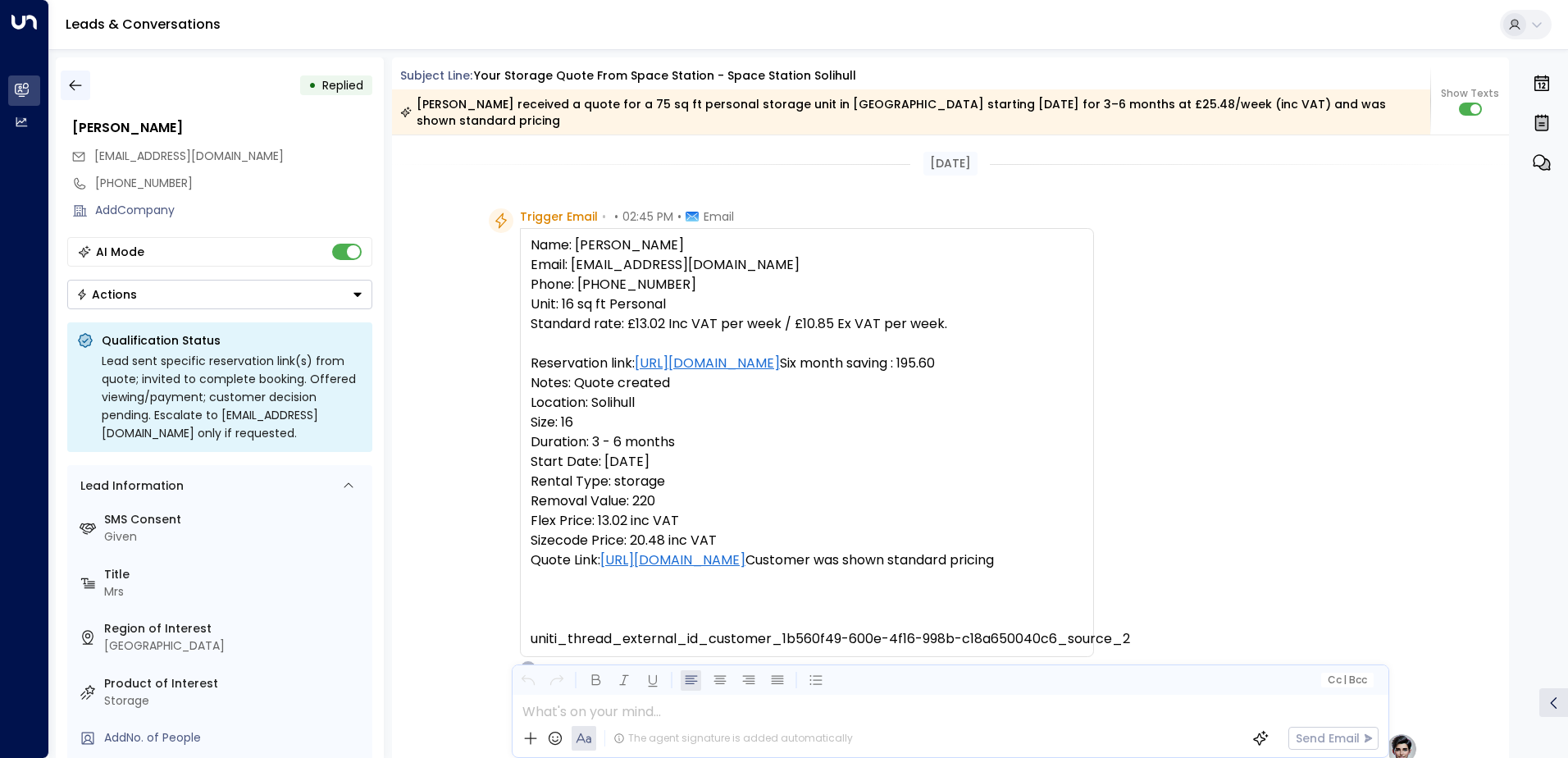
click at [73, 80] on icon "button" at bounding box center [75, 85] width 16 height 16
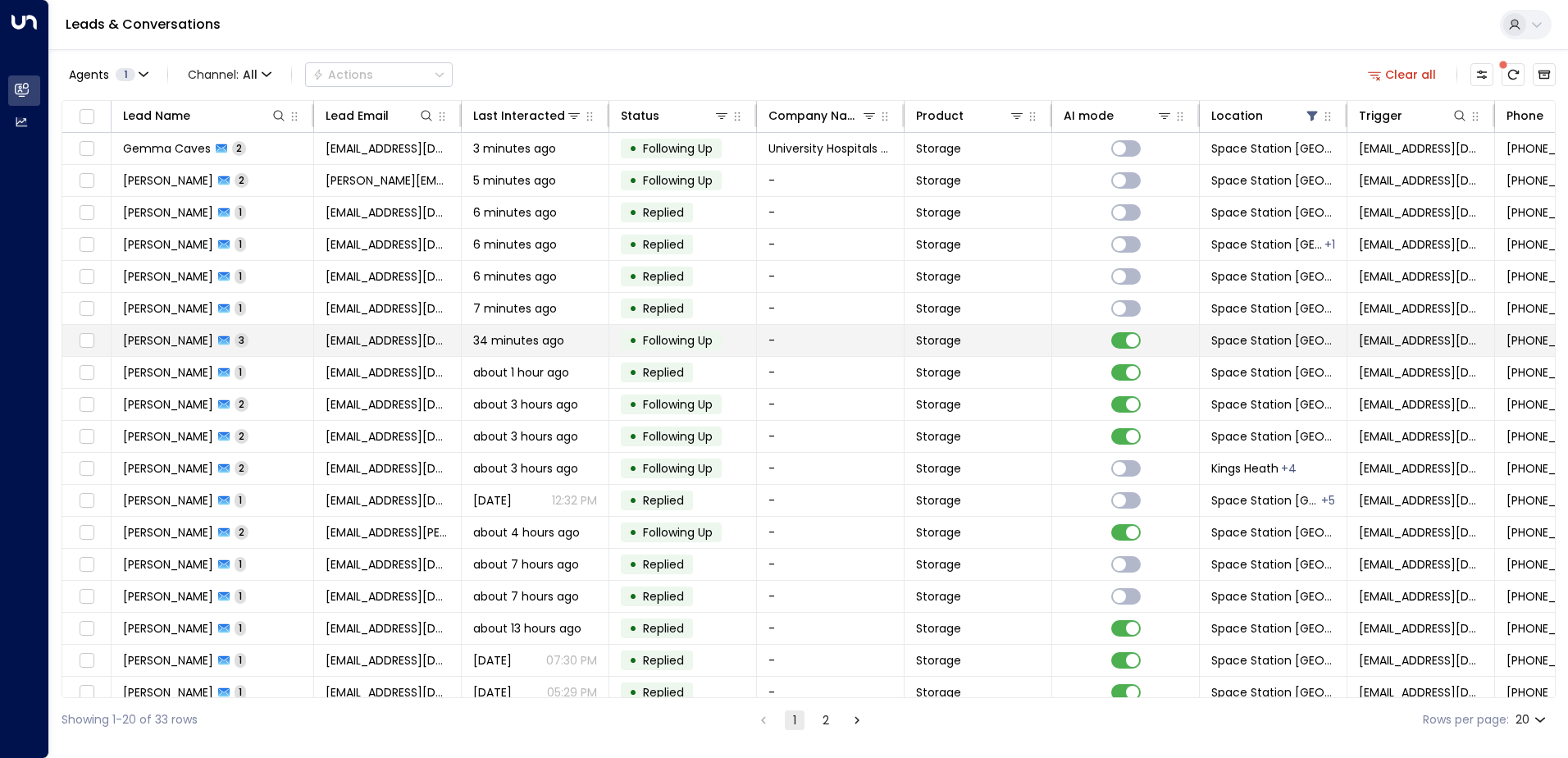
click at [304, 342] on td "[PERSON_NAME] 3" at bounding box center [213, 340] width 203 height 32
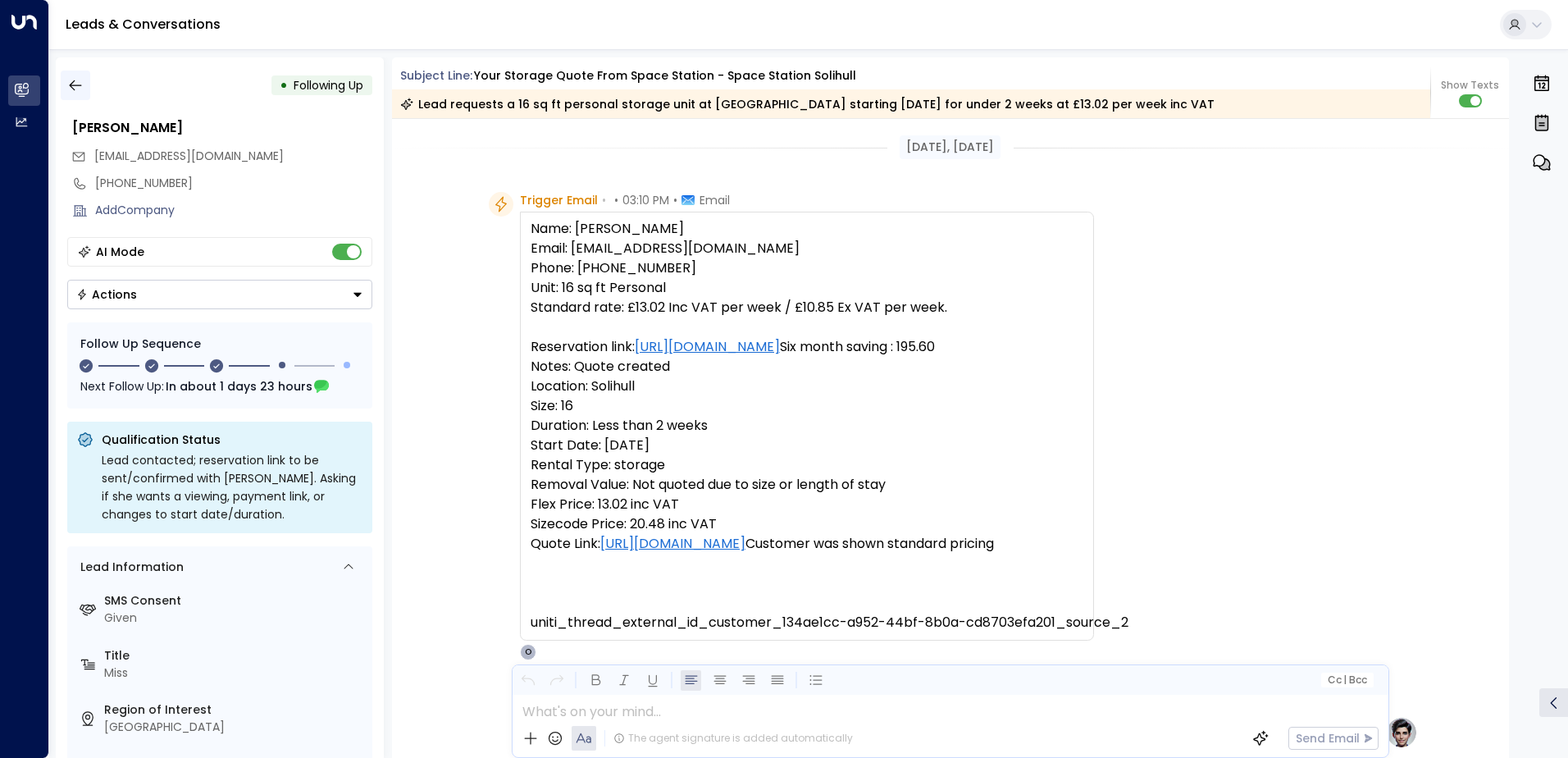
click at [77, 78] on icon "button" at bounding box center [75, 85] width 16 height 16
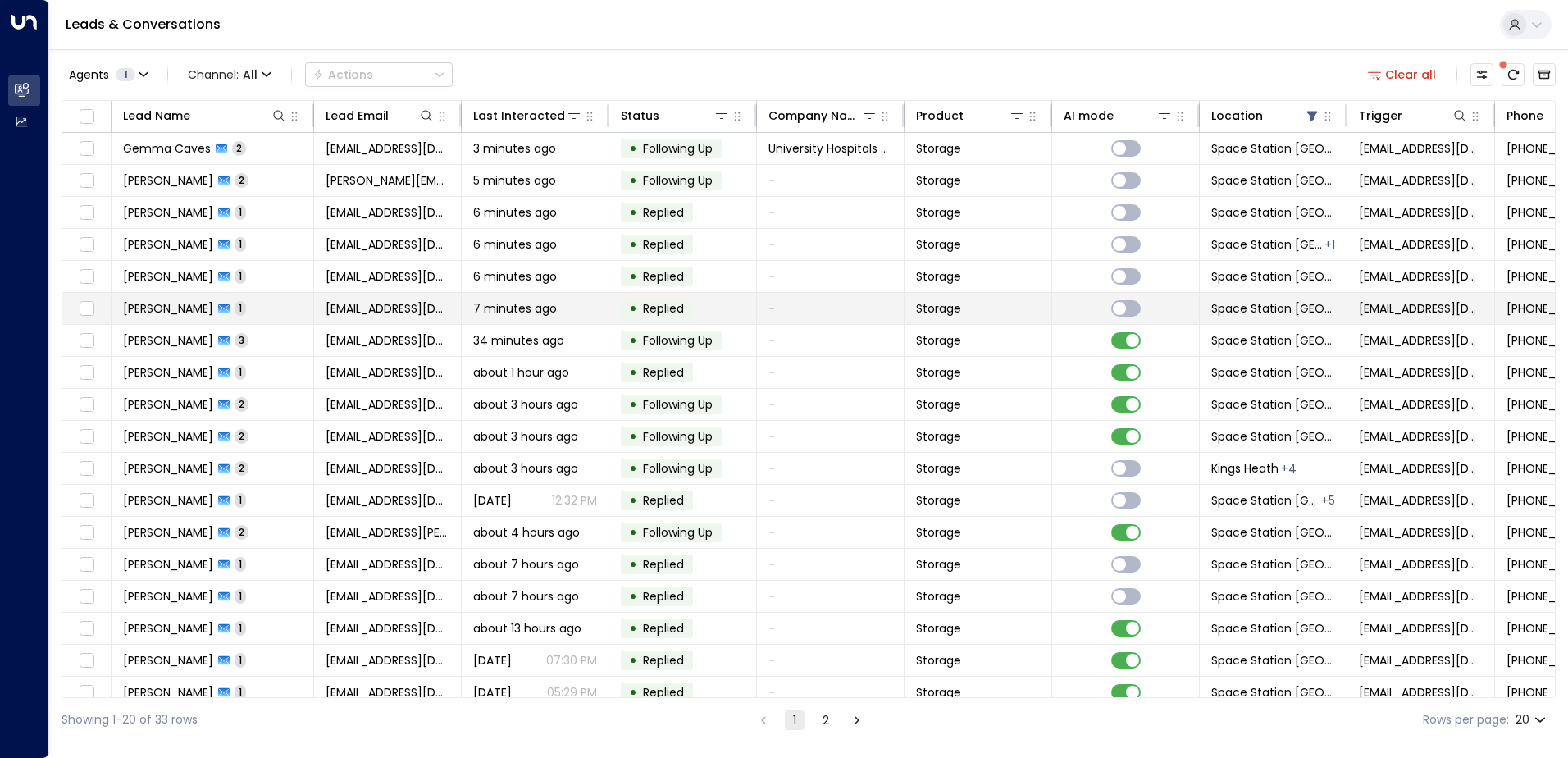
click at [295, 306] on td "[PERSON_NAME] 1" at bounding box center [213, 308] width 203 height 32
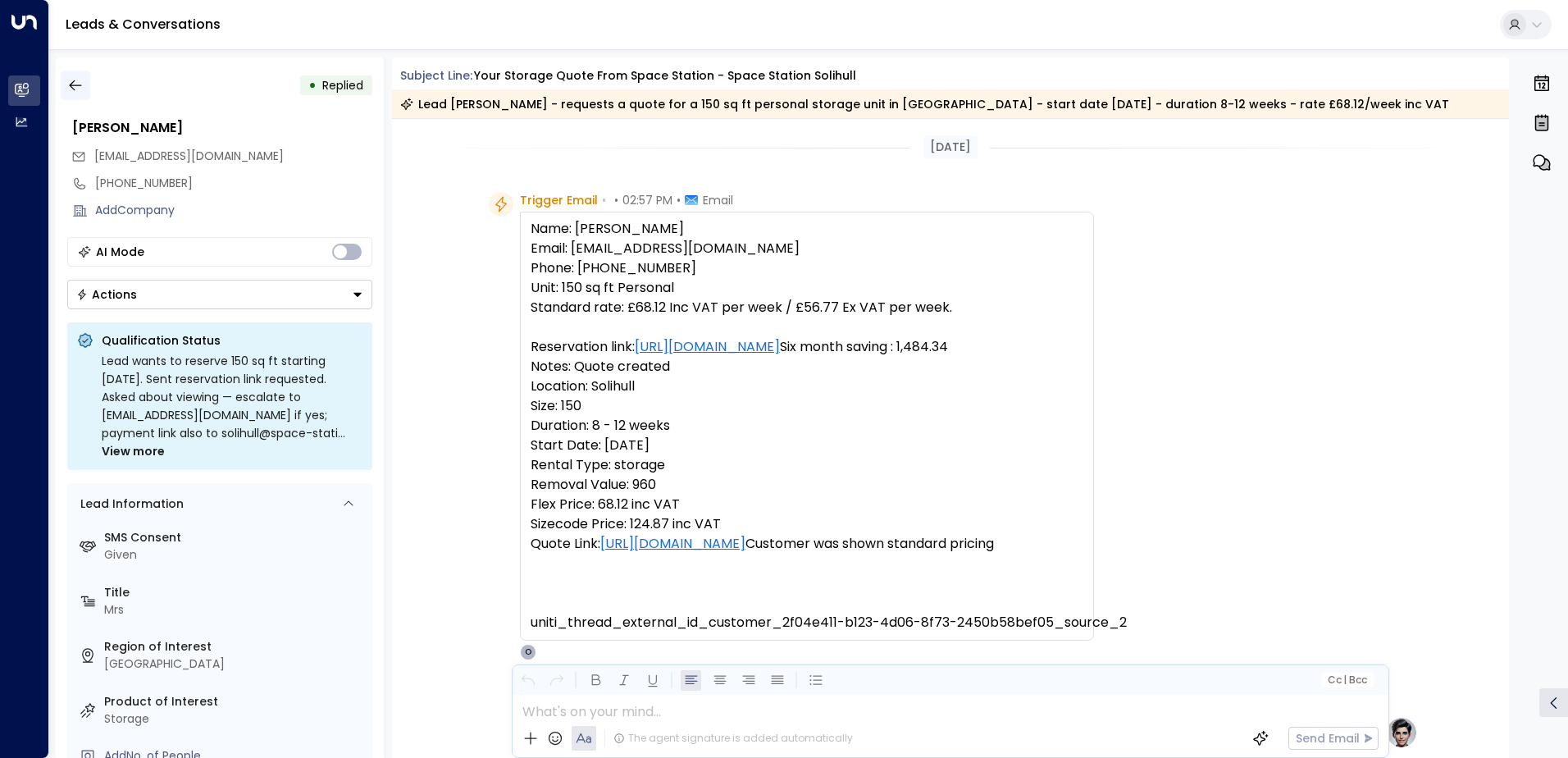
click at [83, 85] on icon "button" at bounding box center [75, 85] width 16 height 16
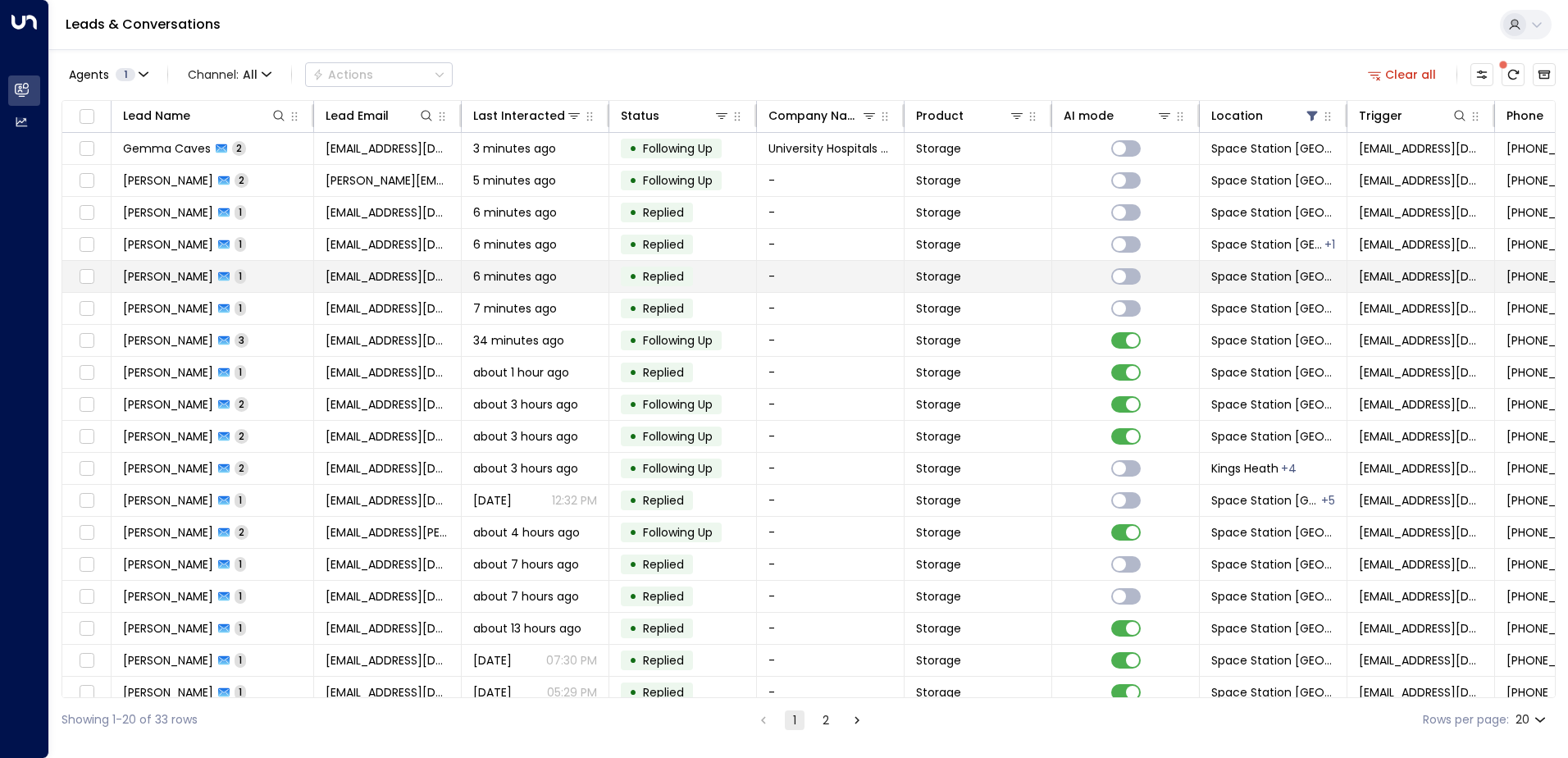
click at [570, 275] on div "6 minutes ago" at bounding box center [535, 276] width 123 height 16
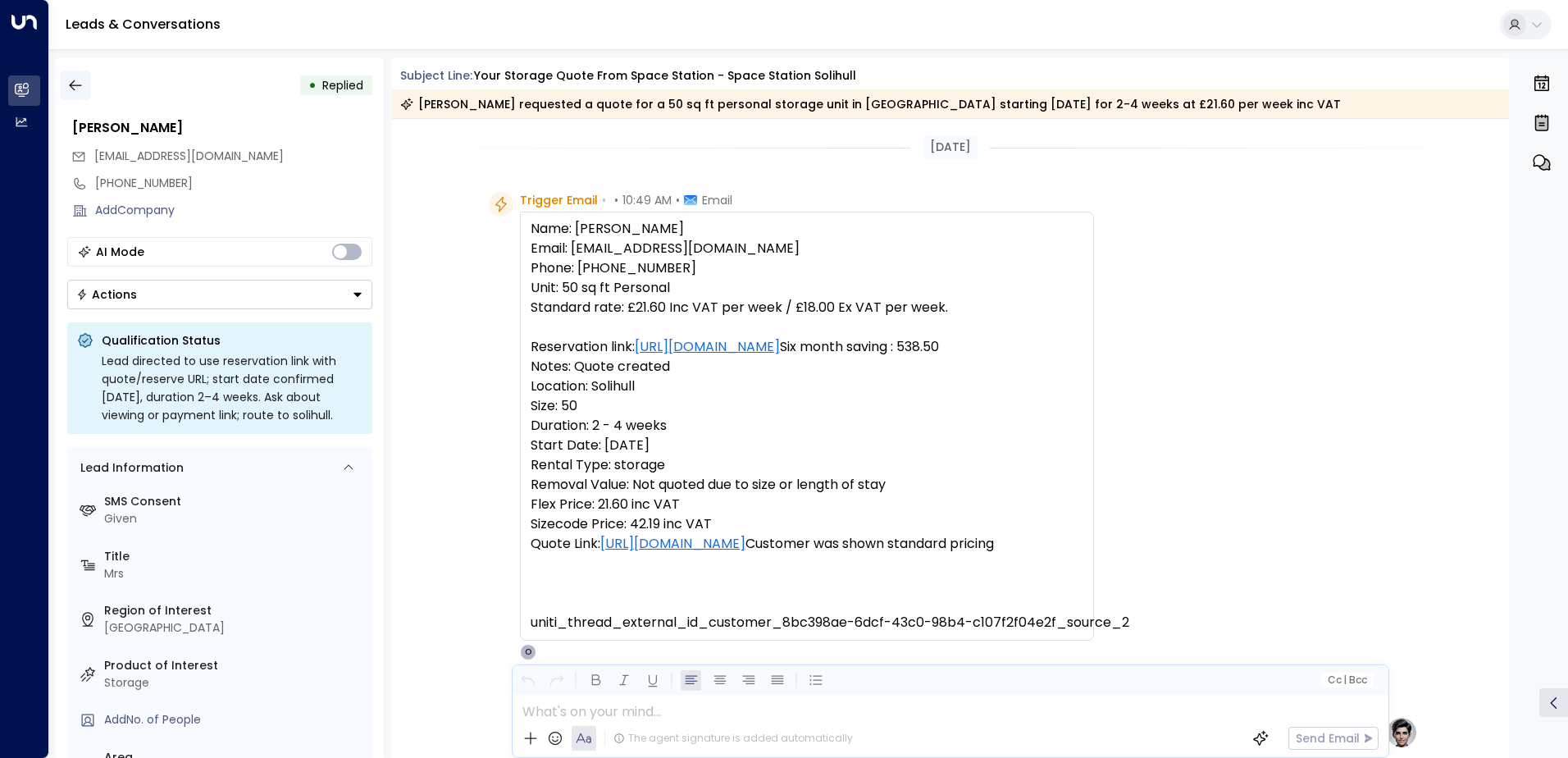
click at [85, 81] on button "button" at bounding box center [75, 85] width 30 height 30
